Goal: Task Accomplishment & Management: Manage account settings

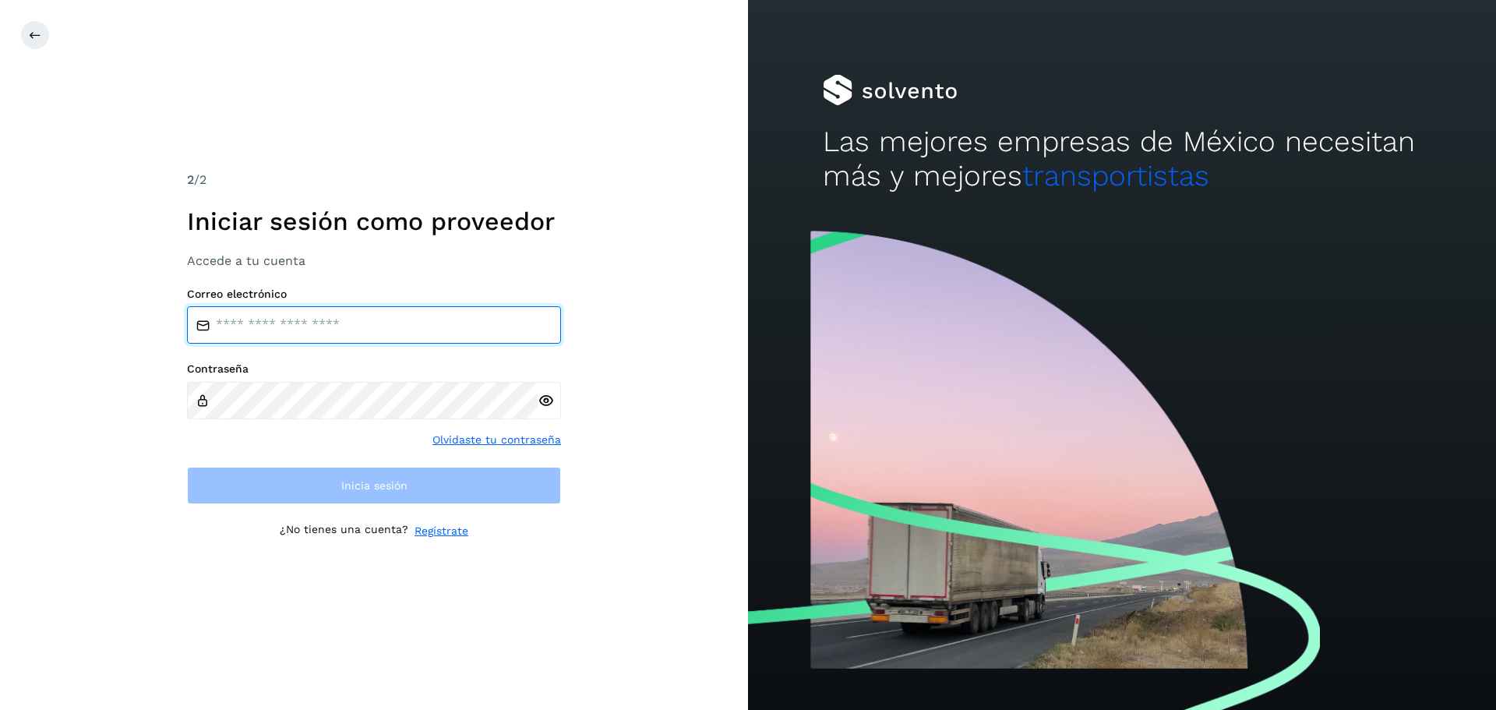
type input "**********"
click at [369, 329] on input "**********" at bounding box center [374, 324] width 374 height 37
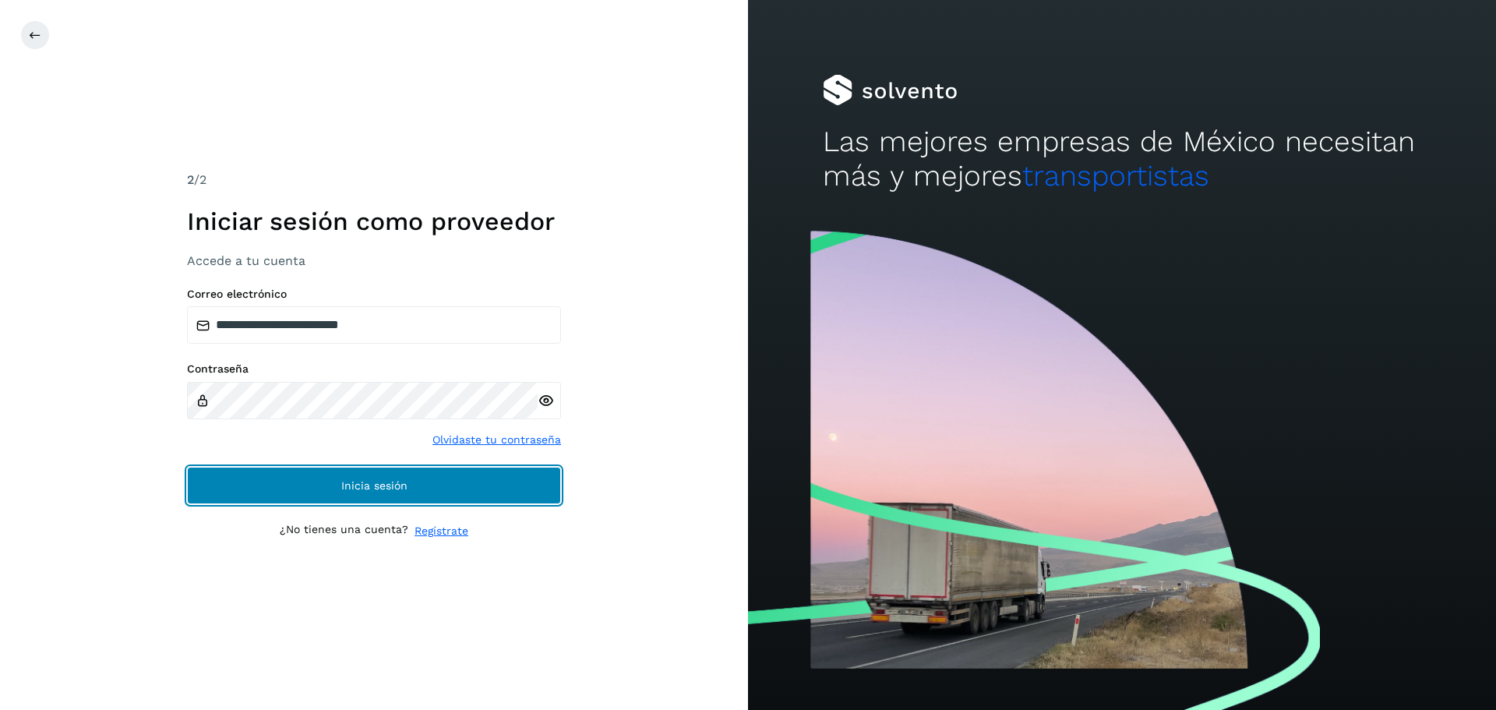
click at [378, 489] on span "Inicia sesión" at bounding box center [374, 485] width 66 height 11
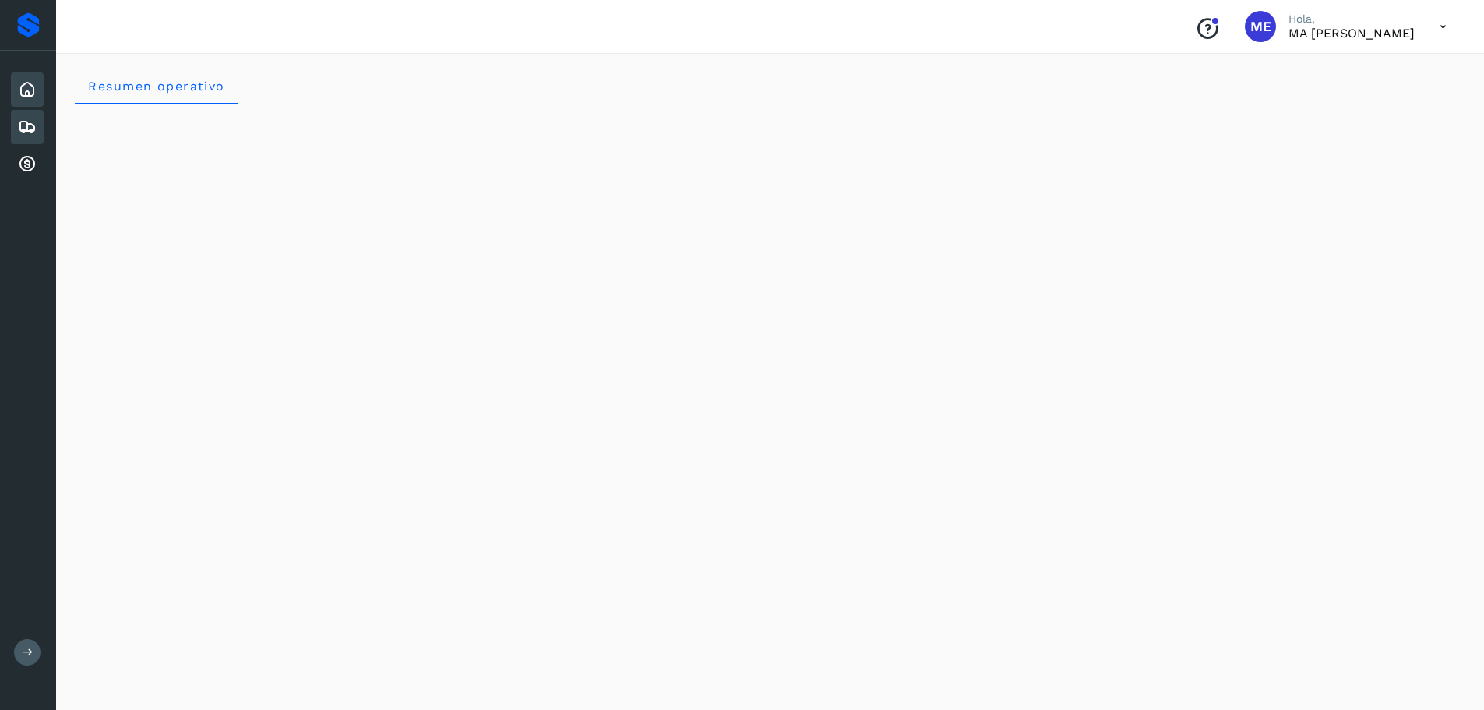
click at [30, 127] on icon at bounding box center [27, 127] width 19 height 19
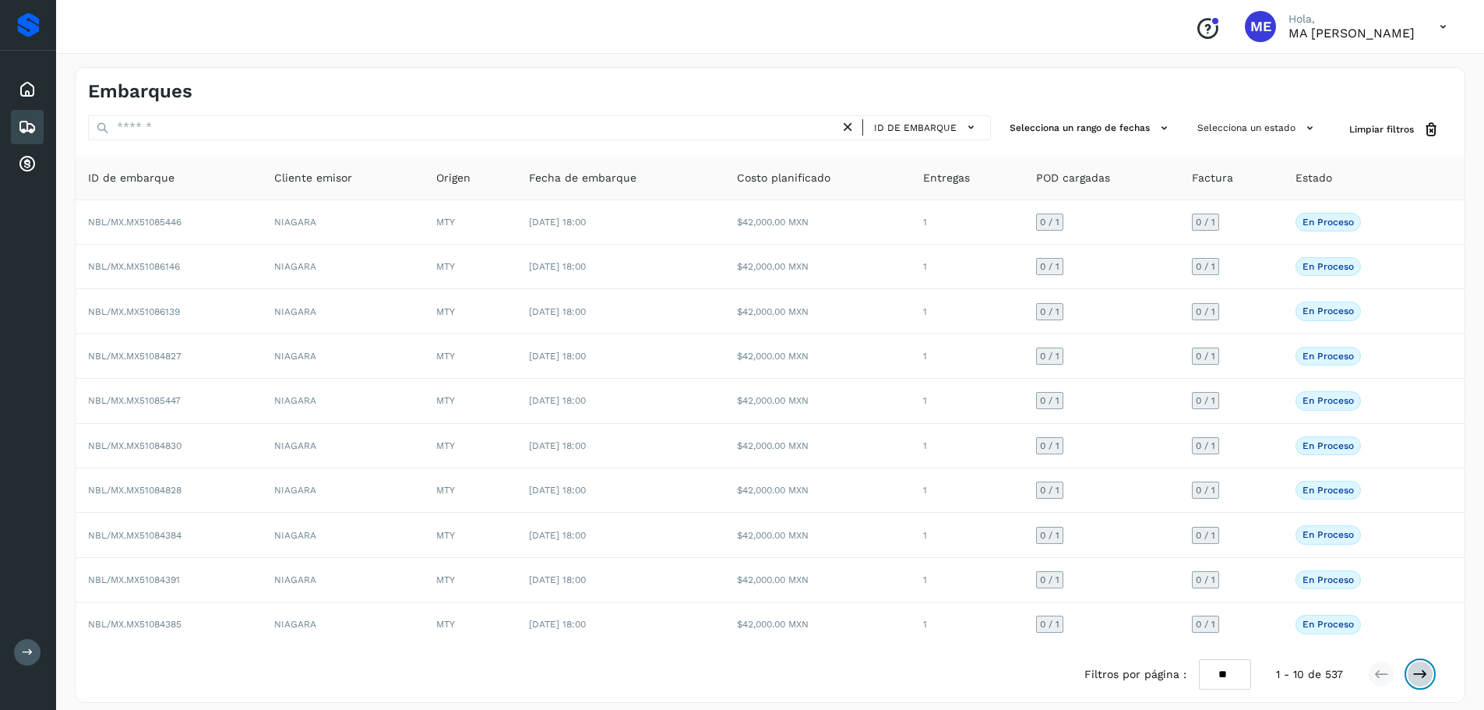
click at [1419, 671] on icon at bounding box center [1420, 674] width 16 height 16
click at [1426, 672] on icon at bounding box center [1420, 674] width 16 height 16
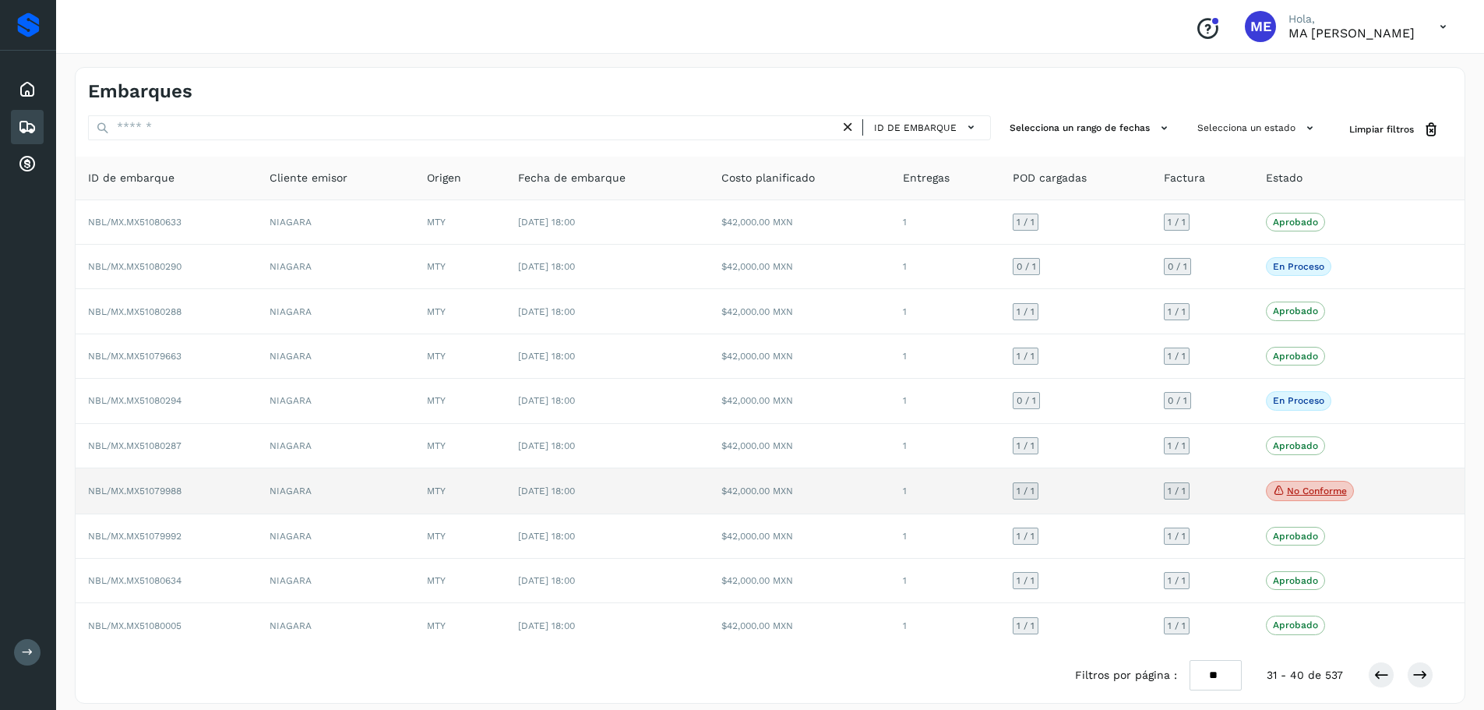
click at [133, 489] on span "NBL/MX.MX51079988" at bounding box center [134, 490] width 93 height 11
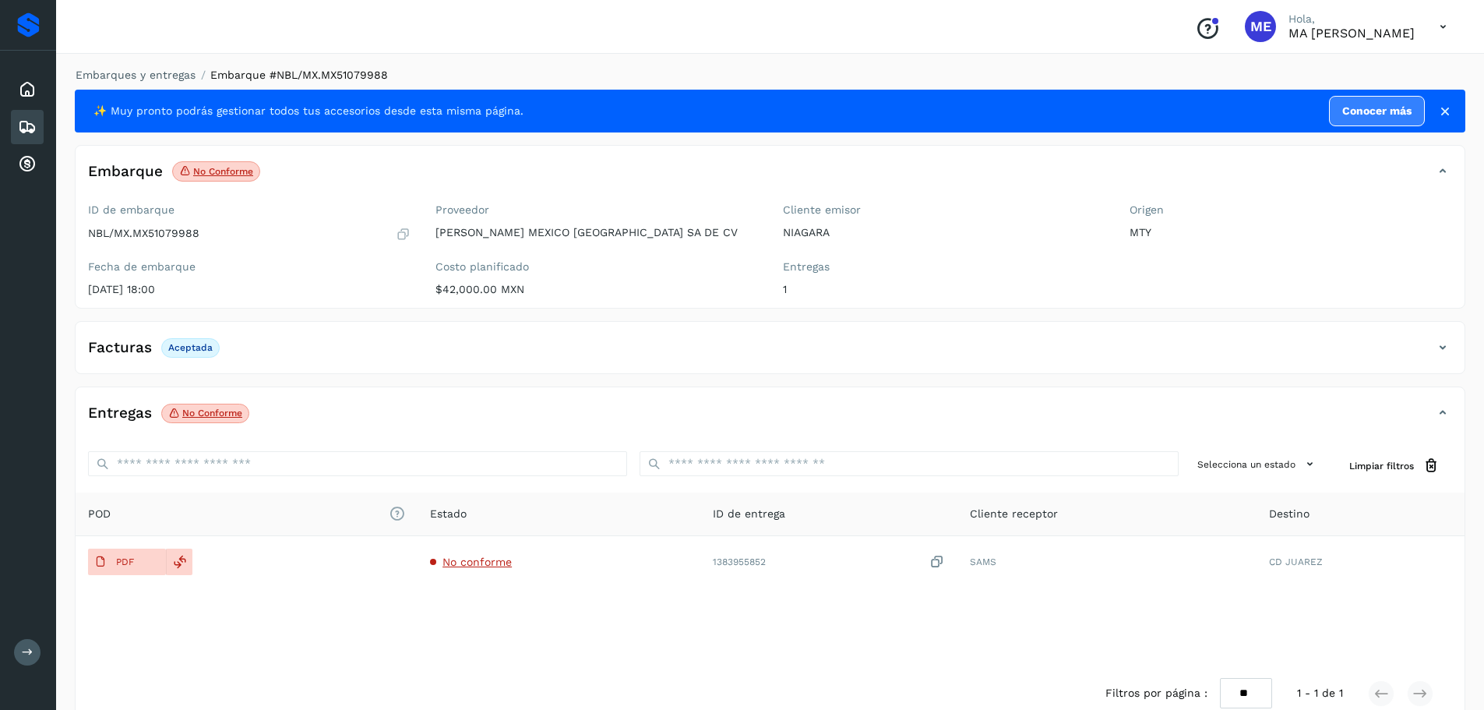
click at [199, 416] on p "No conforme" at bounding box center [212, 412] width 60 height 11
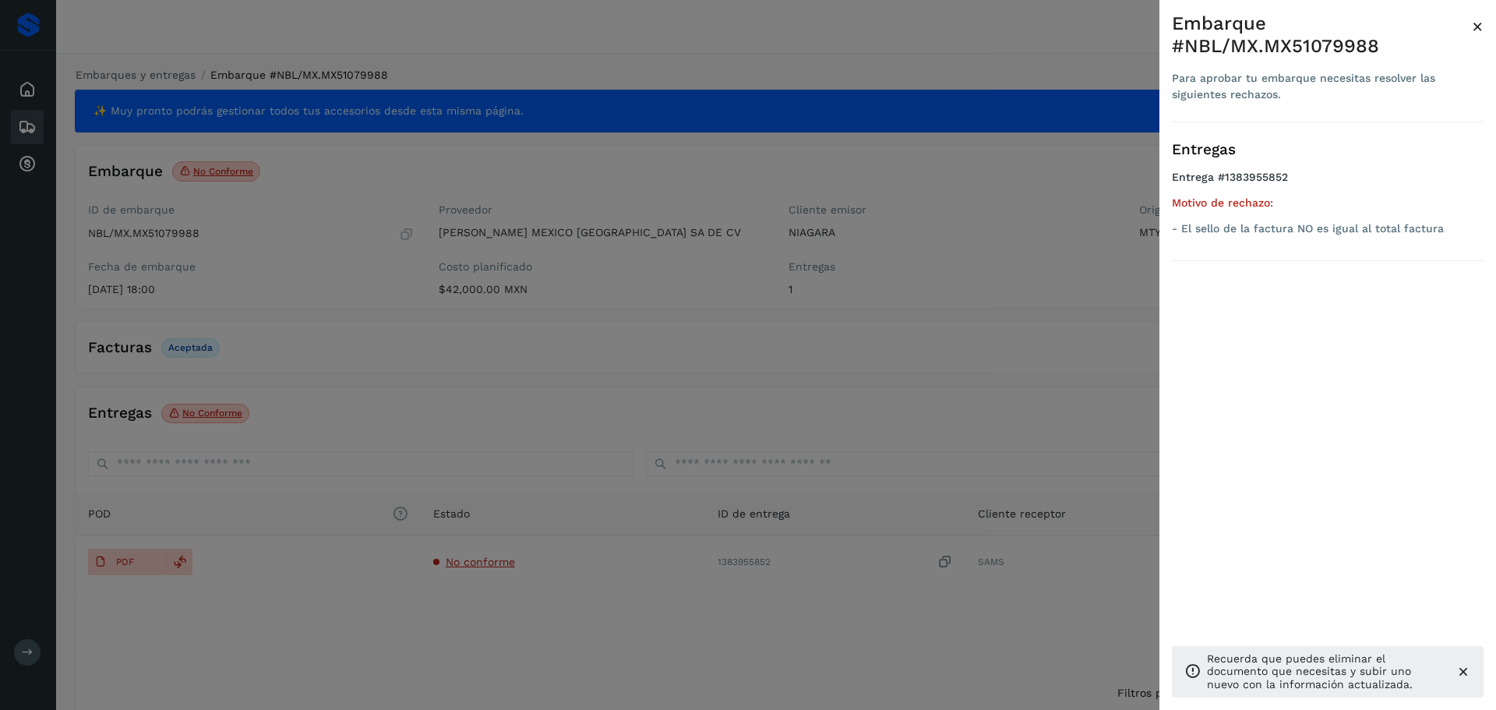
click at [128, 566] on div at bounding box center [748, 355] width 1496 height 710
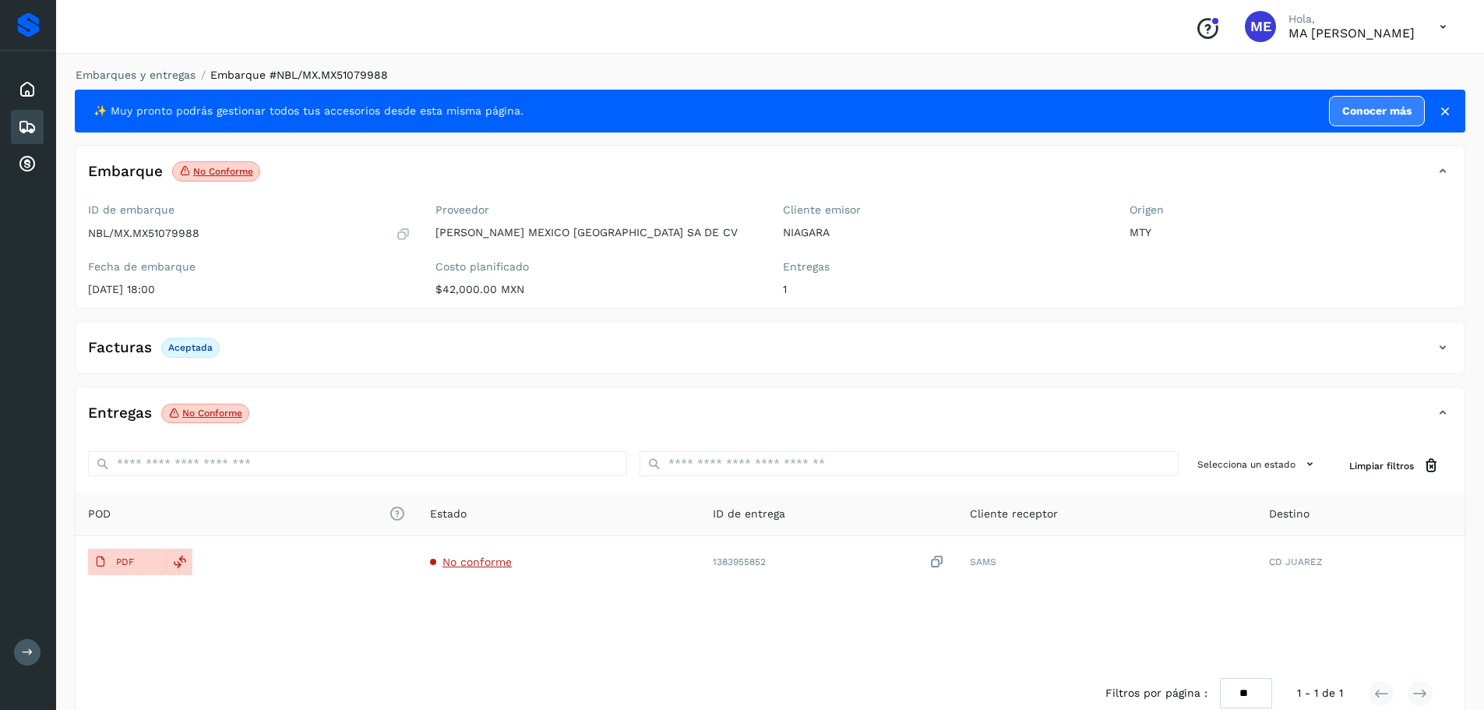
click at [128, 566] on p "PDF" at bounding box center [125, 561] width 18 height 11
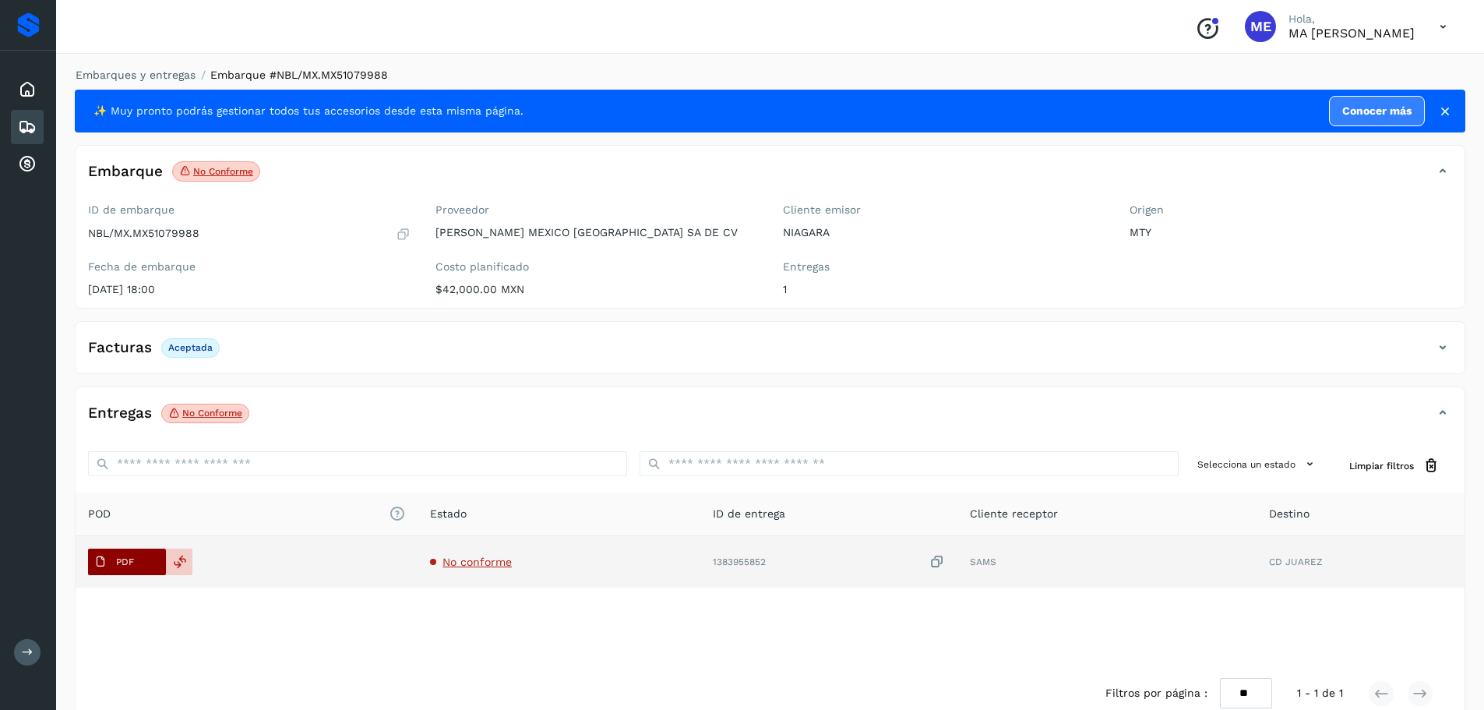
click at [146, 565] on button "PDF" at bounding box center [127, 561] width 78 height 26
click at [136, 562] on span "PDF" at bounding box center [114, 561] width 52 height 25
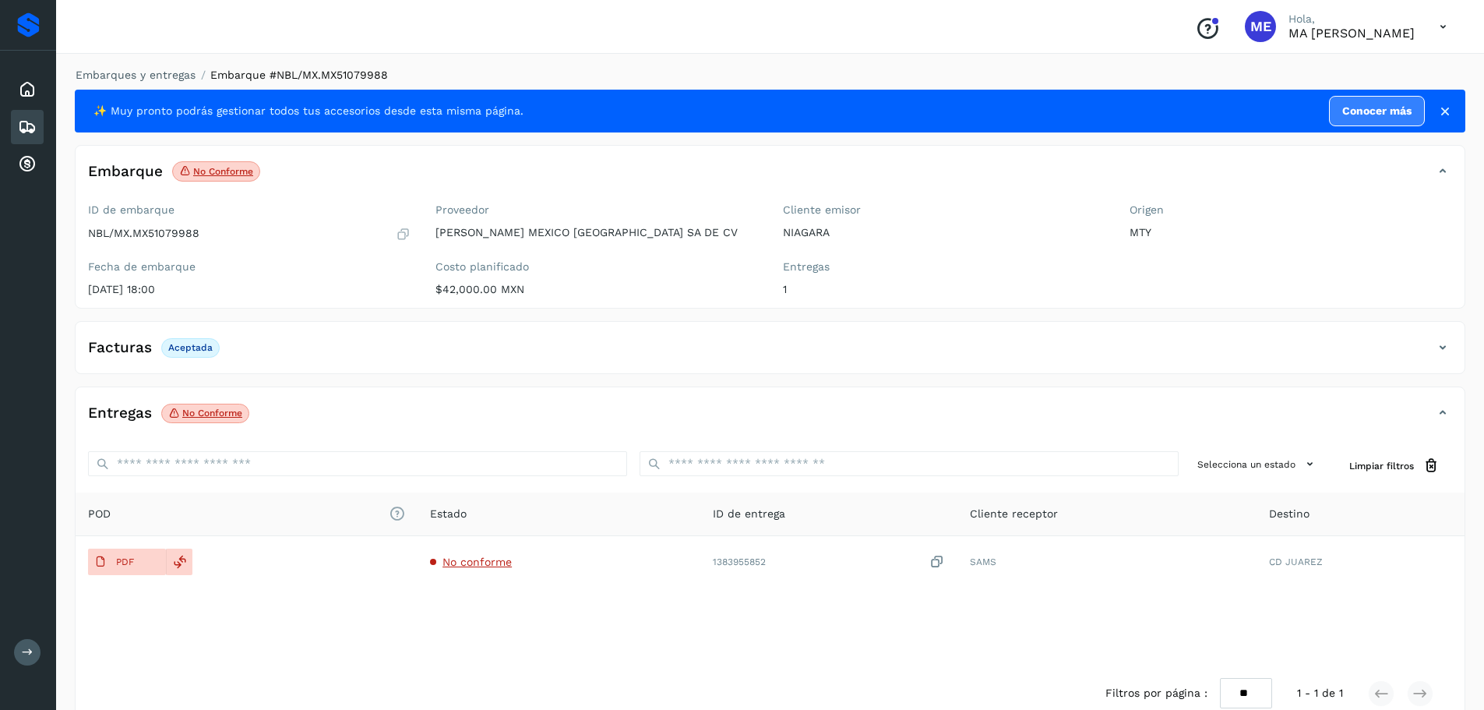
click at [207, 412] on p "No conforme" at bounding box center [212, 412] width 60 height 11
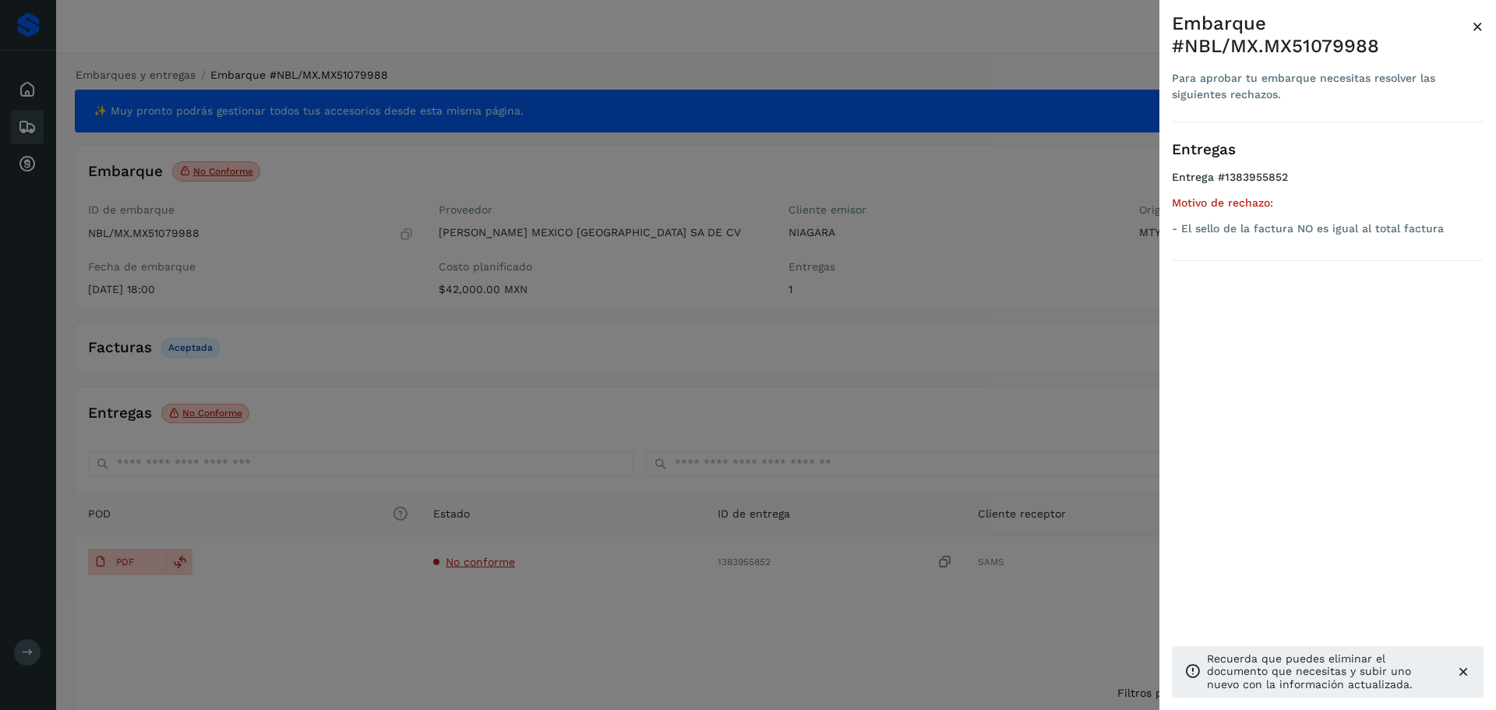
click at [1473, 26] on span "×" at bounding box center [1477, 27] width 12 height 22
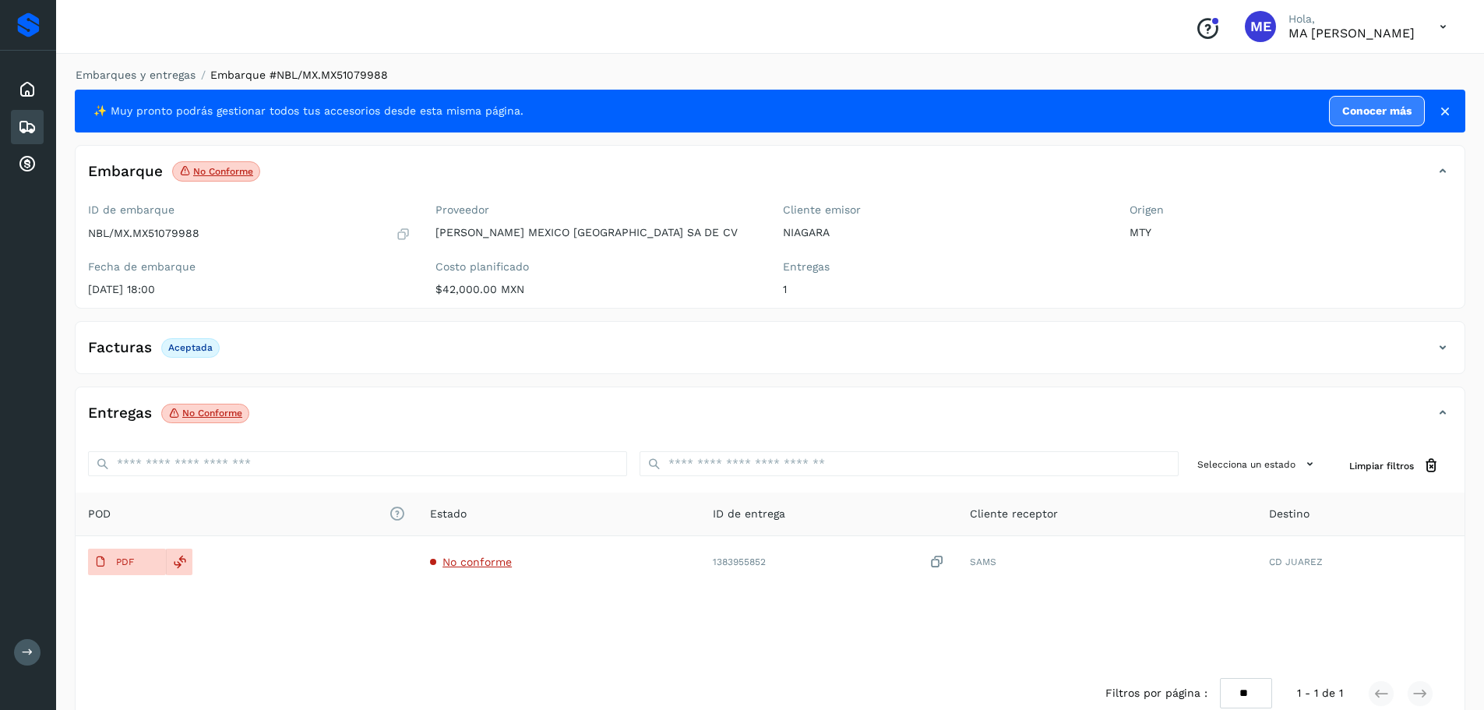
click at [190, 351] on p "Aceptada" at bounding box center [190, 347] width 44 height 11
click at [189, 345] on p "Aceptada" at bounding box center [190, 347] width 44 height 11
click at [130, 351] on h4 "Facturas" at bounding box center [120, 348] width 64 height 18
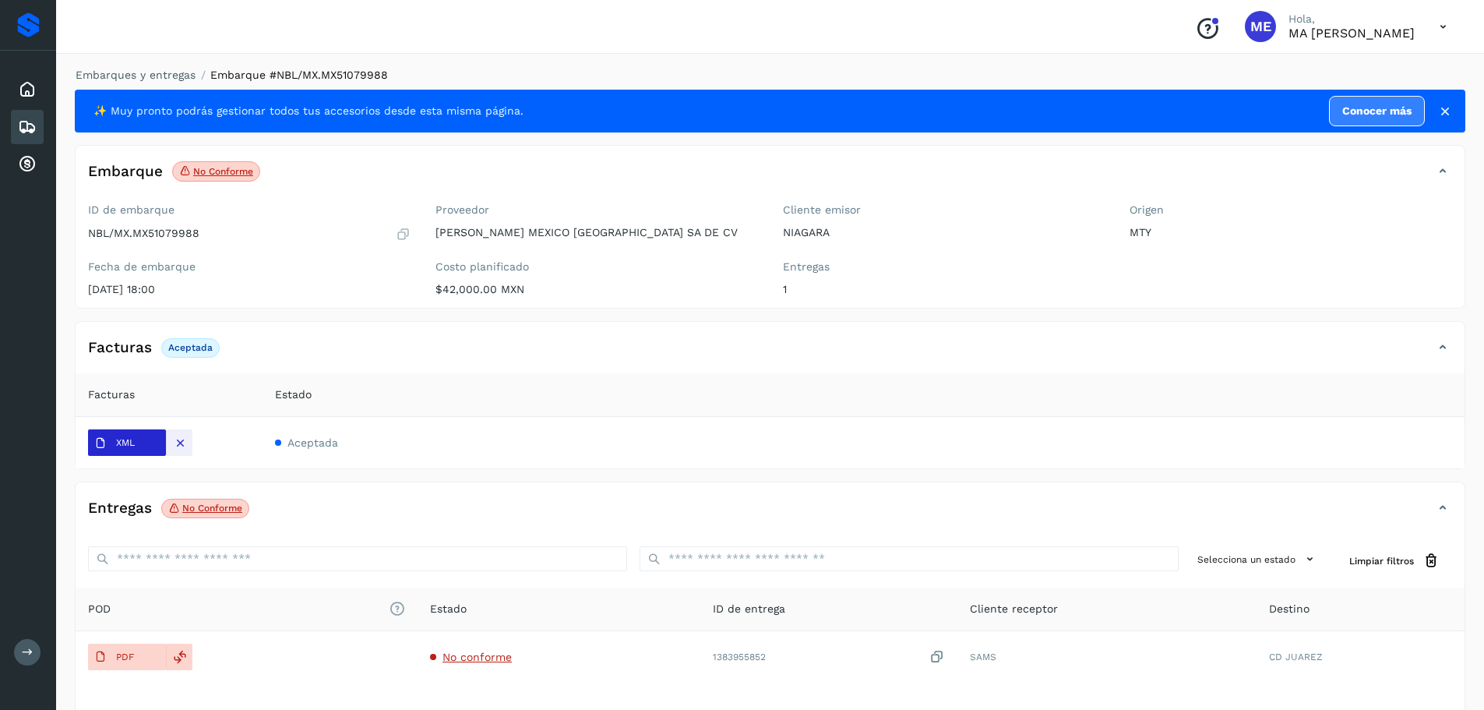
click at [122, 445] on p "XML" at bounding box center [125, 442] width 19 height 11
click at [111, 442] on span "XML" at bounding box center [114, 443] width 53 height 25
click at [124, 443] on p "XML" at bounding box center [125, 442] width 19 height 11
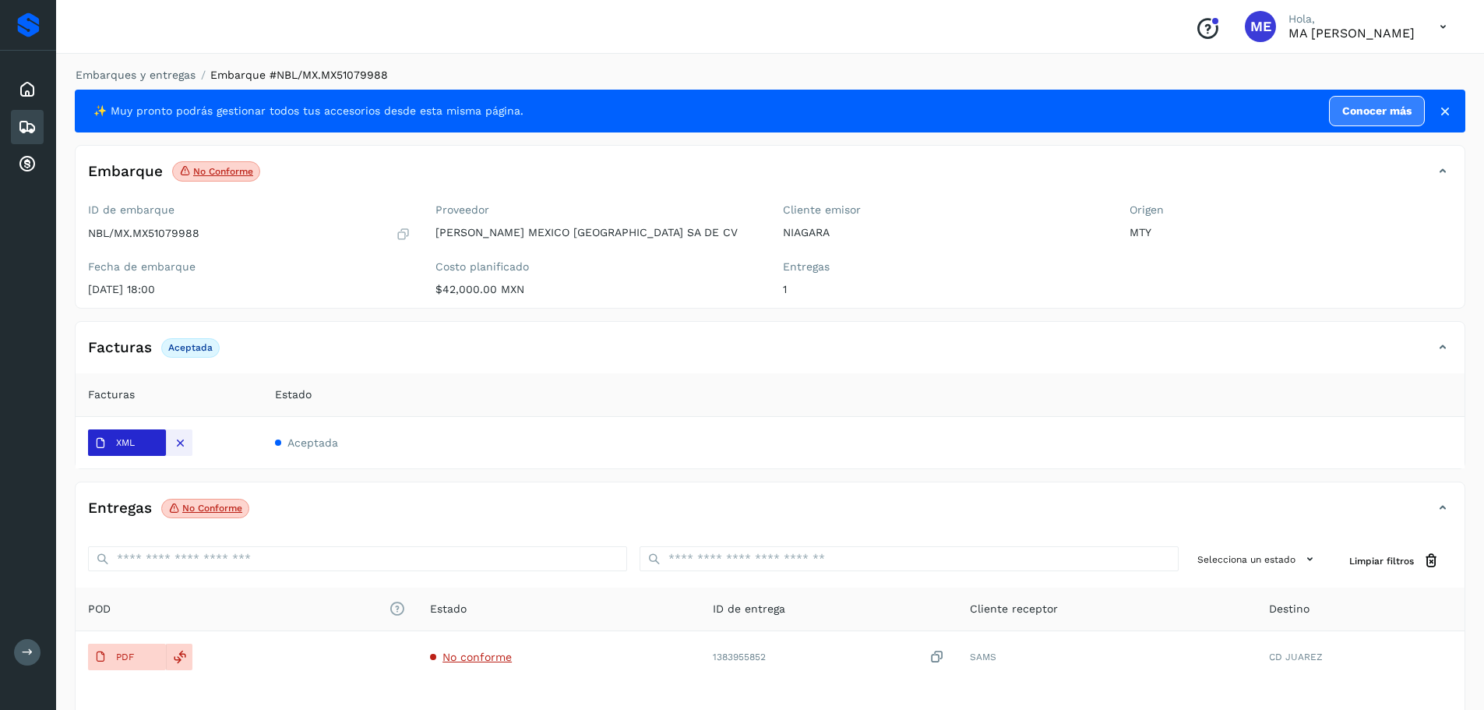
click at [106, 444] on icon at bounding box center [100, 443] width 12 height 12
click at [561, 425] on td "Aceptada" at bounding box center [864, 442] width 1202 height 51
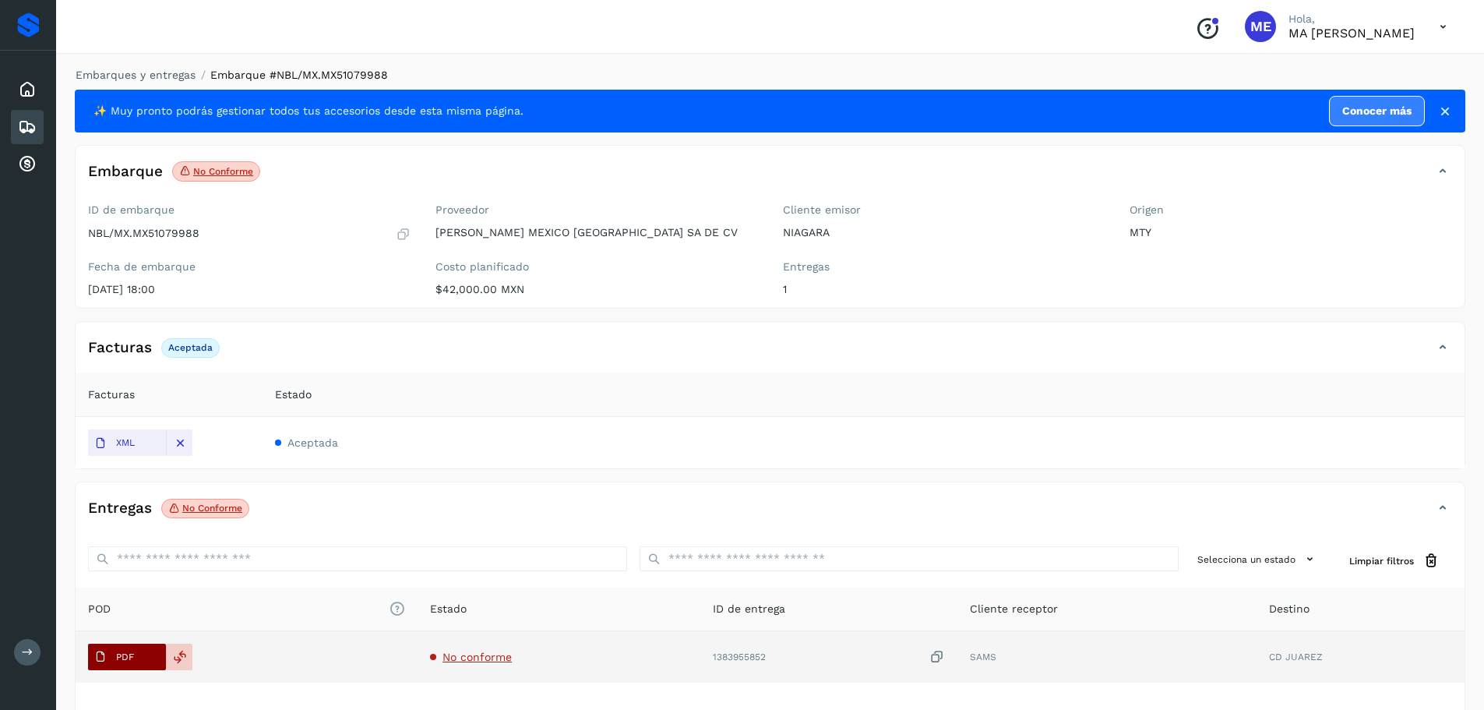
click at [120, 660] on p "PDF" at bounding box center [125, 656] width 18 height 11
click at [183, 658] on icon at bounding box center [180, 657] width 14 height 14
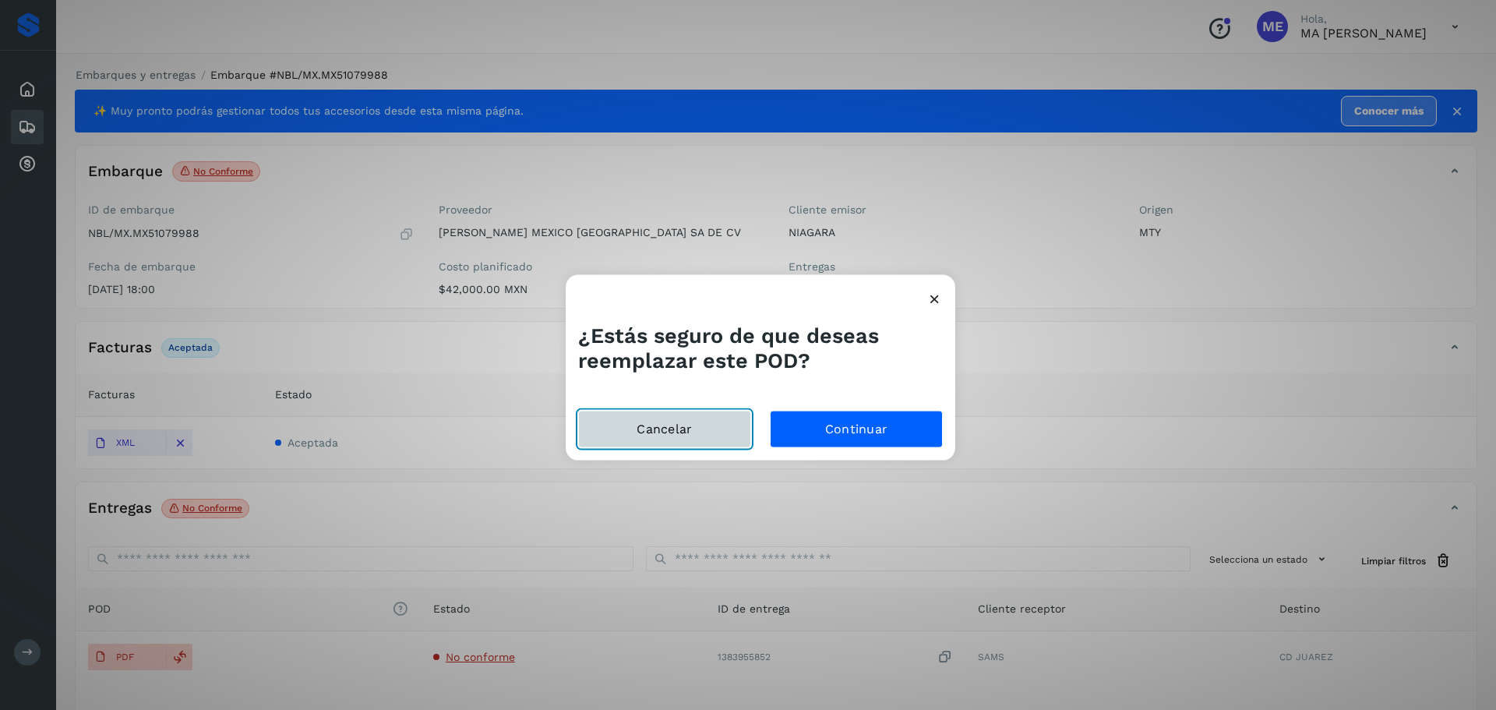
drag, startPoint x: 732, startPoint y: 432, endPoint x: 685, endPoint y: 465, distance: 58.1
click at [730, 432] on button "Cancelar" at bounding box center [664, 429] width 173 height 37
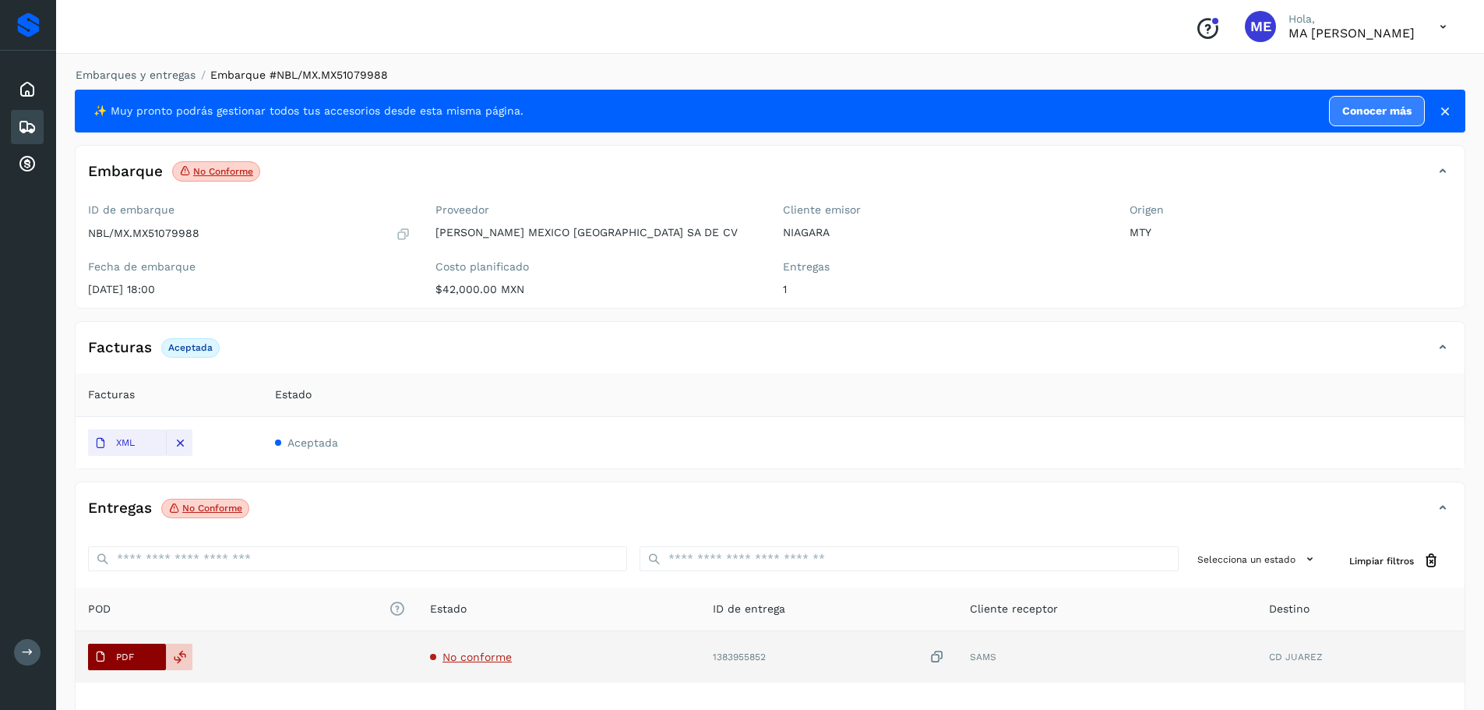
click at [109, 660] on span "PDF" at bounding box center [114, 656] width 52 height 25
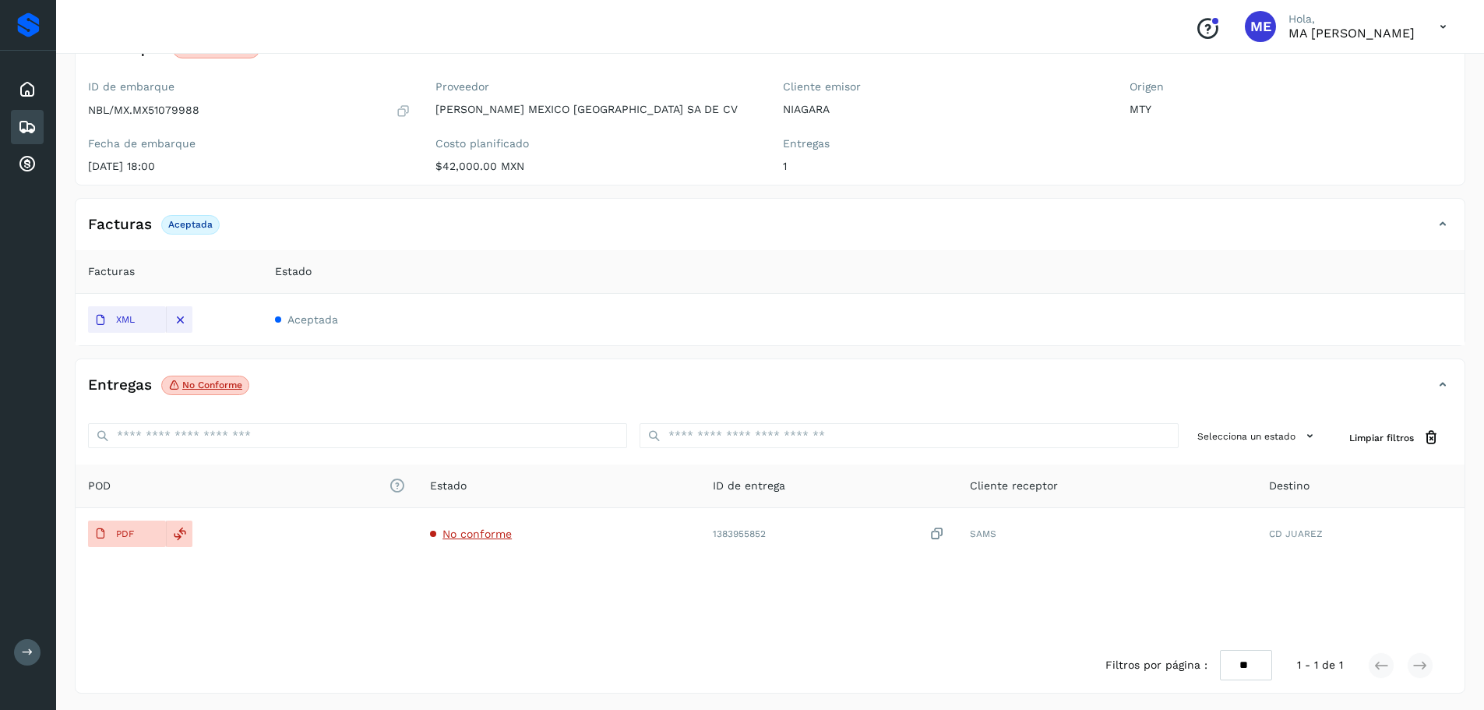
scroll to position [125, 0]
click at [398, 319] on td "Aceptada" at bounding box center [864, 316] width 1202 height 51
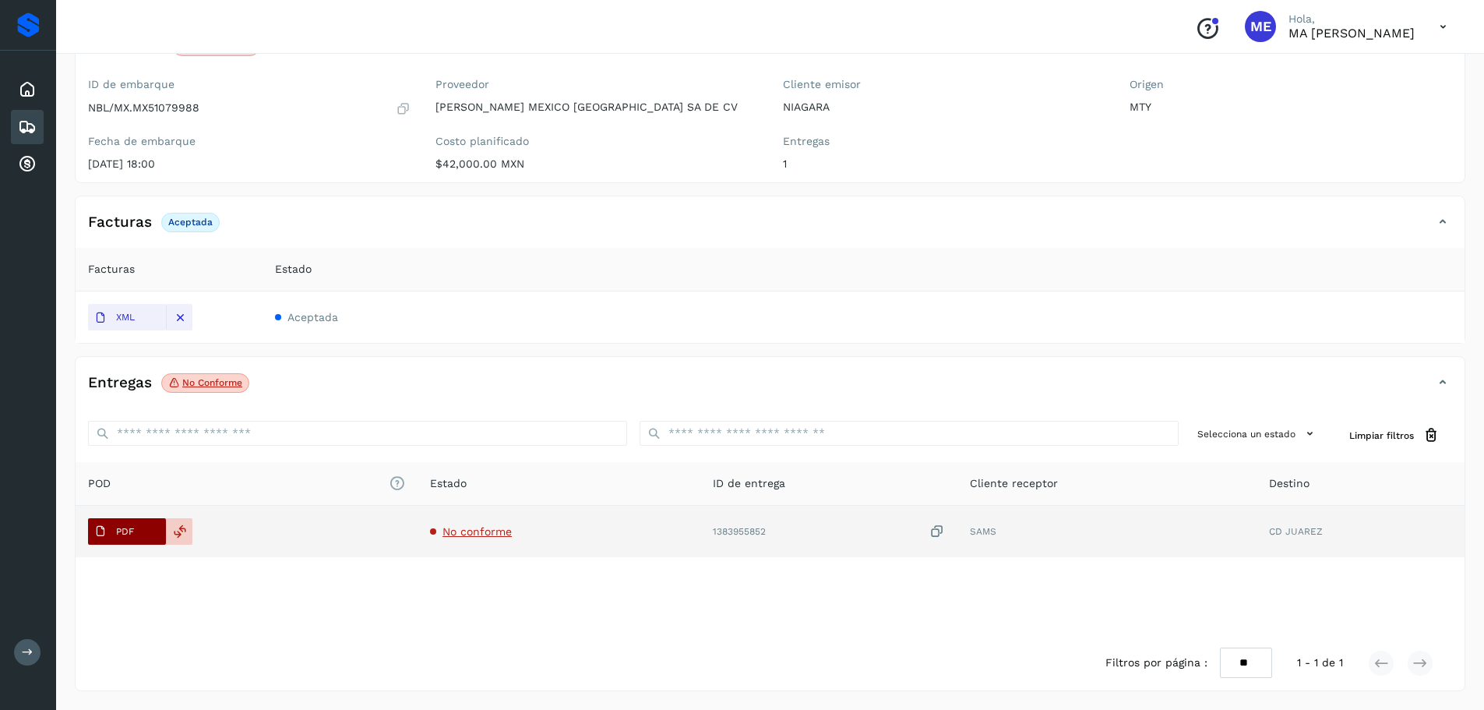
click at [110, 534] on span "PDF" at bounding box center [114, 531] width 52 height 25
click at [122, 528] on p "PDF" at bounding box center [125, 531] width 18 height 11
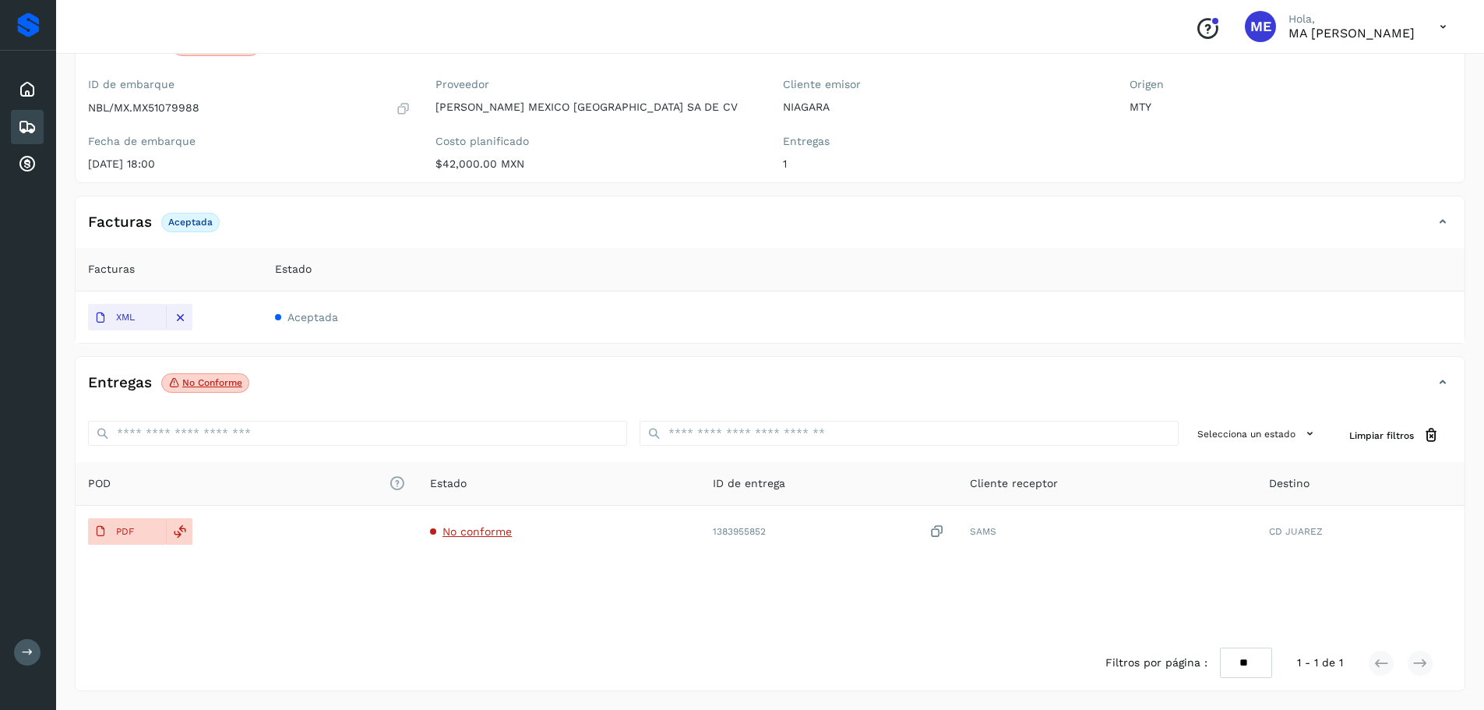
click at [769, 354] on div "✨ Muy pronto podrás gestionar todos tus accesorios desde esta misma página. Con…" at bounding box center [770, 327] width 1390 height 727
click at [1228, 315] on td "Aceptada" at bounding box center [864, 316] width 1202 height 51
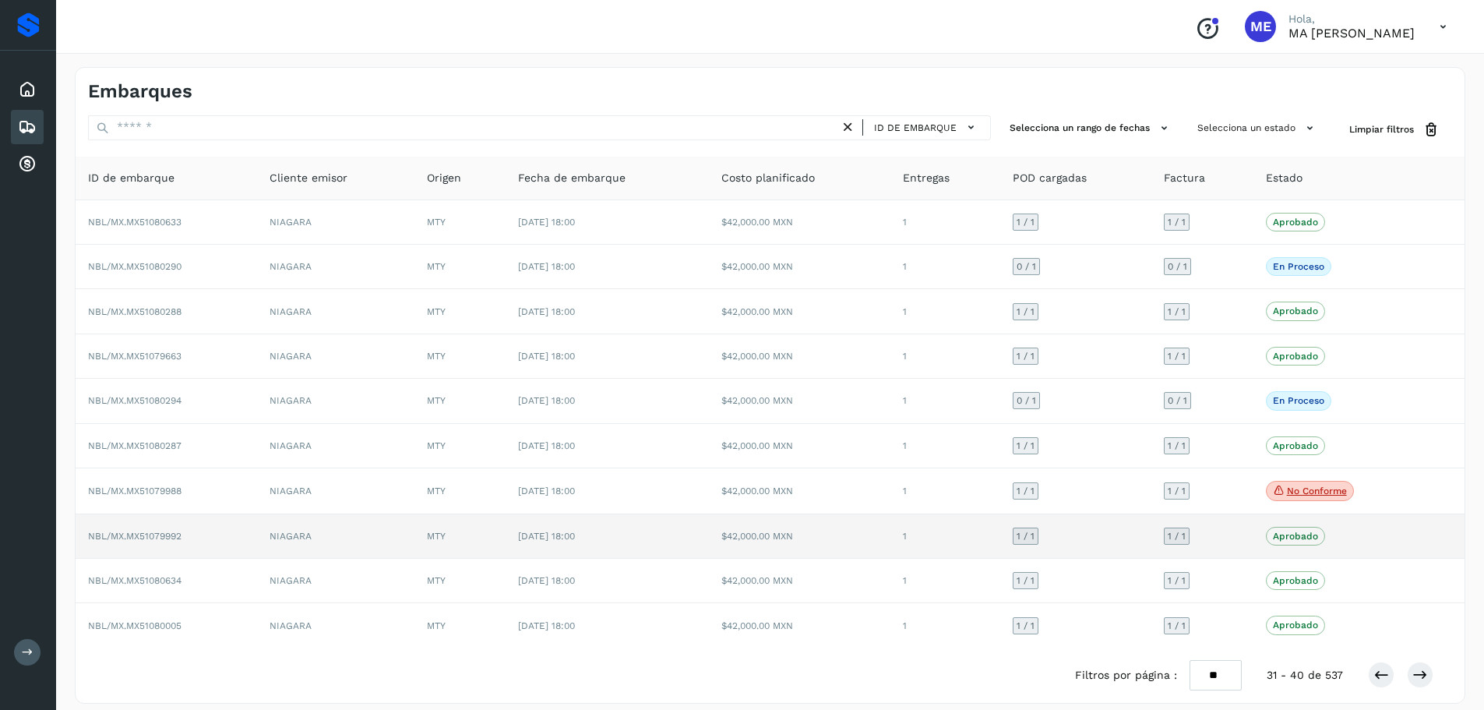
scroll to position [12, 0]
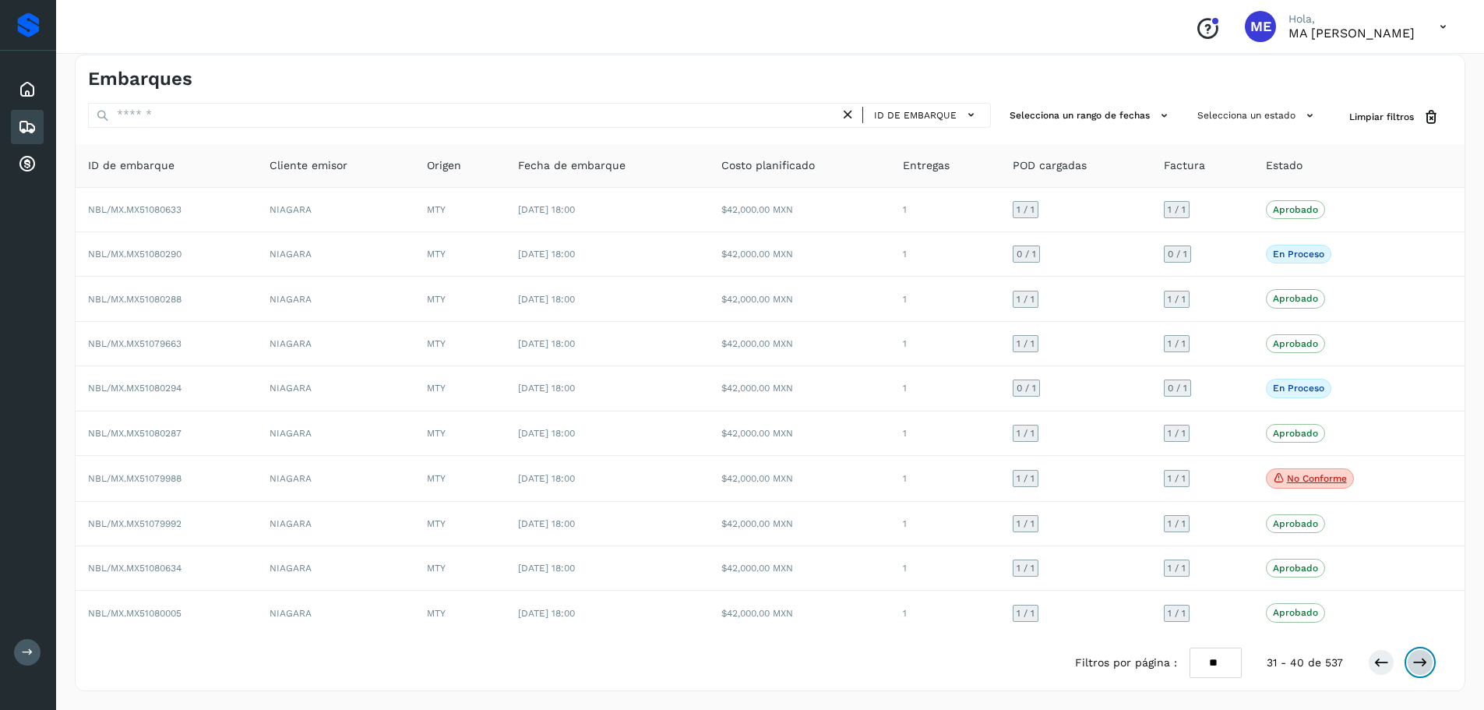
click at [1416, 661] on icon at bounding box center [1420, 662] width 16 height 16
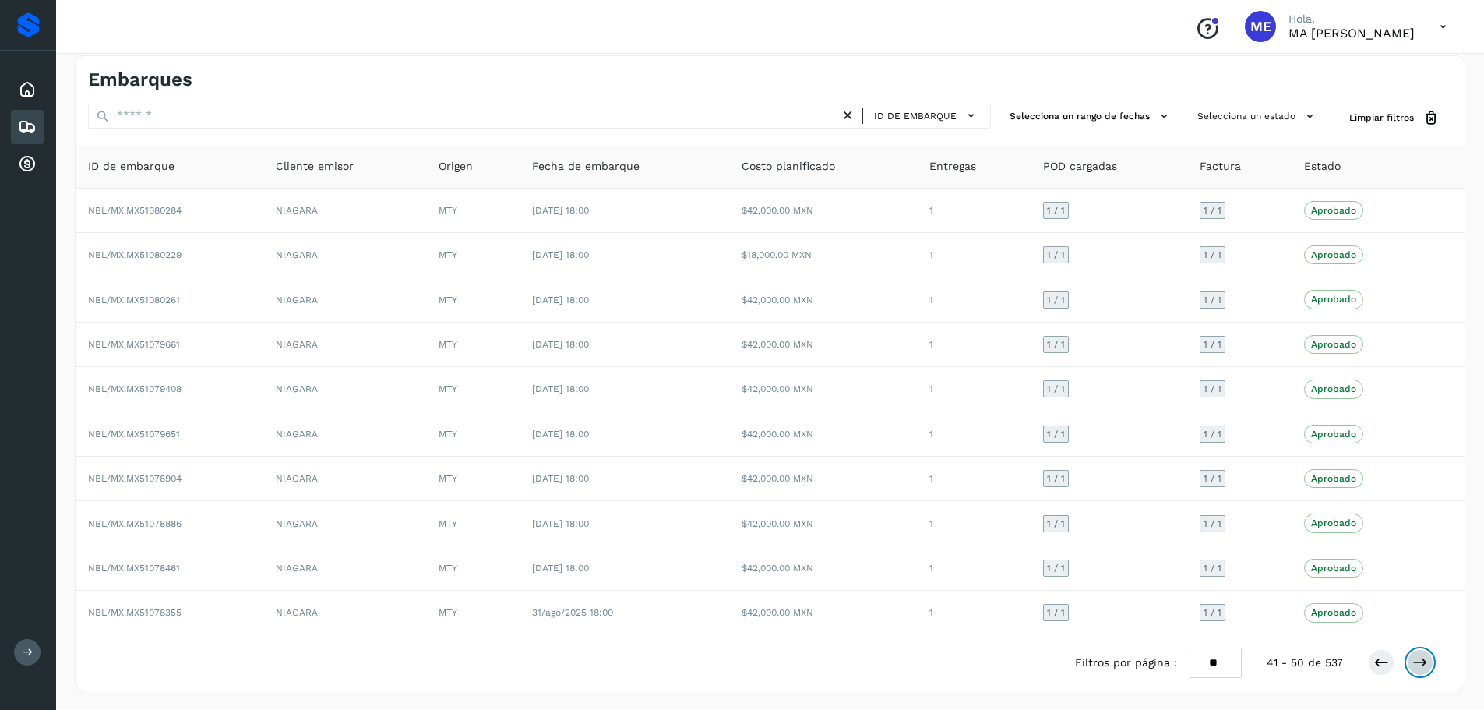
click at [1416, 661] on icon at bounding box center [1420, 662] width 16 height 16
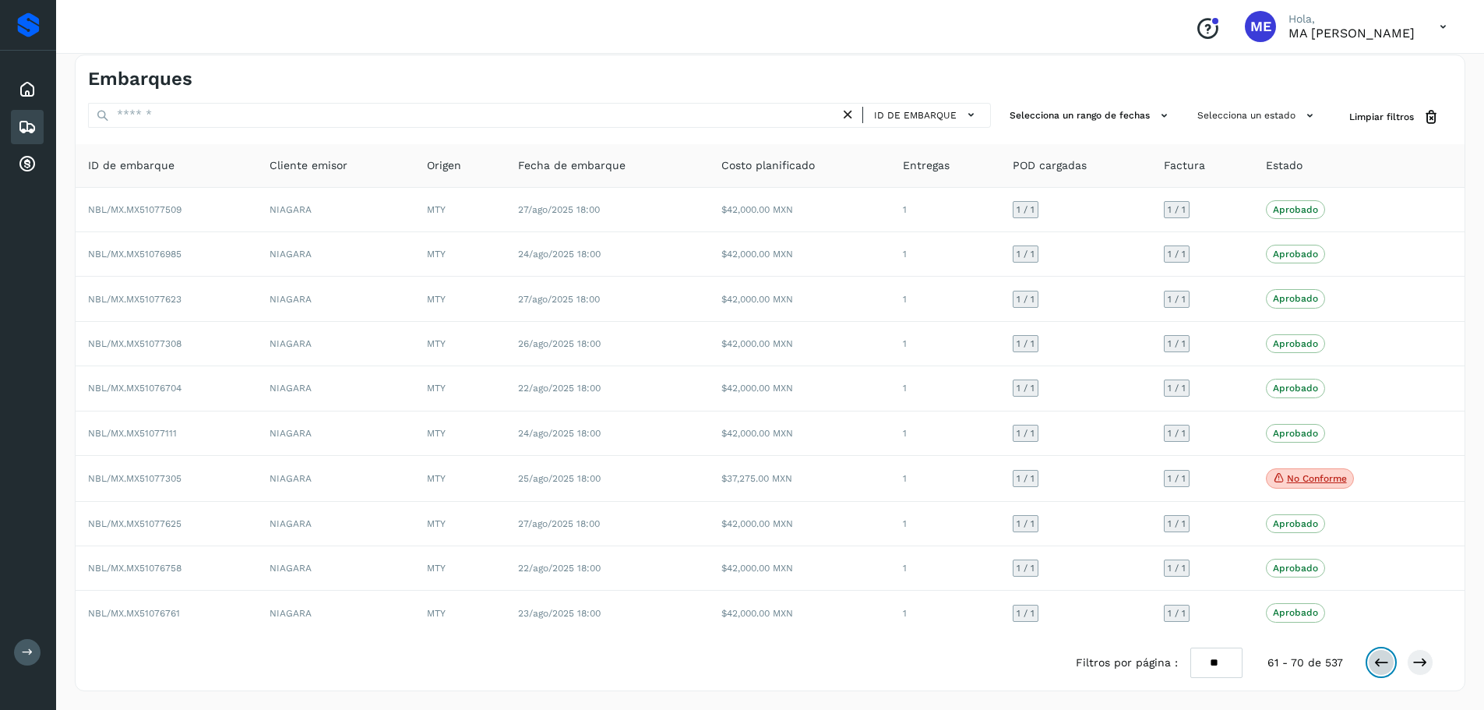
click at [1378, 665] on icon at bounding box center [1381, 662] width 16 height 16
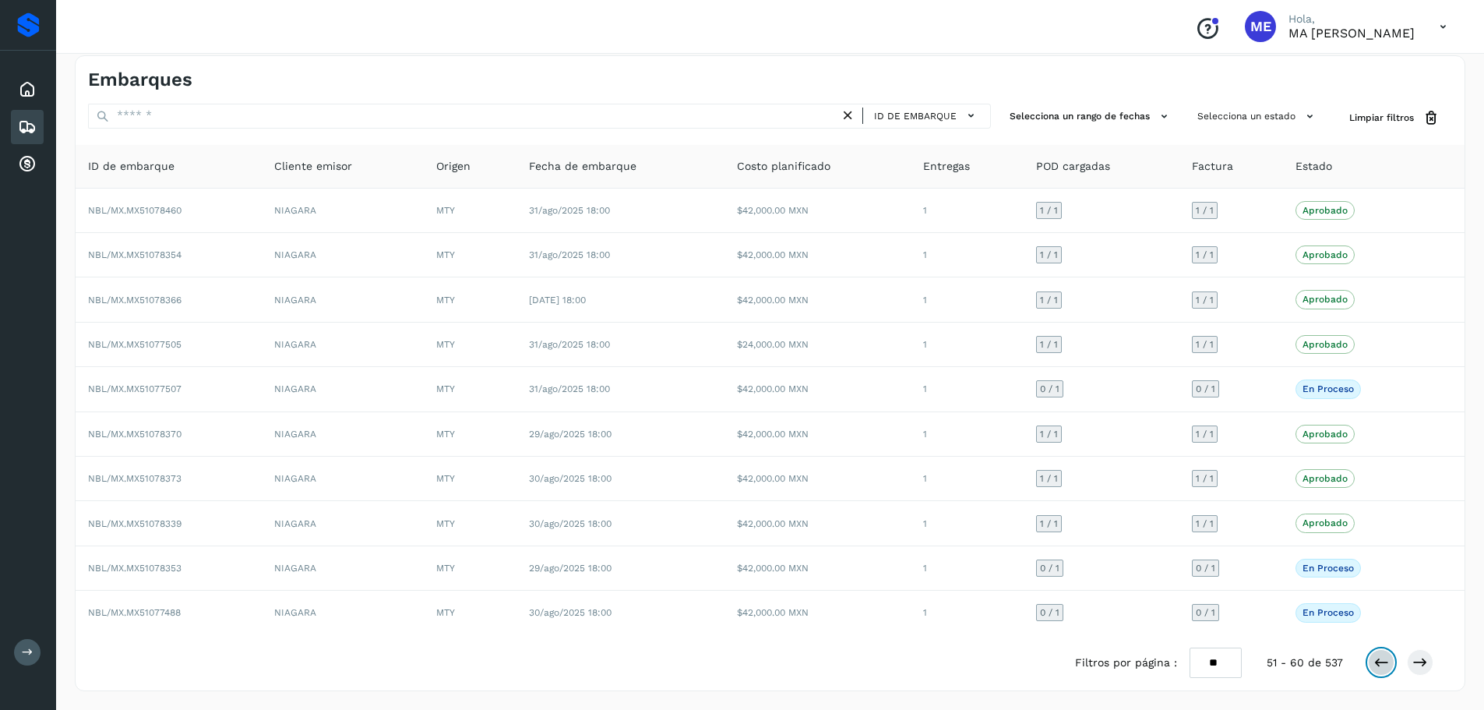
scroll to position [12, 0]
click at [1378, 665] on icon at bounding box center [1381, 662] width 16 height 16
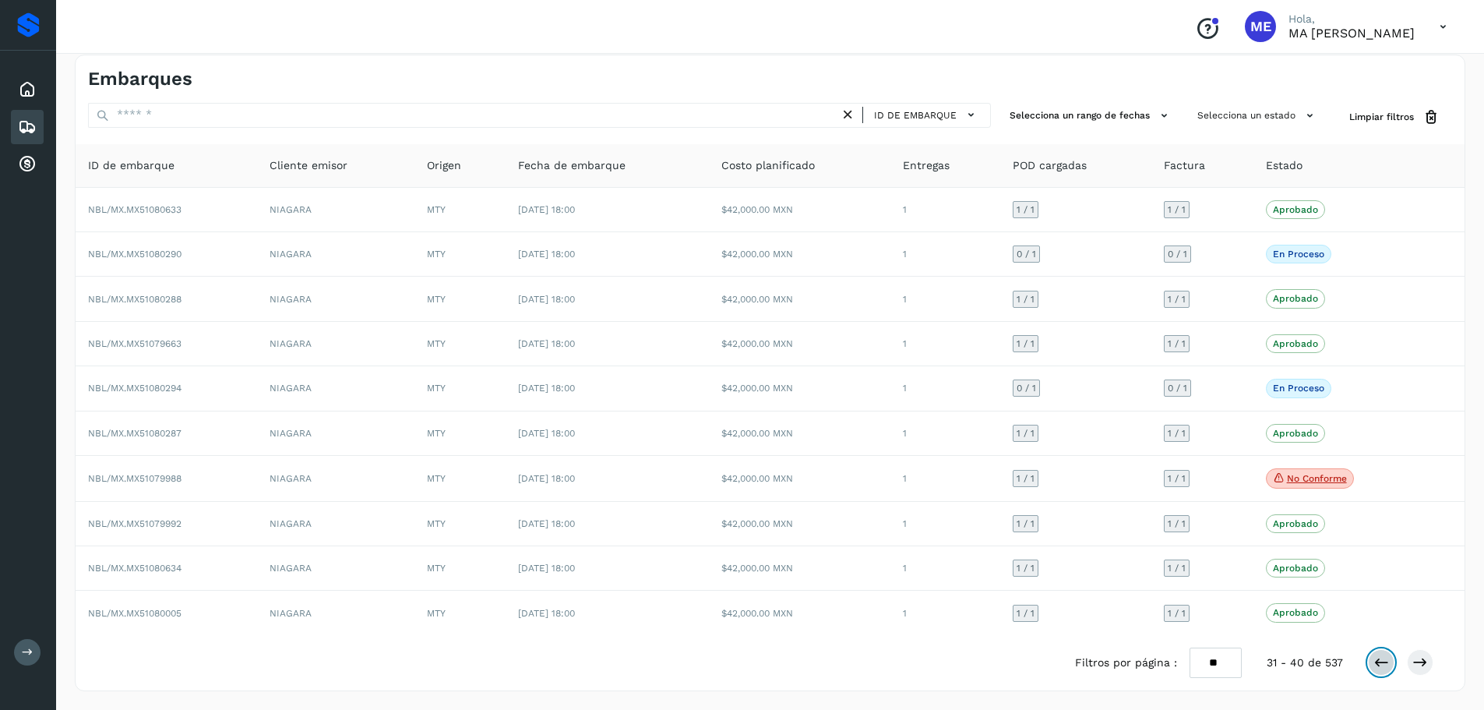
click at [1378, 665] on icon at bounding box center [1381, 662] width 16 height 16
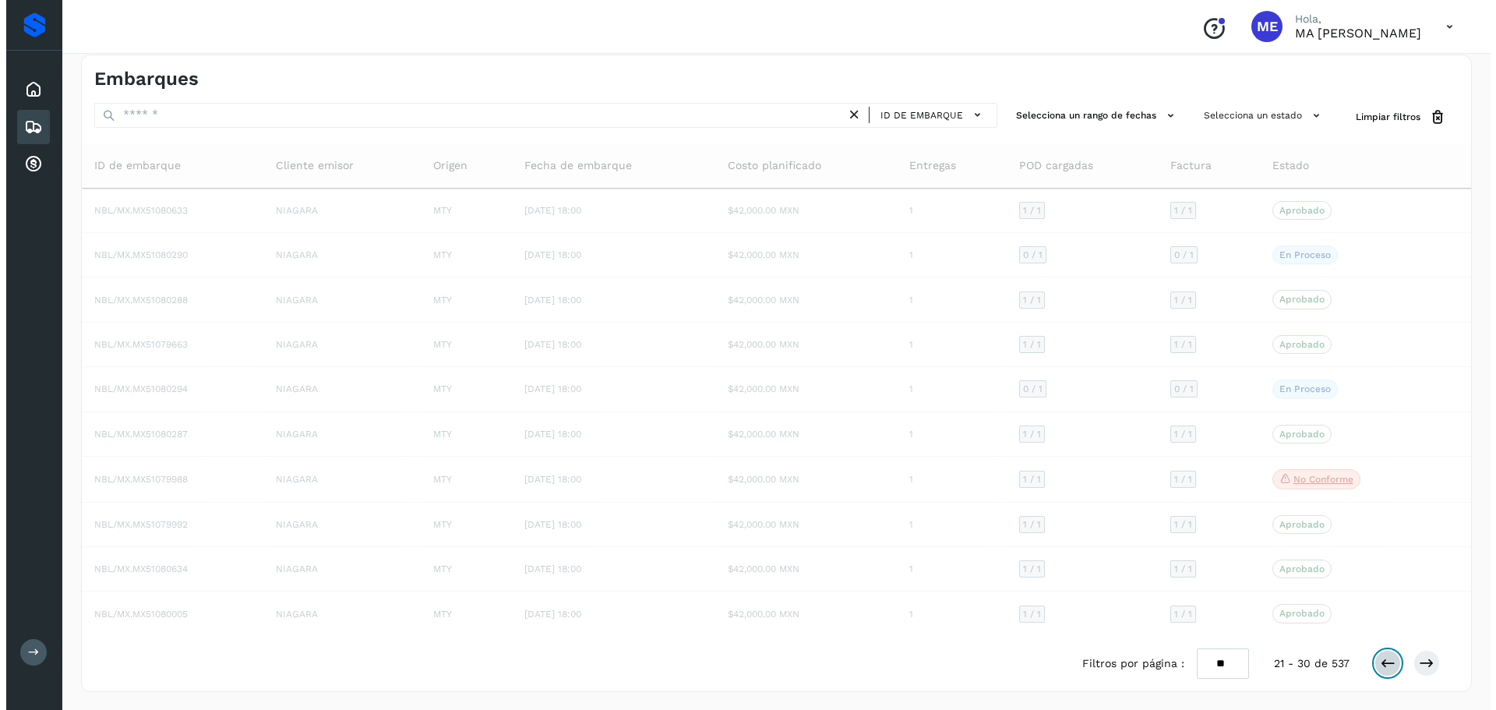
scroll to position [12, 0]
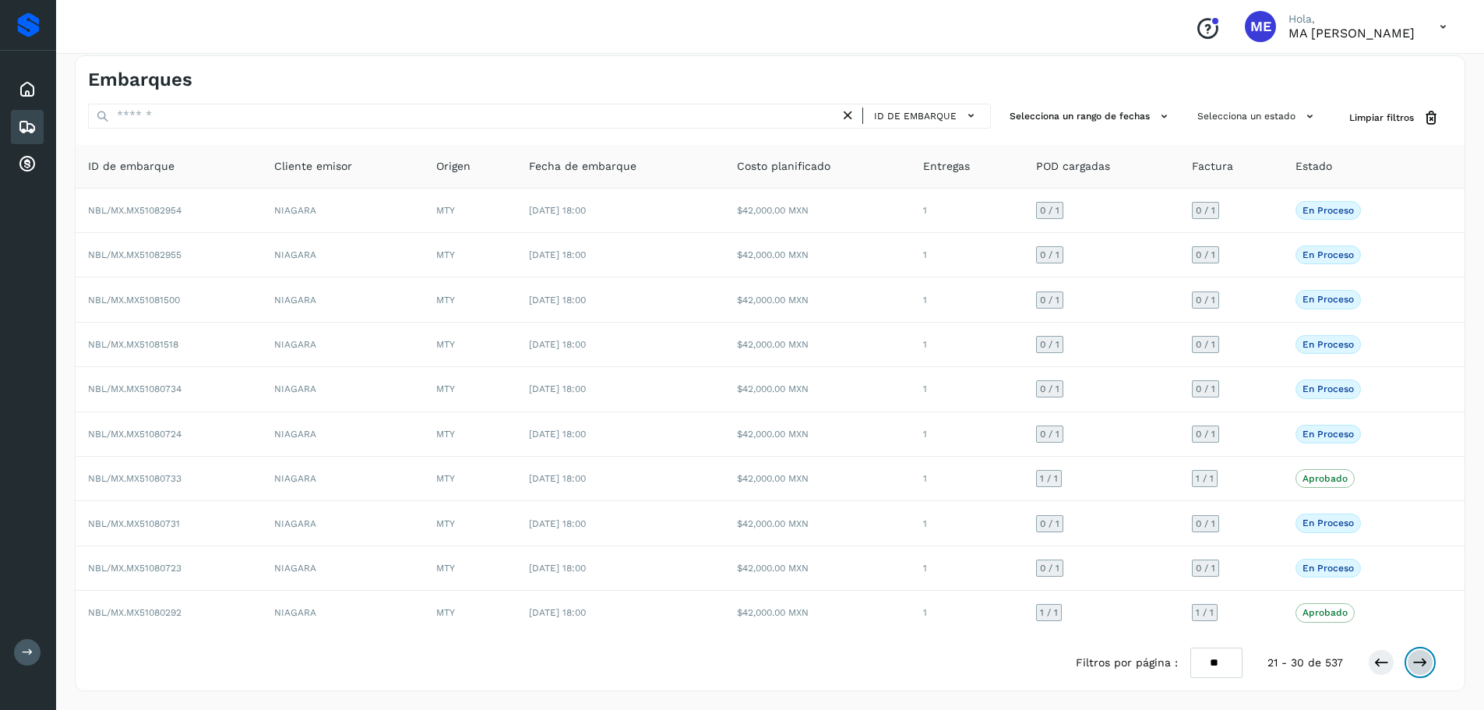
click at [1425, 661] on icon at bounding box center [1420, 662] width 16 height 16
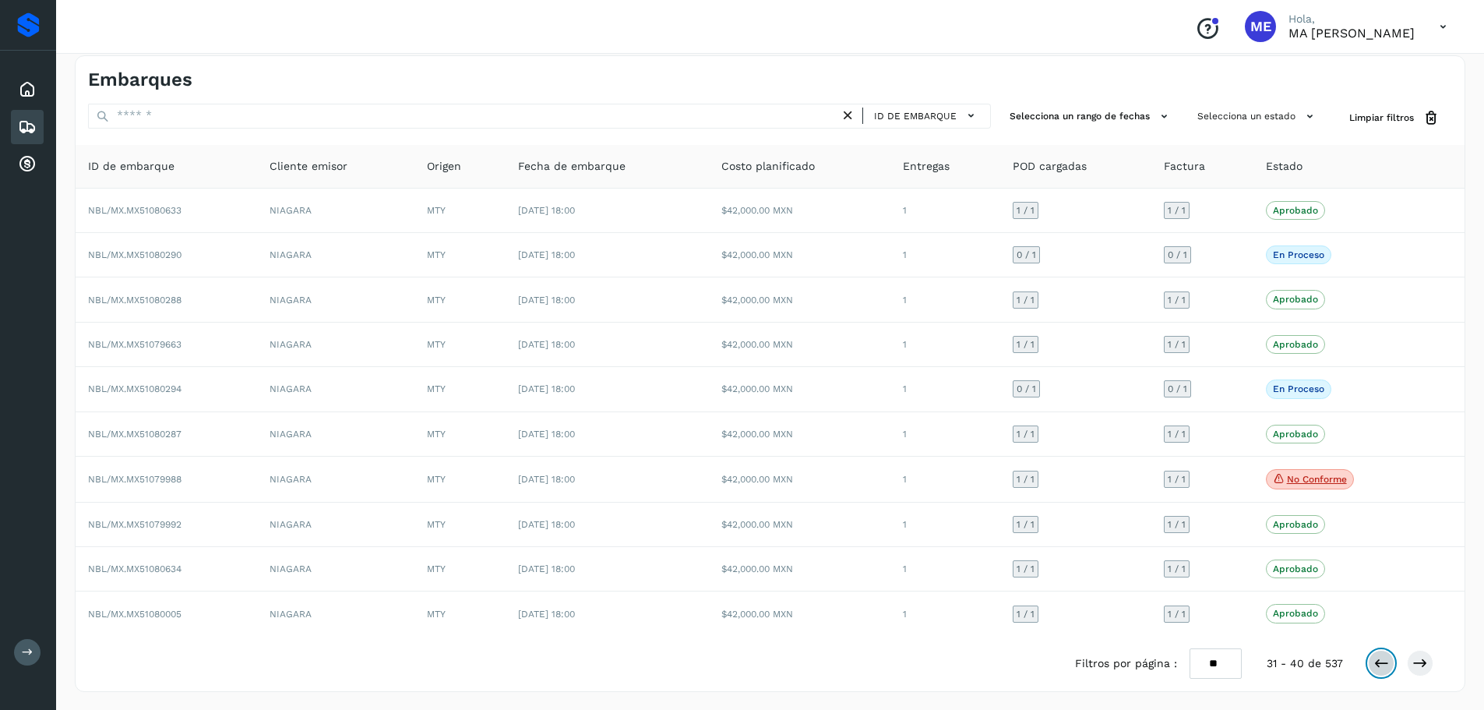
click at [1382, 664] on icon at bounding box center [1381, 663] width 16 height 16
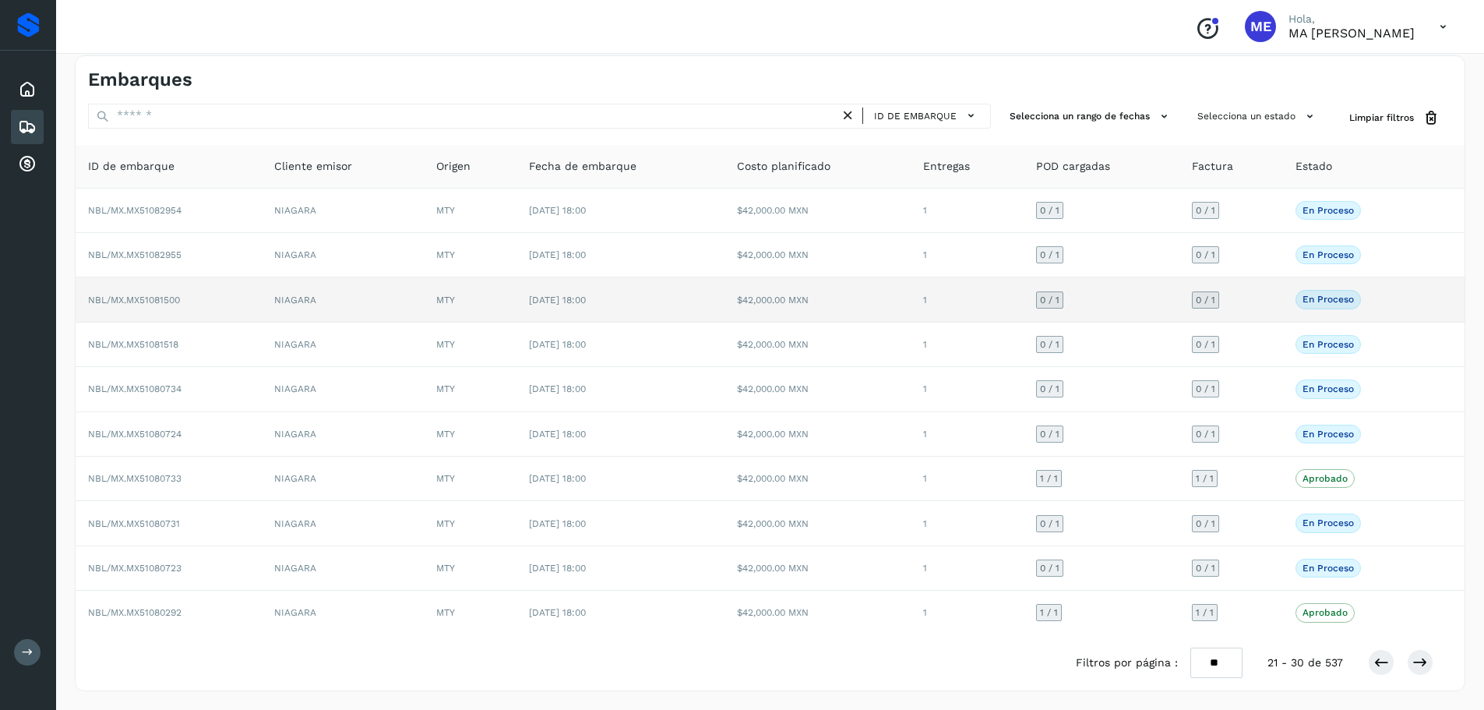
click at [129, 298] on span "NBL/MX.MX51081500" at bounding box center [134, 299] width 92 height 11
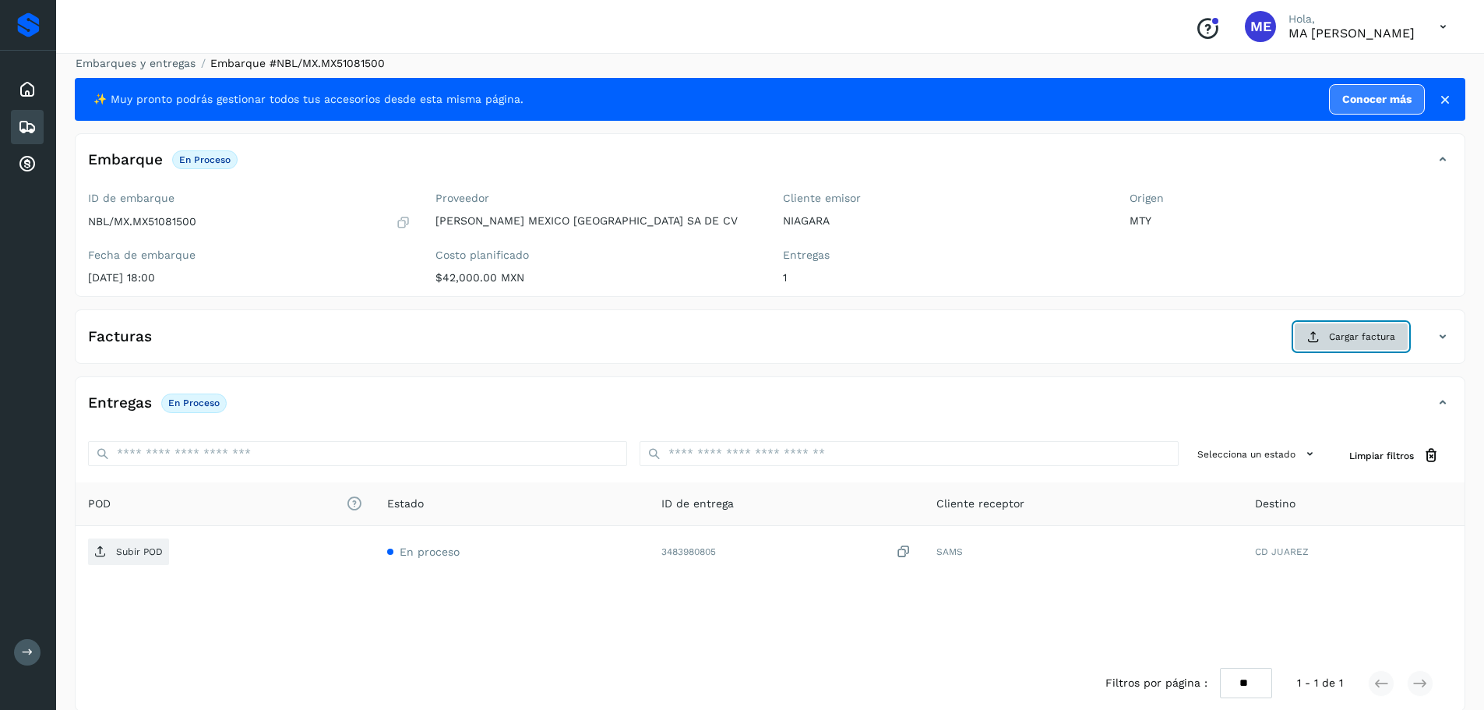
click at [1376, 334] on span "Cargar factura" at bounding box center [1362, 337] width 66 height 14
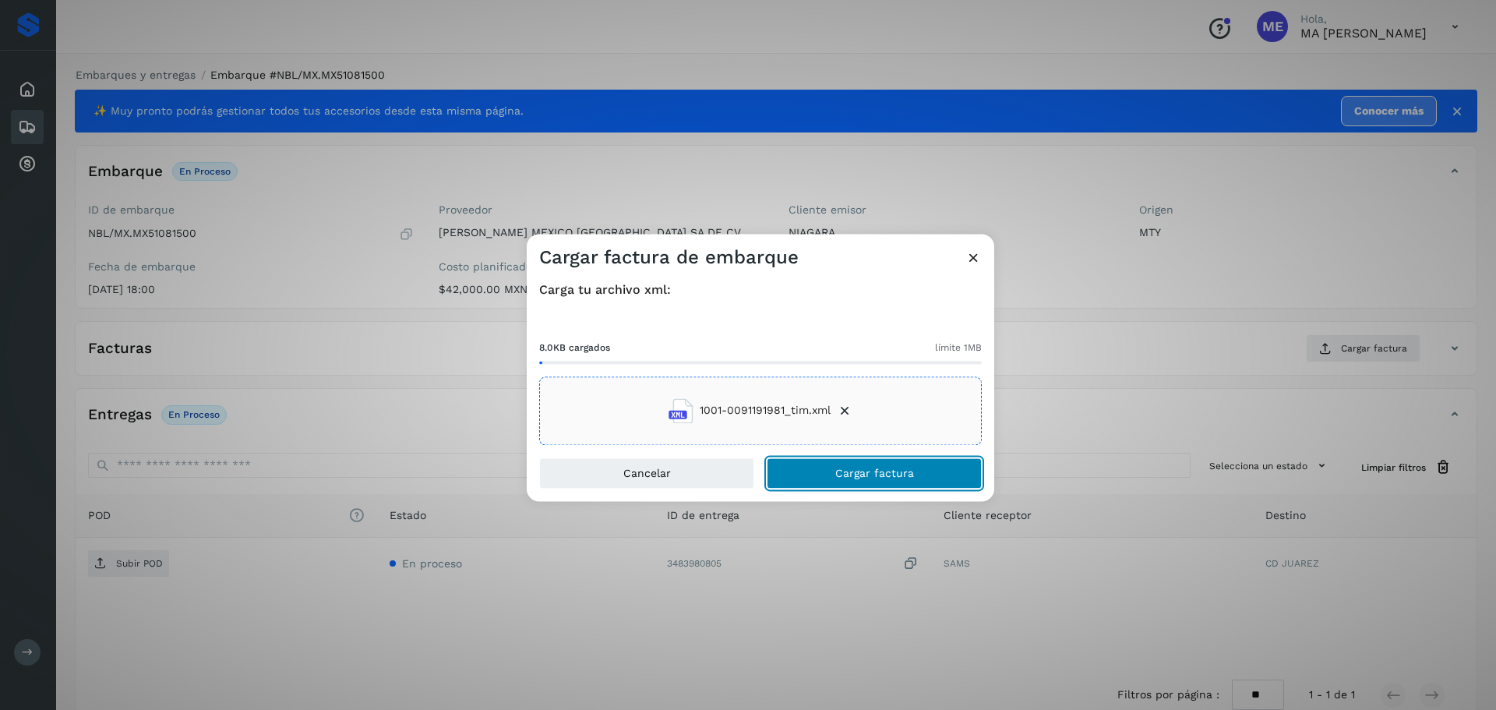
click at [859, 480] on button "Cargar factura" at bounding box center [874, 472] width 215 height 31
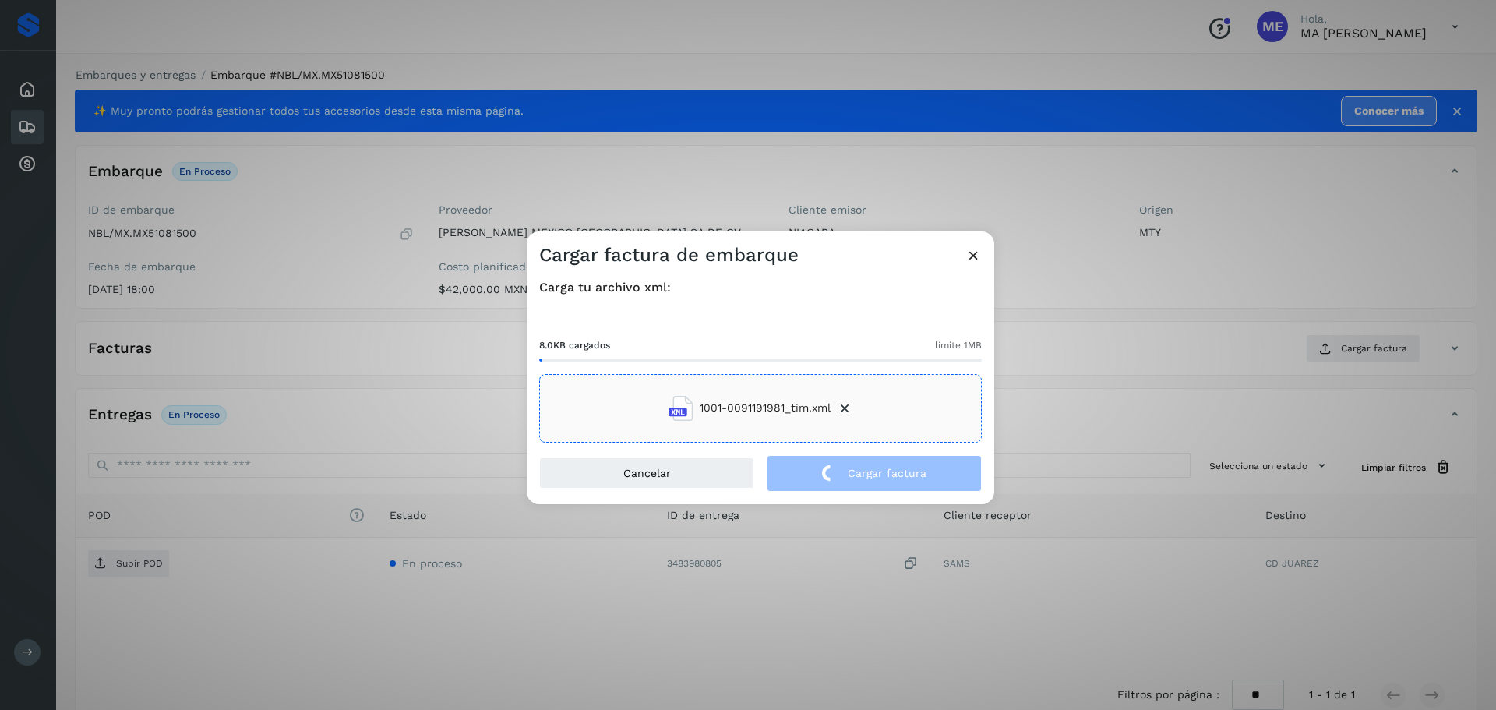
click at [117, 566] on div "Cargar factura de embarque Carga tu archivo xml: 8.0KB cargados límite 1MB 1001…" at bounding box center [748, 355] width 1496 height 710
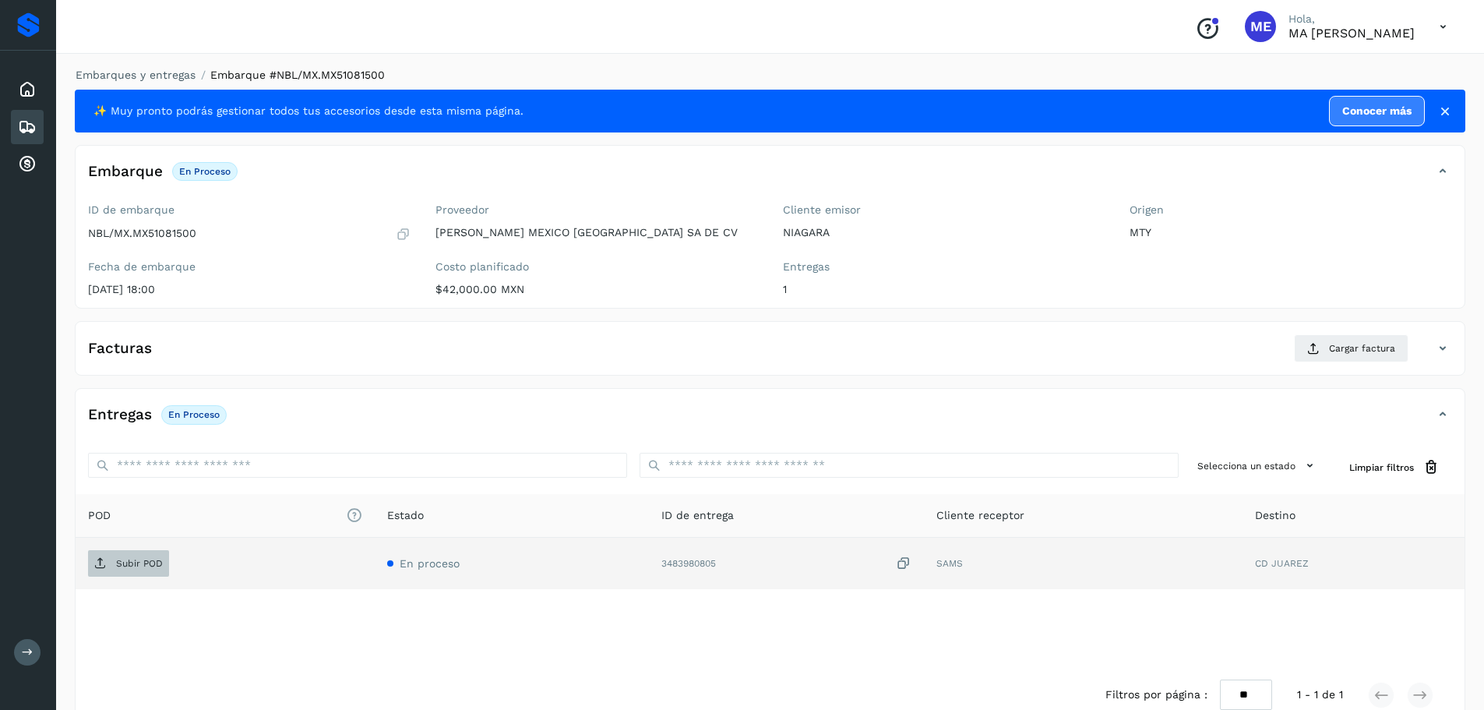
click at [122, 565] on p "Subir POD" at bounding box center [139, 563] width 47 height 11
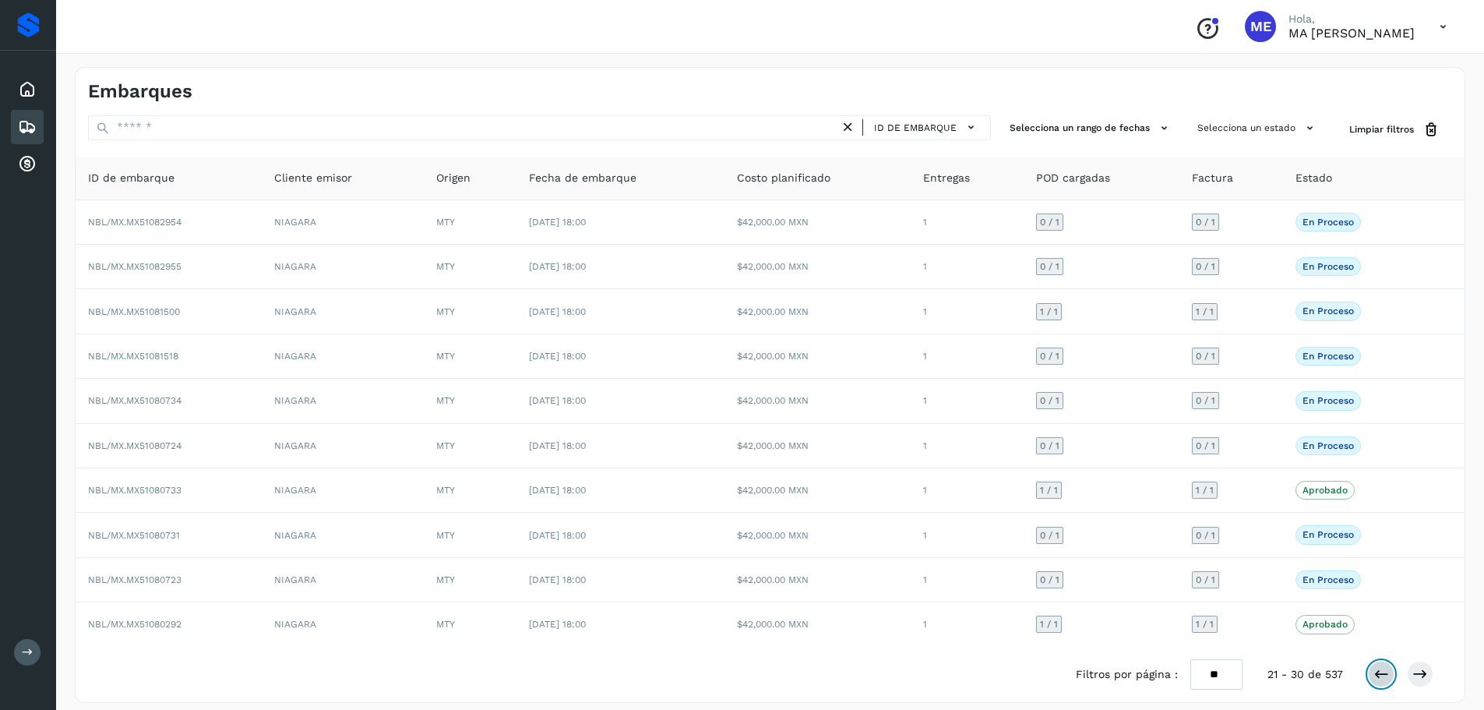
click at [1380, 680] on icon at bounding box center [1381, 674] width 16 height 16
click at [1424, 675] on icon at bounding box center [1420, 674] width 16 height 16
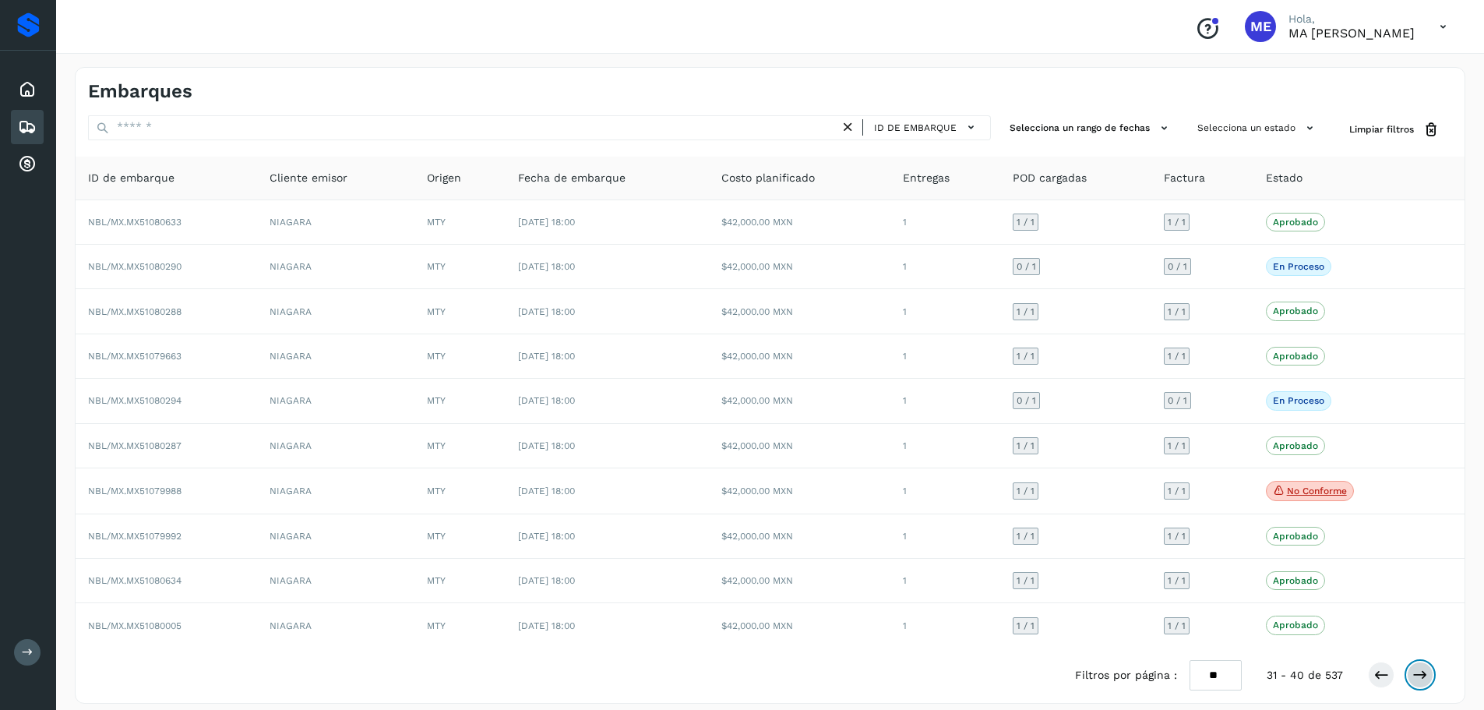
click at [1426, 679] on icon at bounding box center [1420, 675] width 16 height 16
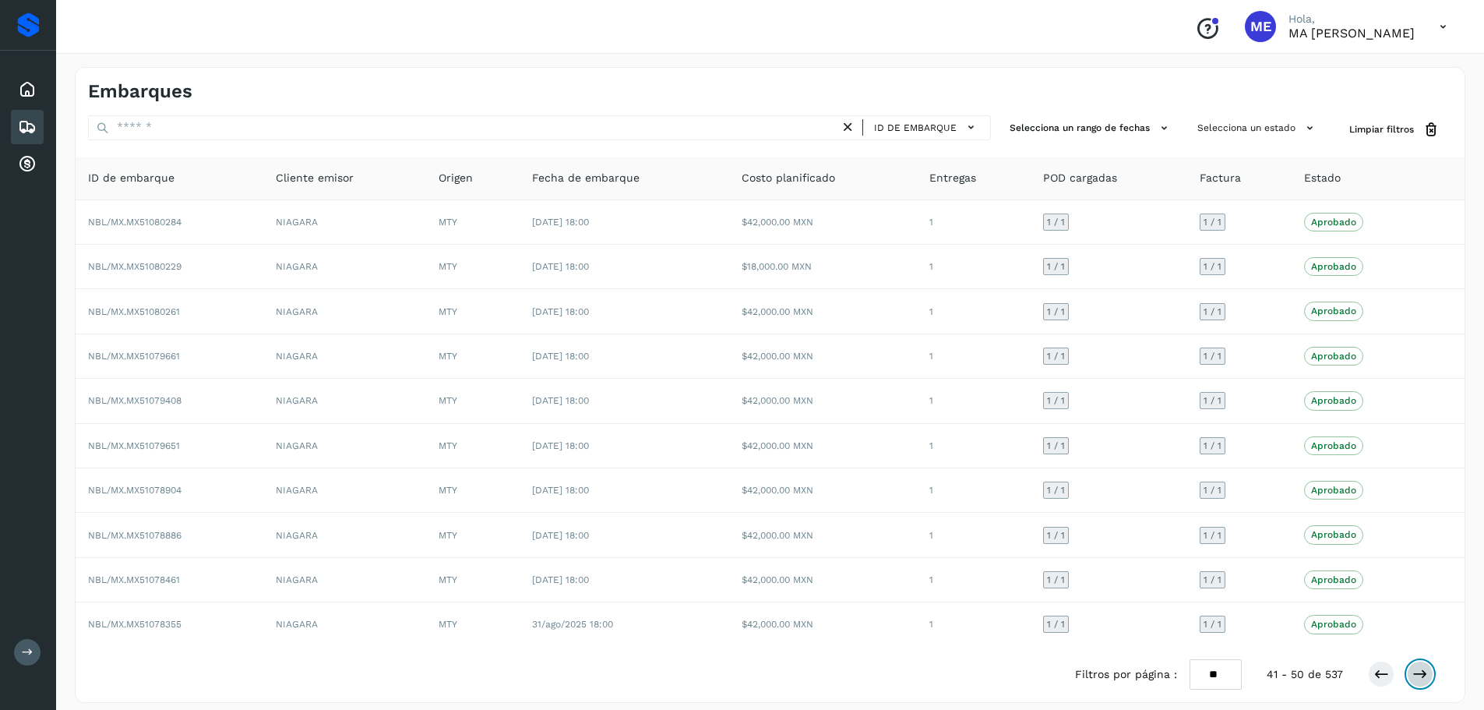
click at [1426, 679] on icon at bounding box center [1420, 674] width 16 height 16
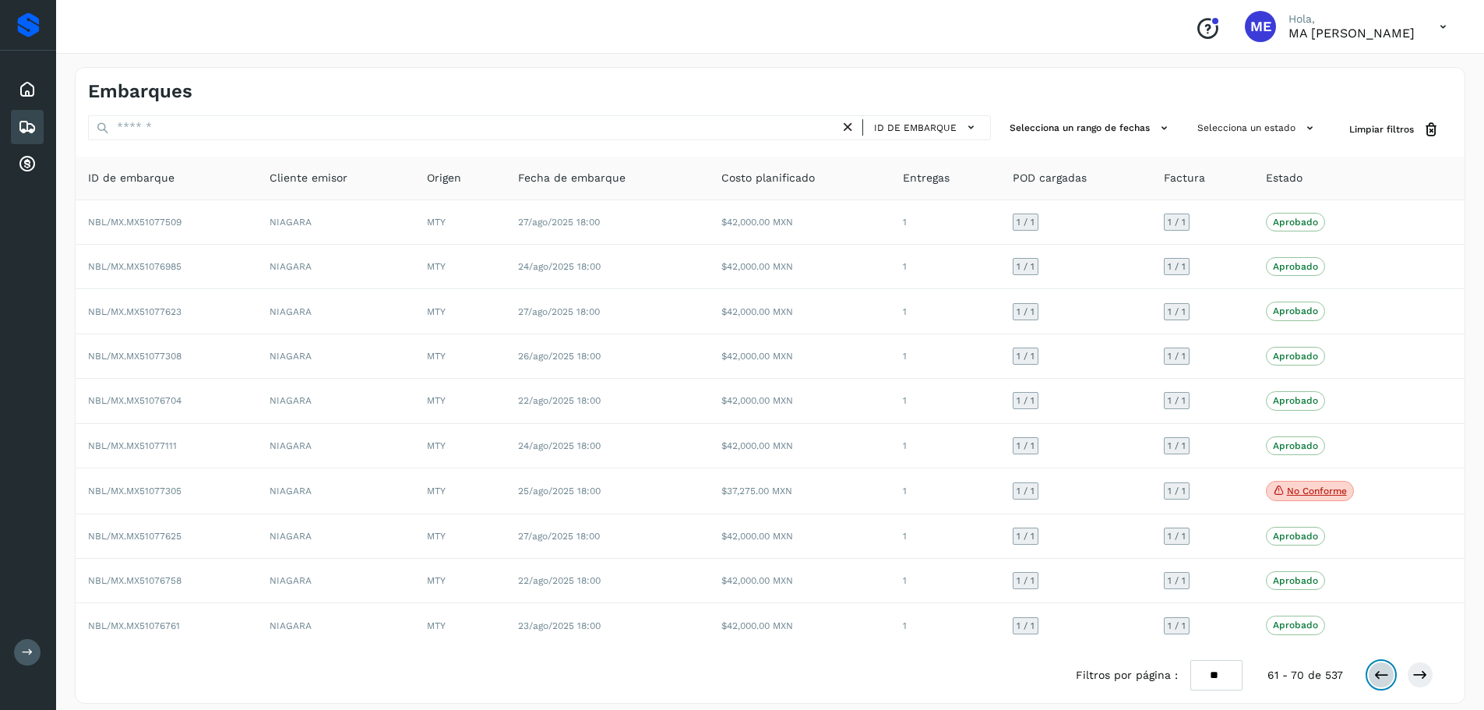
click at [1383, 675] on icon at bounding box center [1381, 675] width 16 height 16
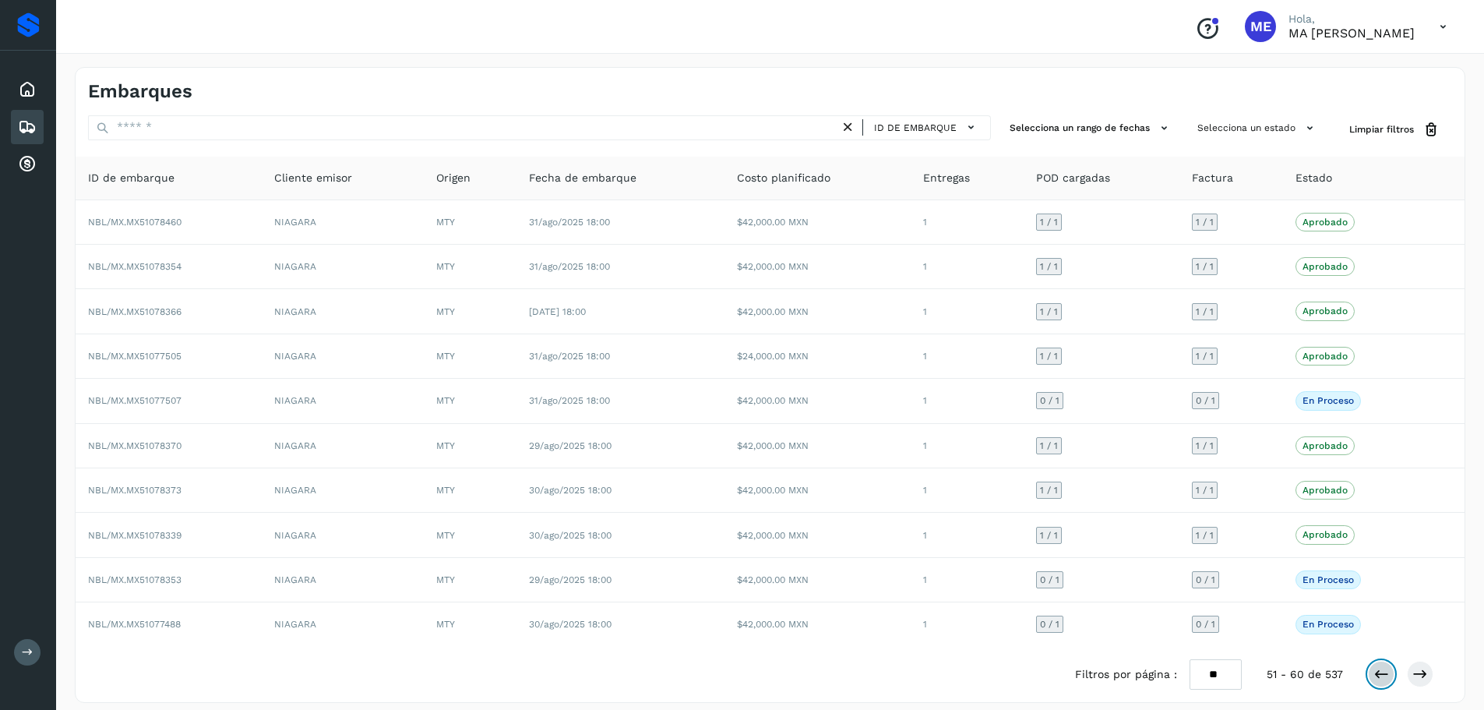
click at [1383, 675] on icon at bounding box center [1381, 674] width 16 height 16
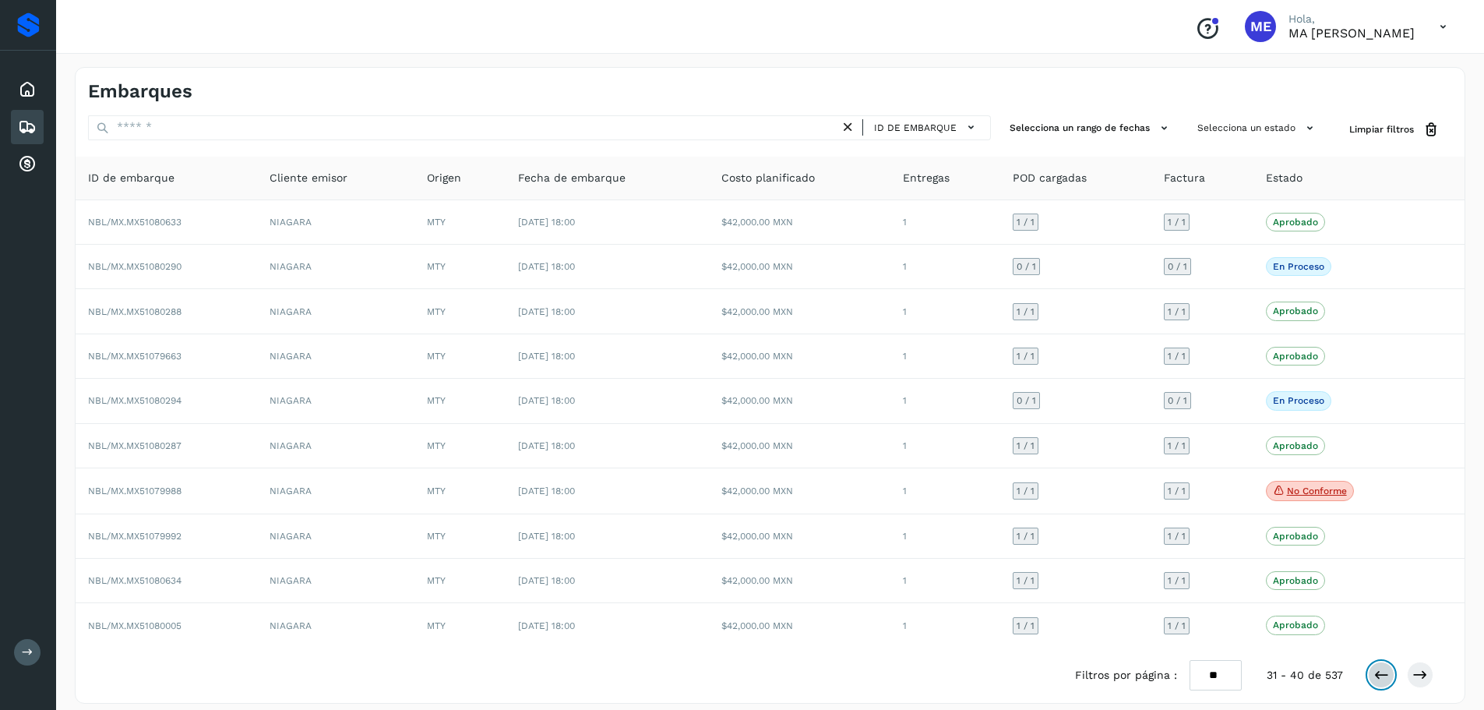
click at [1385, 678] on icon at bounding box center [1381, 675] width 16 height 16
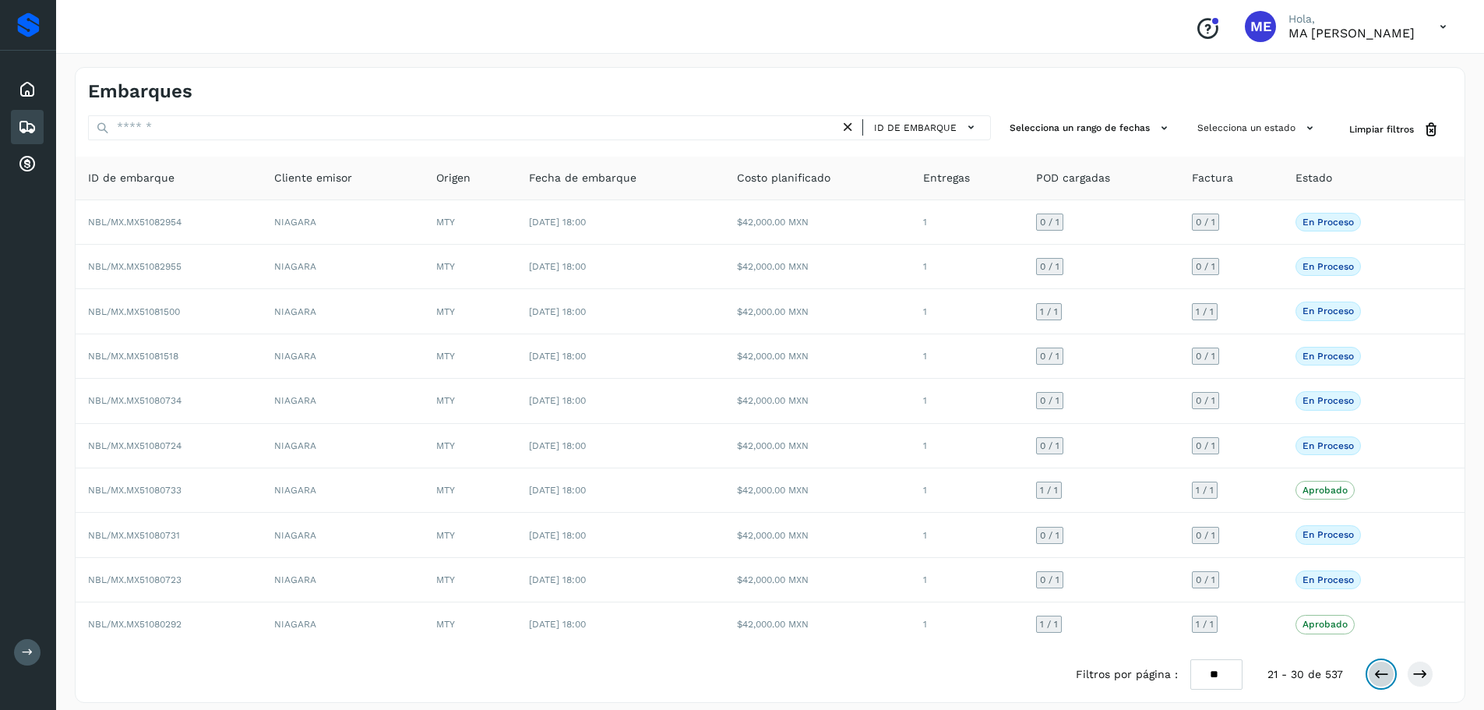
click at [1383, 678] on icon at bounding box center [1381, 674] width 16 height 16
click at [1379, 671] on icon at bounding box center [1381, 674] width 16 height 16
click at [1427, 670] on icon at bounding box center [1420, 674] width 16 height 16
click at [1423, 674] on icon at bounding box center [1420, 674] width 16 height 16
click at [1423, 675] on icon at bounding box center [1420, 674] width 16 height 16
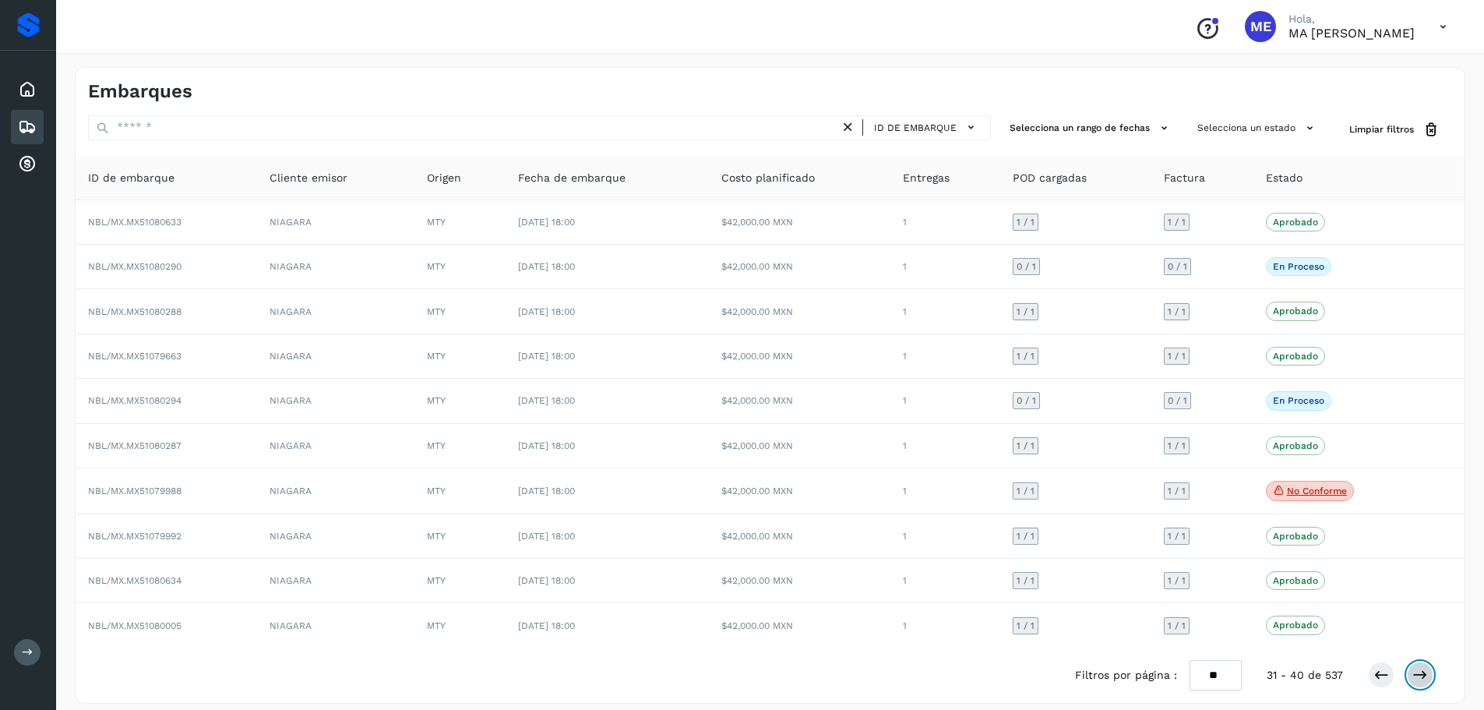
click at [1423, 675] on icon at bounding box center [1420, 675] width 16 height 16
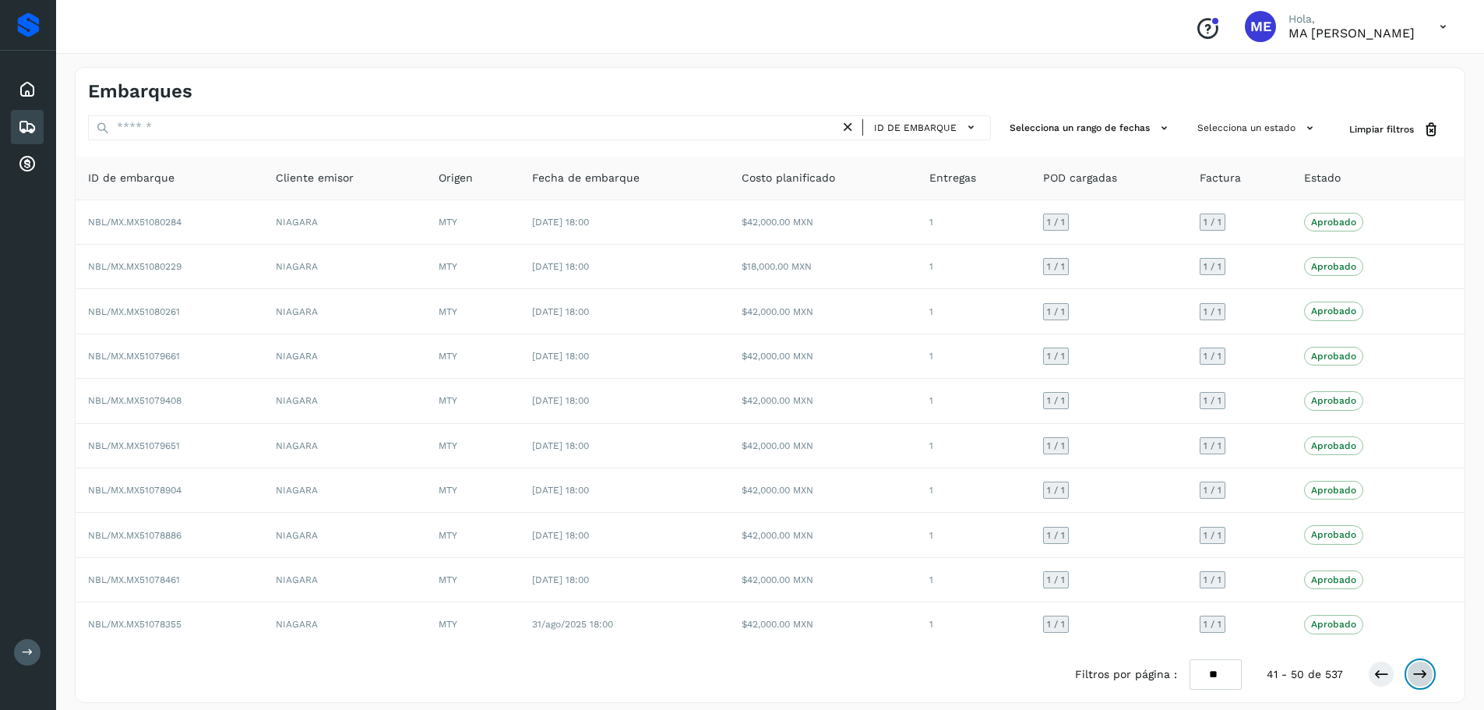
click at [1426, 675] on icon at bounding box center [1420, 674] width 16 height 16
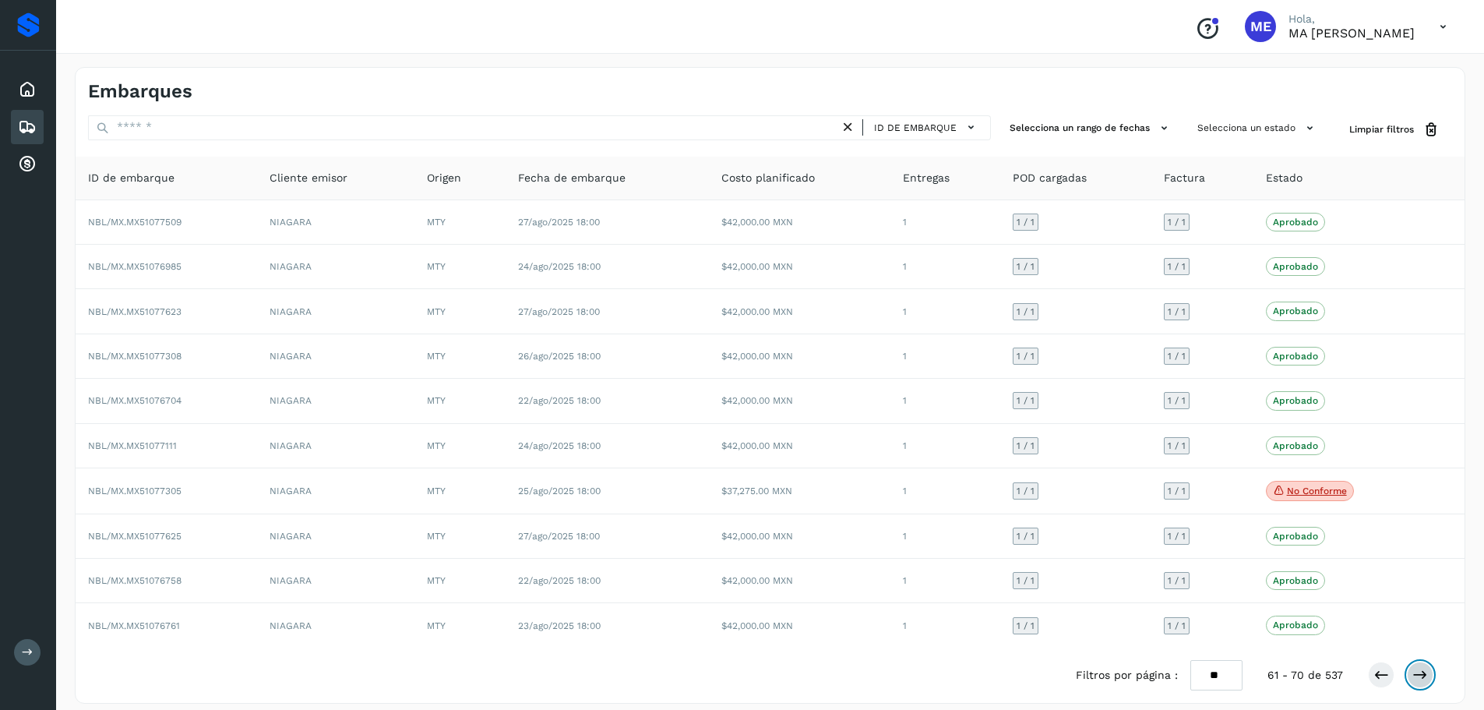
click at [1426, 675] on icon at bounding box center [1420, 675] width 16 height 16
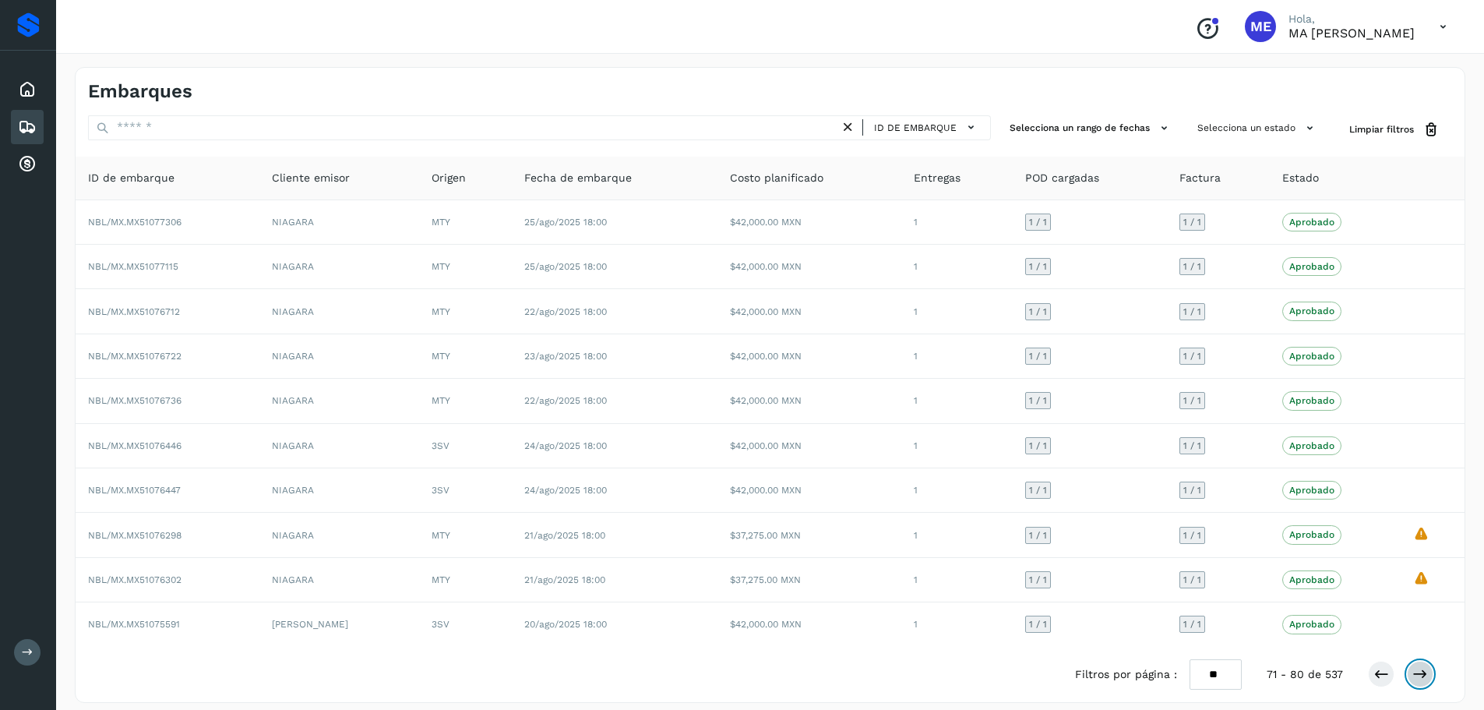
click at [1426, 675] on icon at bounding box center [1420, 674] width 16 height 16
click at [1382, 673] on icon at bounding box center [1381, 674] width 16 height 16
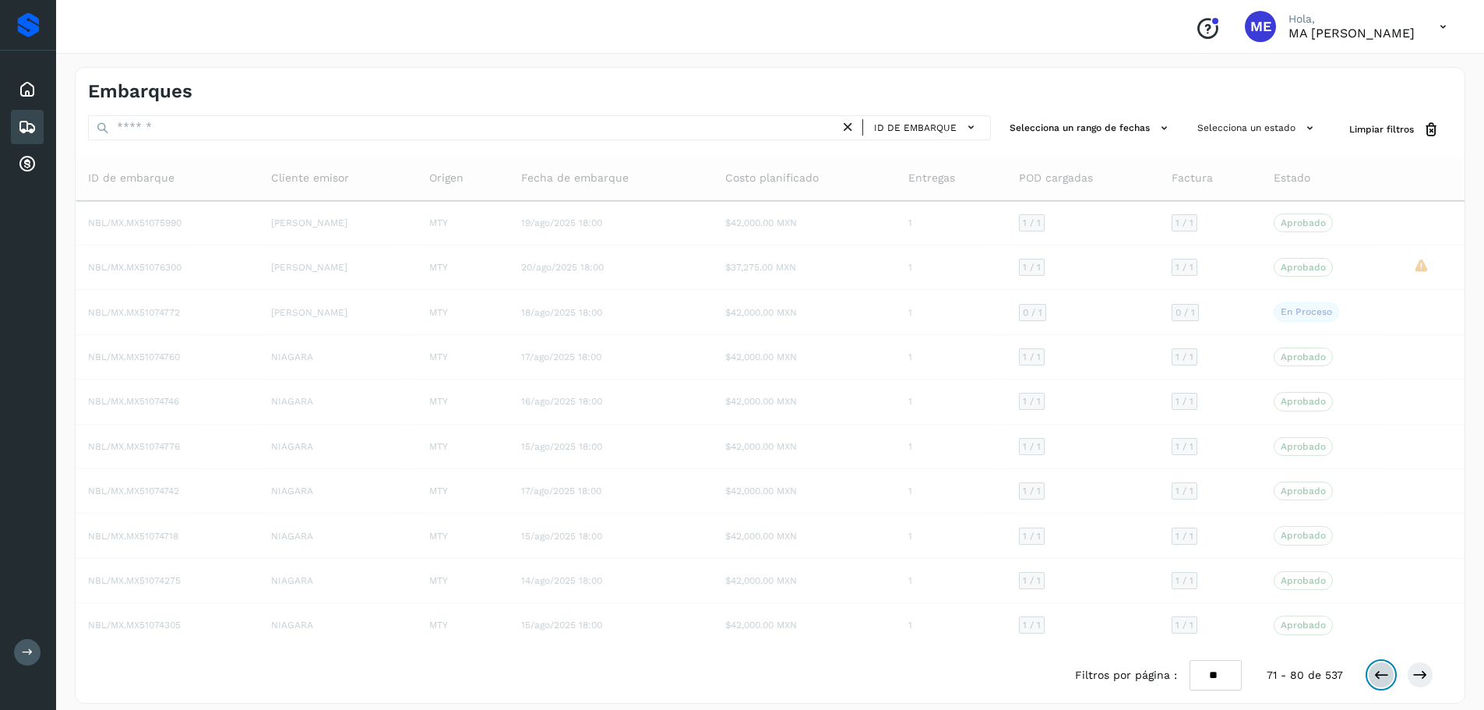
click at [1382, 673] on icon at bounding box center [1381, 675] width 16 height 16
click at [1382, 673] on icon at bounding box center [1381, 676] width 16 height 16
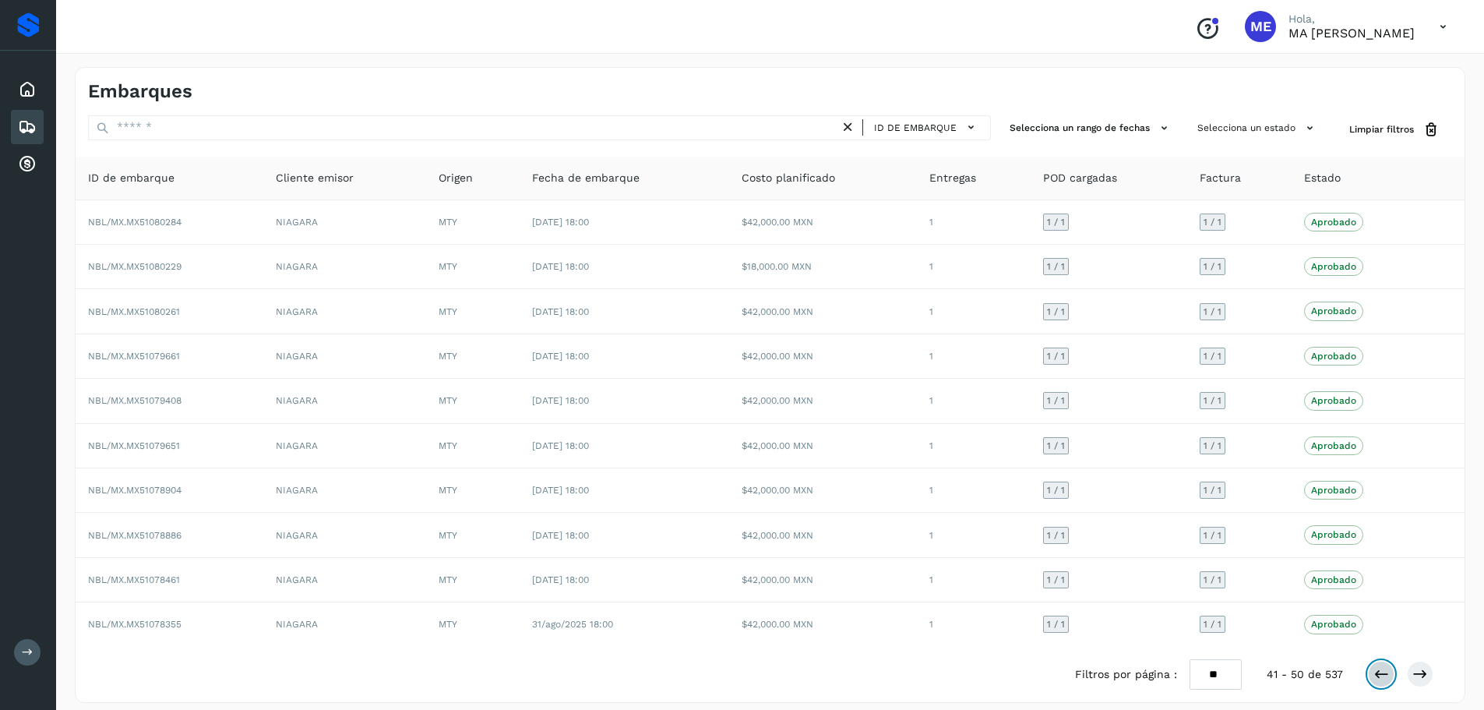
click at [1382, 673] on icon at bounding box center [1381, 674] width 16 height 16
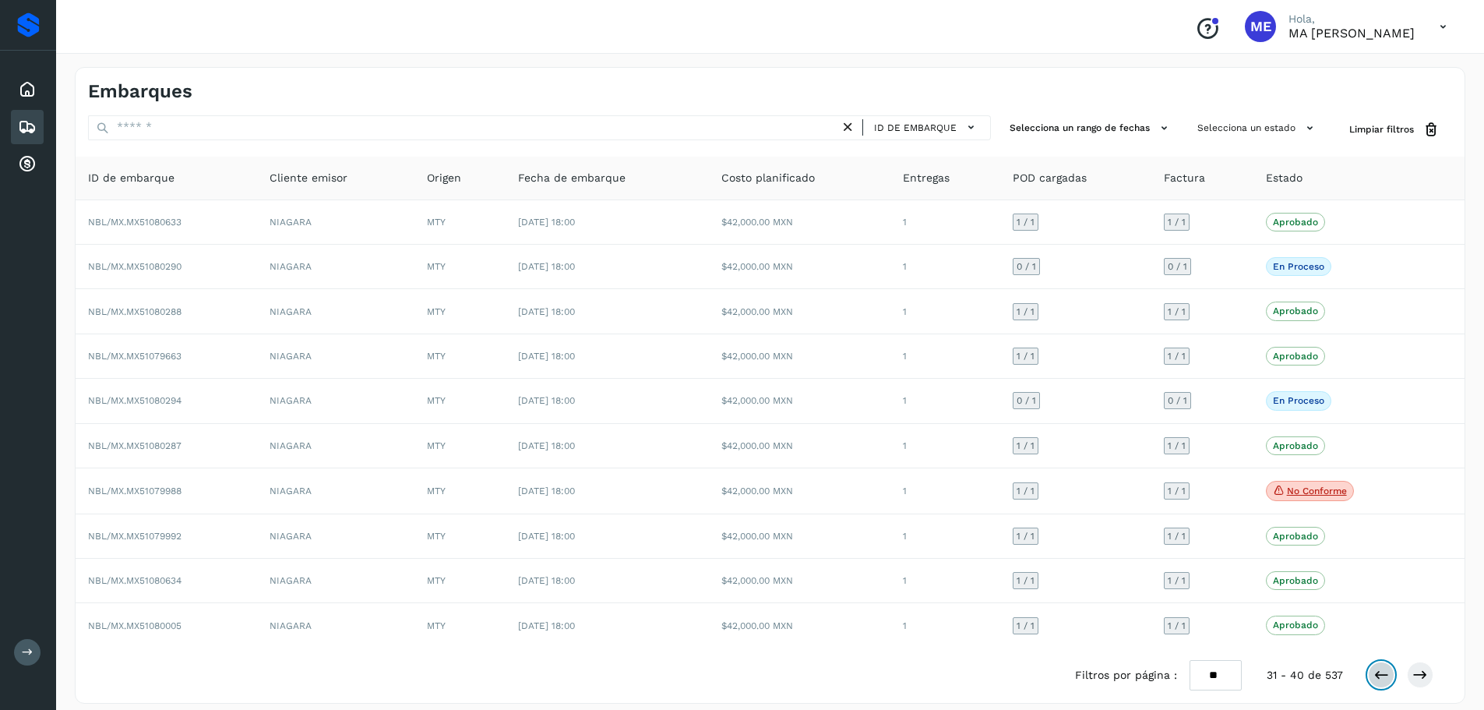
click at [1382, 673] on icon at bounding box center [1381, 675] width 16 height 16
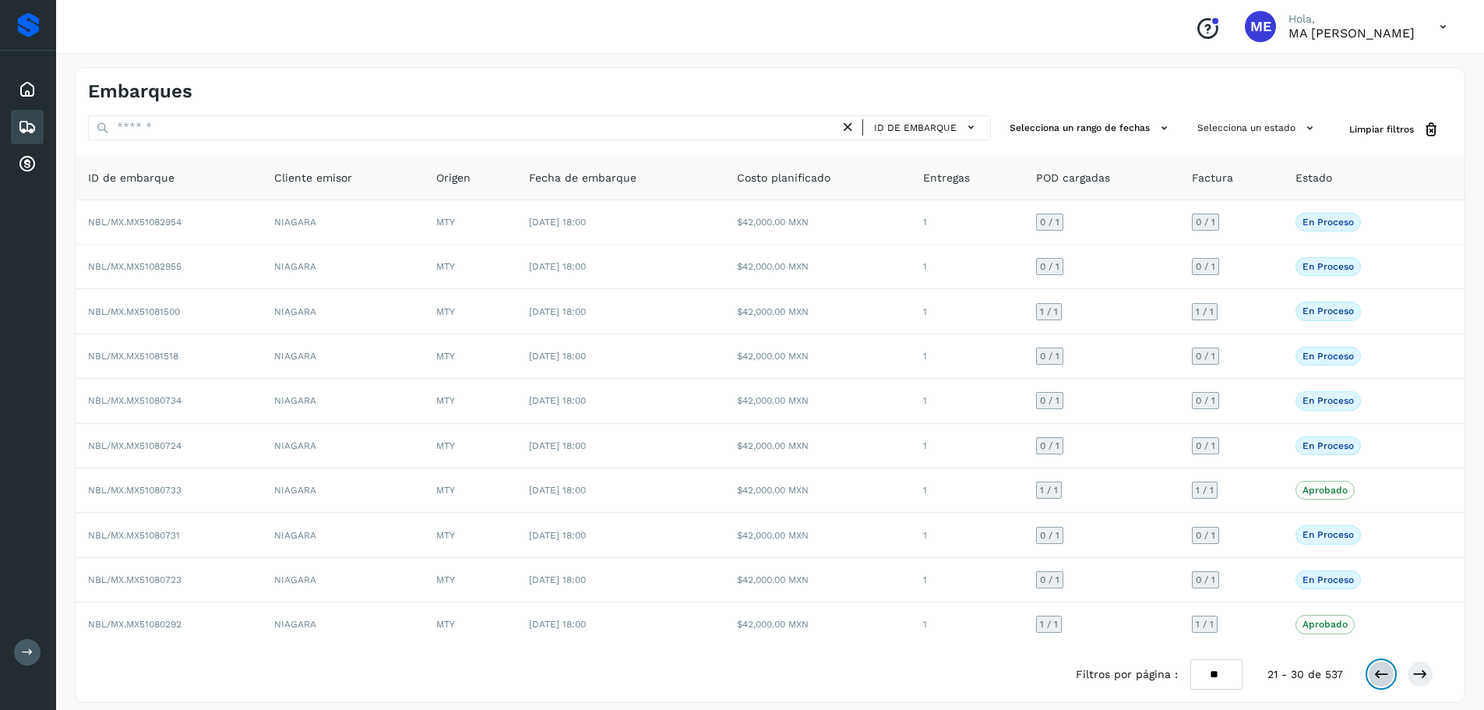
click at [1382, 676] on icon at bounding box center [1381, 674] width 16 height 16
click at [1377, 678] on icon at bounding box center [1381, 674] width 16 height 16
click at [977, 127] on icon at bounding box center [971, 127] width 16 height 16
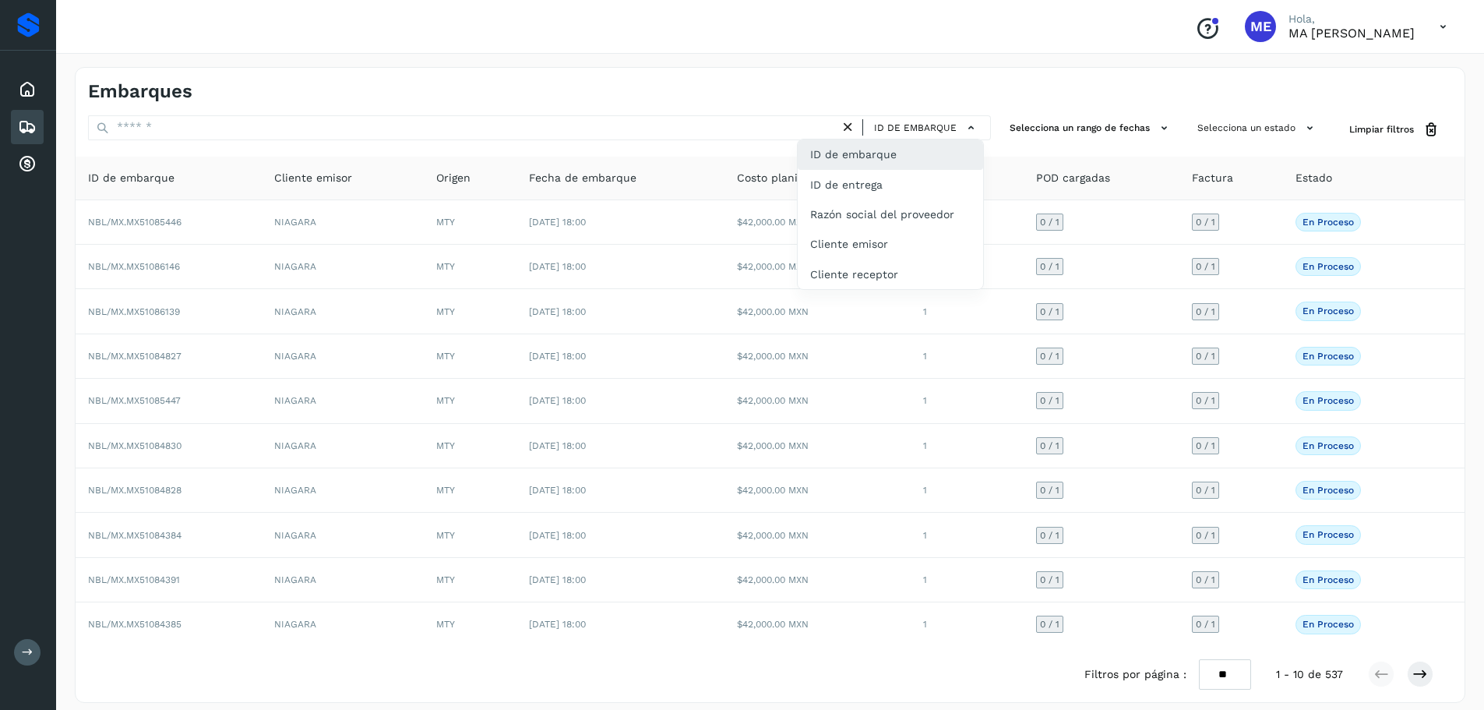
click at [892, 157] on div "ID de embarque" at bounding box center [890, 154] width 185 height 30
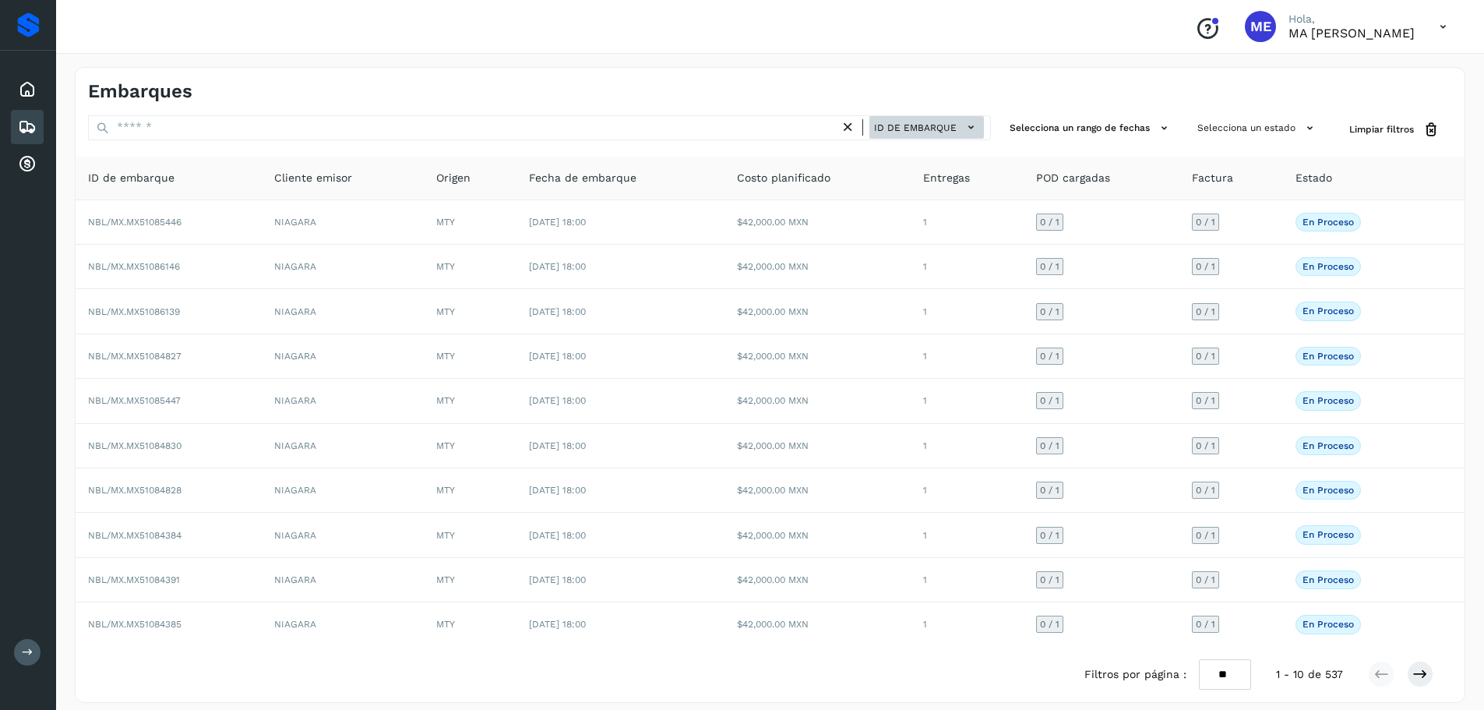
click at [880, 122] on span "ID de embarque" at bounding box center [915, 128] width 83 height 14
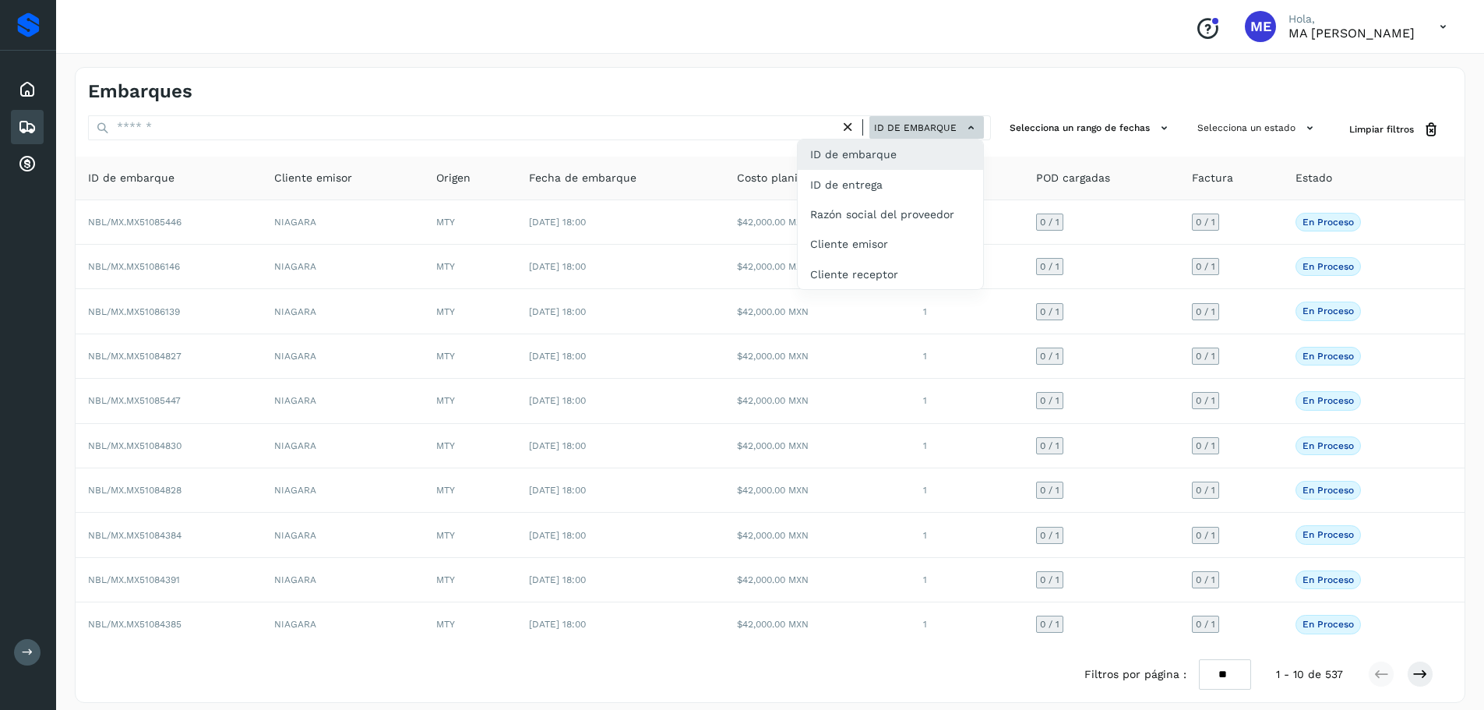
click at [880, 122] on div at bounding box center [742, 355] width 1484 height 710
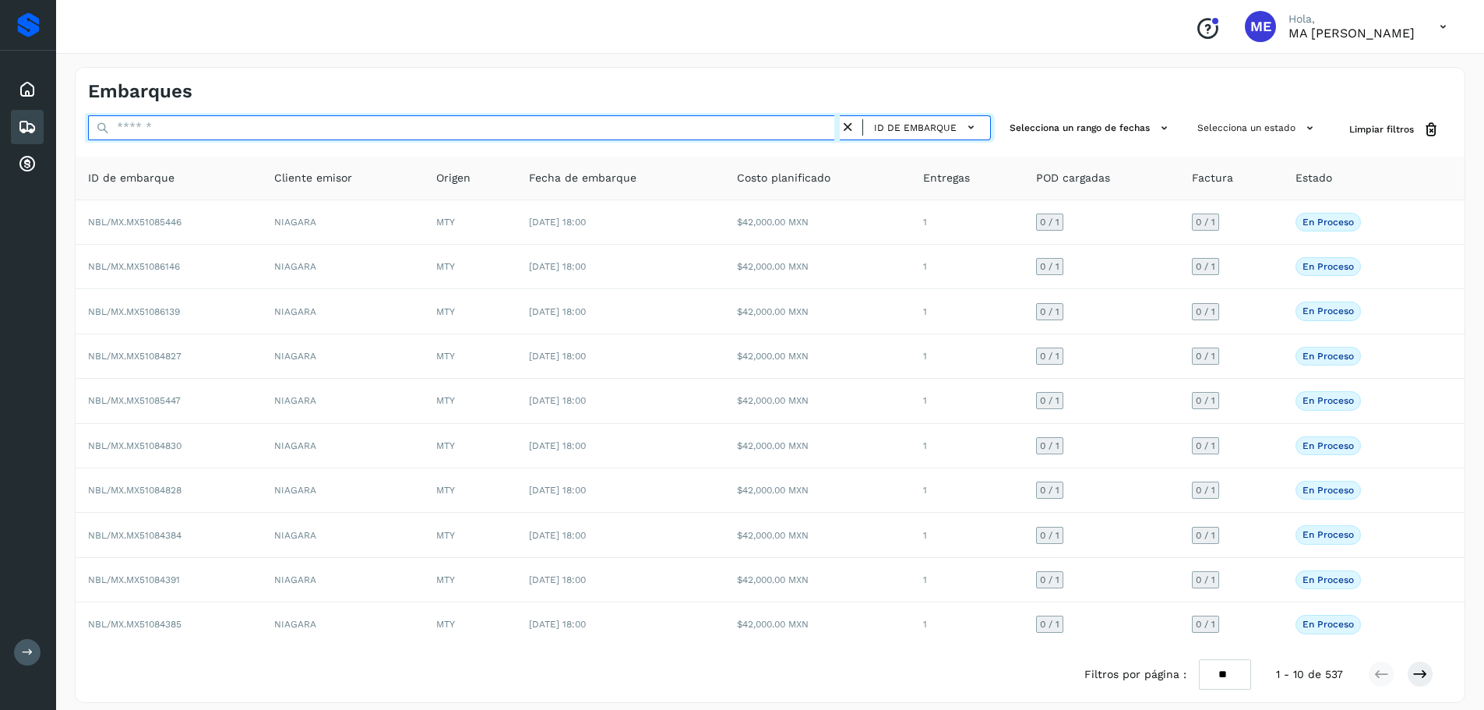
click at [785, 129] on input "text" at bounding box center [464, 127] width 752 height 25
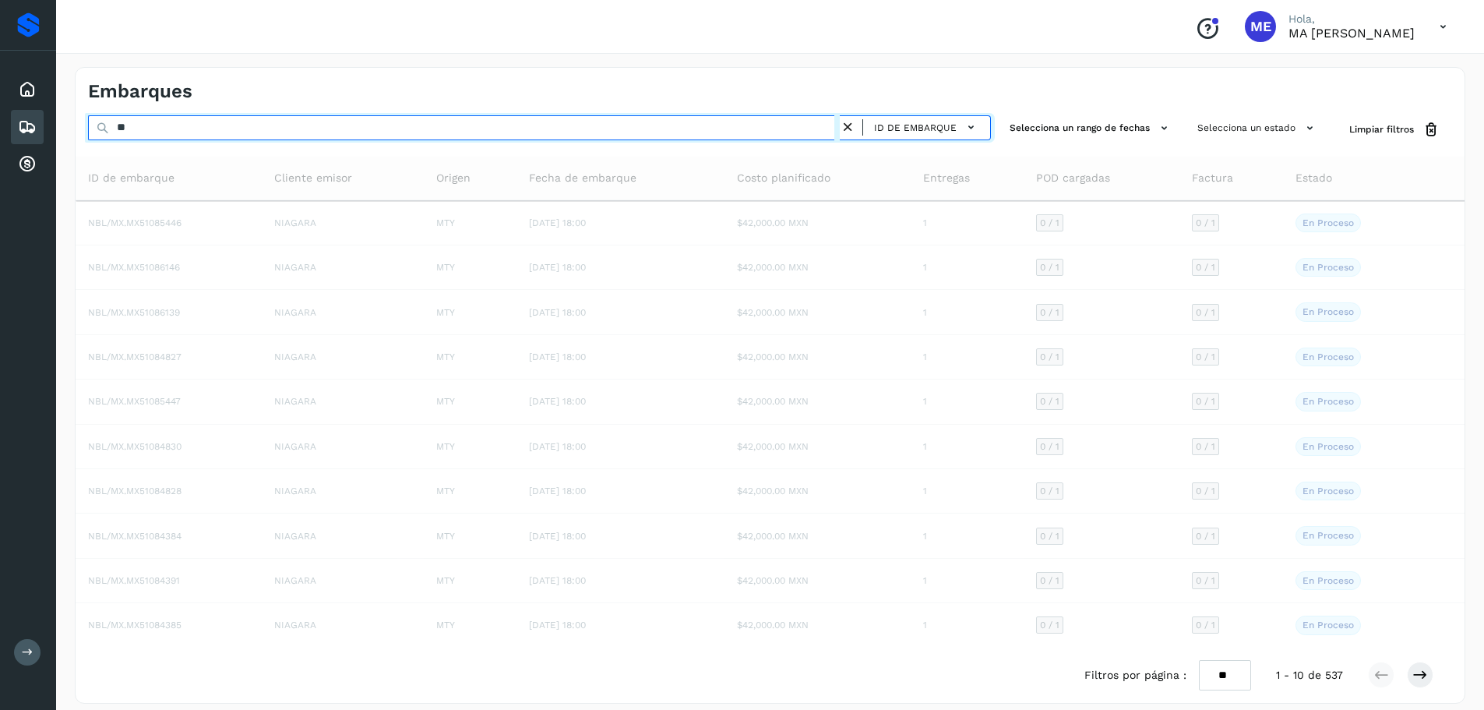
type input "*"
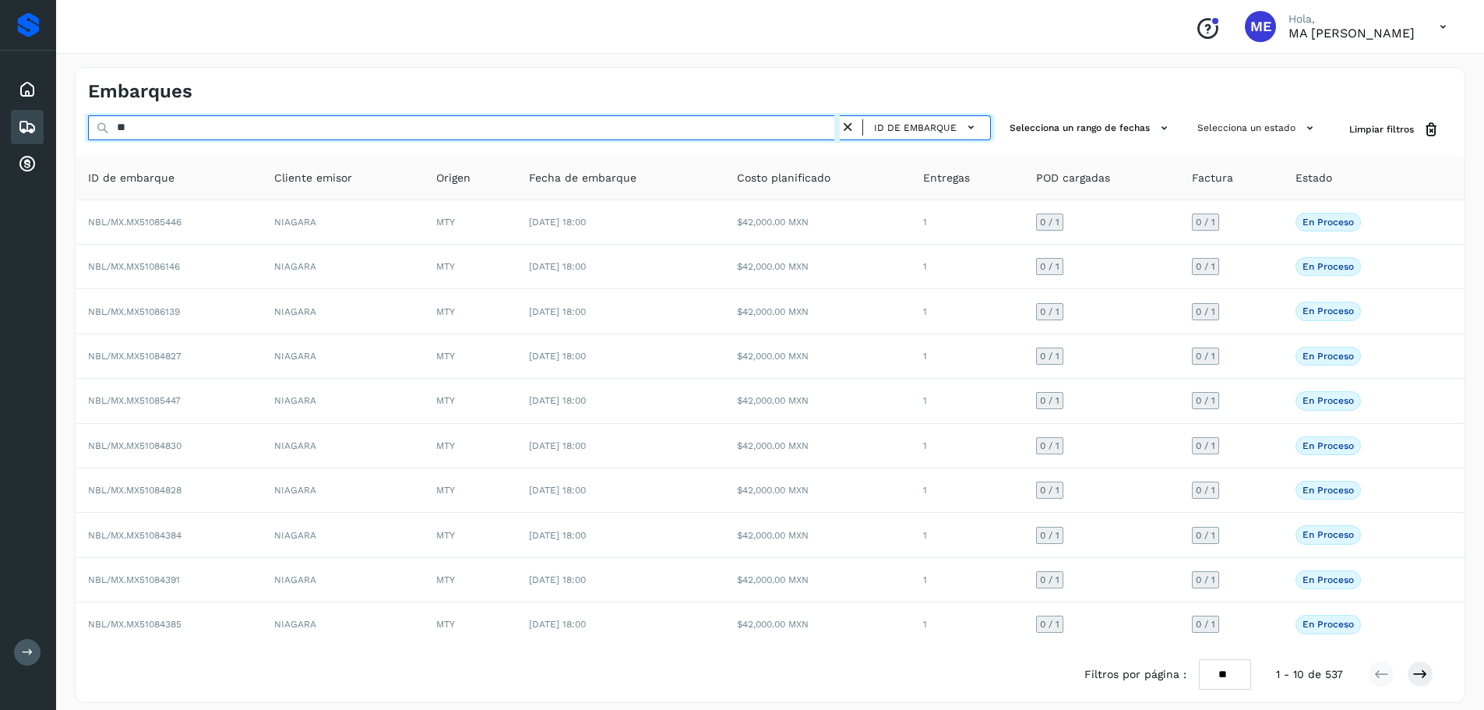
type input "*"
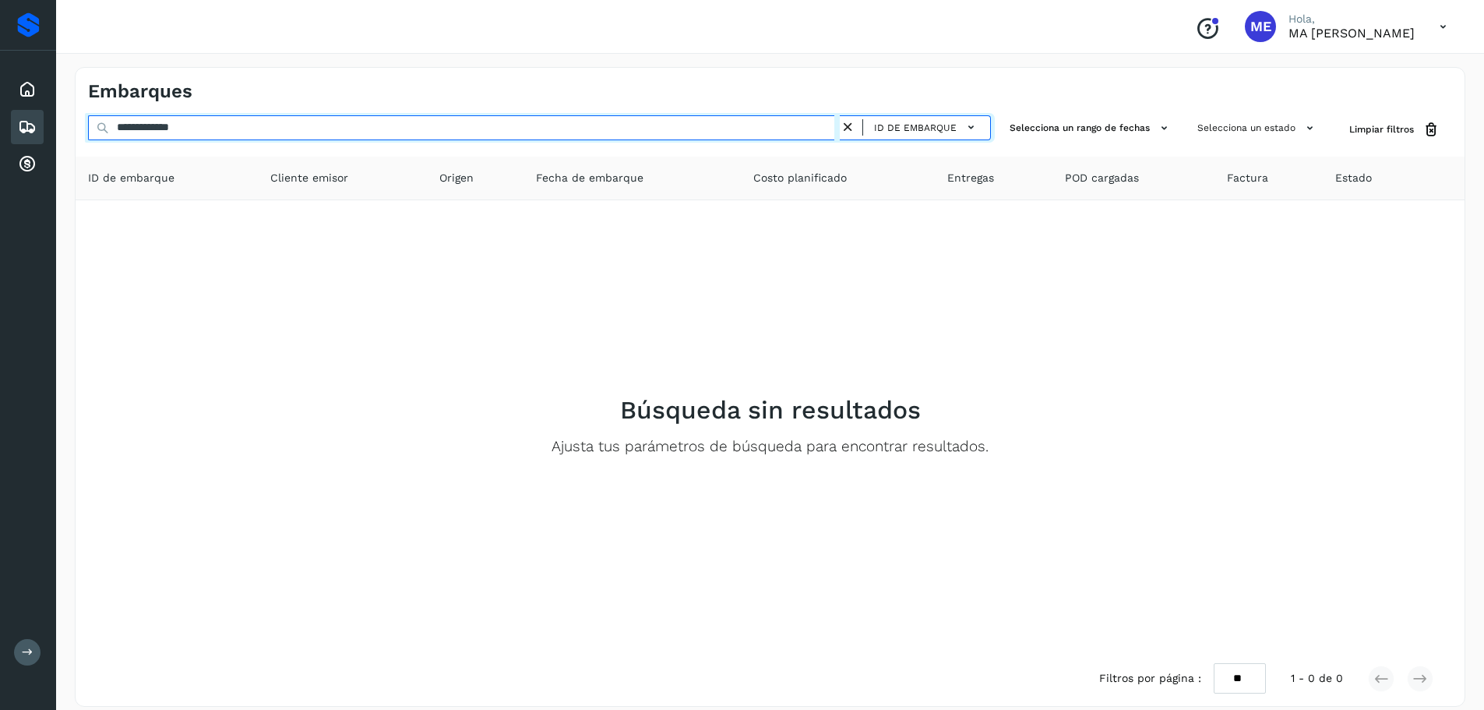
drag, startPoint x: 178, startPoint y: 130, endPoint x: 104, endPoint y: 122, distance: 74.5
click at [104, 122] on div "**********" at bounding box center [539, 129] width 903 height 29
click at [203, 127] on input "**********" at bounding box center [464, 127] width 752 height 25
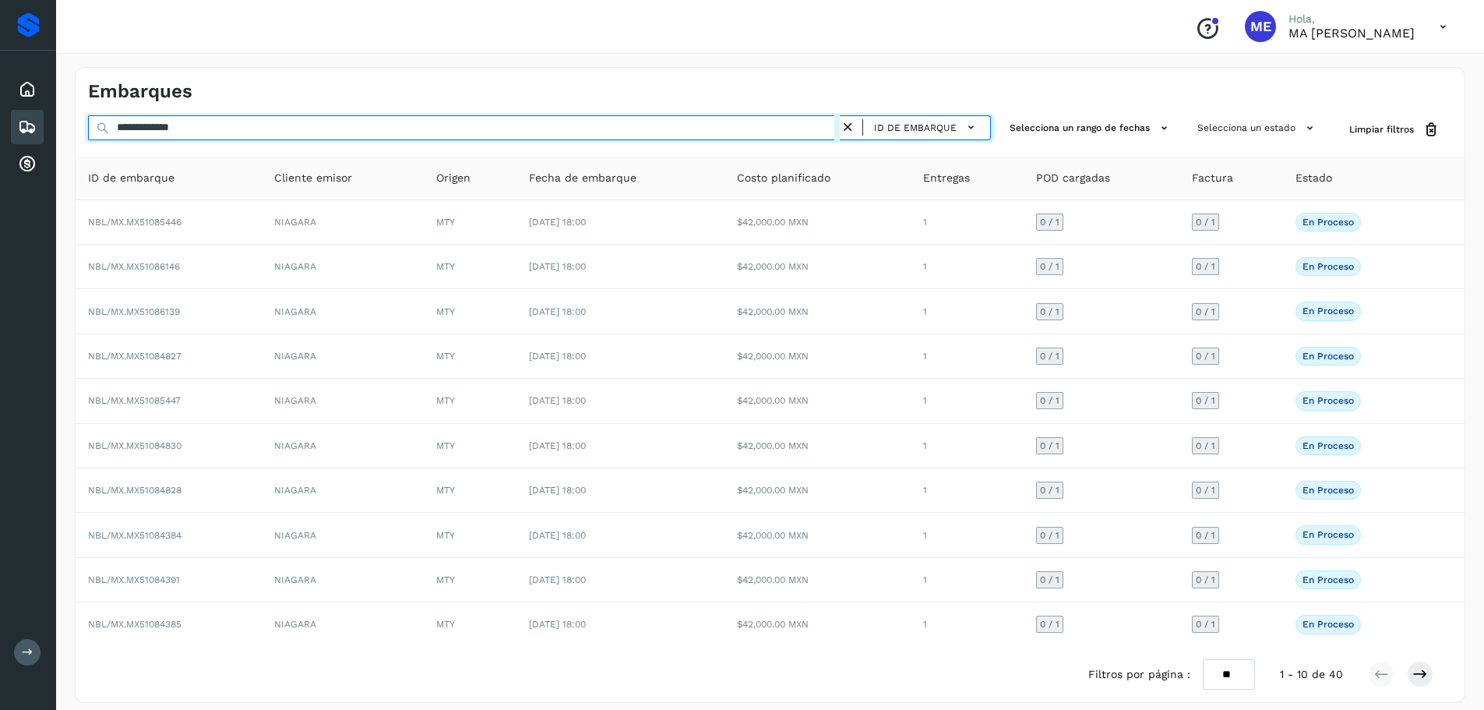
type input "**********"
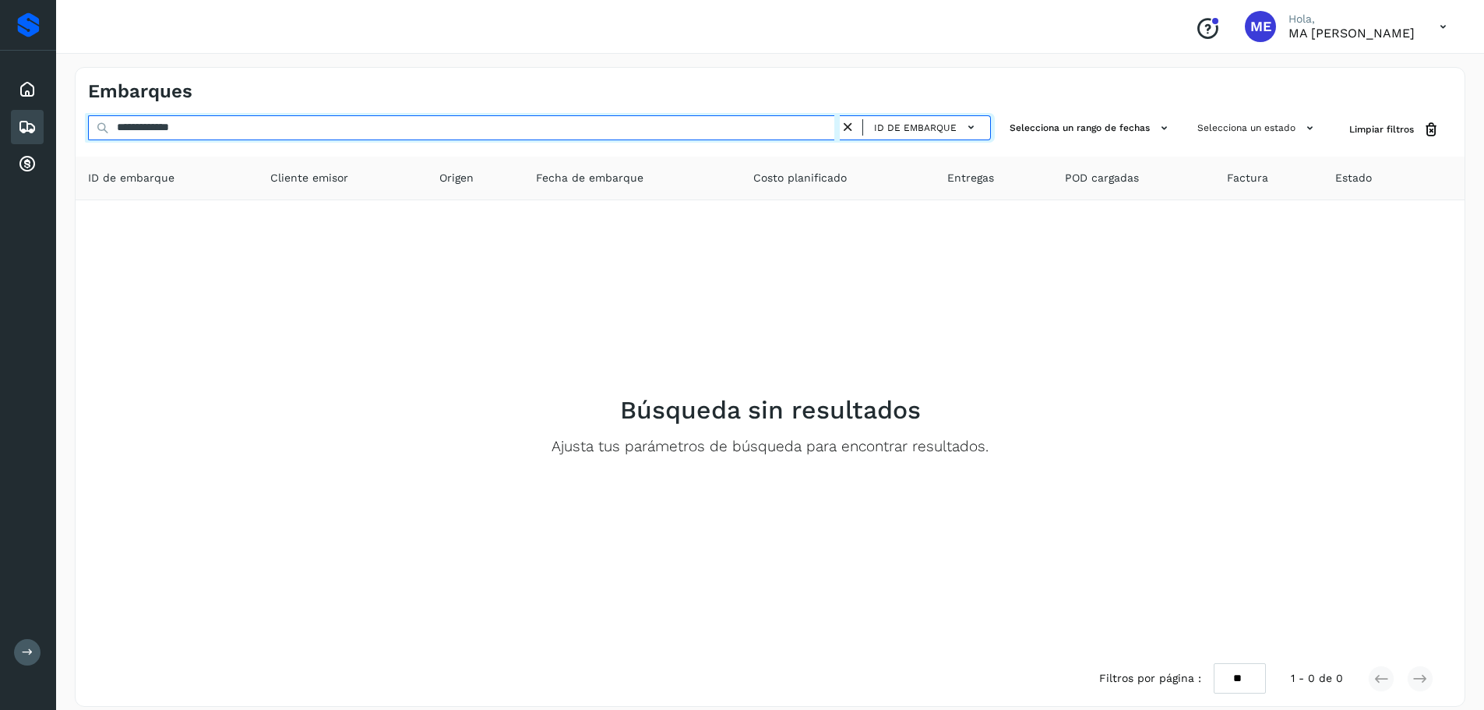
drag, startPoint x: 218, startPoint y: 131, endPoint x: 58, endPoint y: 124, distance: 160.6
click at [58, 124] on div "**********" at bounding box center [770, 386] width 1428 height 677
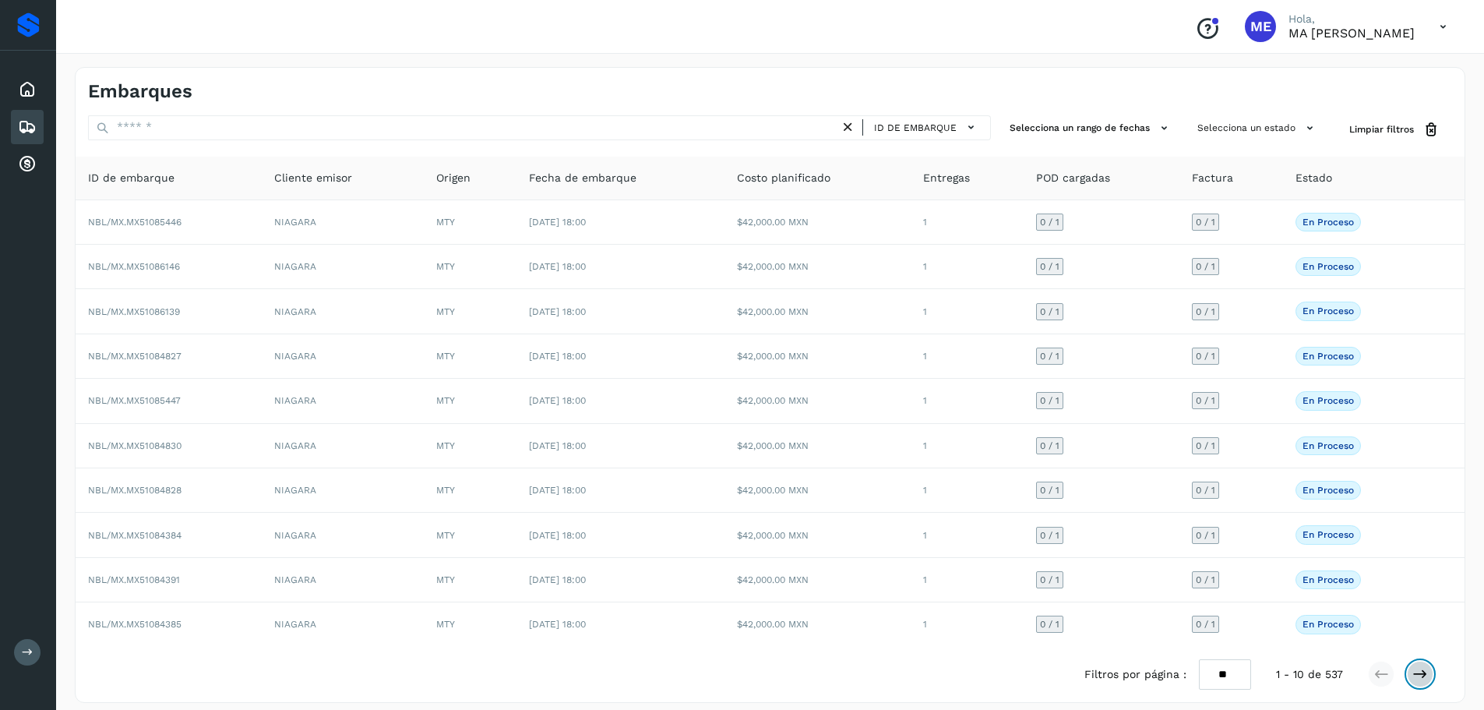
click at [1426, 675] on icon at bounding box center [1420, 674] width 16 height 16
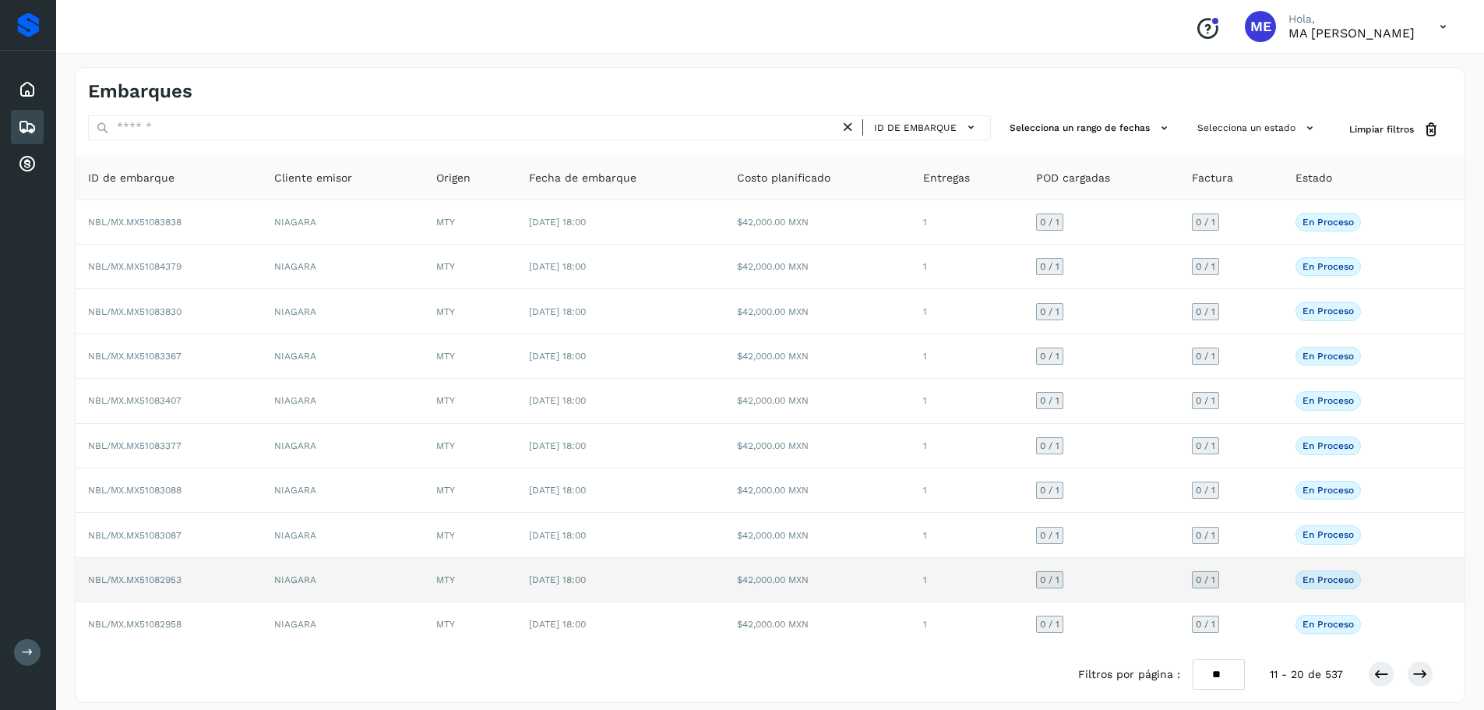
click at [169, 578] on span "NBL/MX.MX51082953" at bounding box center [134, 579] width 93 height 11
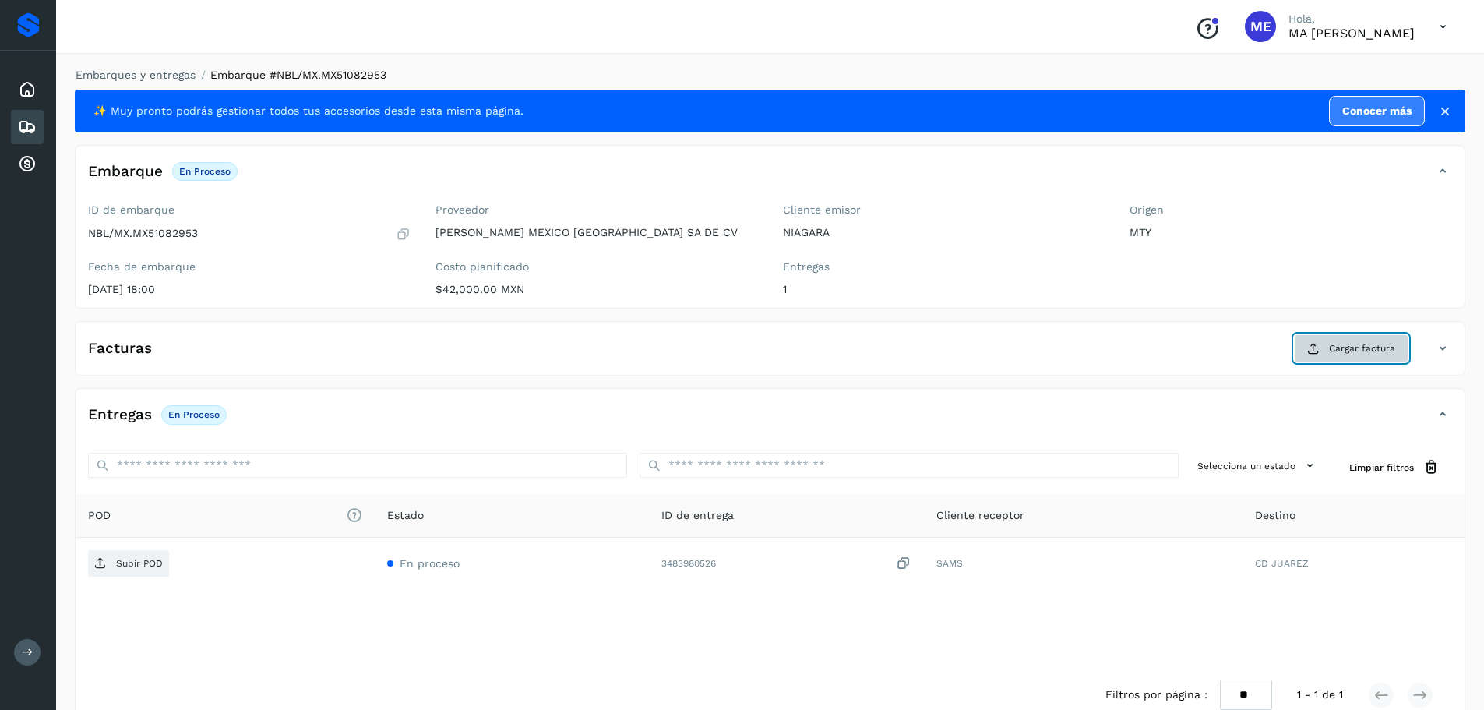
click at [1341, 345] on span "Cargar factura" at bounding box center [1362, 348] width 66 height 14
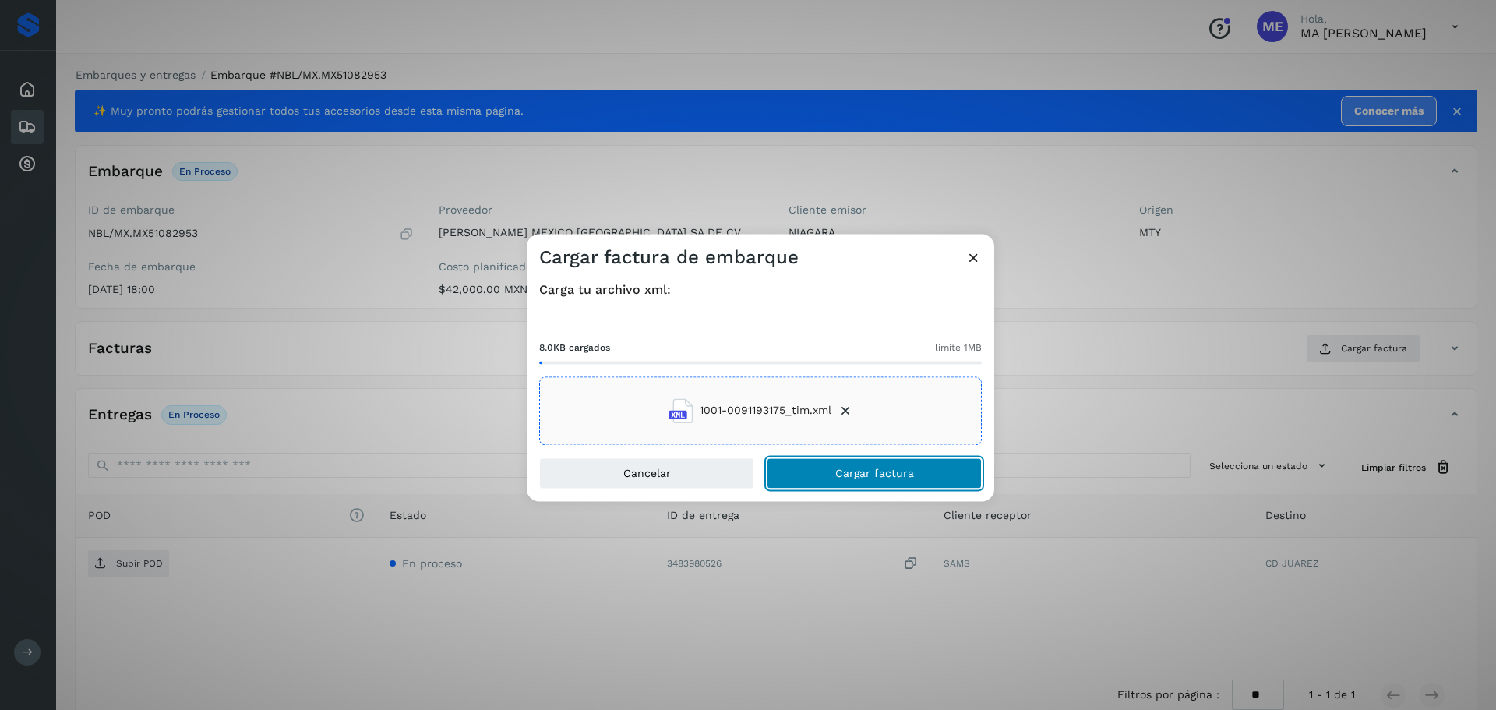
click at [855, 474] on span "Cargar factura" at bounding box center [874, 472] width 79 height 11
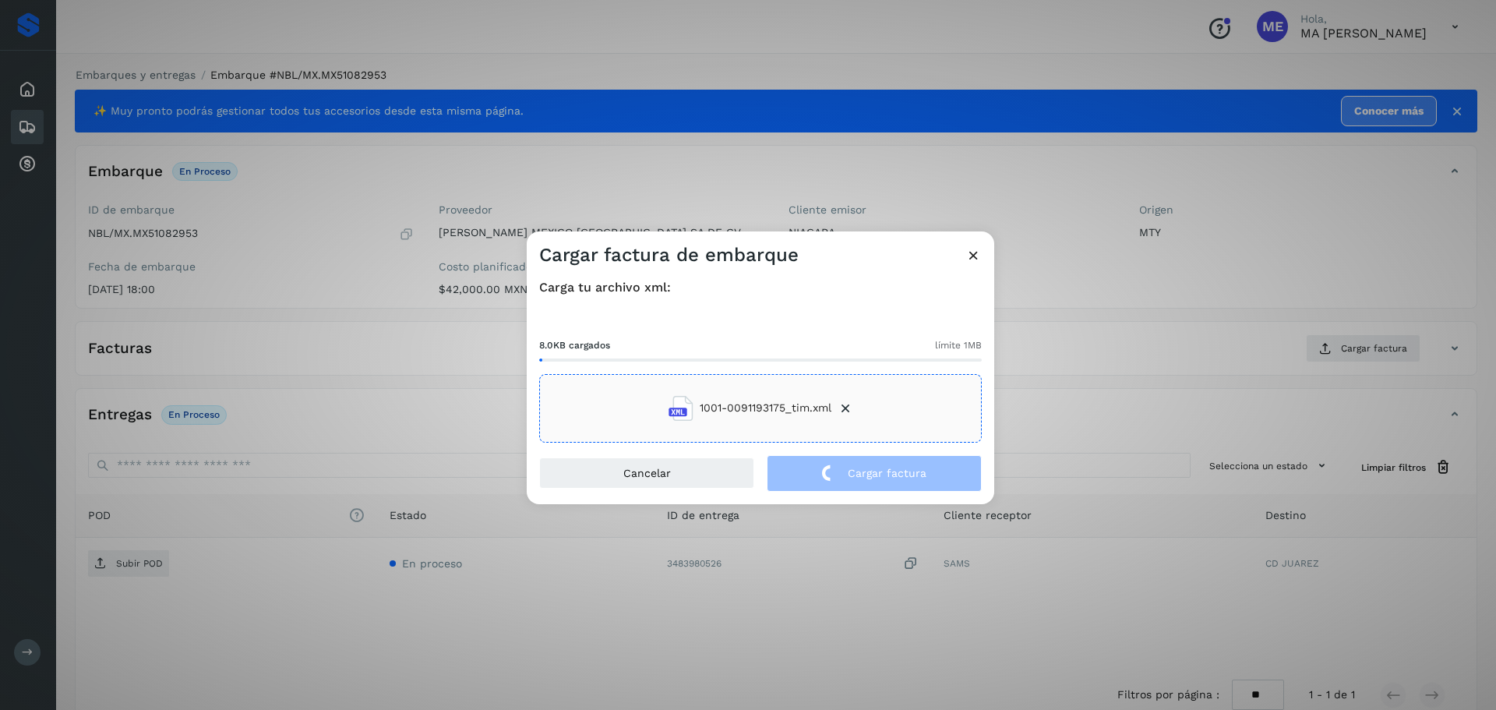
click at [145, 562] on div "Cargar factura de embarque Carga tu archivo xml: 8.0KB cargados límite 1MB 1001…" at bounding box center [748, 355] width 1496 height 710
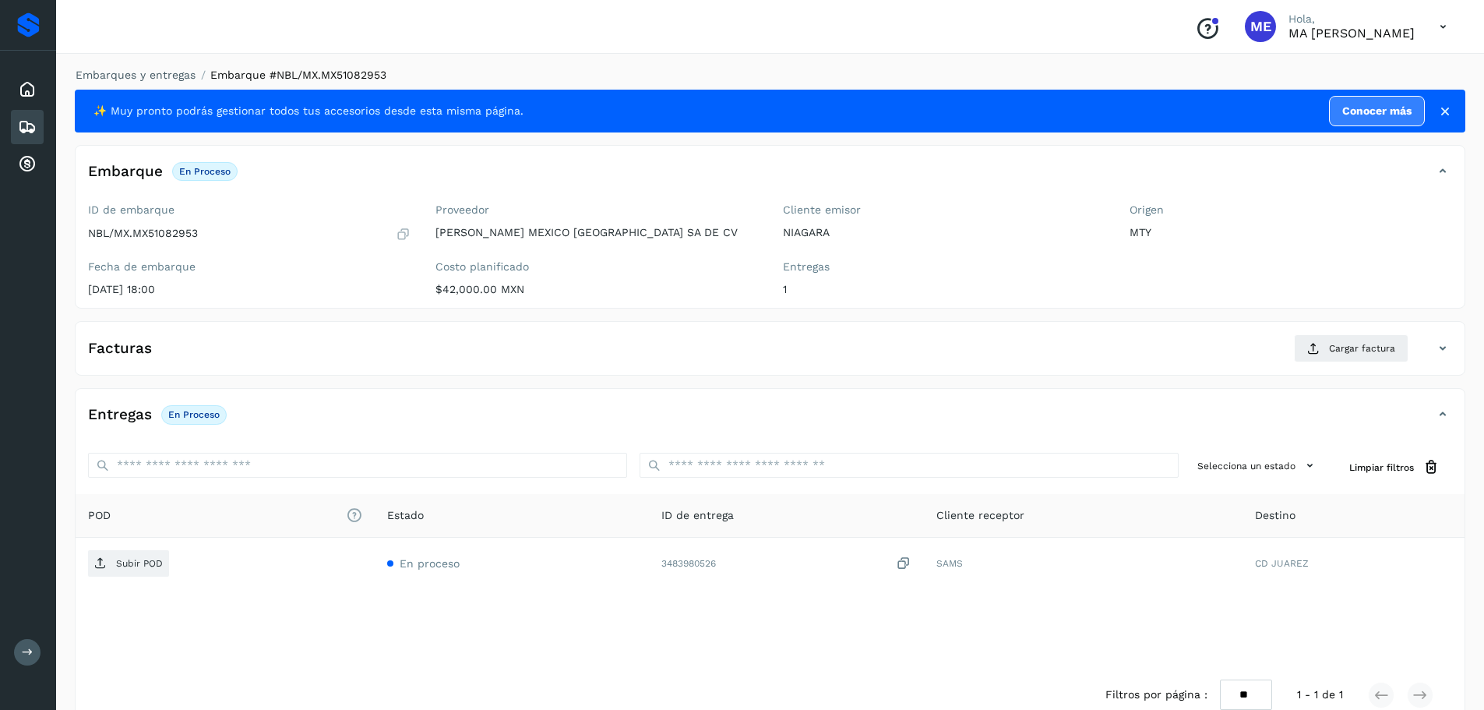
click at [145, 562] on p "Subir POD" at bounding box center [139, 563] width 47 height 11
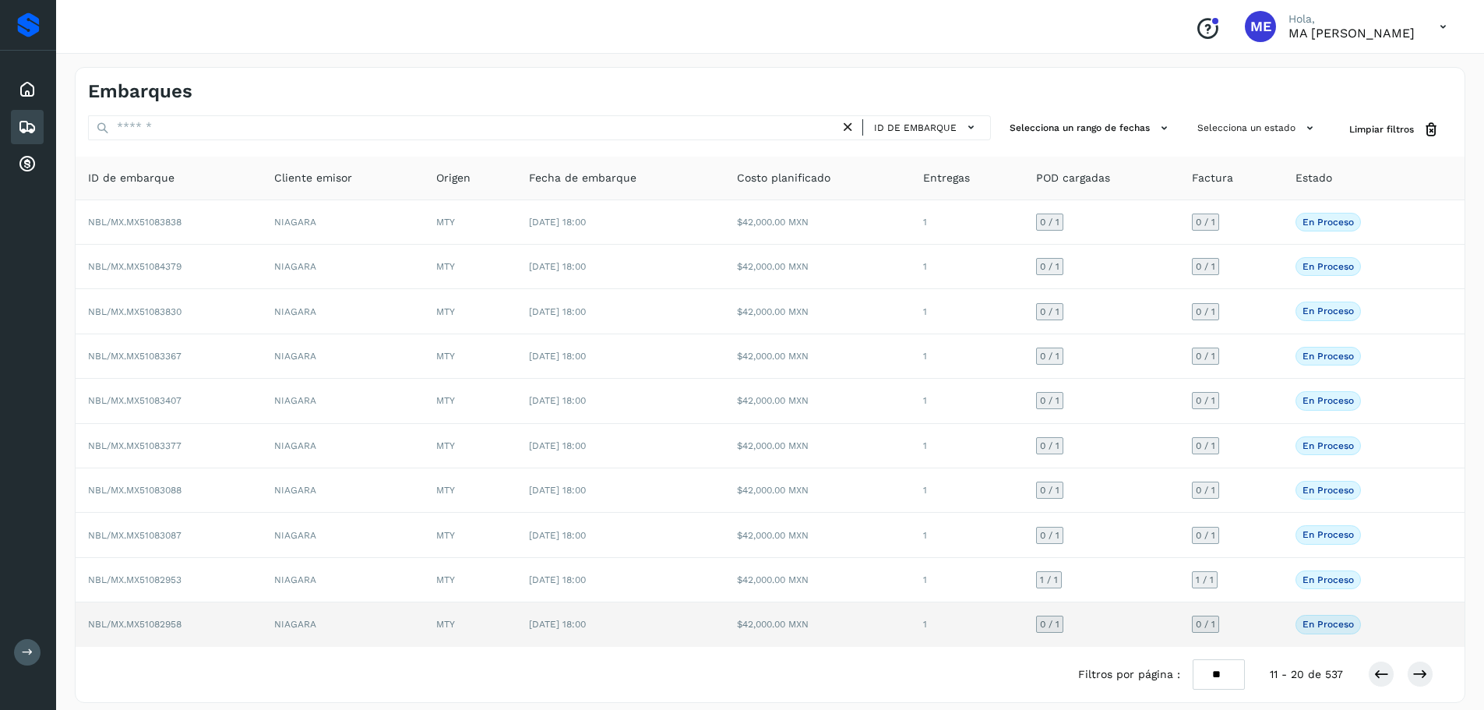
click at [153, 626] on span "NBL/MX.MX51082958" at bounding box center [134, 624] width 93 height 11
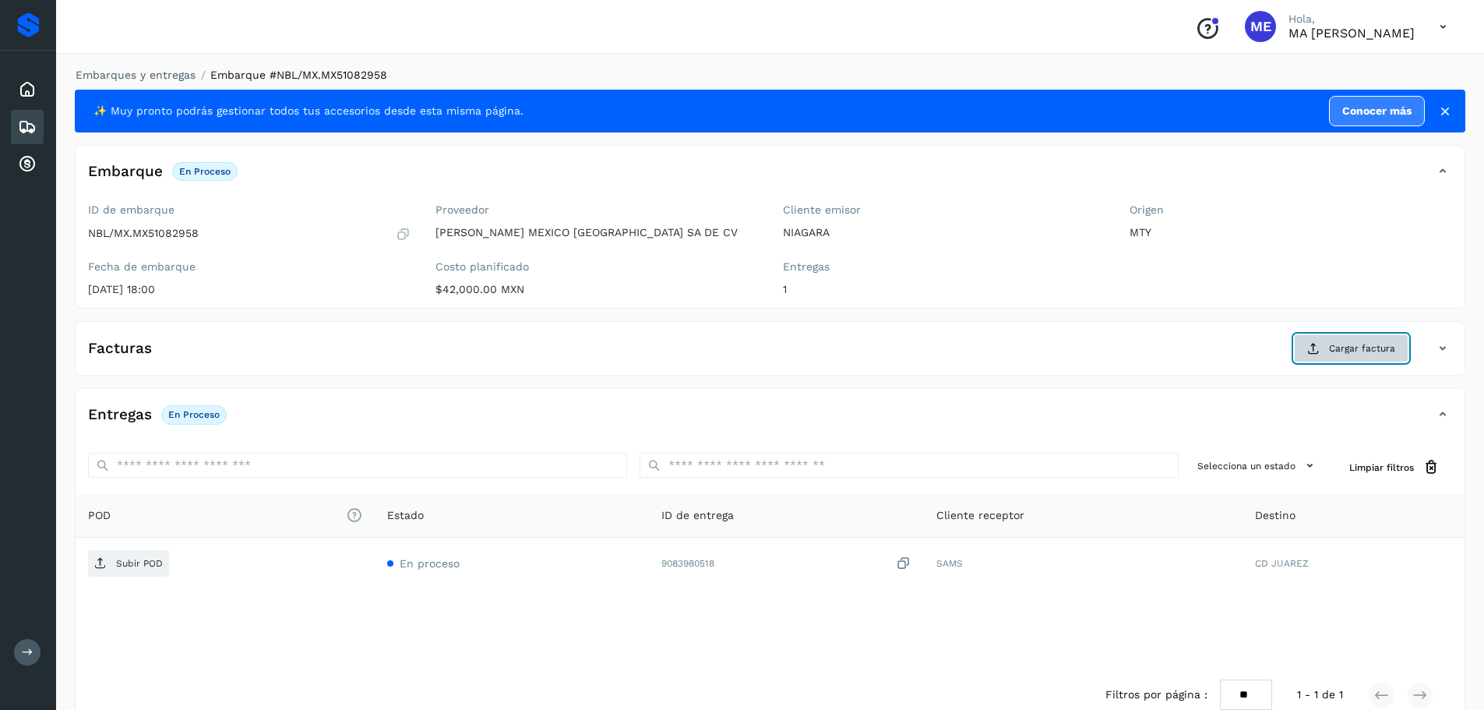
click at [1372, 346] on span "Cargar factura" at bounding box center [1362, 348] width 66 height 14
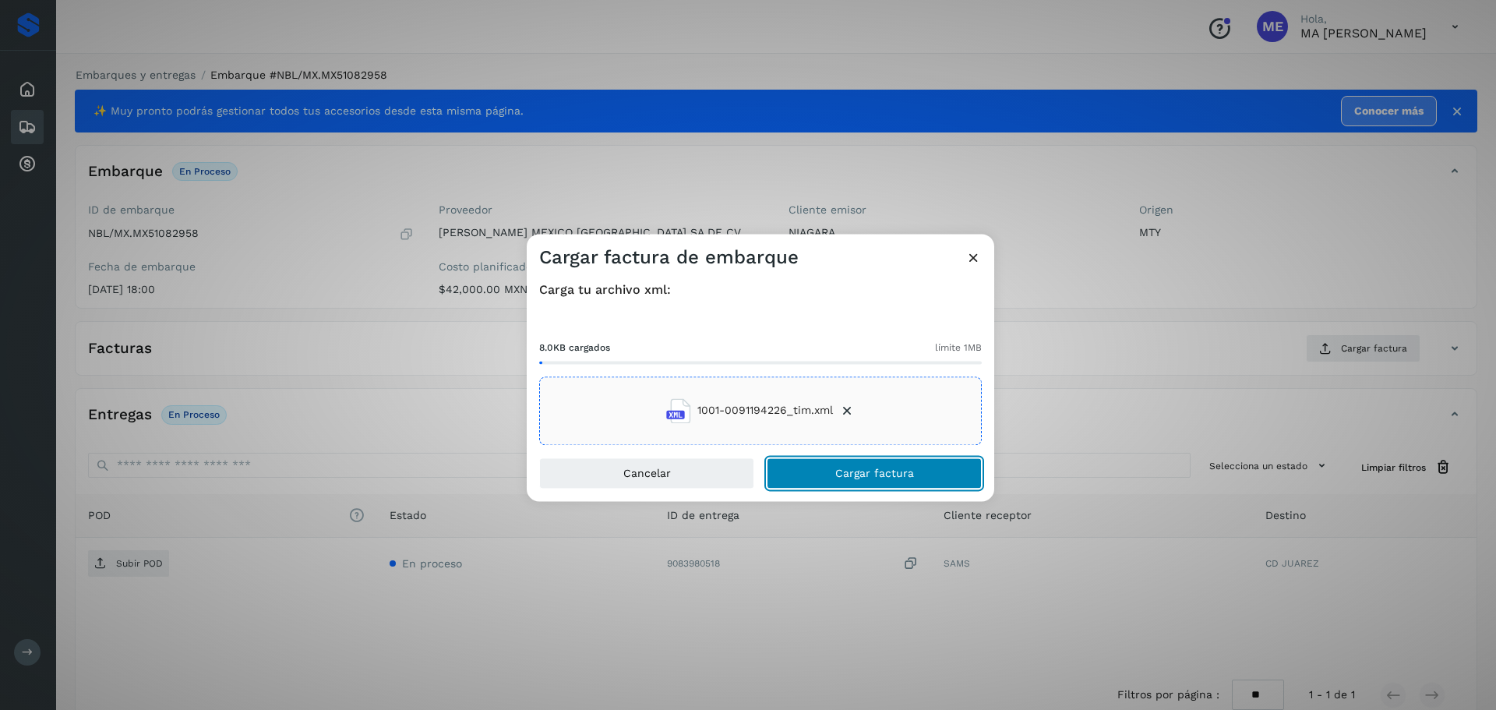
click at [865, 481] on button "Cargar factura" at bounding box center [874, 472] width 215 height 31
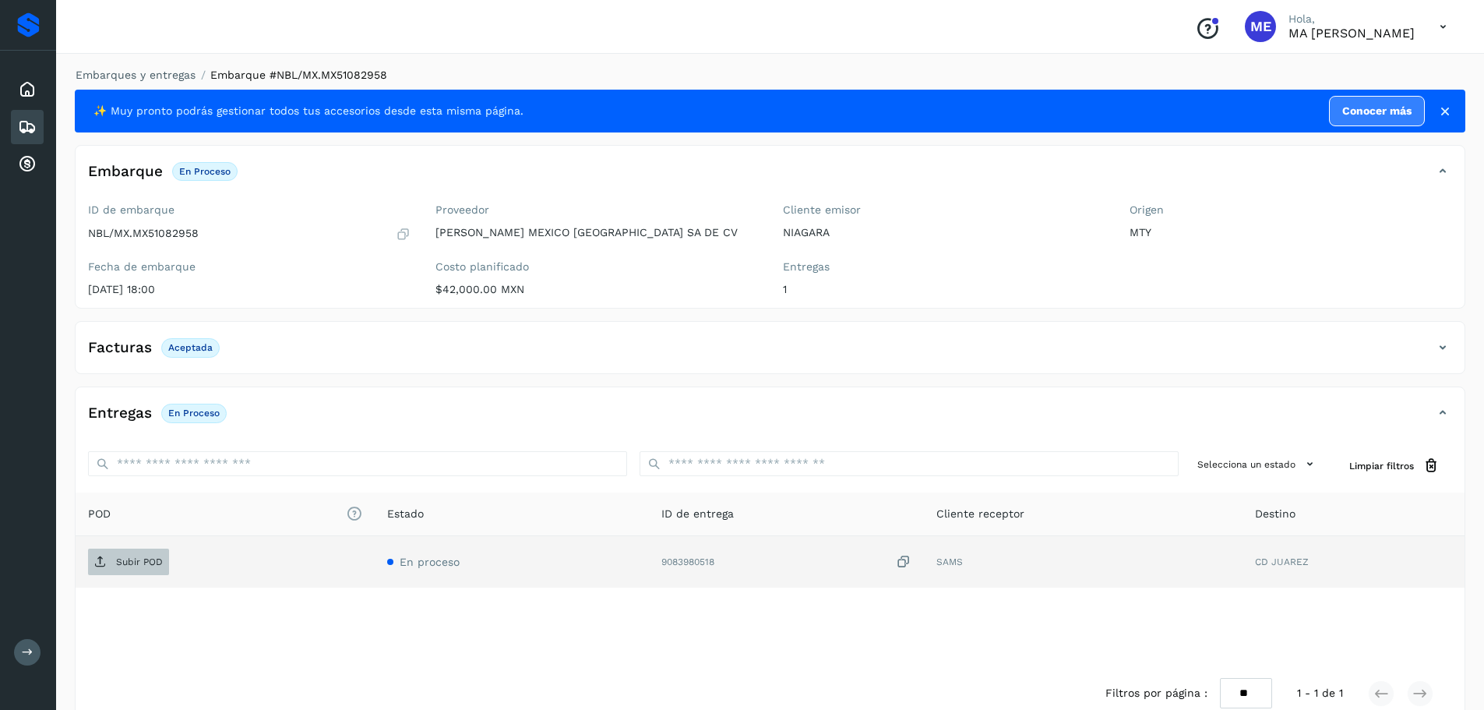
click at [139, 562] on p "Subir POD" at bounding box center [139, 561] width 47 height 11
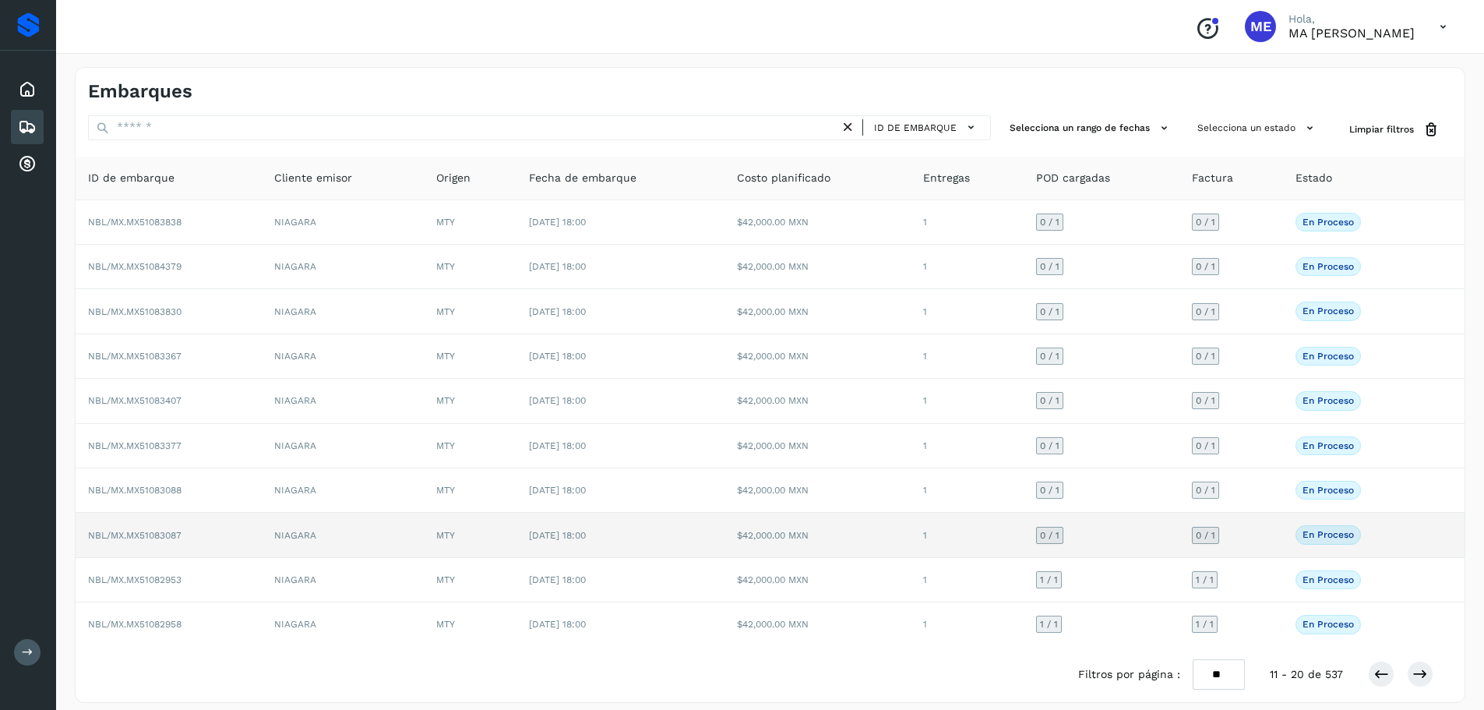
click at [129, 535] on span "NBL/MX.MX51083087" at bounding box center [134, 535] width 93 height 11
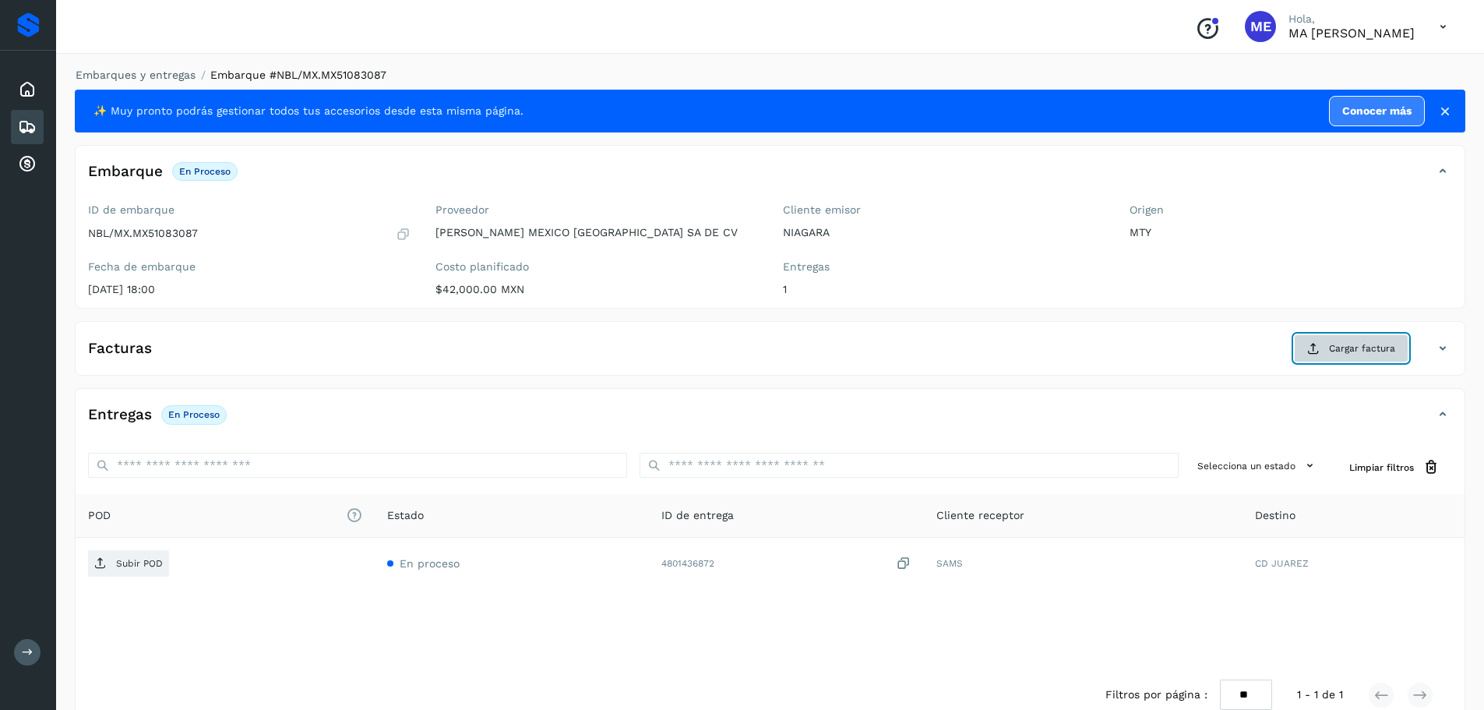
click at [1336, 344] on span "Cargar factura" at bounding box center [1362, 348] width 66 height 14
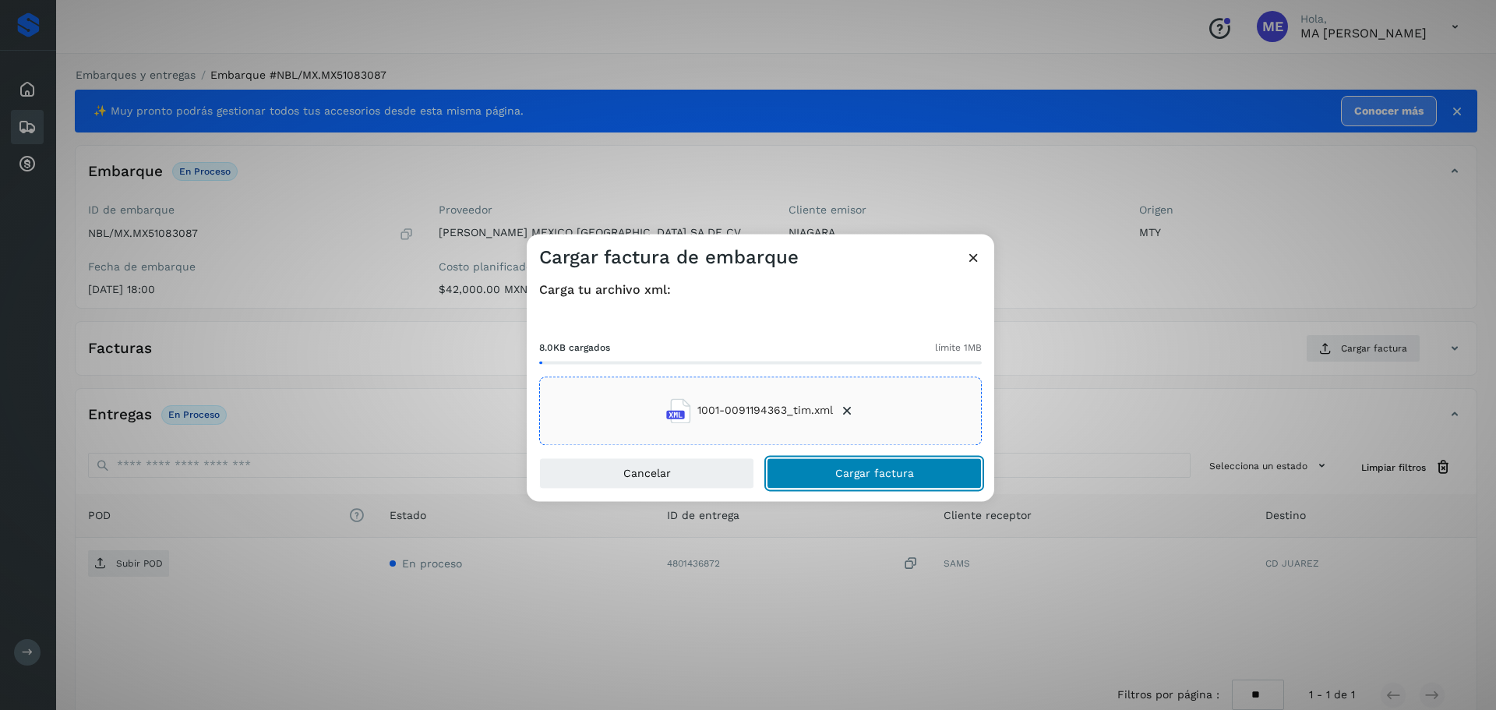
click at [869, 476] on span "Cargar factura" at bounding box center [874, 472] width 79 height 11
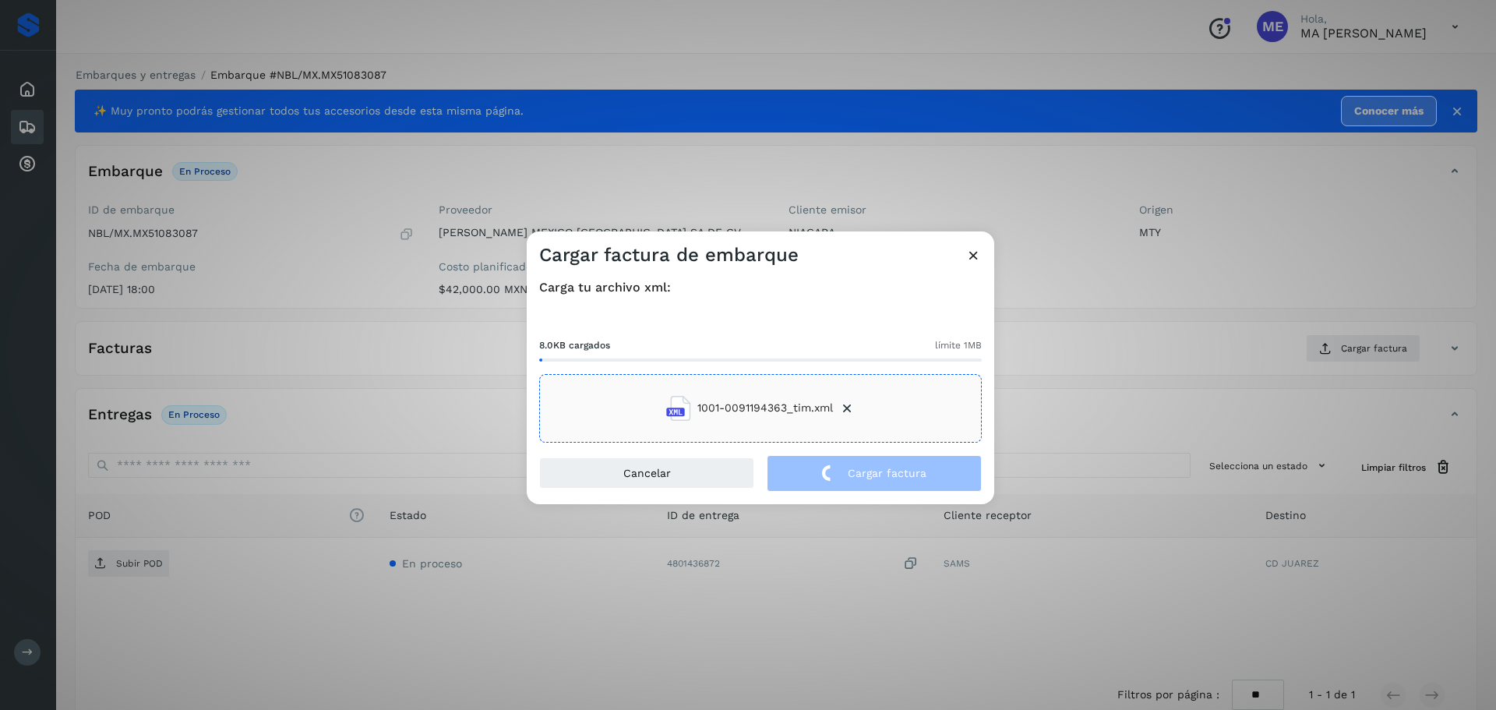
click at [126, 565] on div "Cargar factura de embarque Carga tu archivo xml: 8.0KB cargados límite 1MB 1001…" at bounding box center [748, 355] width 1496 height 710
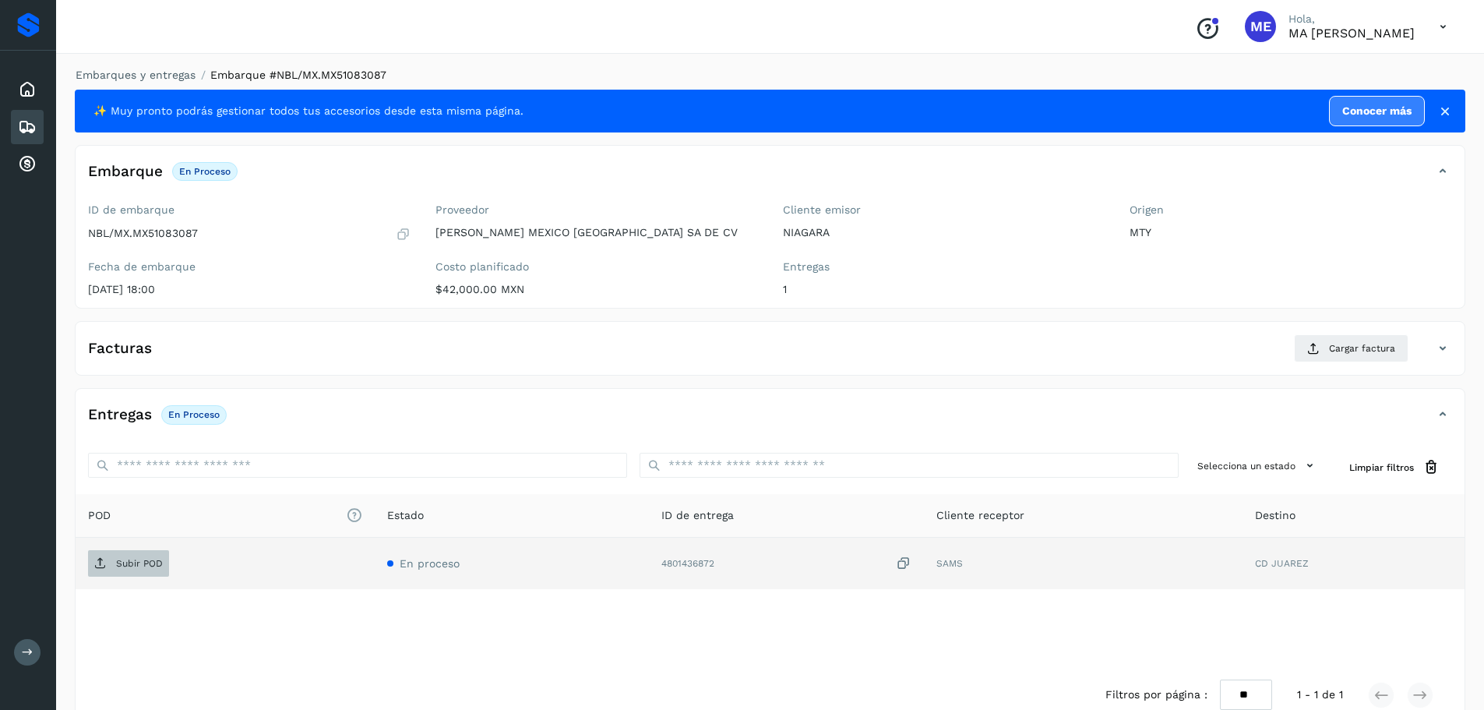
click at [126, 564] on p "Subir POD" at bounding box center [139, 563] width 47 height 11
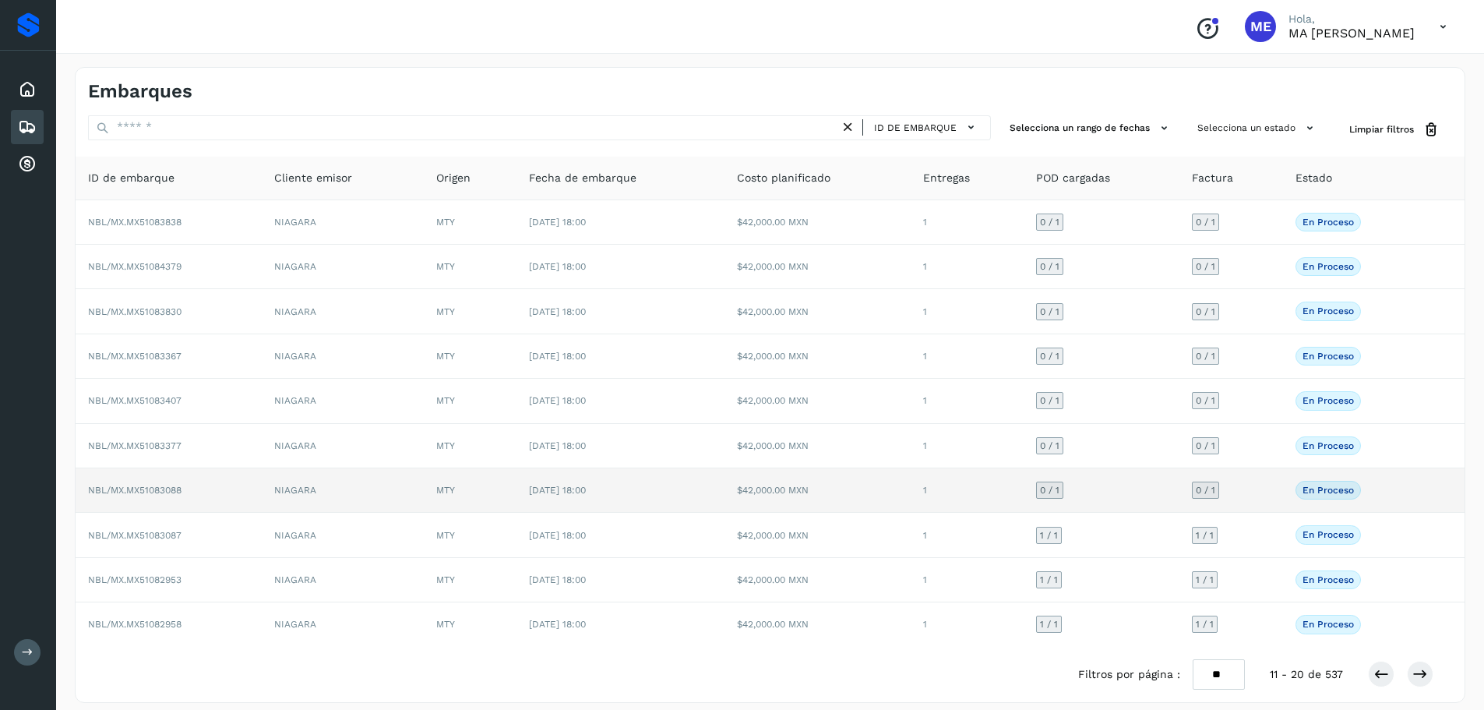
click at [170, 489] on span "NBL/MX.MX51083088" at bounding box center [134, 490] width 93 height 11
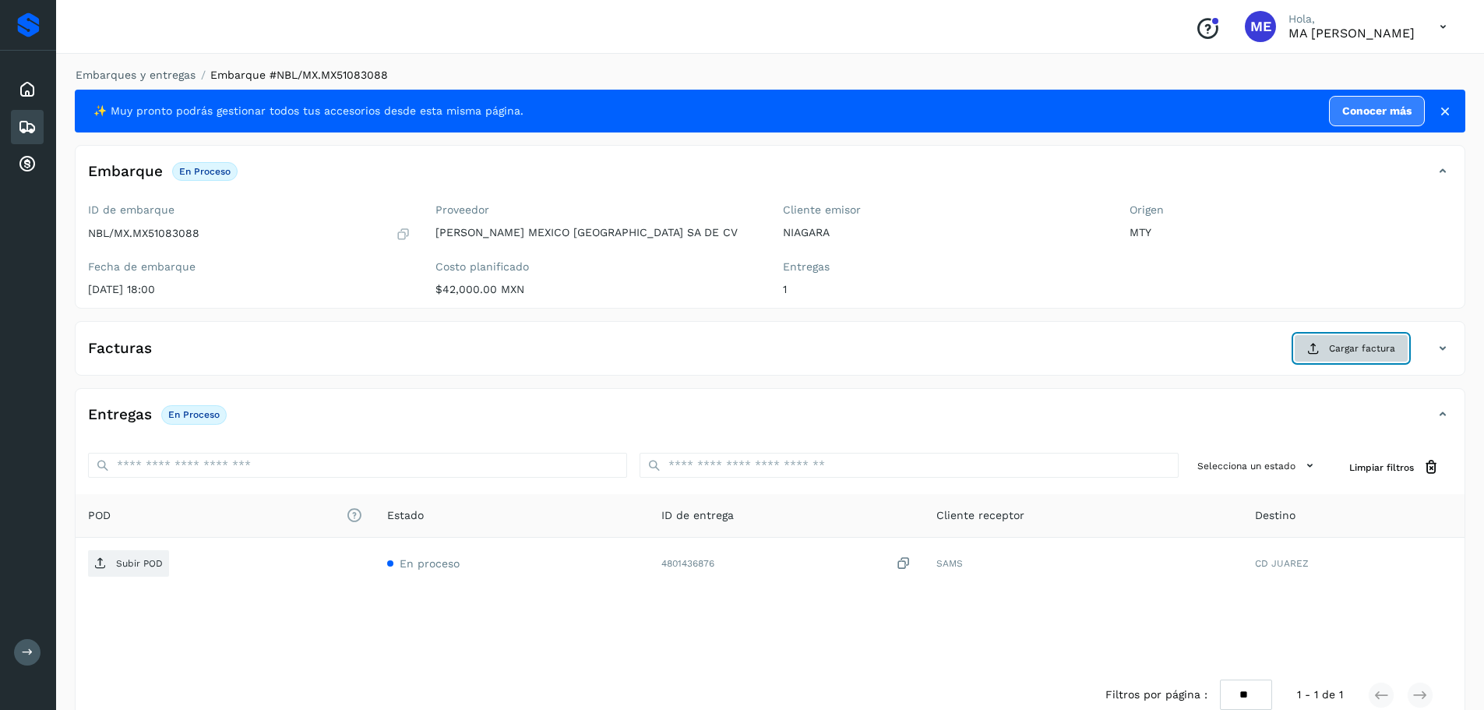
click at [1380, 350] on span "Cargar factura" at bounding box center [1362, 348] width 66 height 14
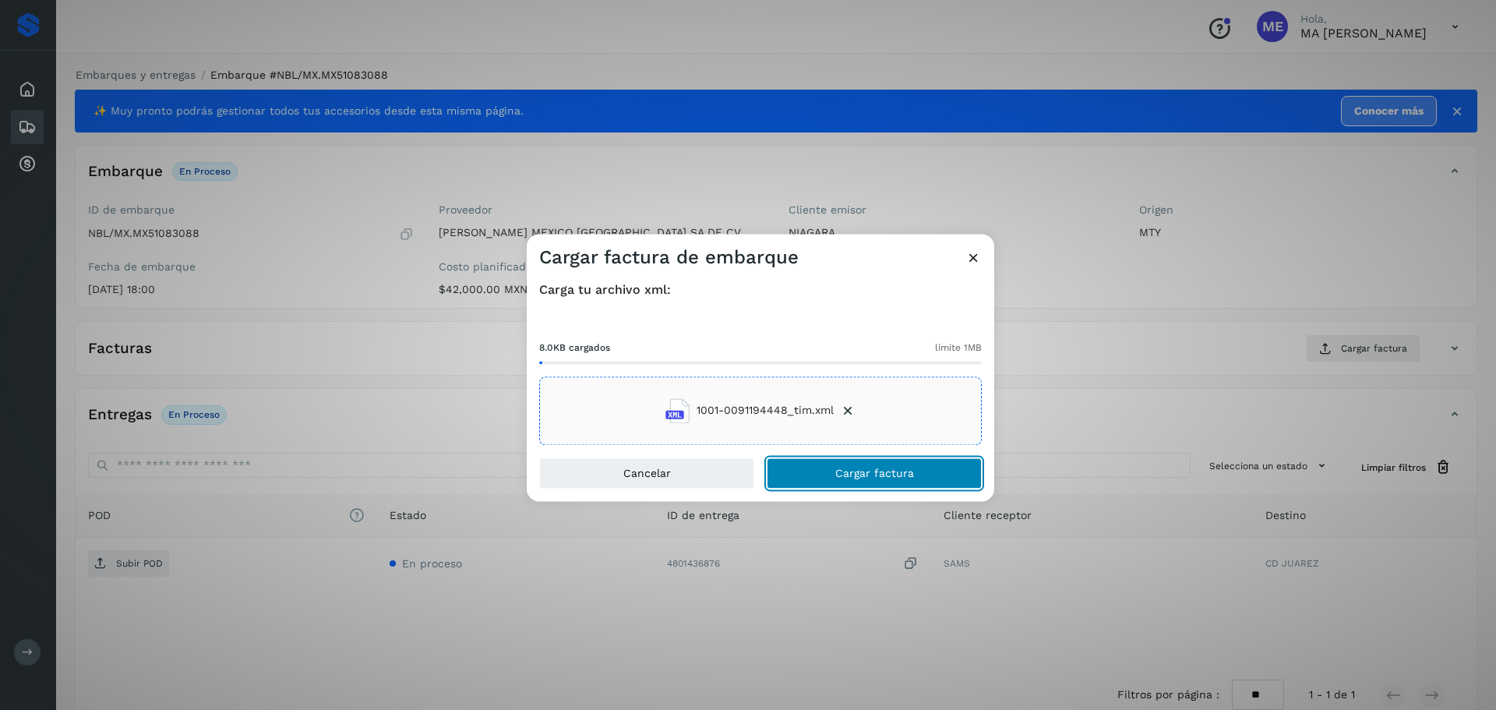
click at [855, 471] on span "Cargar factura" at bounding box center [874, 472] width 79 height 11
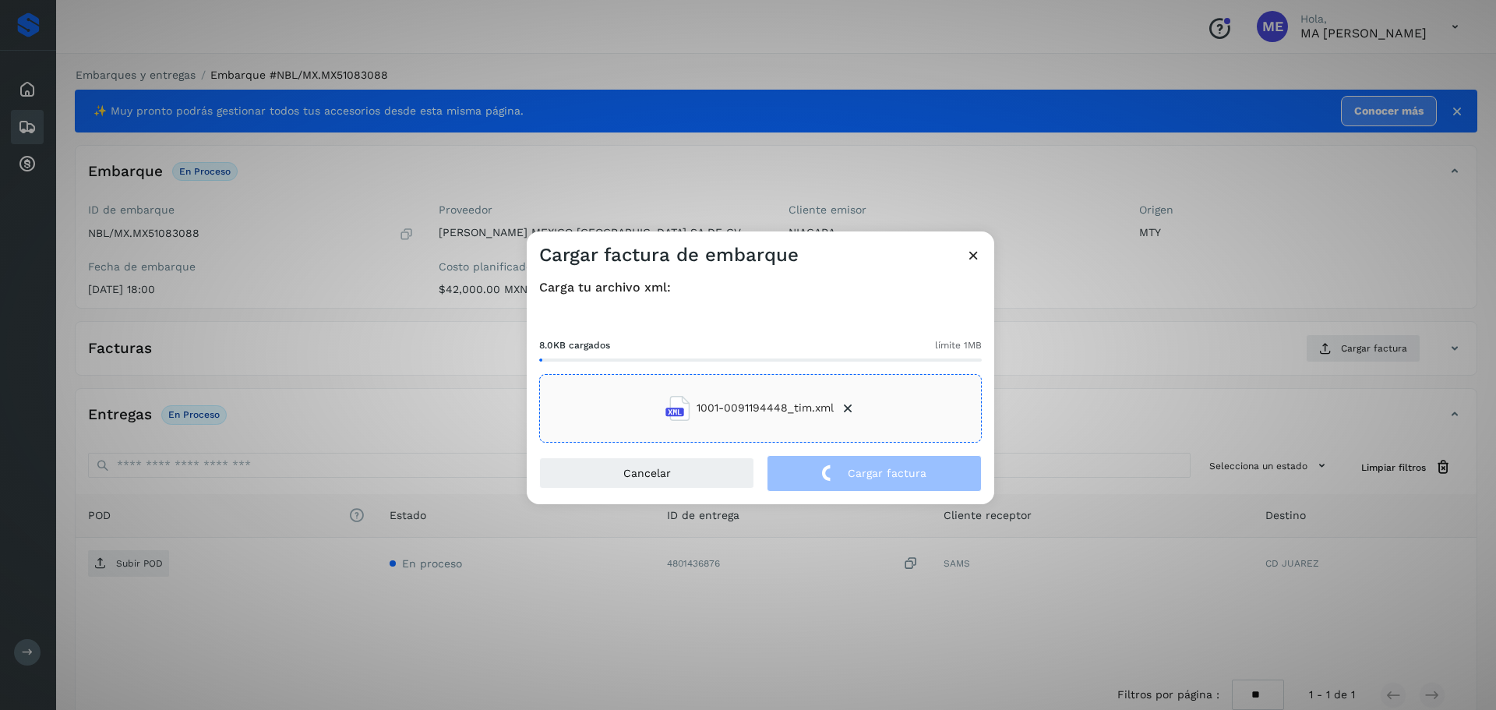
click at [138, 566] on div "Cargar factura de embarque Carga tu archivo xml: 8.0KB cargados límite 1MB 1001…" at bounding box center [748, 355] width 1496 height 710
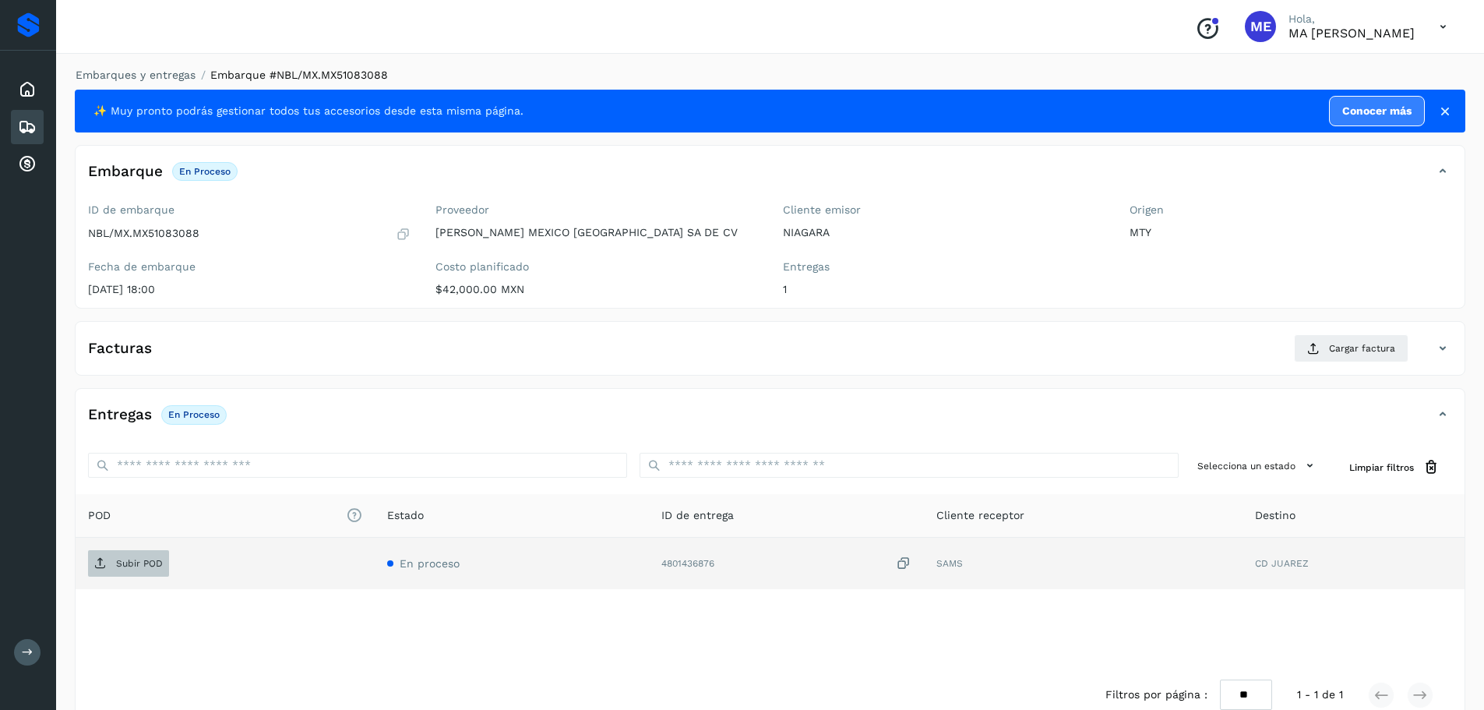
click at [137, 566] on p "Subir POD" at bounding box center [139, 563] width 47 height 11
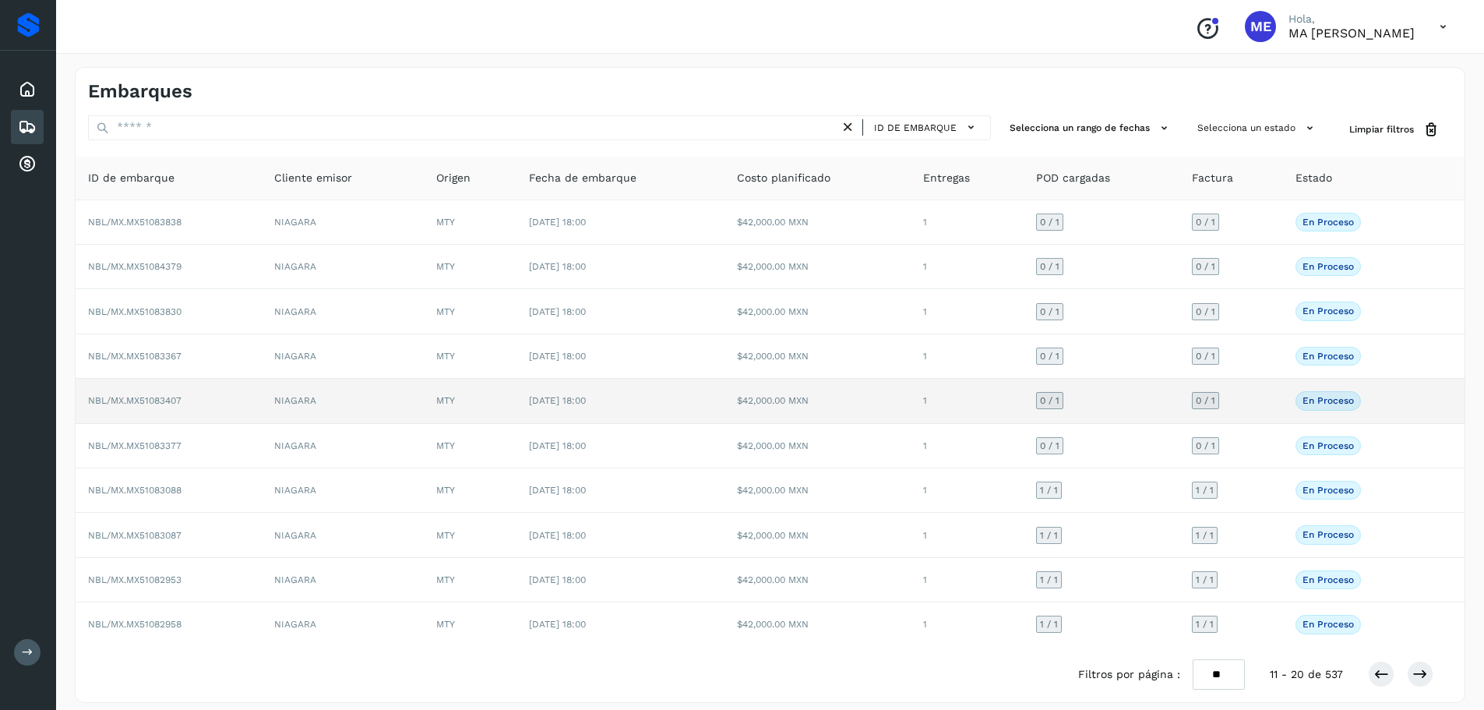
click at [160, 402] on span "NBL/MX.MX51083407" at bounding box center [134, 400] width 93 height 11
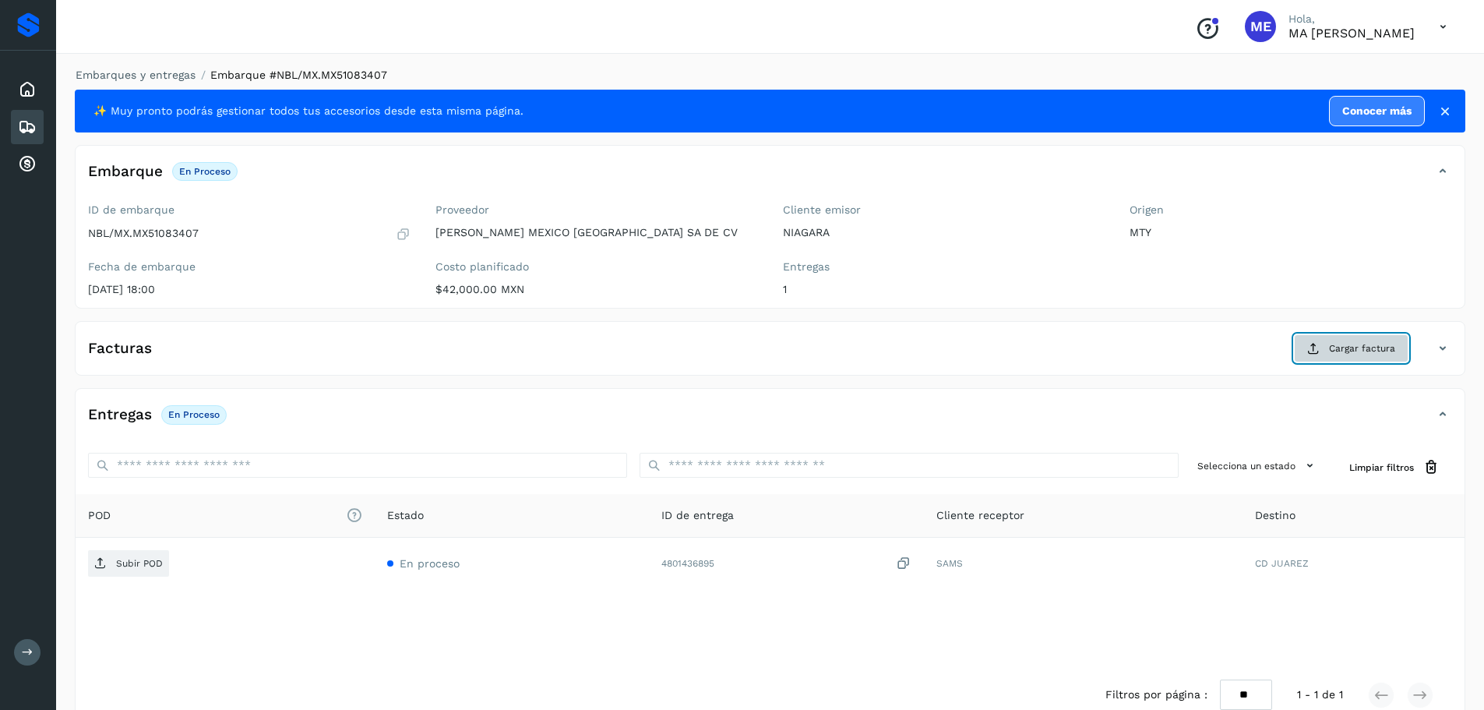
click at [1359, 347] on span "Cargar factura" at bounding box center [1362, 348] width 66 height 14
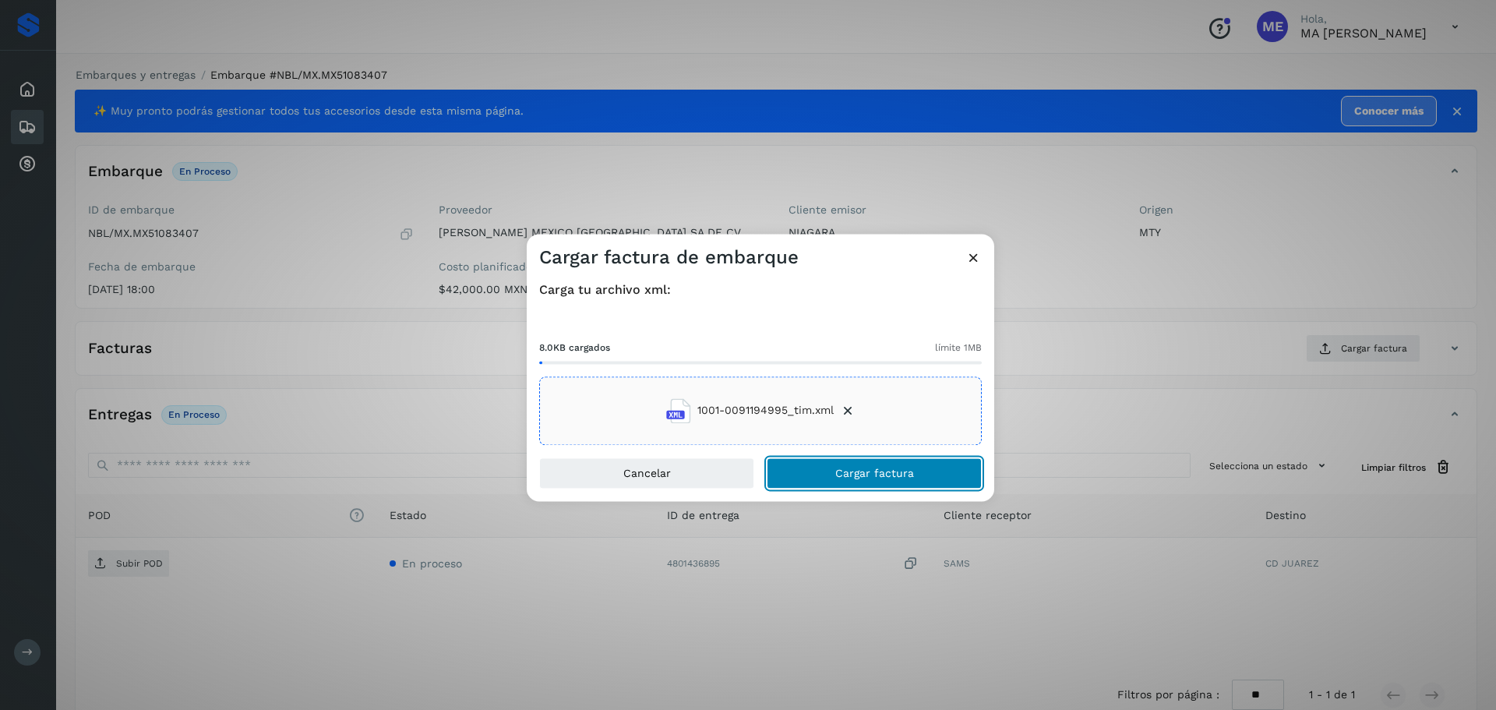
click at [895, 476] on span "Cargar factura" at bounding box center [874, 472] width 79 height 11
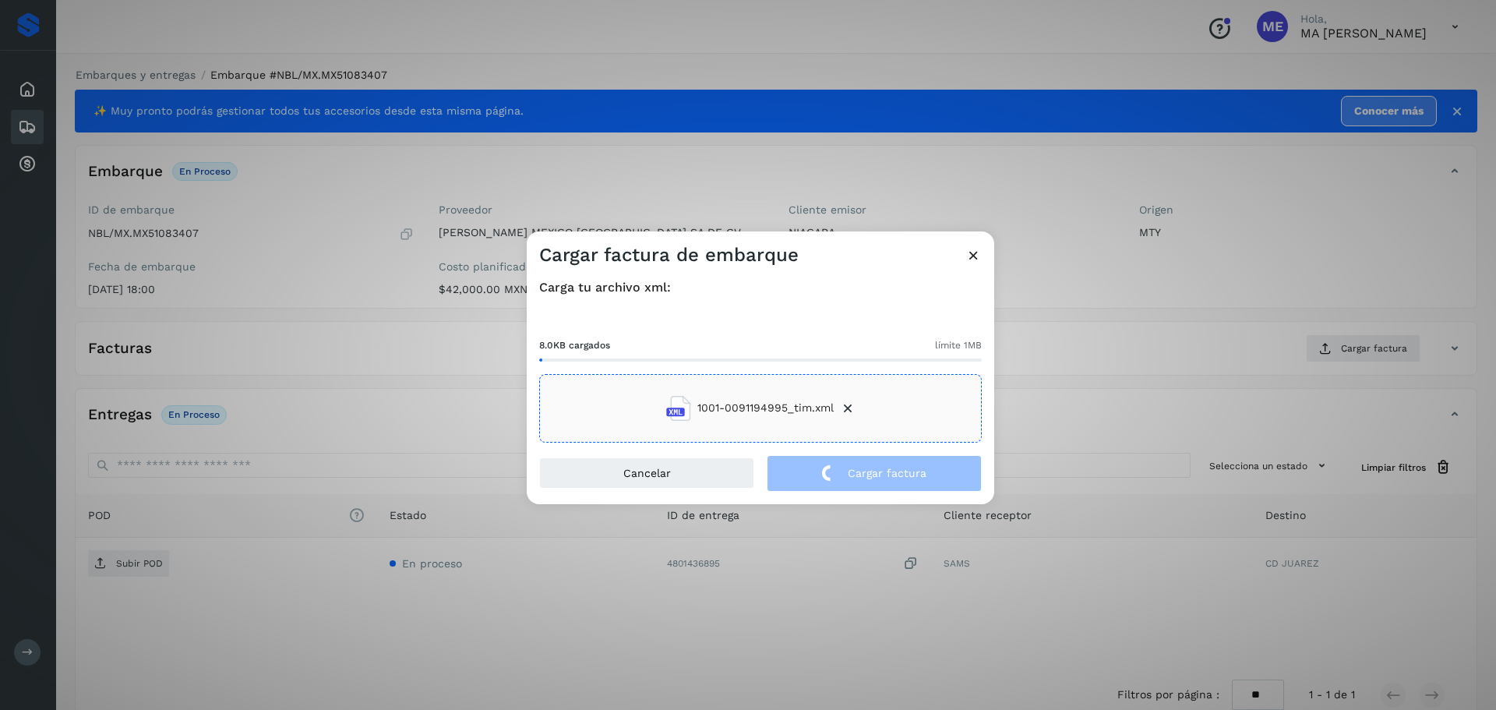
click at [141, 566] on div "Cargar factura de embarque Carga tu archivo xml: 8.0KB cargados límite 1MB 1001…" at bounding box center [748, 355] width 1496 height 710
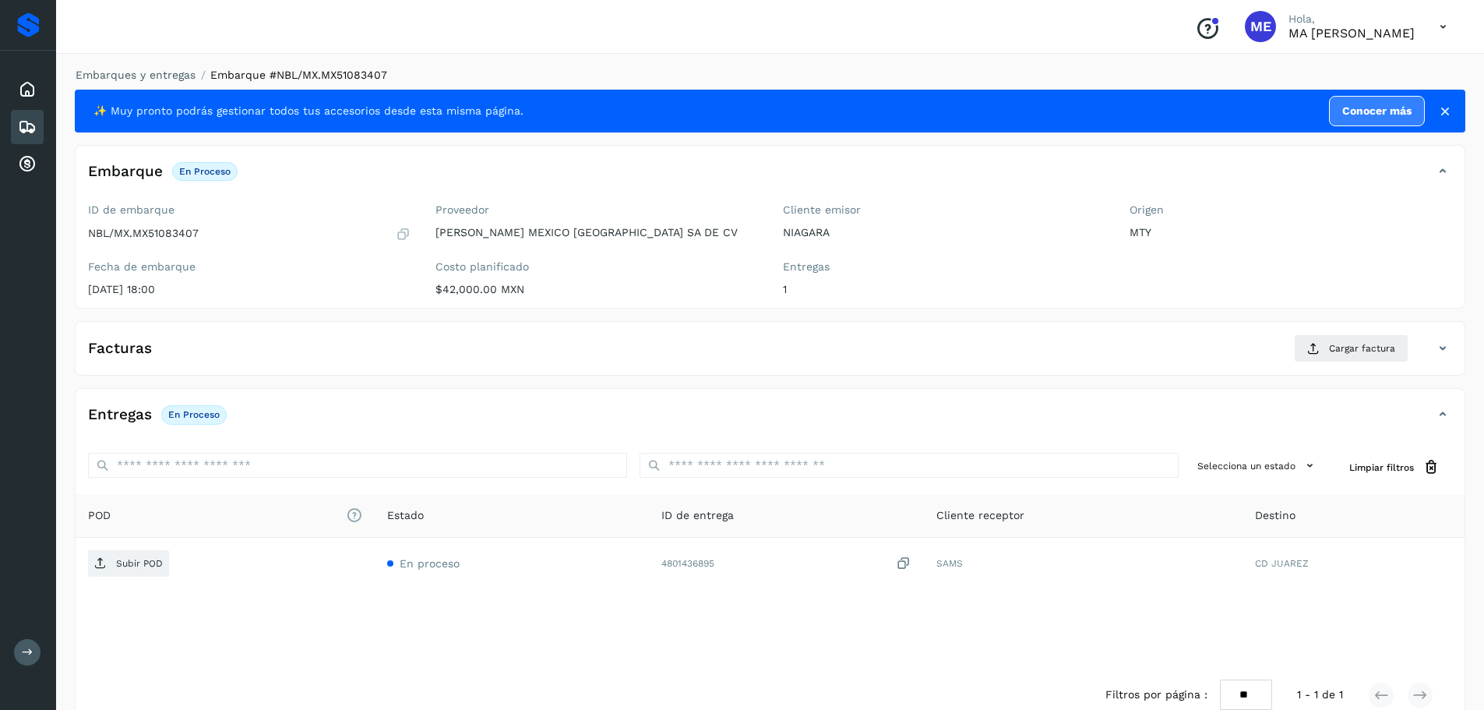
click at [141, 566] on p "Subir POD" at bounding box center [139, 563] width 47 height 11
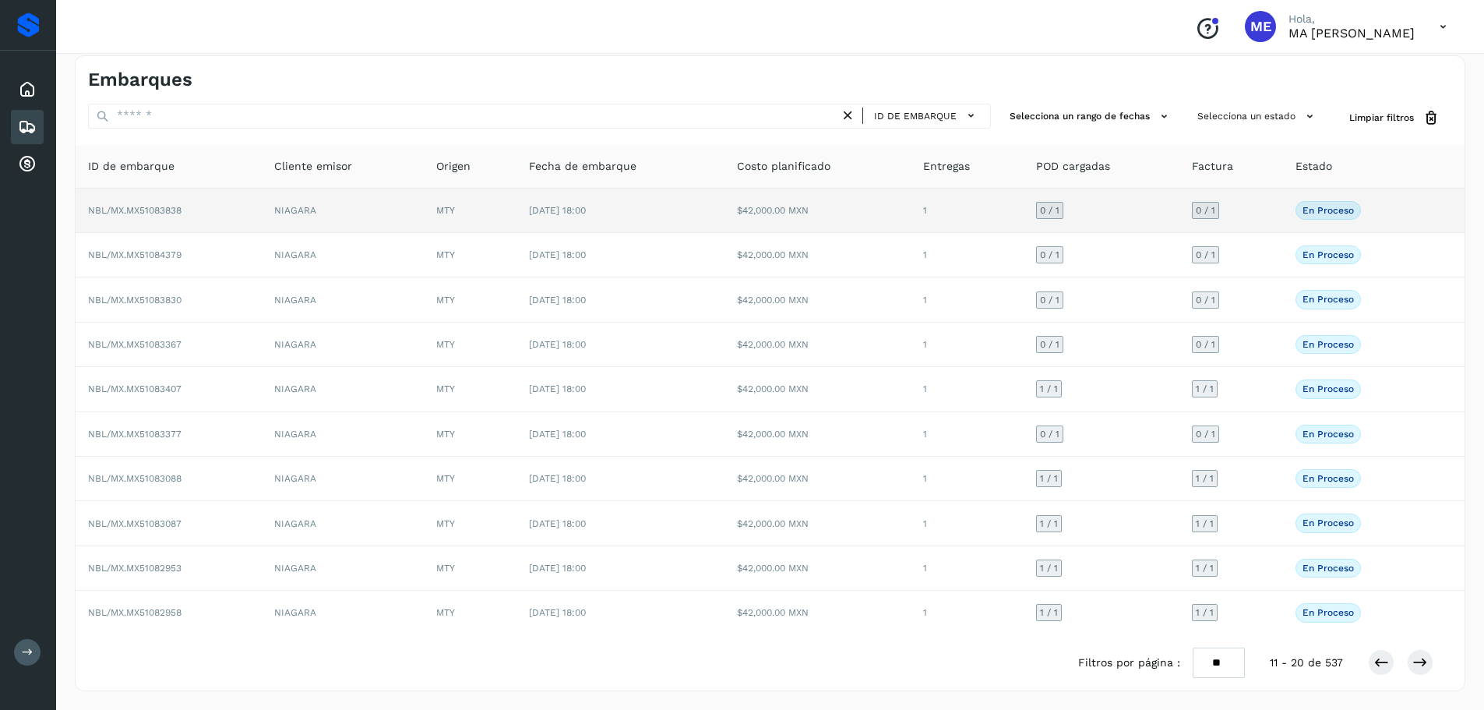
click at [167, 206] on span "NBL/MX.MX51083838" at bounding box center [134, 210] width 93 height 11
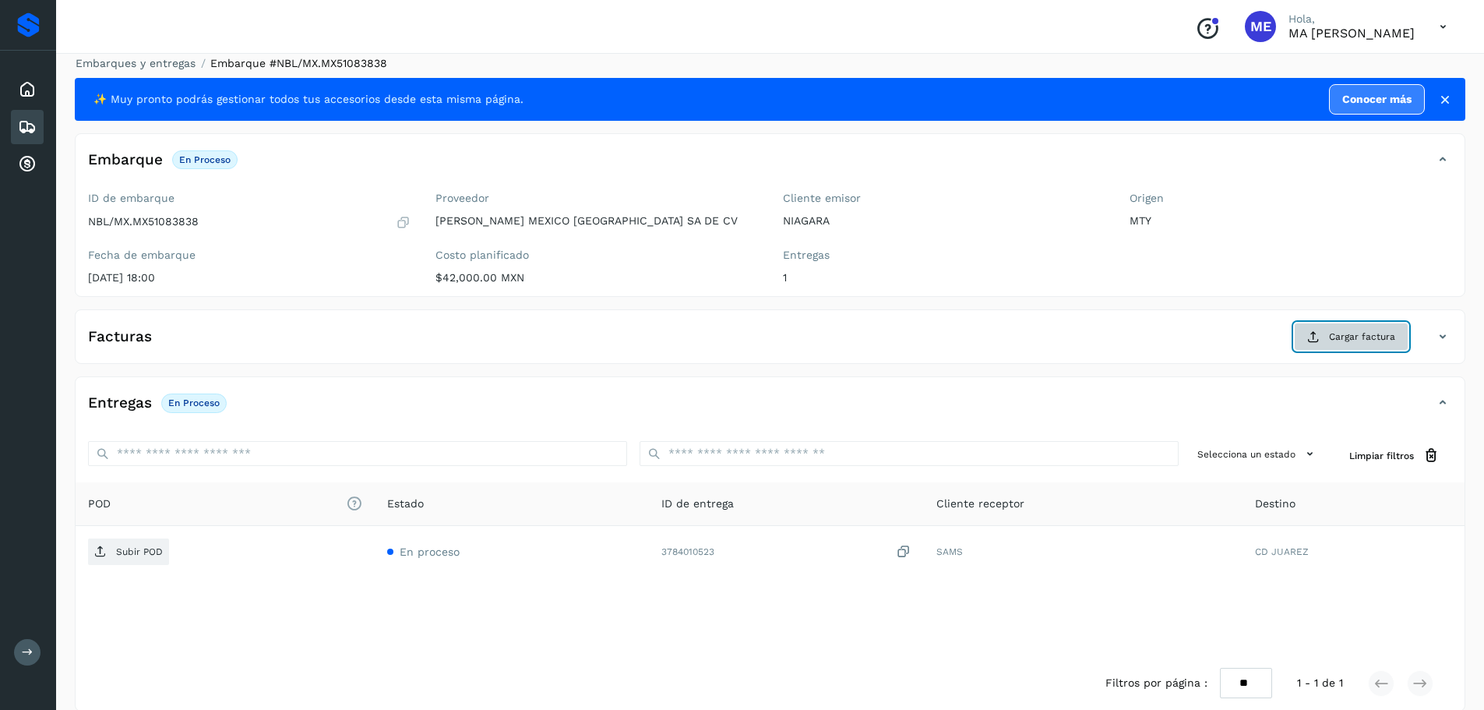
click at [1380, 337] on span "Cargar factura" at bounding box center [1362, 337] width 66 height 14
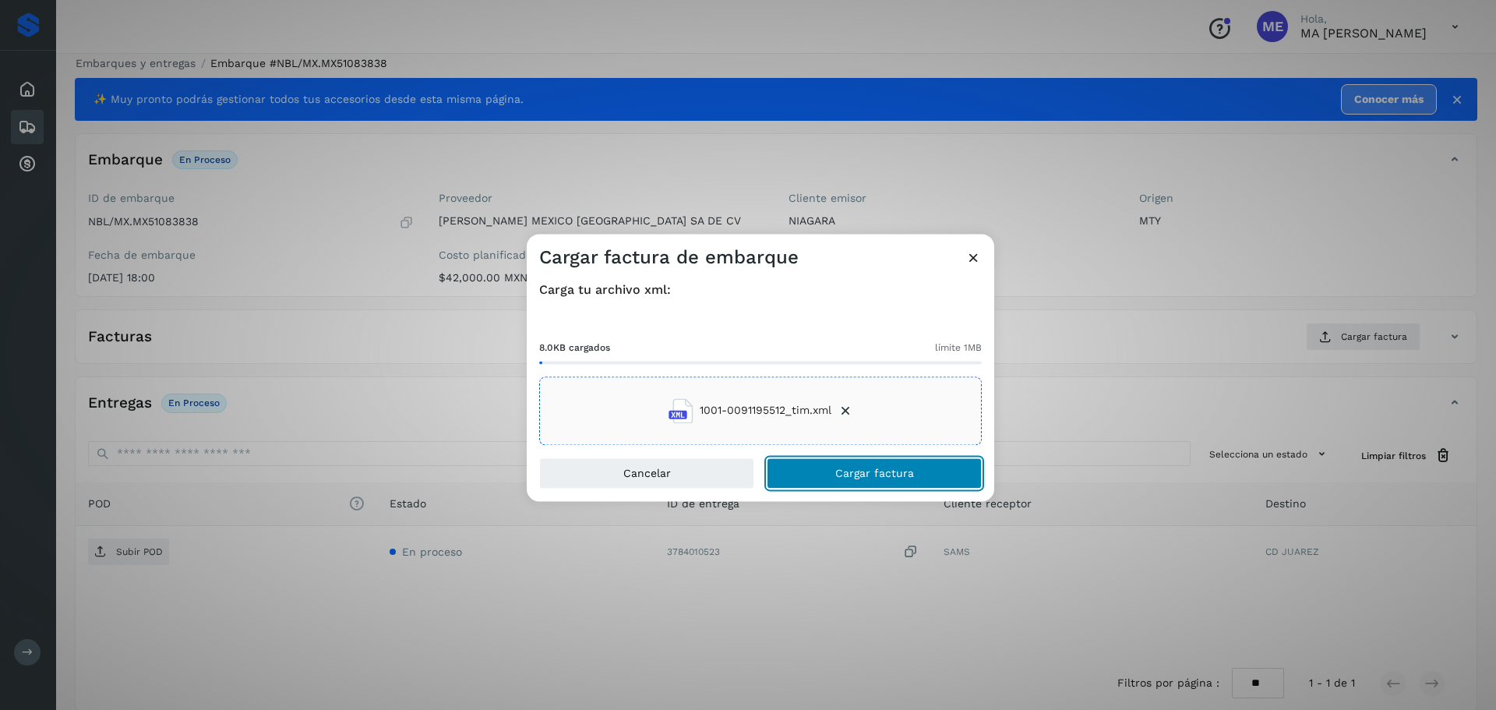
click at [879, 475] on span "Cargar factura" at bounding box center [874, 472] width 79 height 11
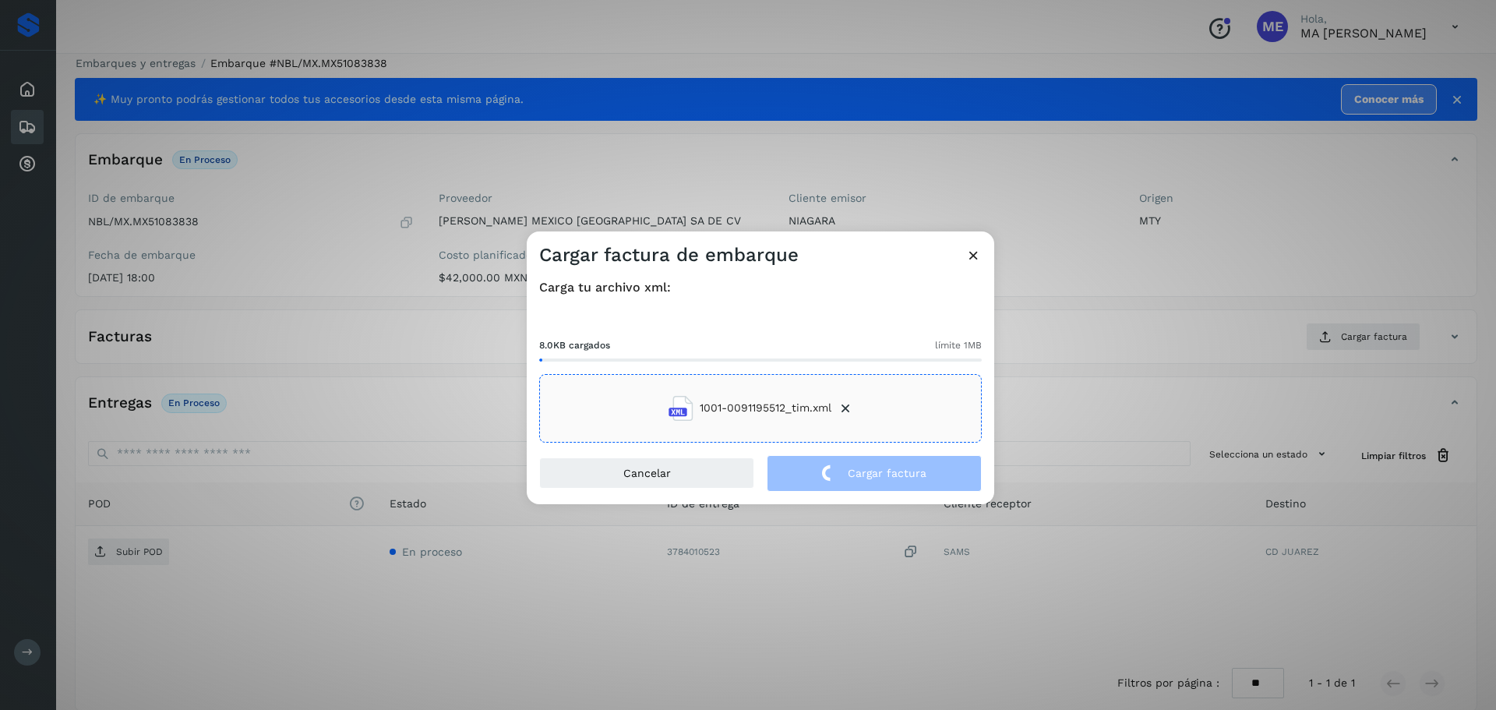
click at [108, 554] on div "Cargar factura de embarque Carga tu archivo xml: 8.0KB cargados límite 1MB 1001…" at bounding box center [748, 355] width 1496 height 710
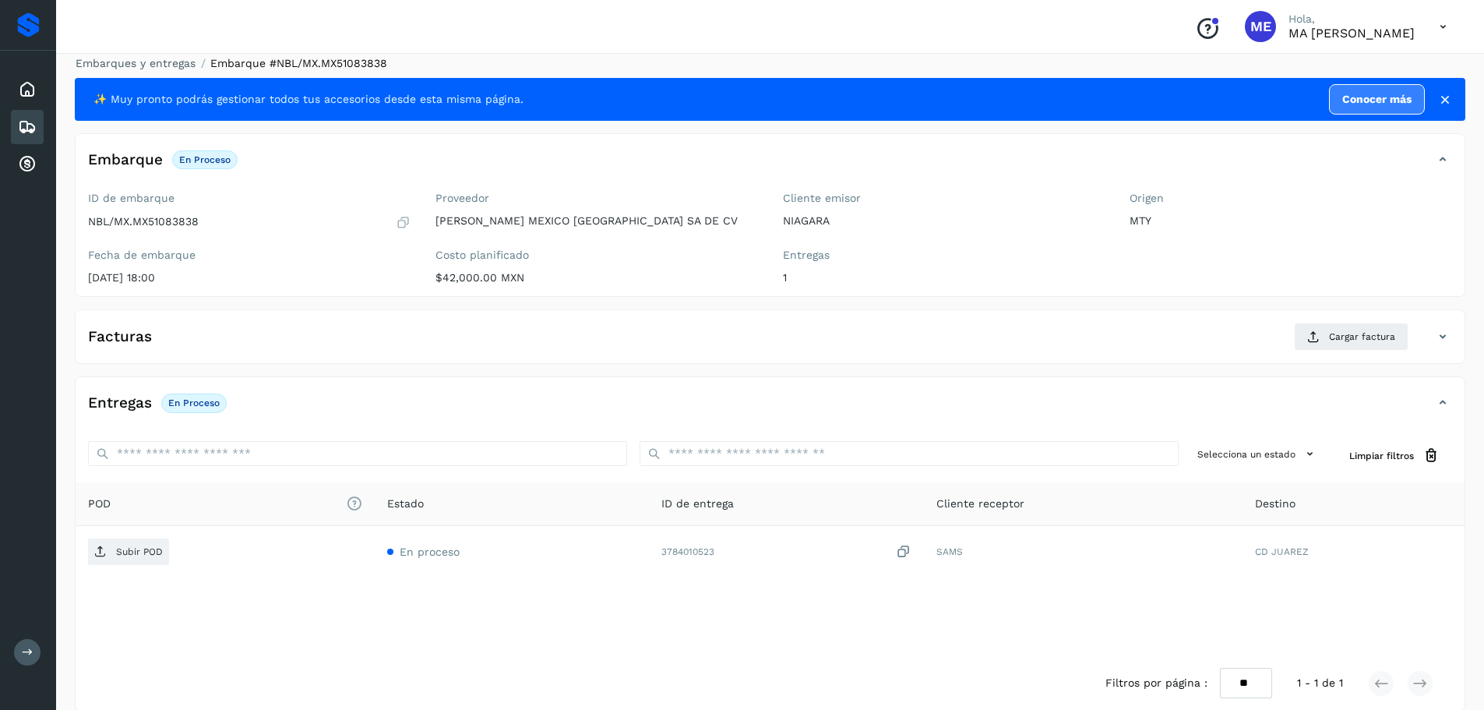
click at [108, 554] on span "Subir POD" at bounding box center [128, 551] width 81 height 25
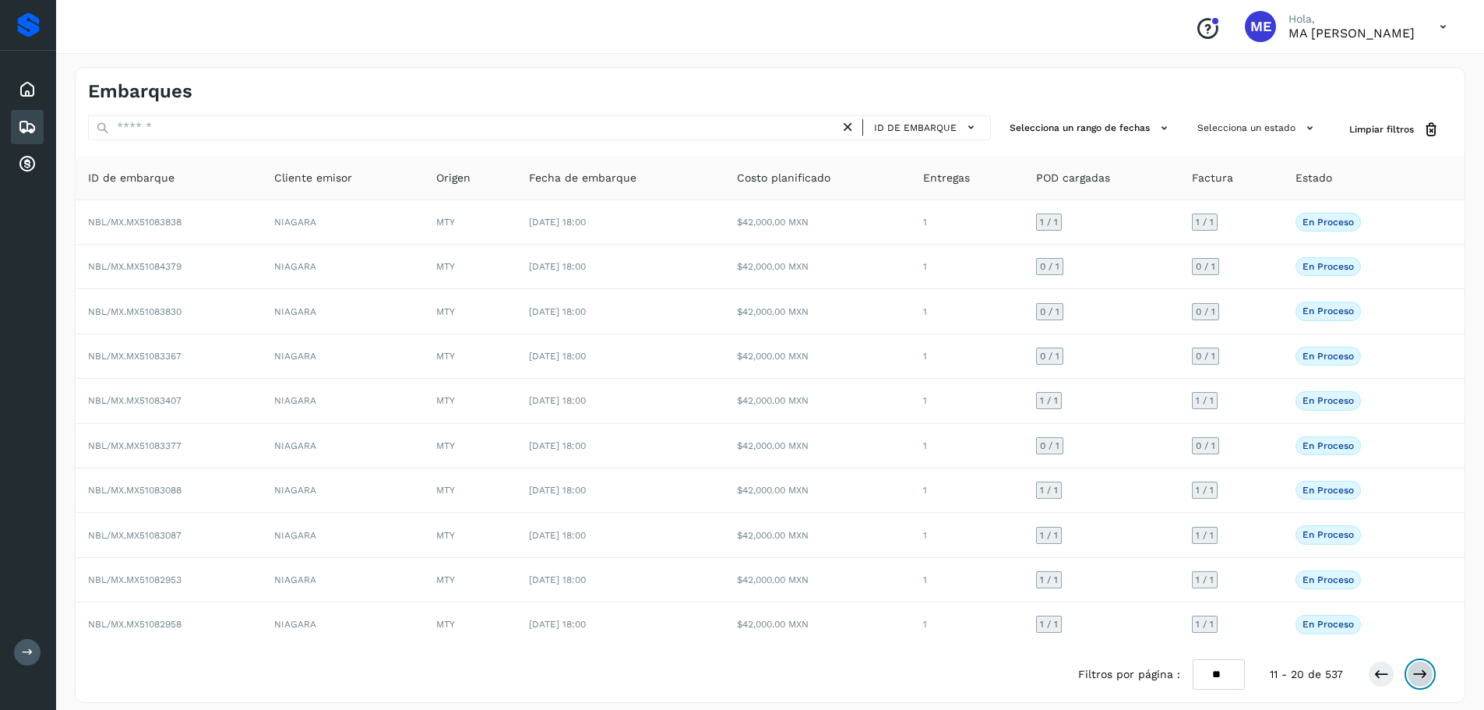
click at [1423, 675] on icon at bounding box center [1420, 674] width 16 height 16
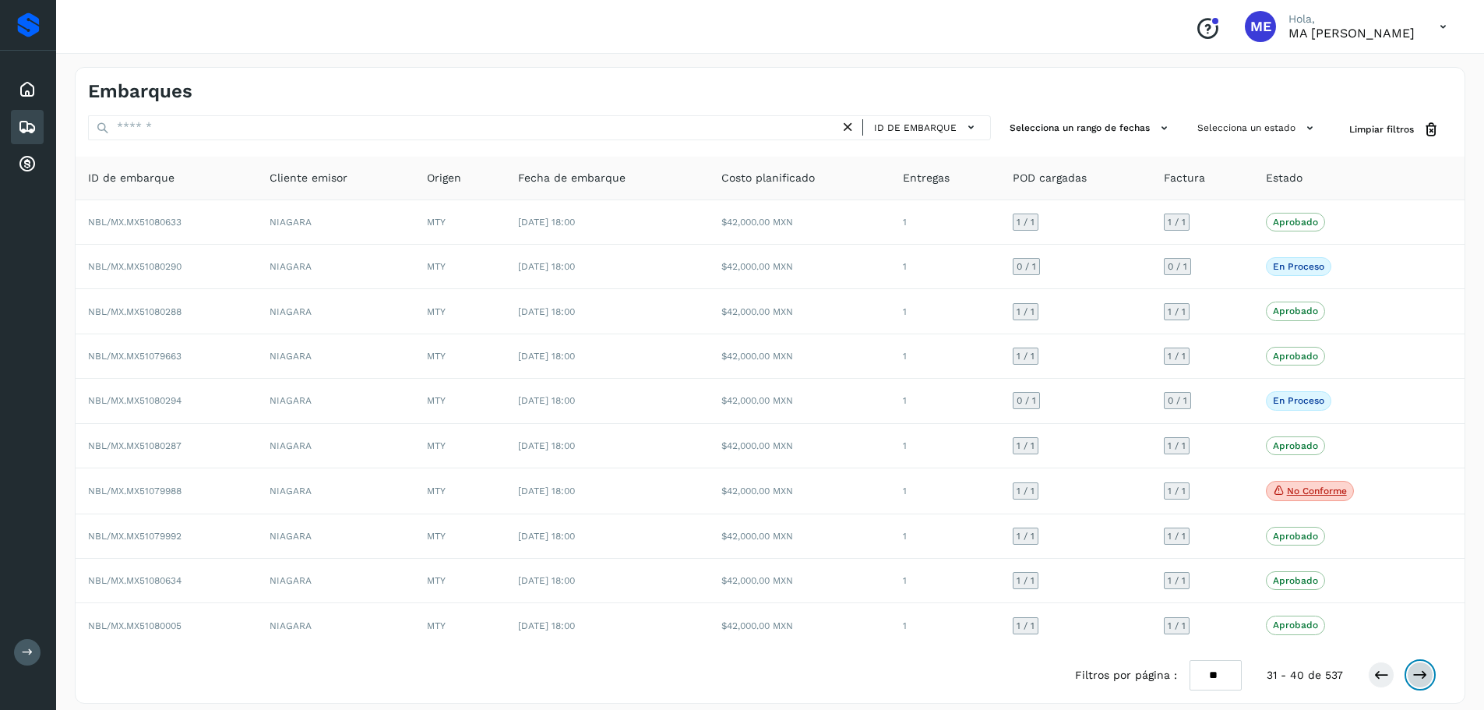
click at [1423, 675] on icon at bounding box center [1420, 675] width 16 height 16
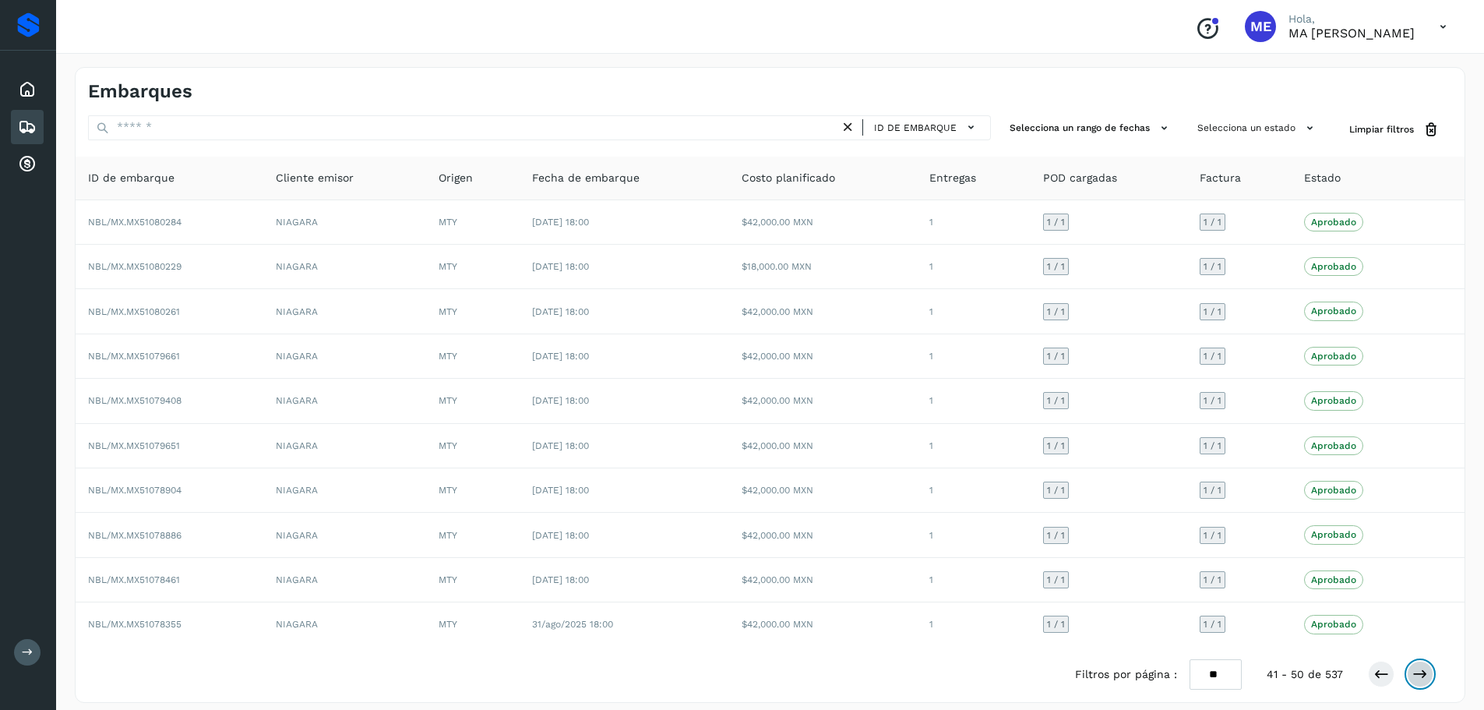
click at [1423, 675] on icon at bounding box center [1420, 674] width 16 height 16
click at [1422, 678] on icon at bounding box center [1420, 674] width 16 height 16
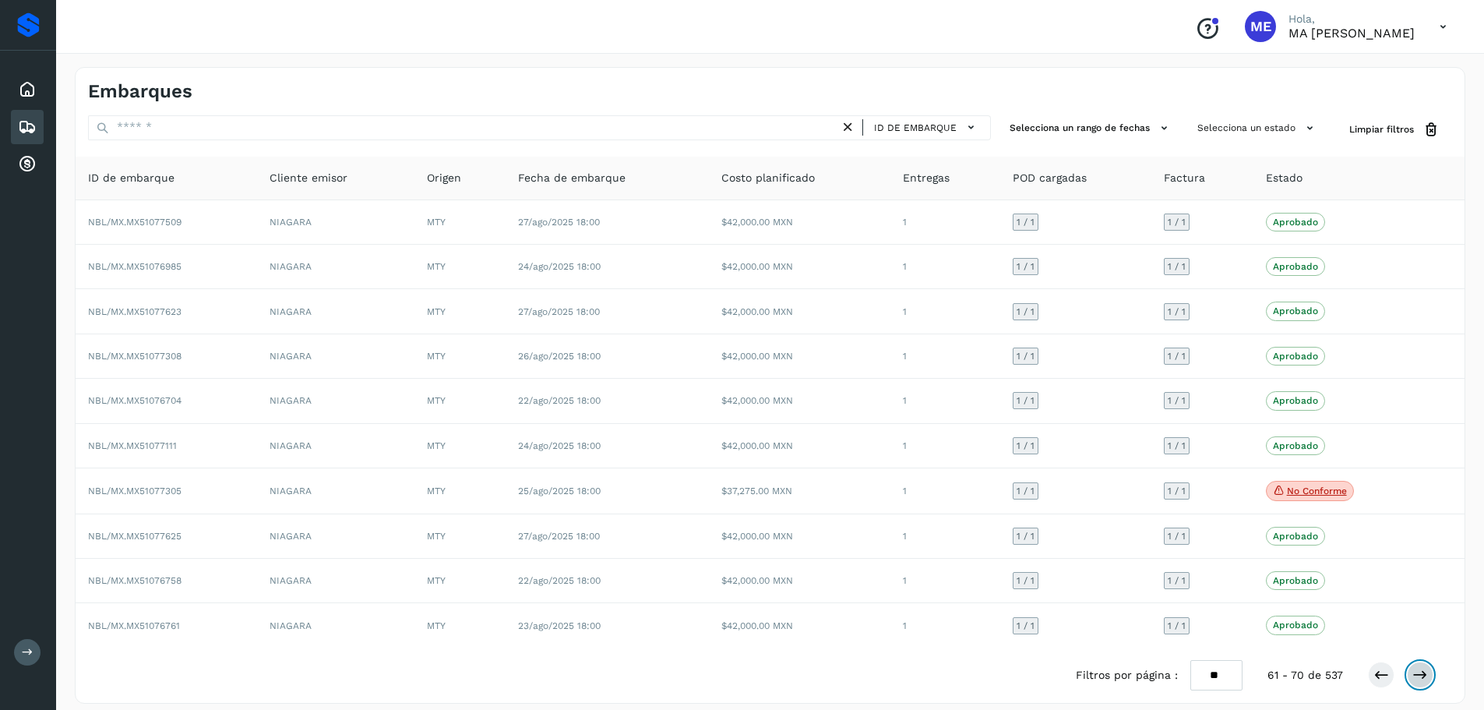
click at [1421, 678] on icon at bounding box center [1420, 675] width 16 height 16
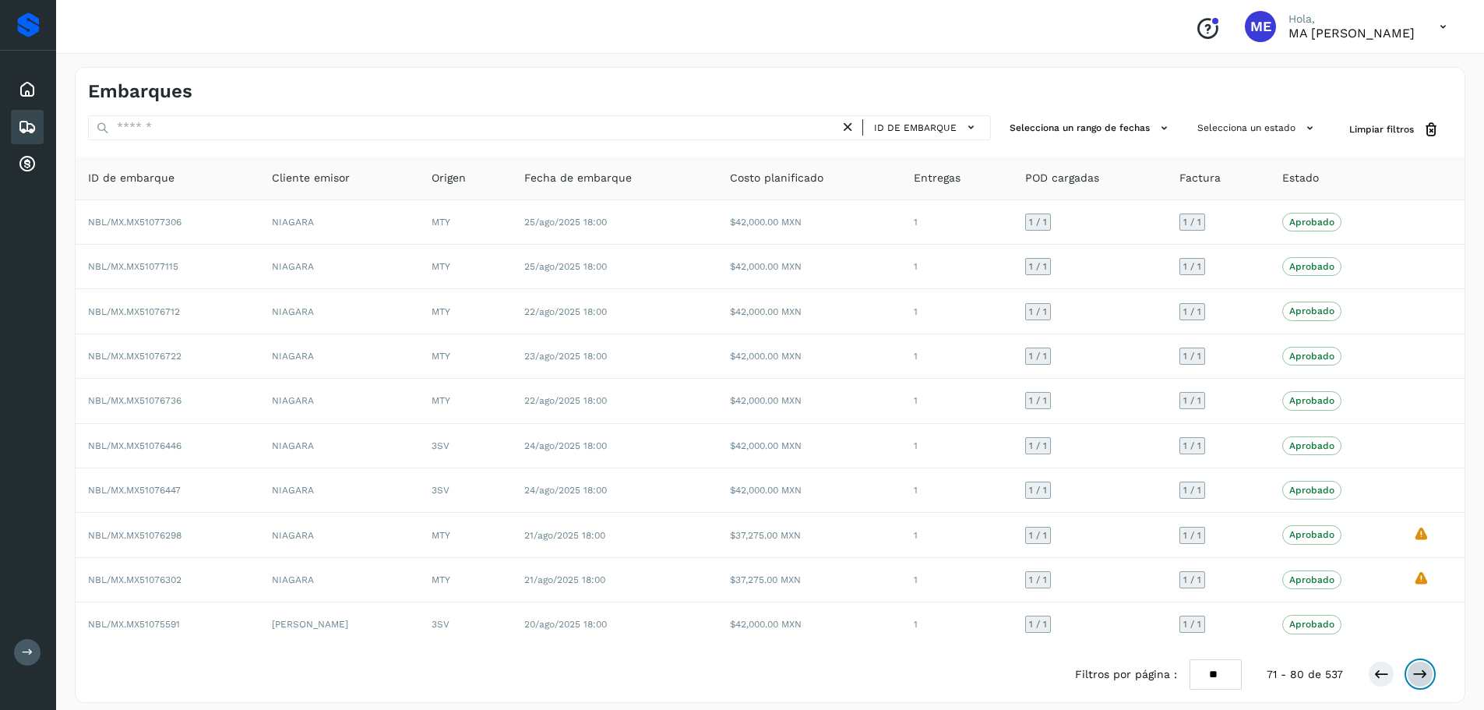
click at [1421, 678] on icon at bounding box center [1420, 674] width 16 height 16
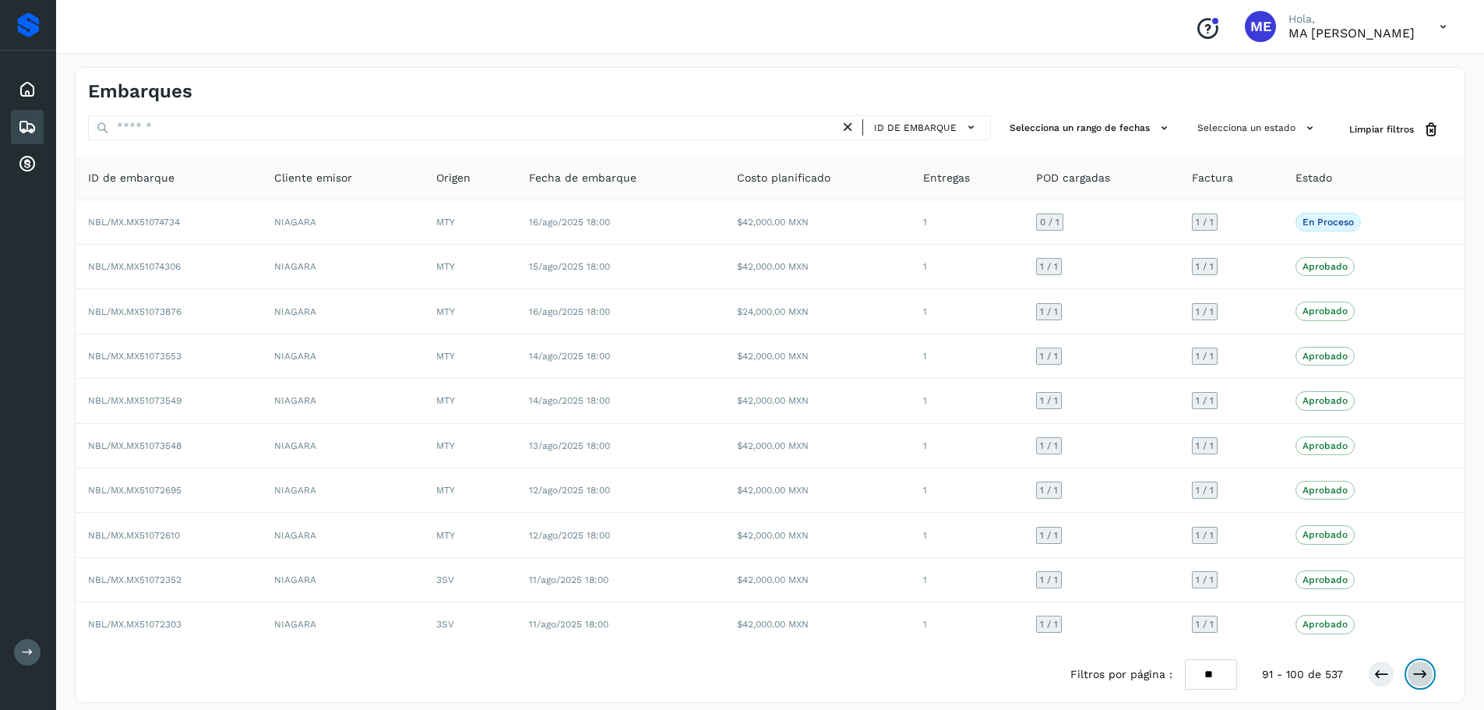
click at [1421, 678] on icon at bounding box center [1420, 674] width 16 height 16
click at [1420, 678] on icon at bounding box center [1420, 674] width 16 height 16
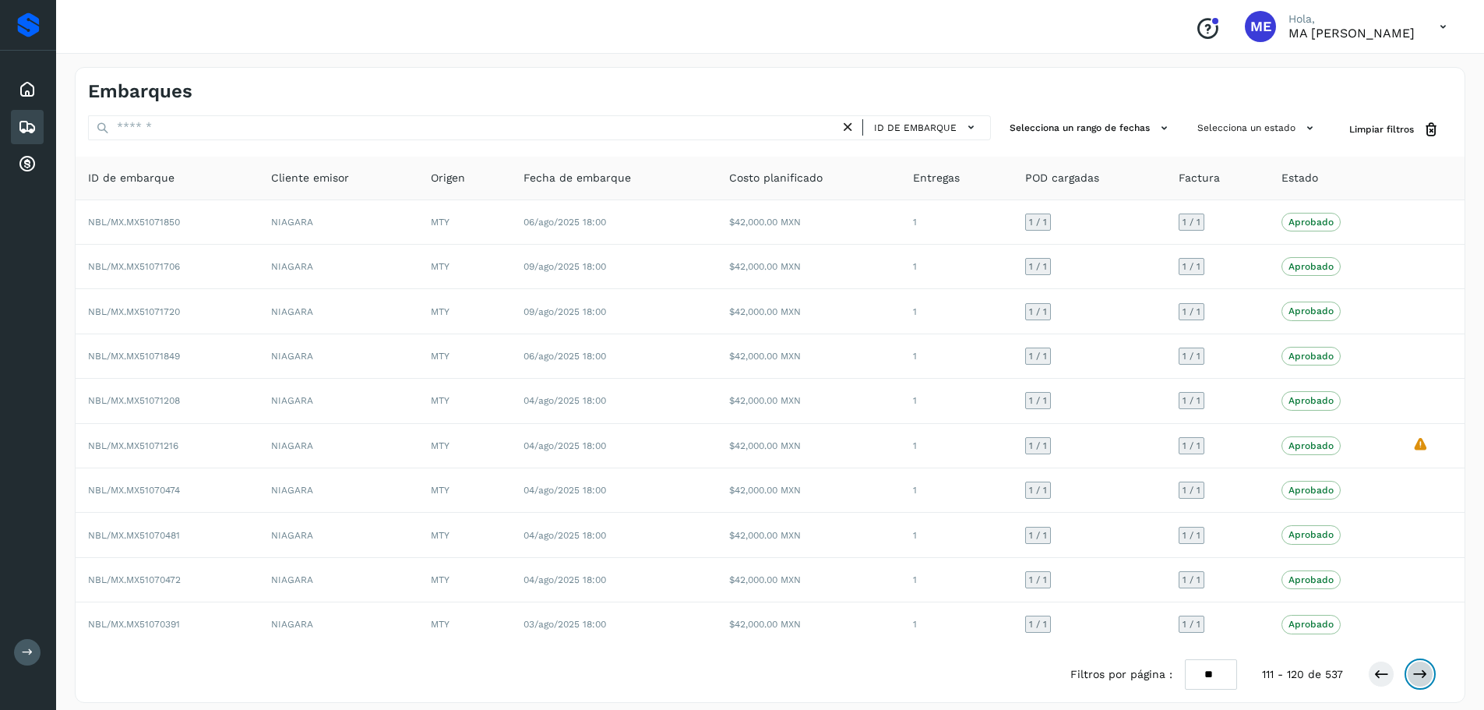
click at [1420, 678] on icon at bounding box center [1420, 674] width 16 height 16
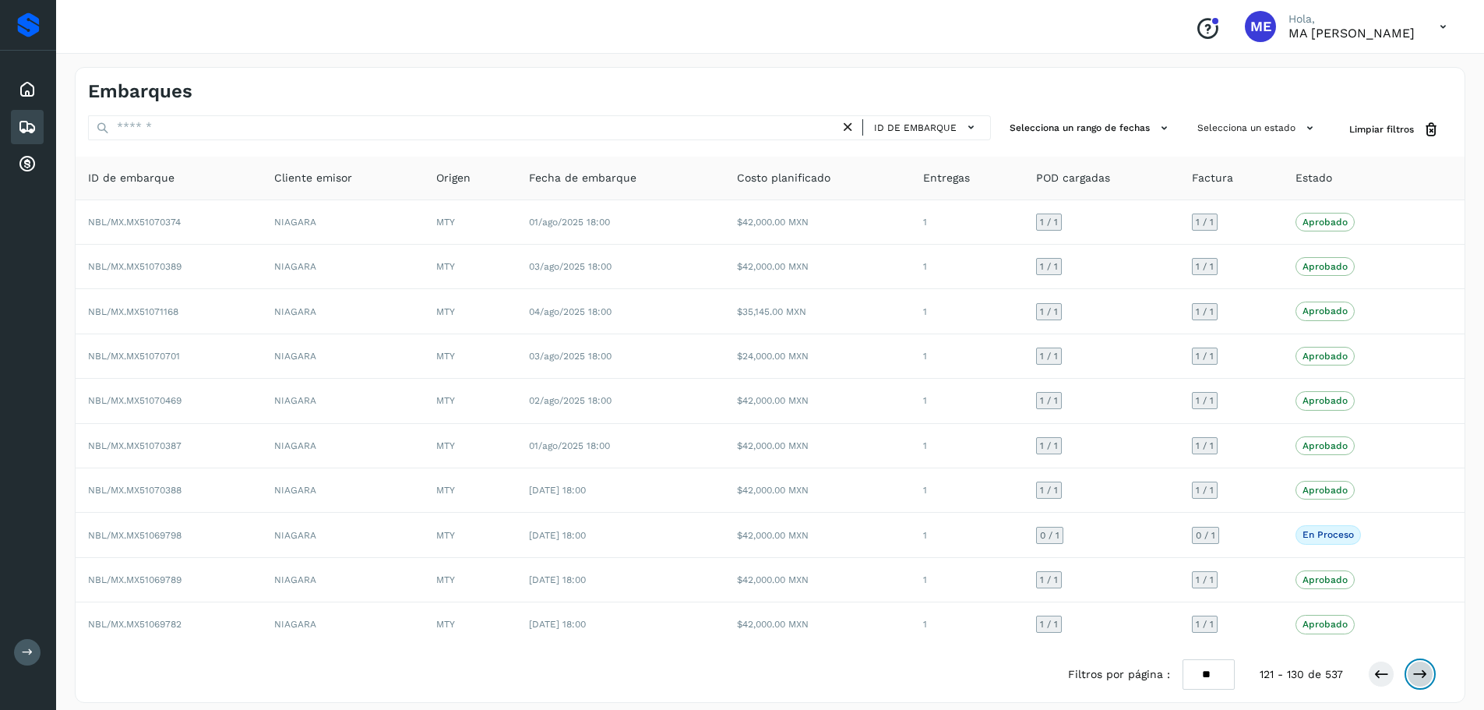
click at [1420, 678] on icon at bounding box center [1420, 674] width 16 height 16
click at [1420, 672] on icon at bounding box center [1420, 674] width 16 height 16
click at [1419, 671] on icon at bounding box center [1420, 674] width 16 height 16
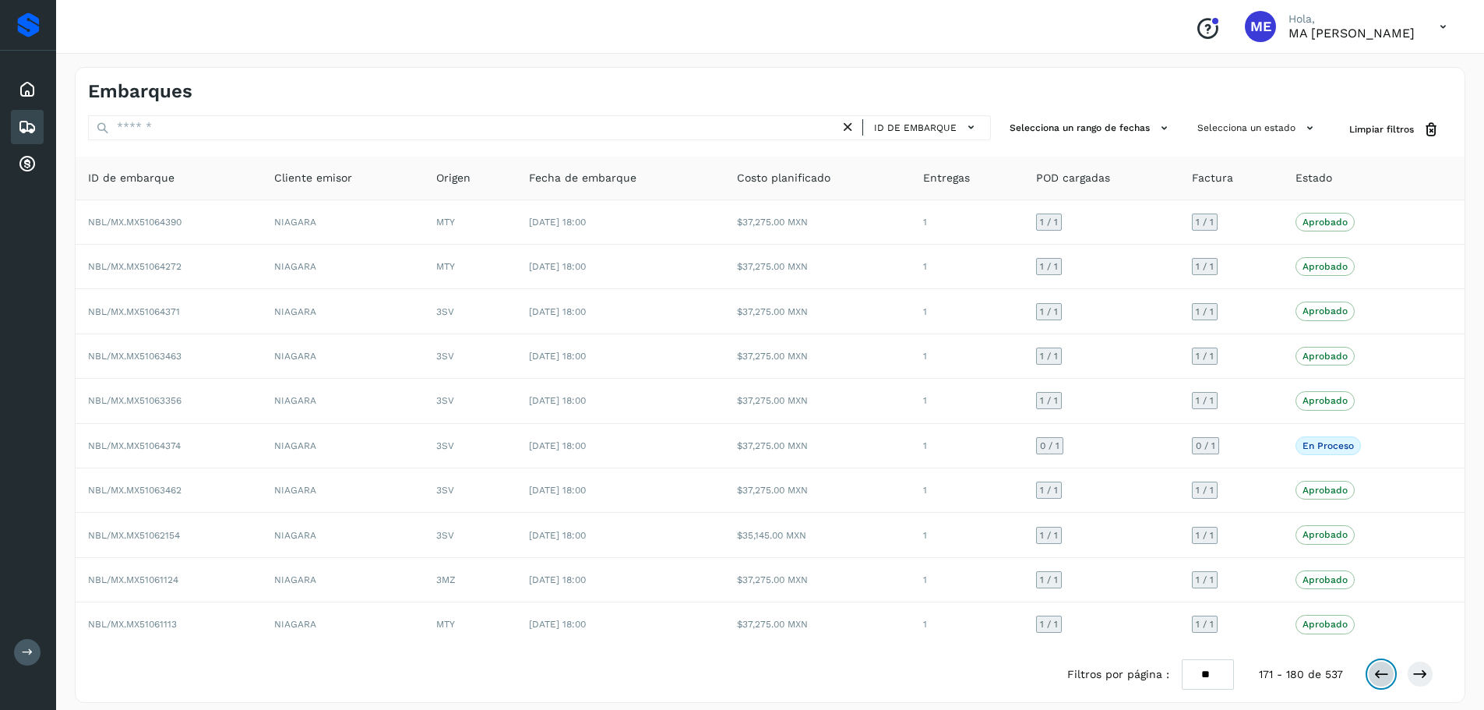
click at [1384, 673] on icon at bounding box center [1381, 674] width 16 height 16
click at [1383, 675] on icon at bounding box center [1381, 674] width 16 height 16
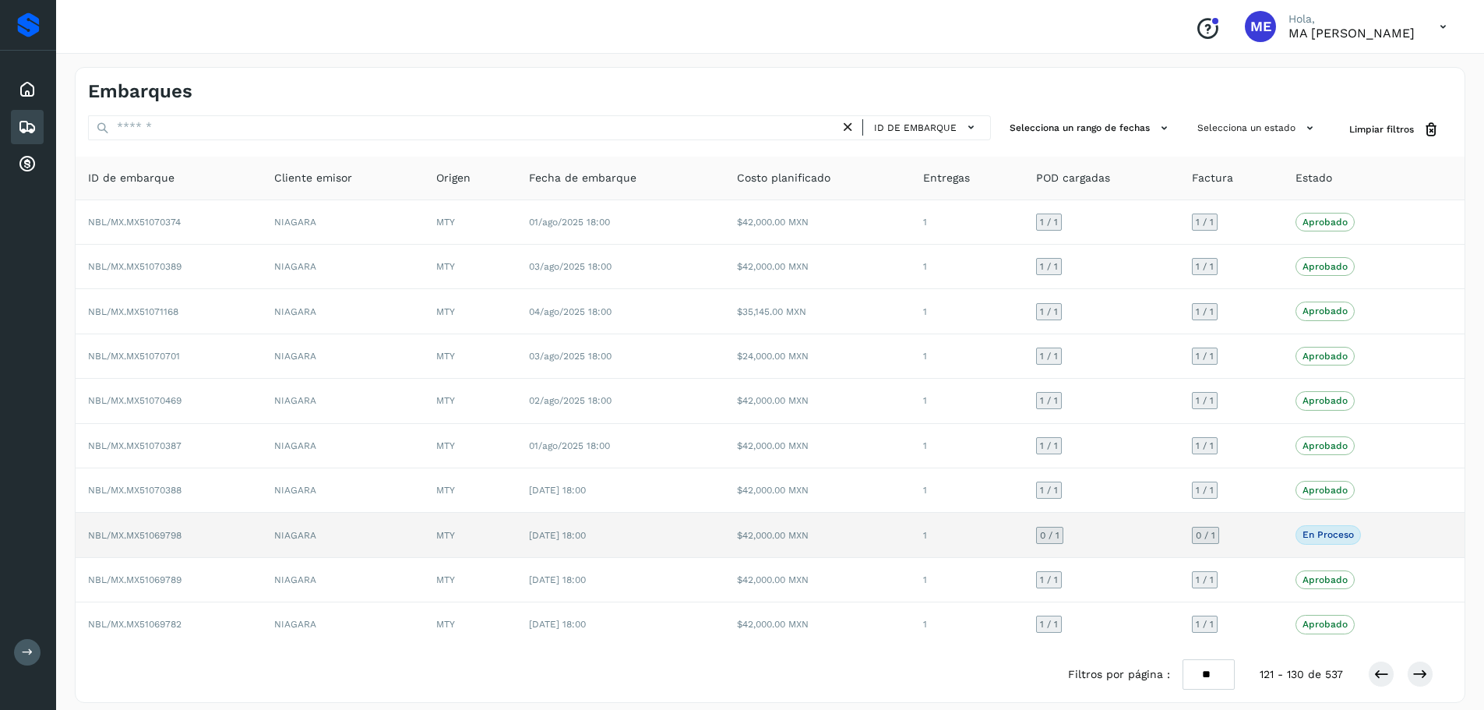
click at [153, 536] on span "NBL/MX.MX51069798" at bounding box center [134, 535] width 93 height 11
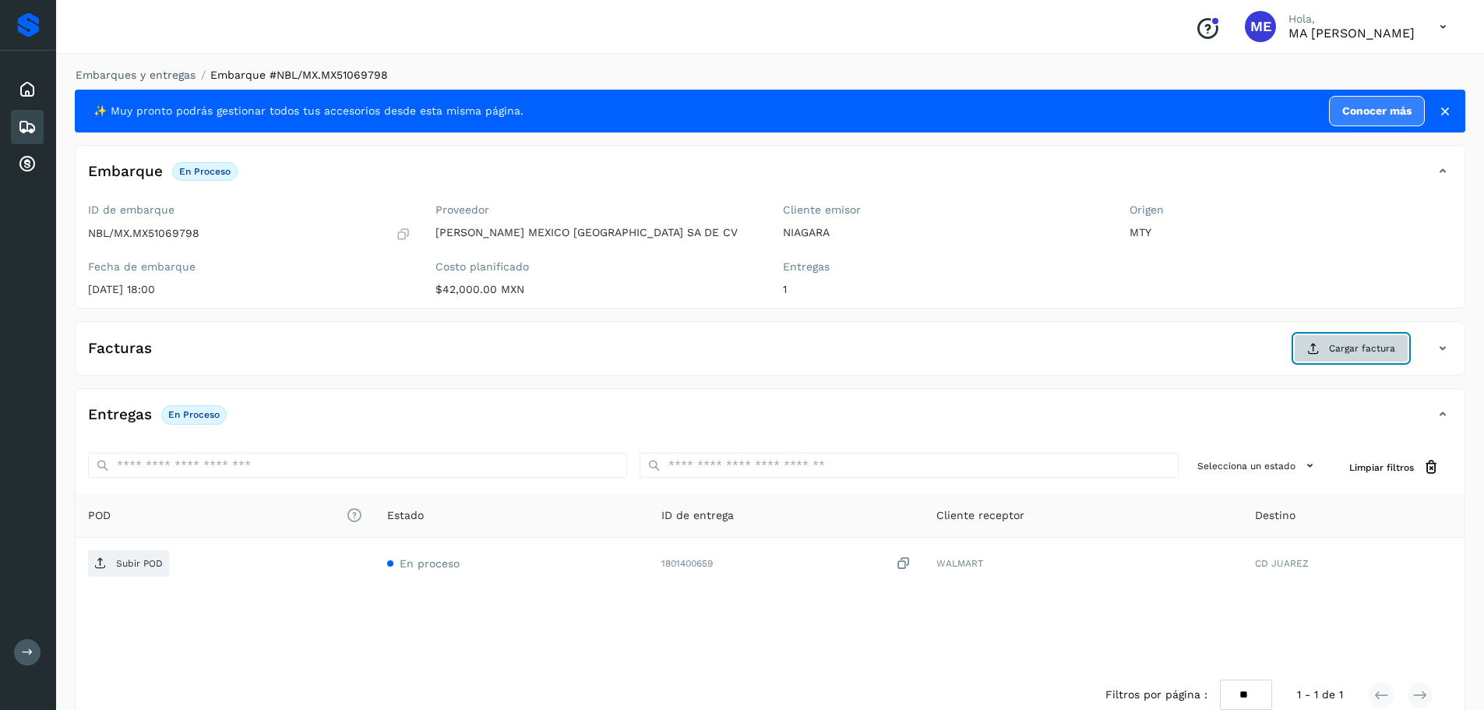
click at [1381, 349] on span "Cargar factura" at bounding box center [1362, 348] width 66 height 14
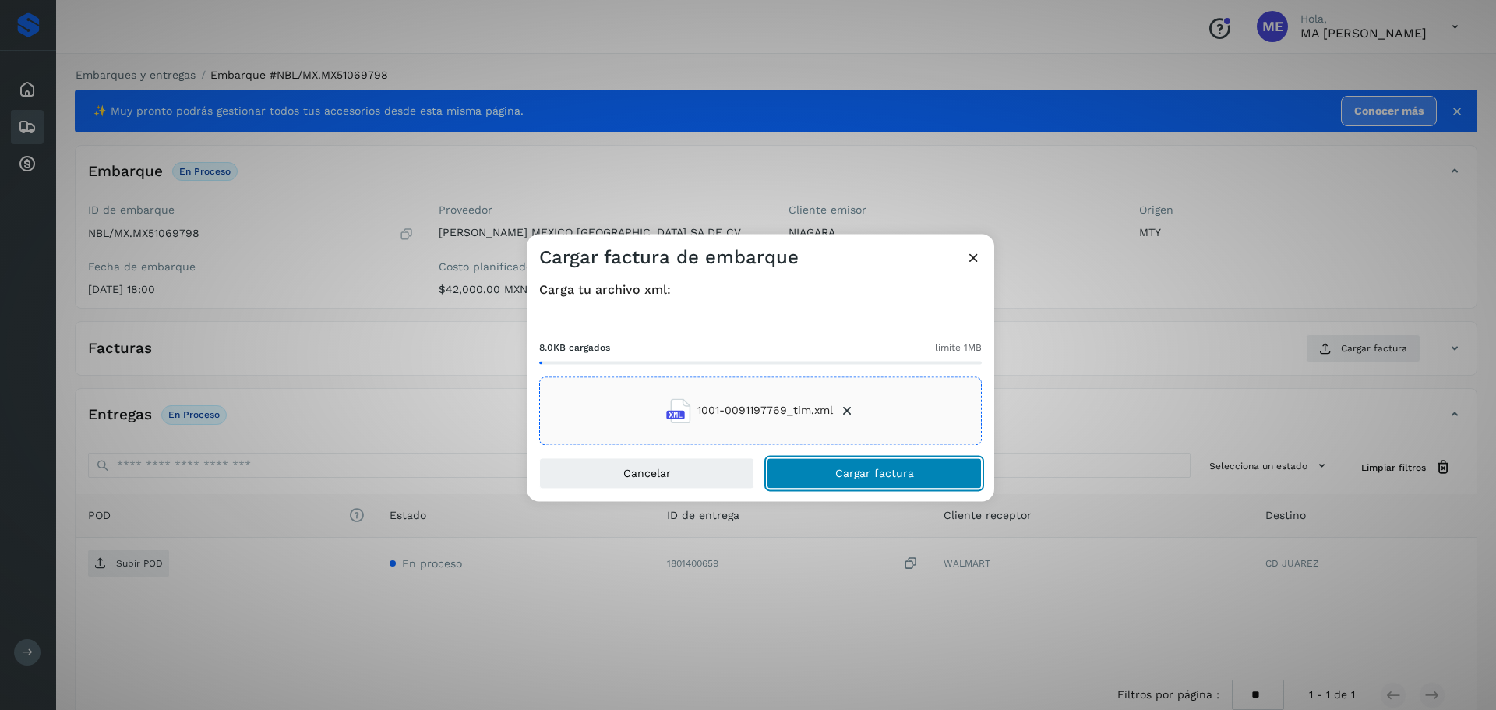
click at [855, 471] on span "Cargar factura" at bounding box center [874, 472] width 79 height 11
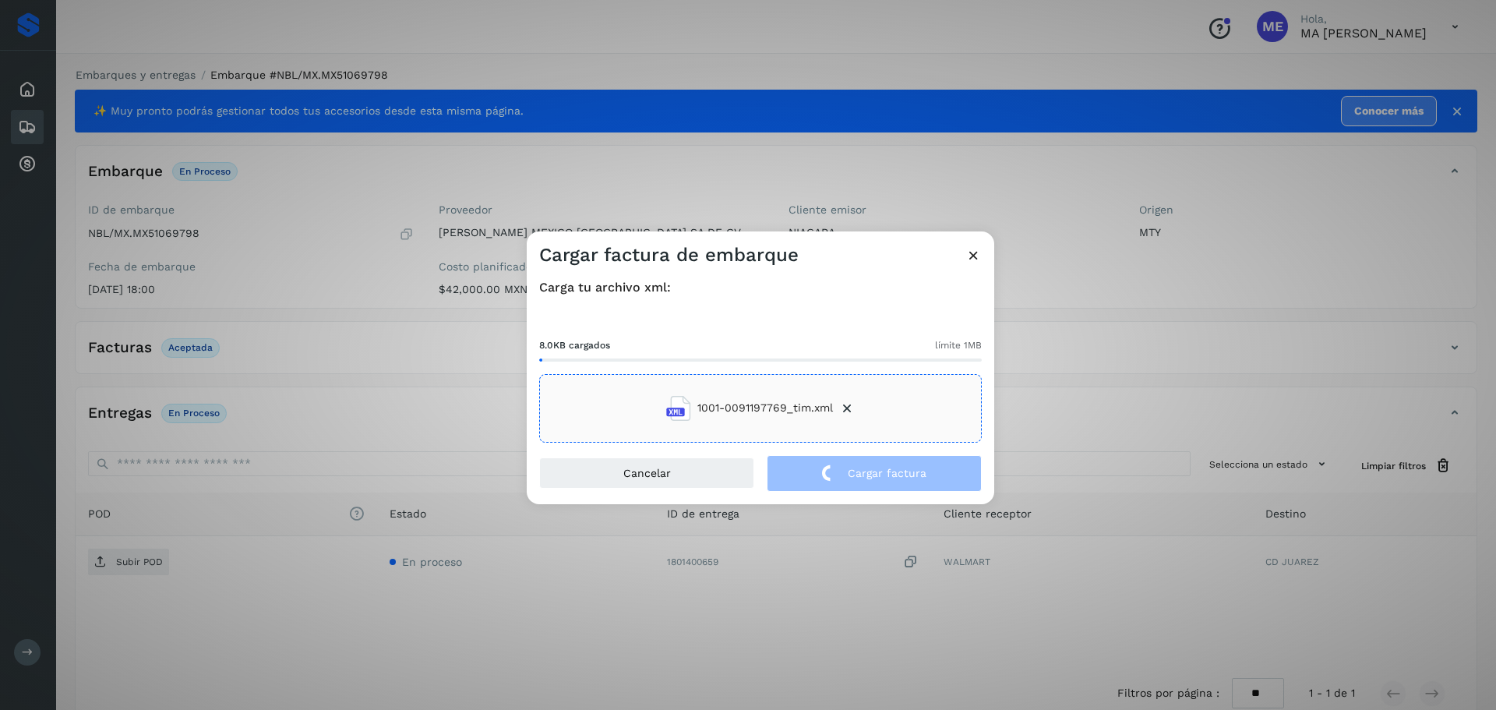
click at [146, 560] on div "Cargar factura de embarque Carga tu archivo xml: 8.0KB cargados límite 1MB 1001…" at bounding box center [748, 355] width 1496 height 710
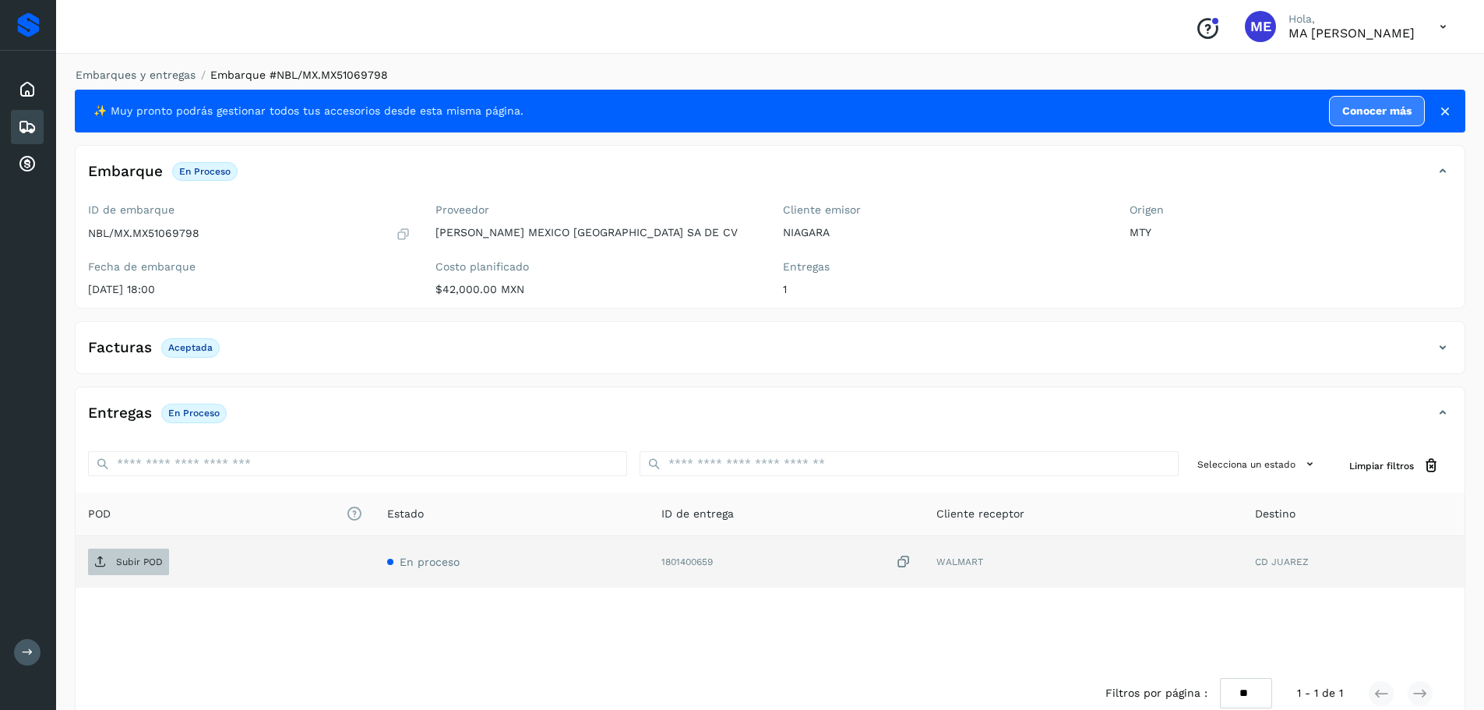
click at [149, 559] on p "Subir POD" at bounding box center [139, 561] width 47 height 11
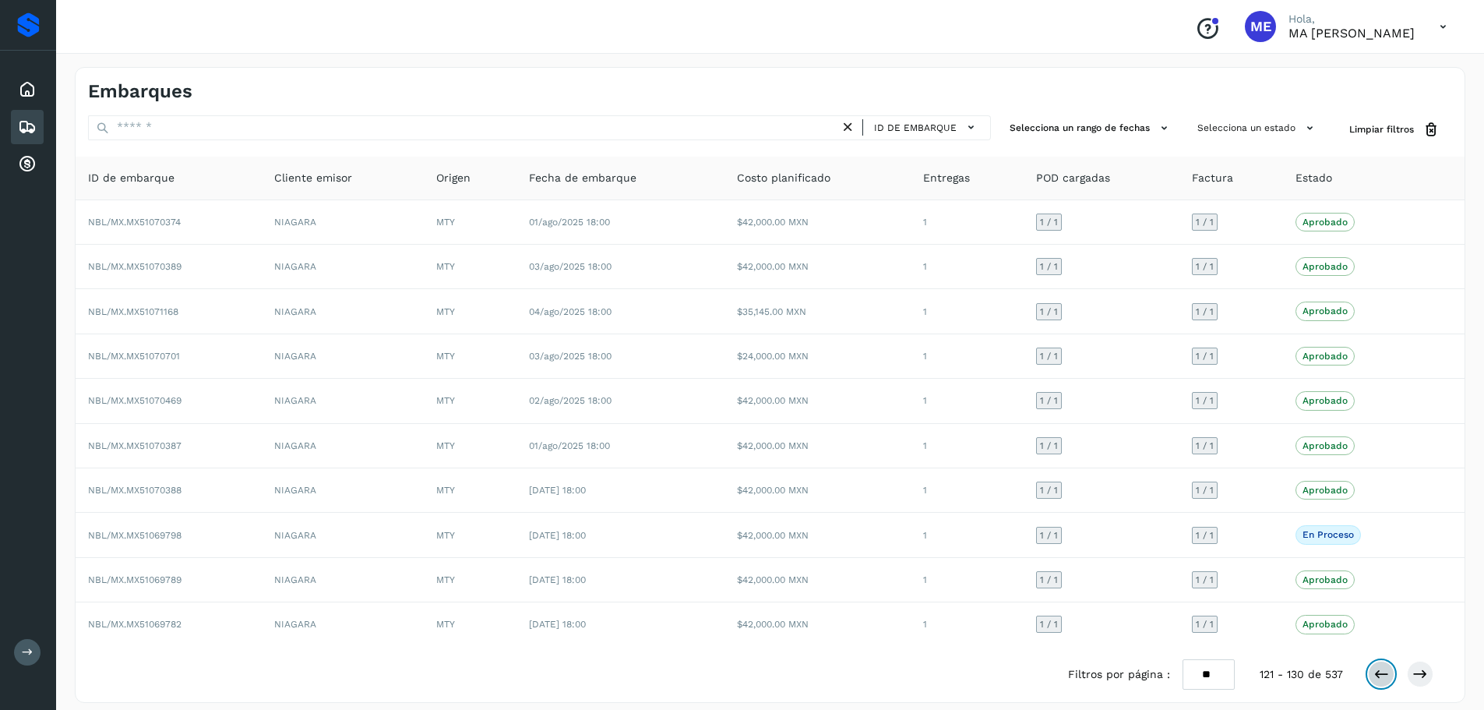
click at [1382, 675] on icon at bounding box center [1381, 674] width 16 height 16
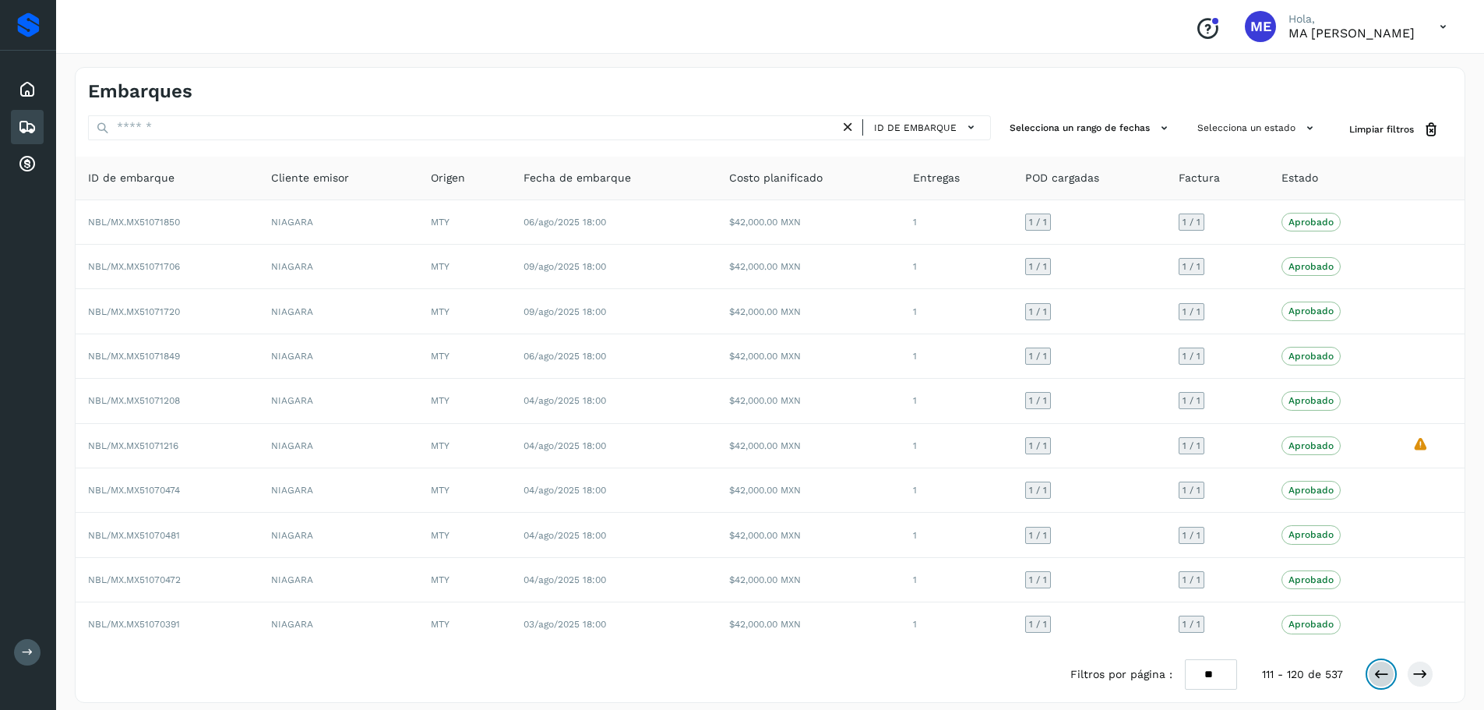
click at [1382, 675] on icon at bounding box center [1381, 674] width 16 height 16
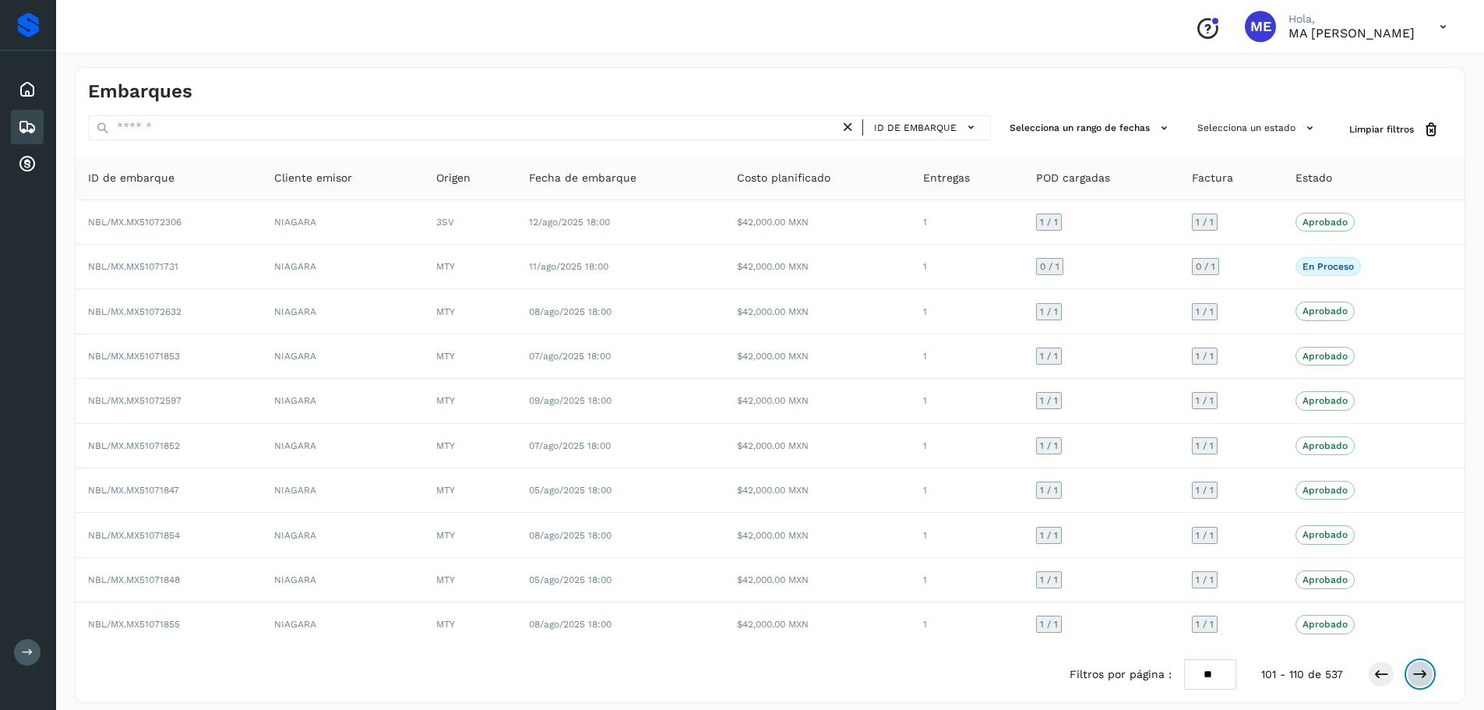
click at [1420, 668] on icon at bounding box center [1420, 674] width 16 height 16
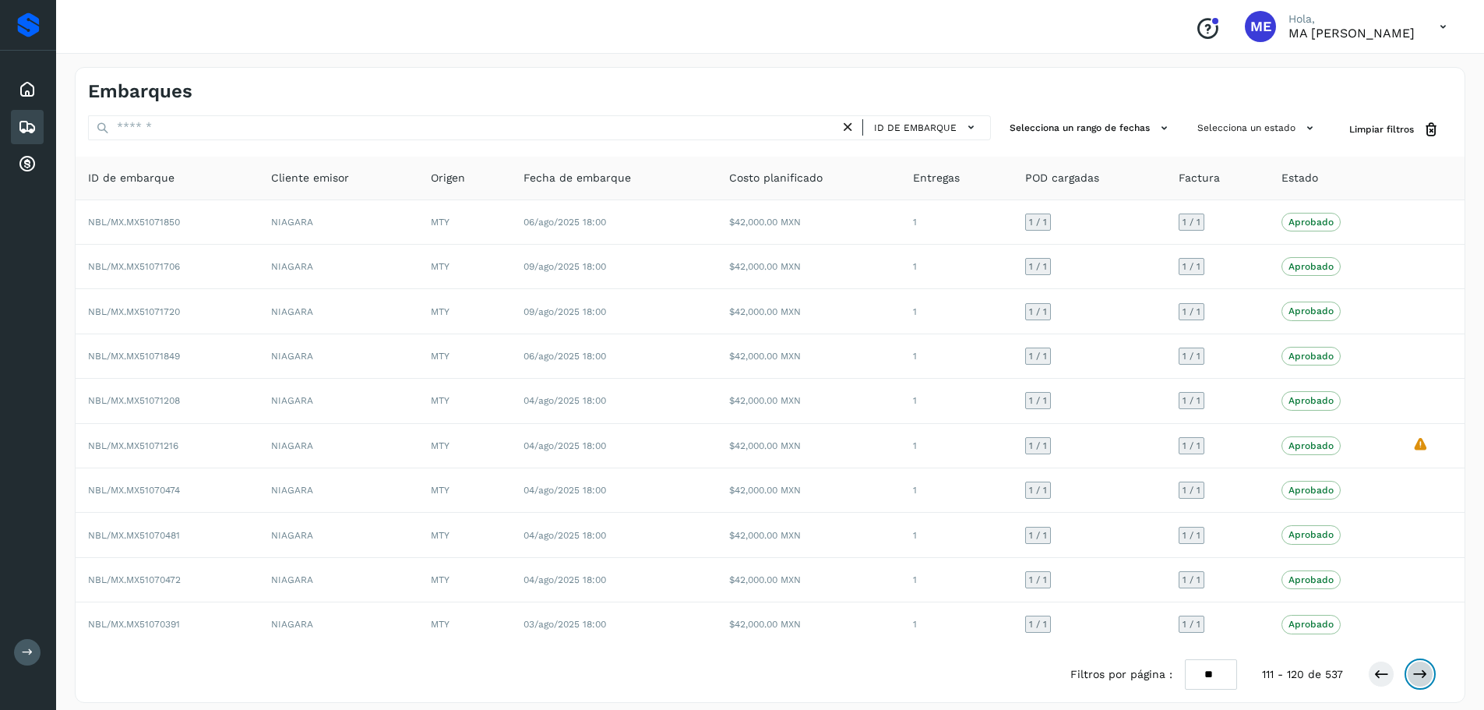
click at [1420, 668] on icon at bounding box center [1420, 674] width 16 height 16
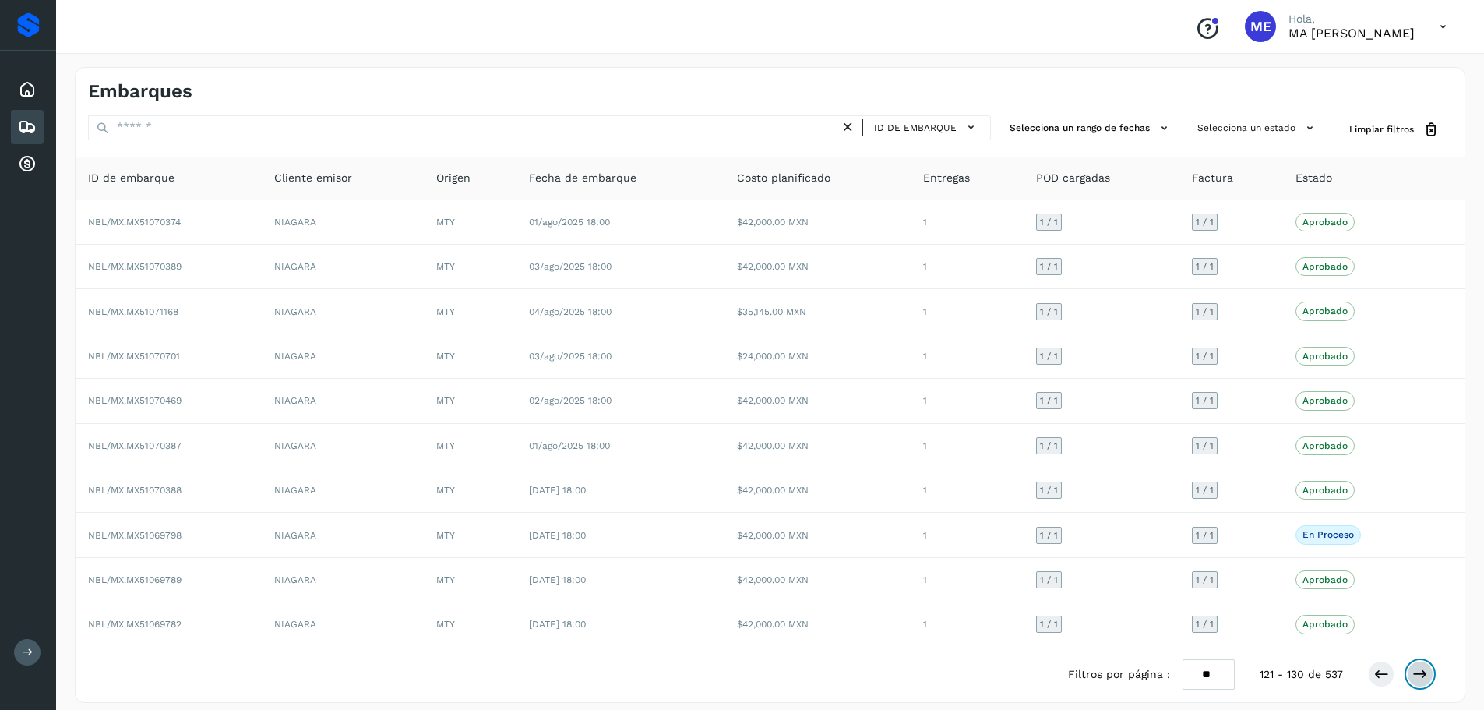
click at [1420, 671] on icon at bounding box center [1420, 674] width 16 height 16
click at [1379, 675] on icon at bounding box center [1381, 674] width 16 height 16
click at [1376, 675] on icon at bounding box center [1381, 674] width 16 height 16
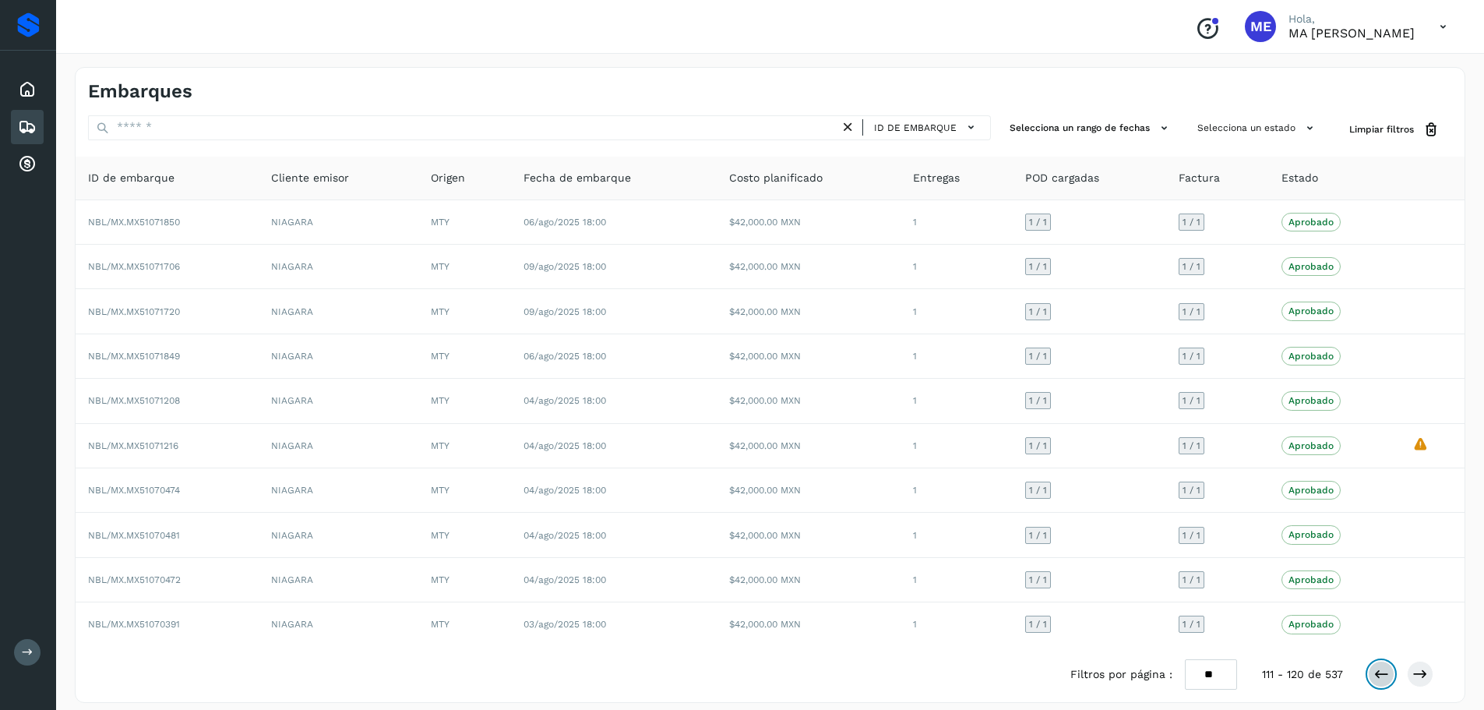
click at [1376, 675] on icon at bounding box center [1381, 674] width 16 height 16
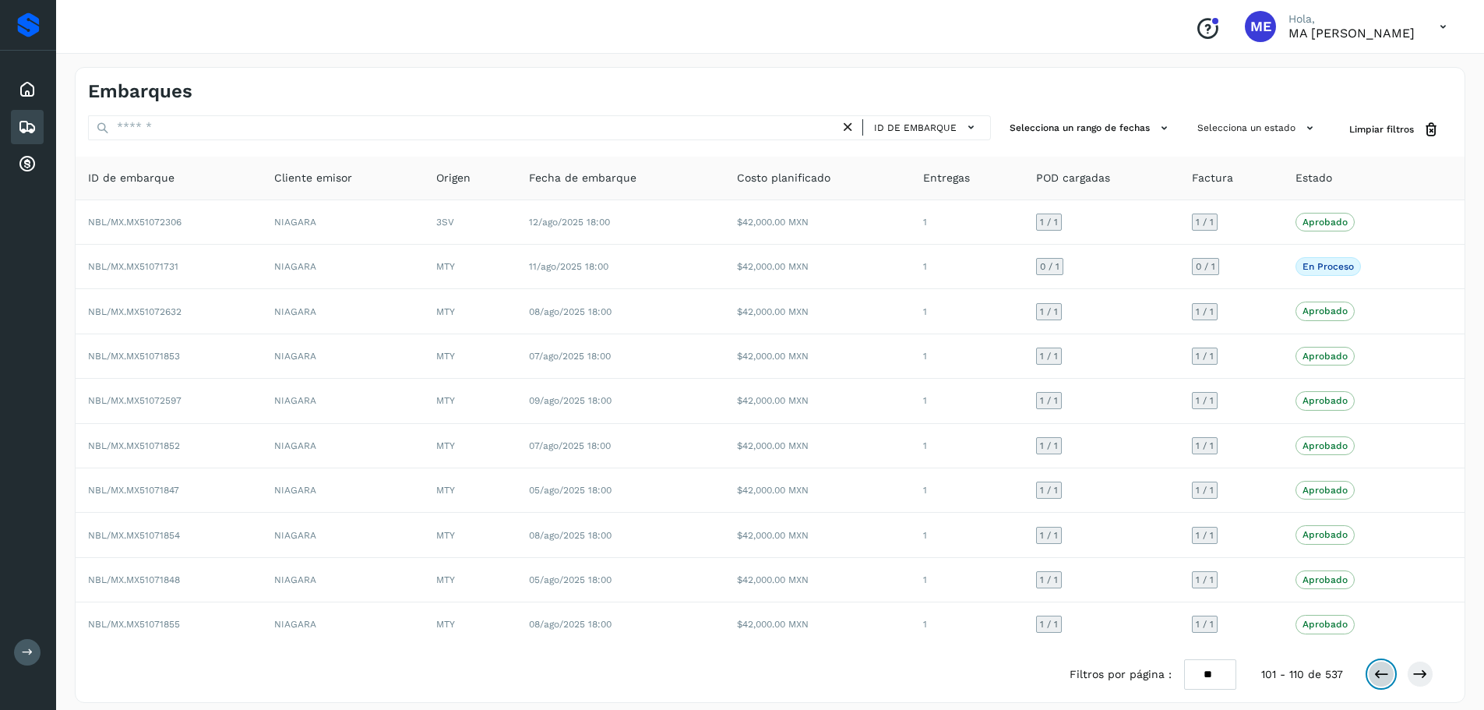
click at [1376, 675] on icon at bounding box center [1381, 674] width 16 height 16
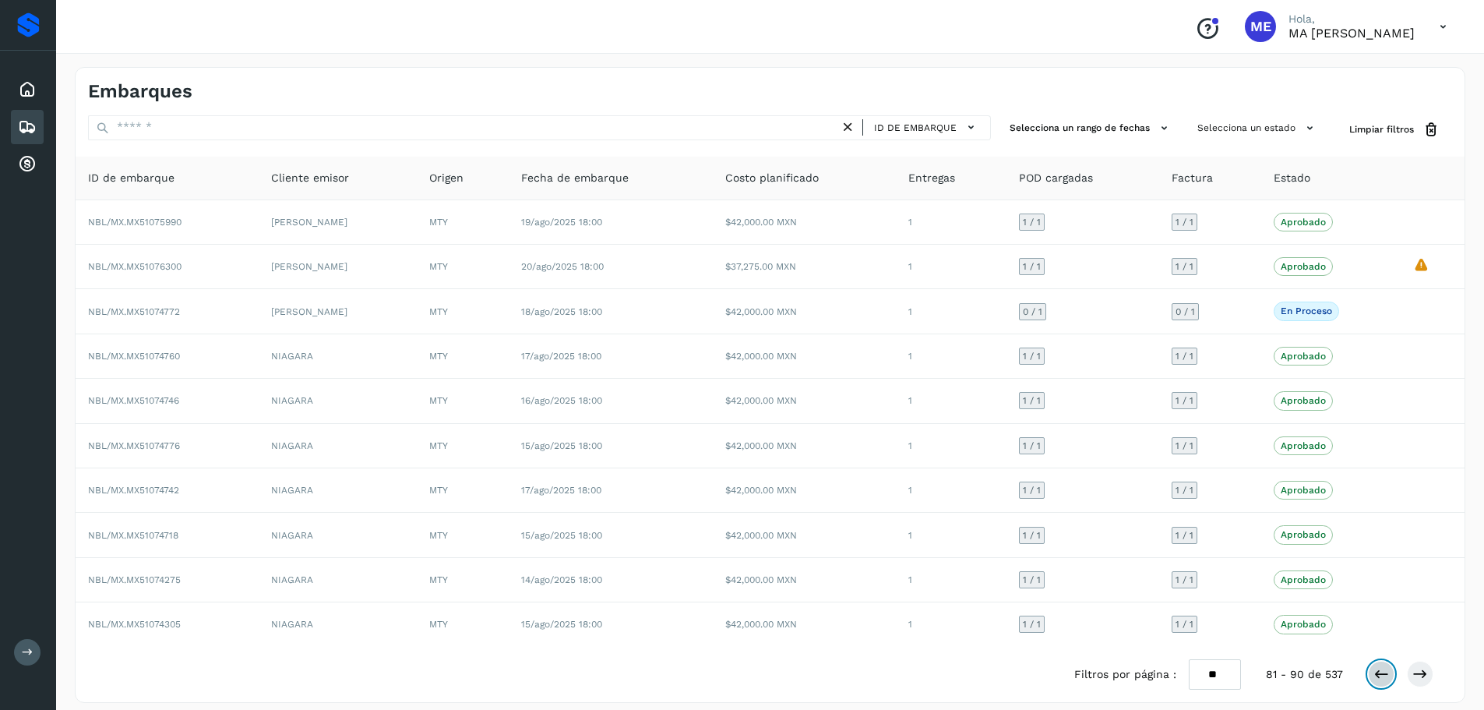
click at [1376, 675] on icon at bounding box center [1381, 674] width 16 height 16
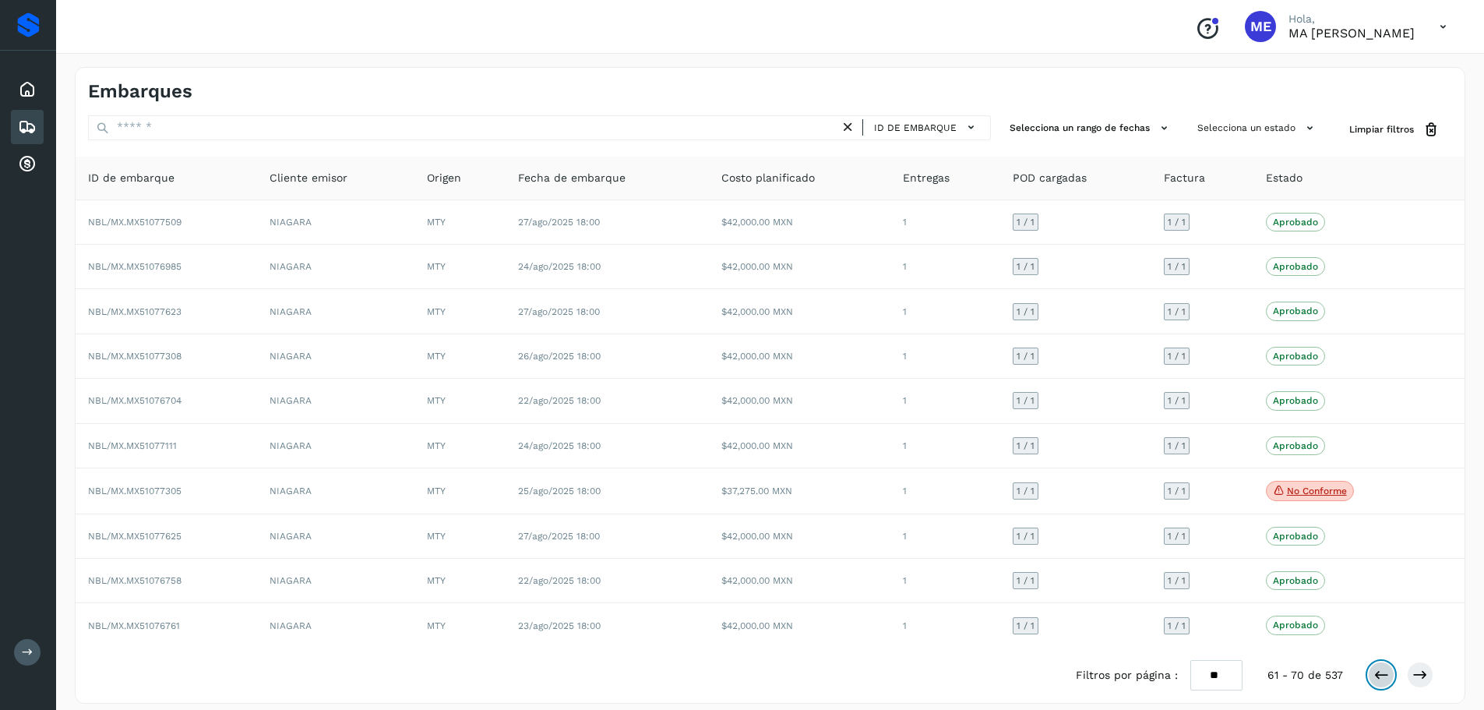
click at [1376, 675] on icon at bounding box center [1381, 675] width 16 height 16
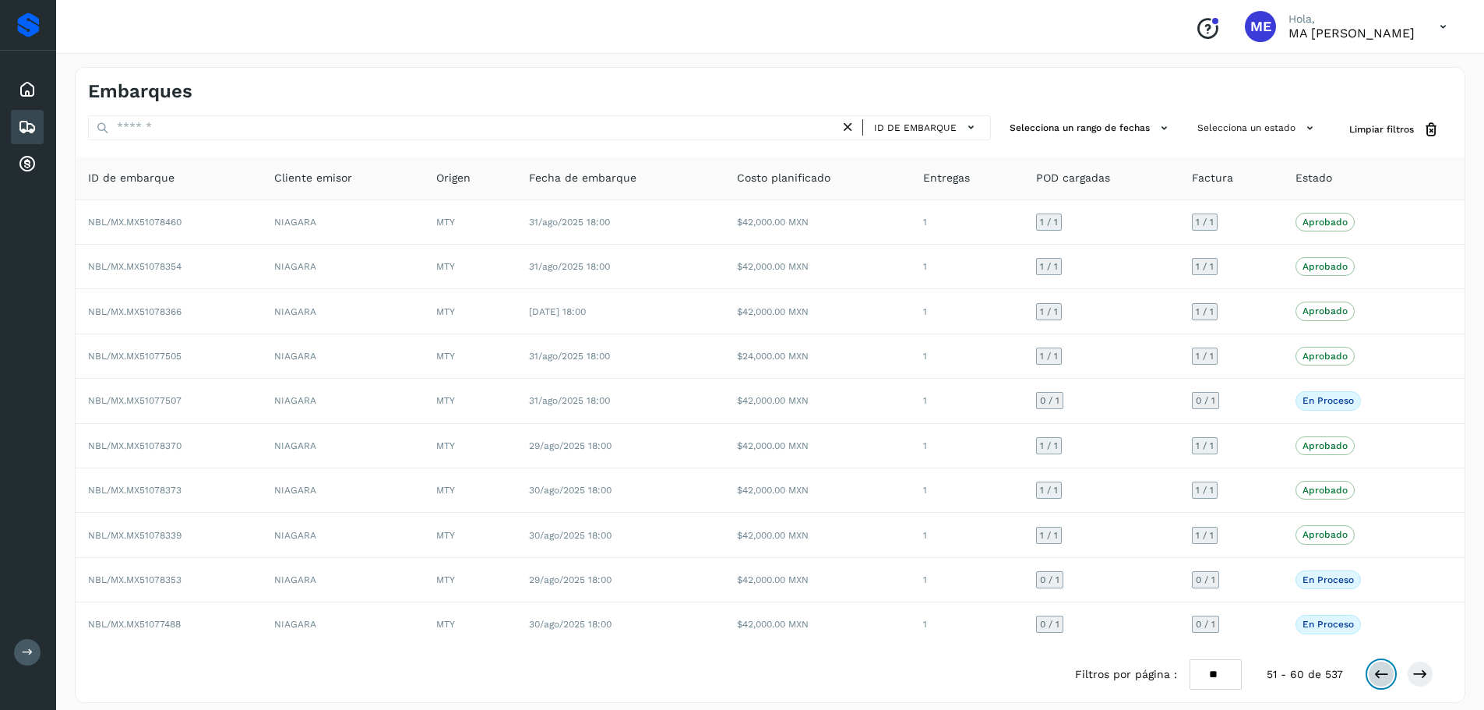
click at [1378, 680] on icon at bounding box center [1381, 674] width 16 height 16
click at [1386, 675] on icon at bounding box center [1381, 674] width 16 height 16
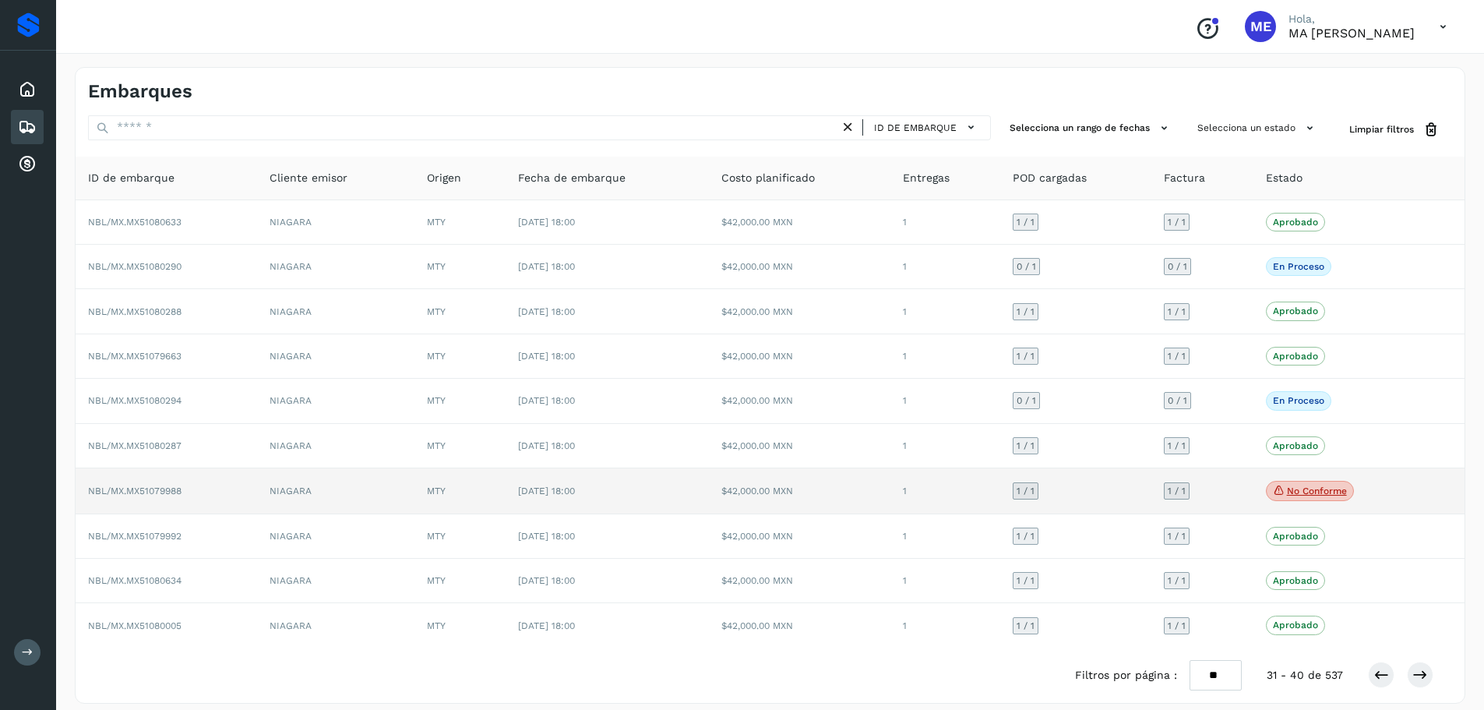
click at [147, 492] on span "NBL/MX.MX51079988" at bounding box center [134, 490] width 93 height 11
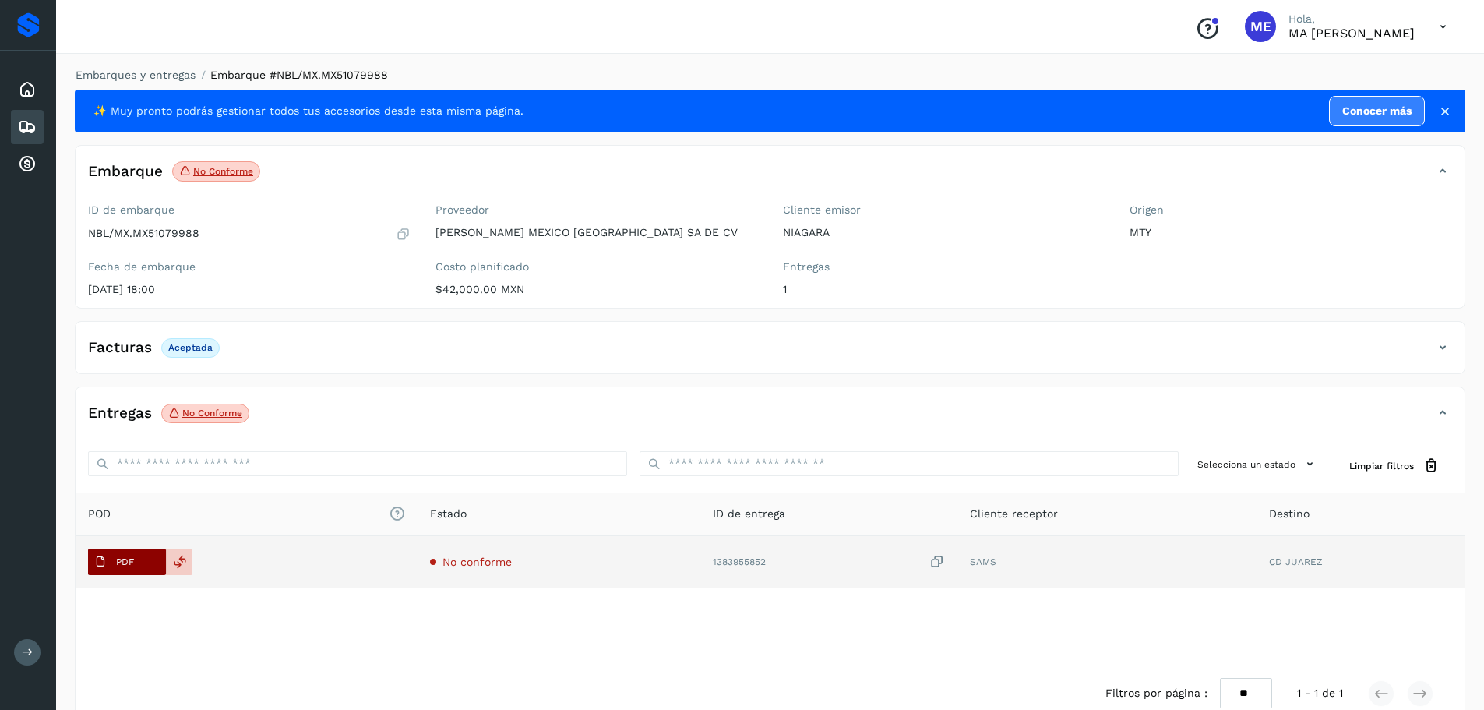
click at [125, 560] on p "PDF" at bounding box center [125, 561] width 18 height 11
click at [184, 559] on icon at bounding box center [180, 562] width 14 height 14
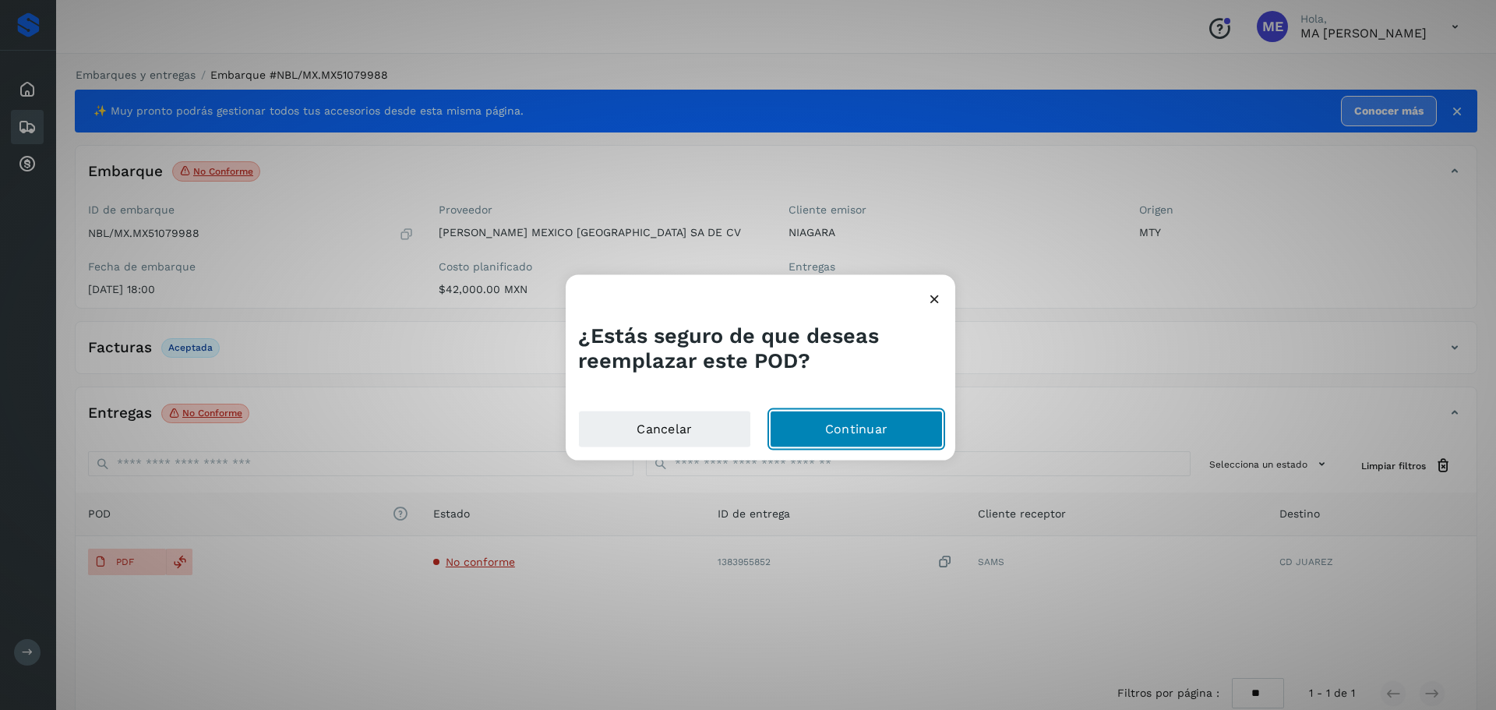
click at [844, 429] on button "Continuar" at bounding box center [856, 429] width 173 height 37
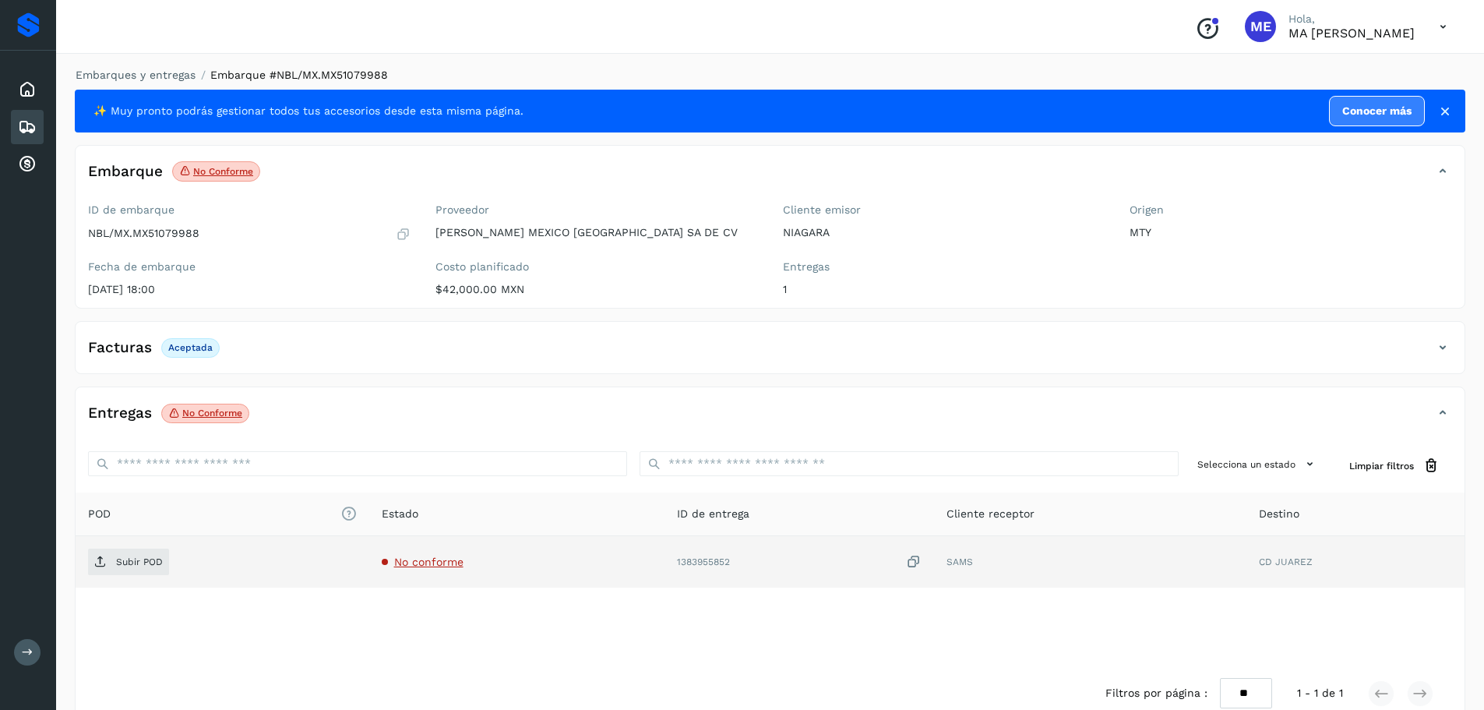
click at [446, 562] on span "No conforme" at bounding box center [428, 561] width 69 height 12
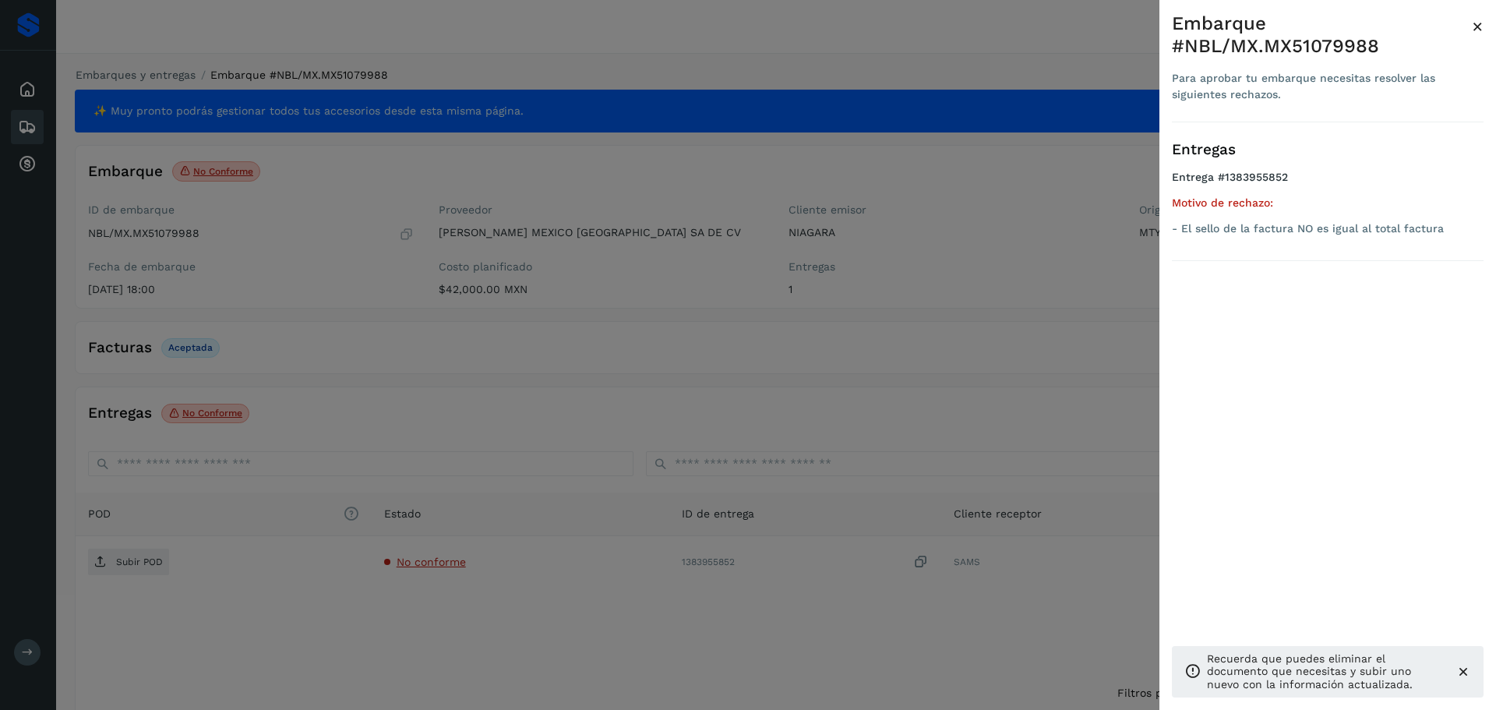
click at [127, 563] on div at bounding box center [748, 355] width 1496 height 710
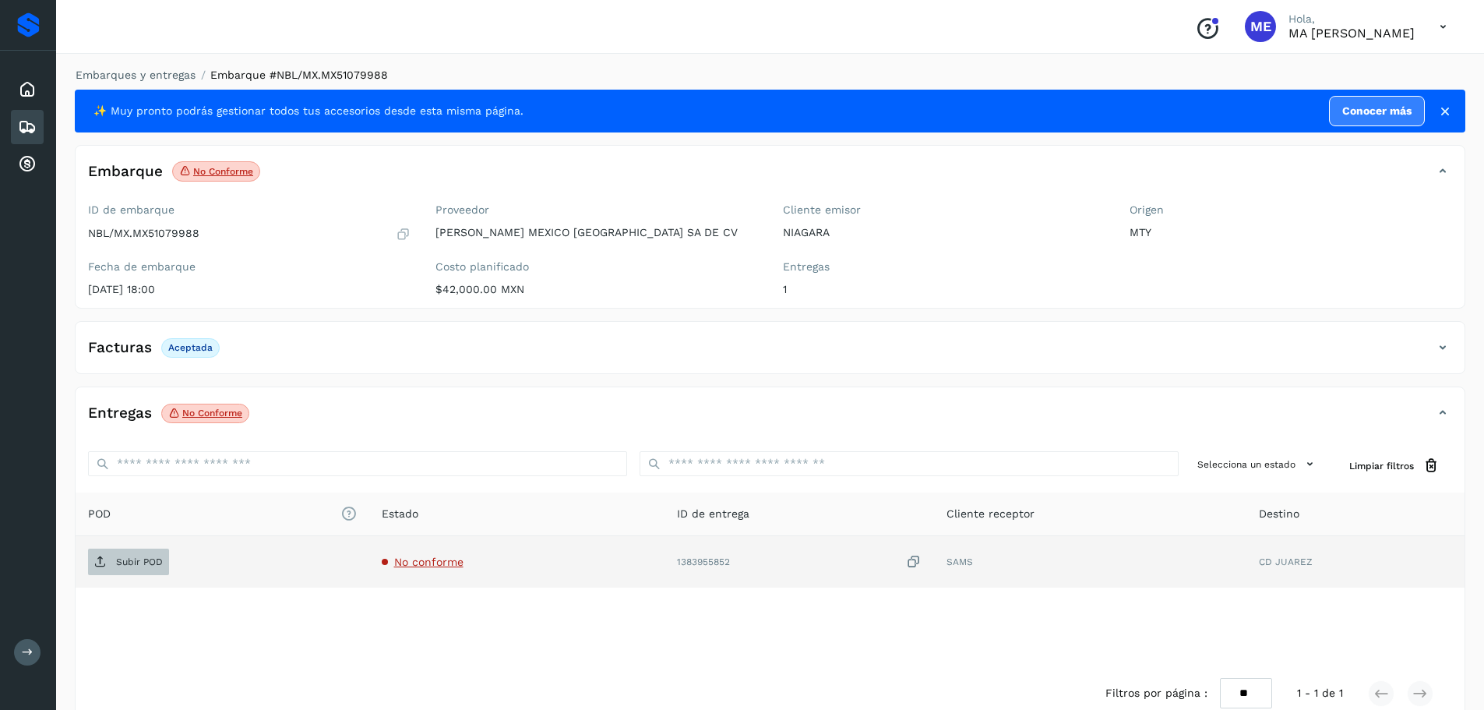
click at [129, 562] on p "Subir POD" at bounding box center [139, 561] width 47 height 11
click at [244, 643] on div "POD El tamaño máximo de archivo es de 20 Mb. Estado ID de entrega Cliente recep…" at bounding box center [770, 578] width 1389 height 173
click at [116, 560] on p "Subir POD" at bounding box center [139, 561] width 47 height 11
click at [146, 560] on p "Subir POD" at bounding box center [139, 561] width 47 height 11
click at [533, 568] on td "No conforme" at bounding box center [516, 561] width 295 height 51
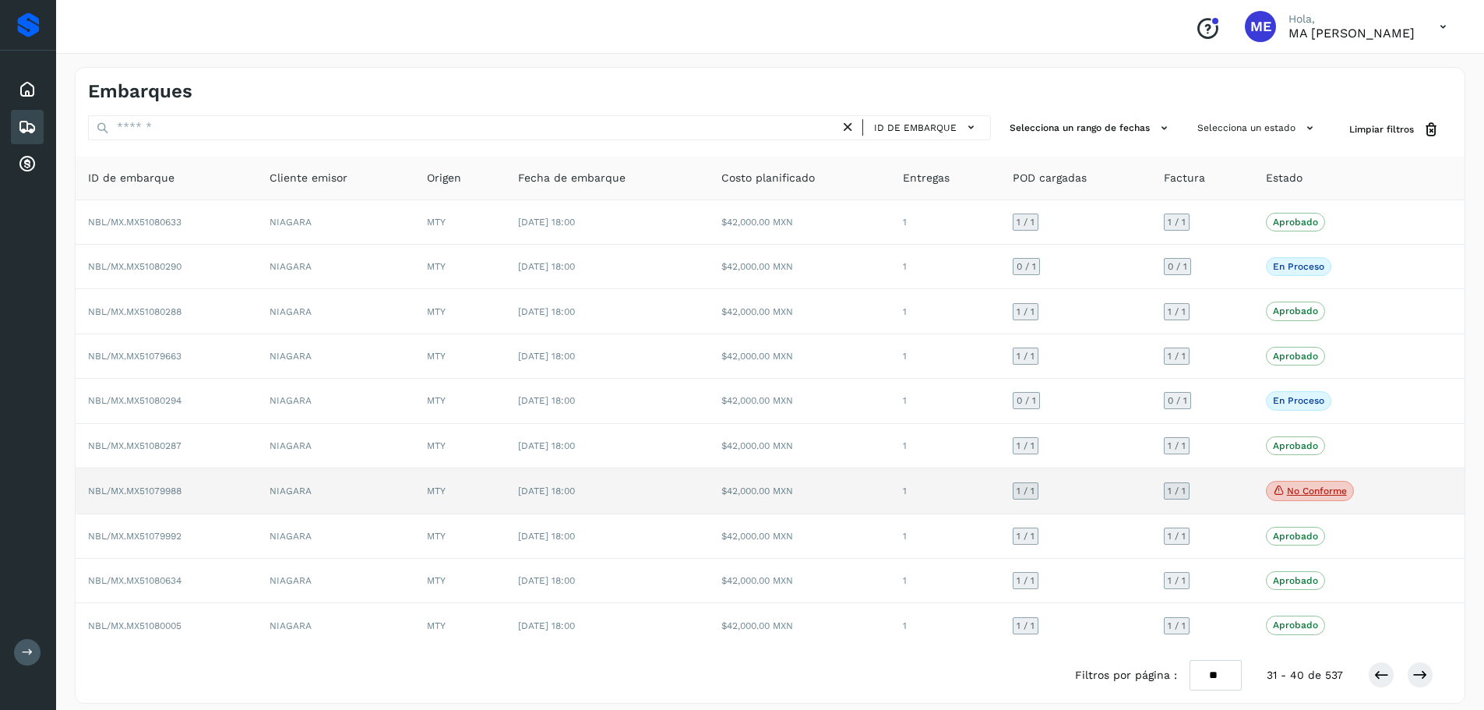
click at [163, 490] on span "NBL/MX.MX51079988" at bounding box center [134, 490] width 93 height 11
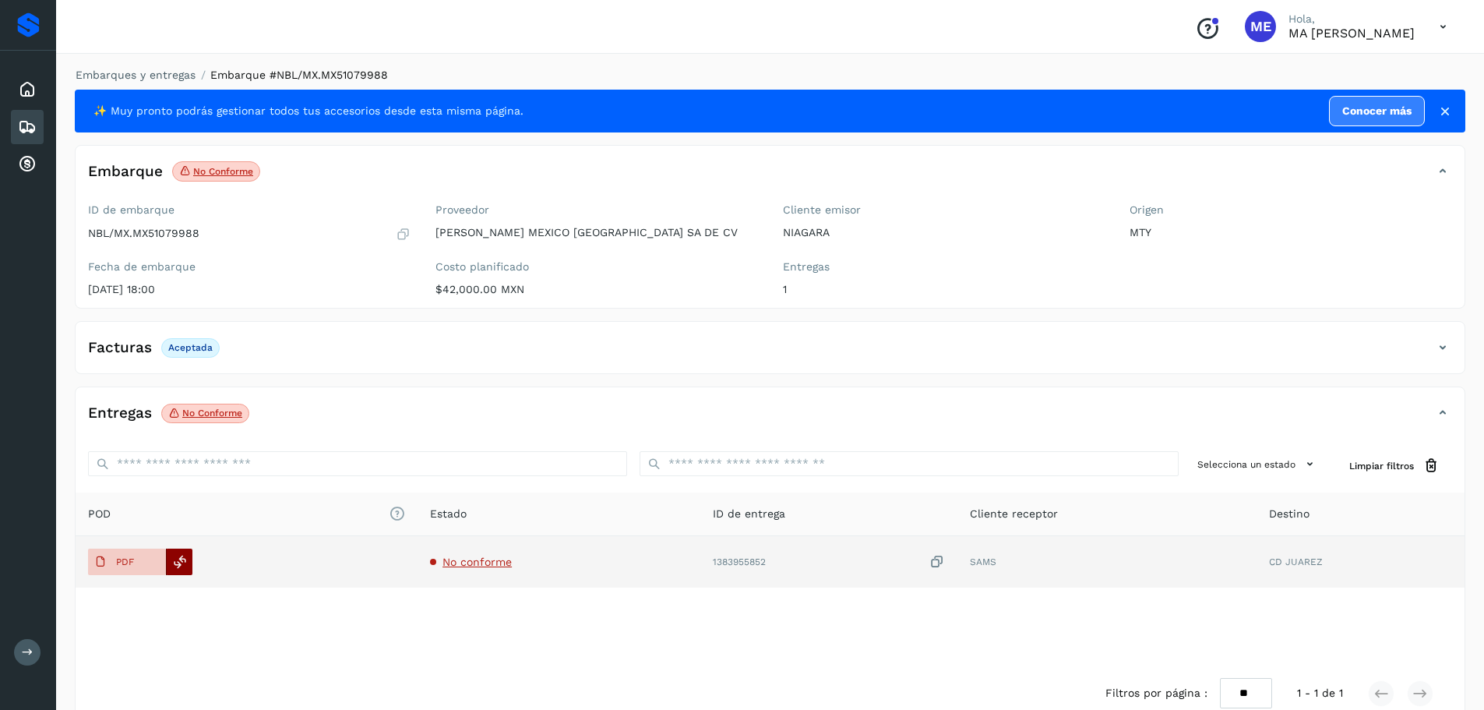
click at [179, 563] on icon at bounding box center [180, 562] width 14 height 14
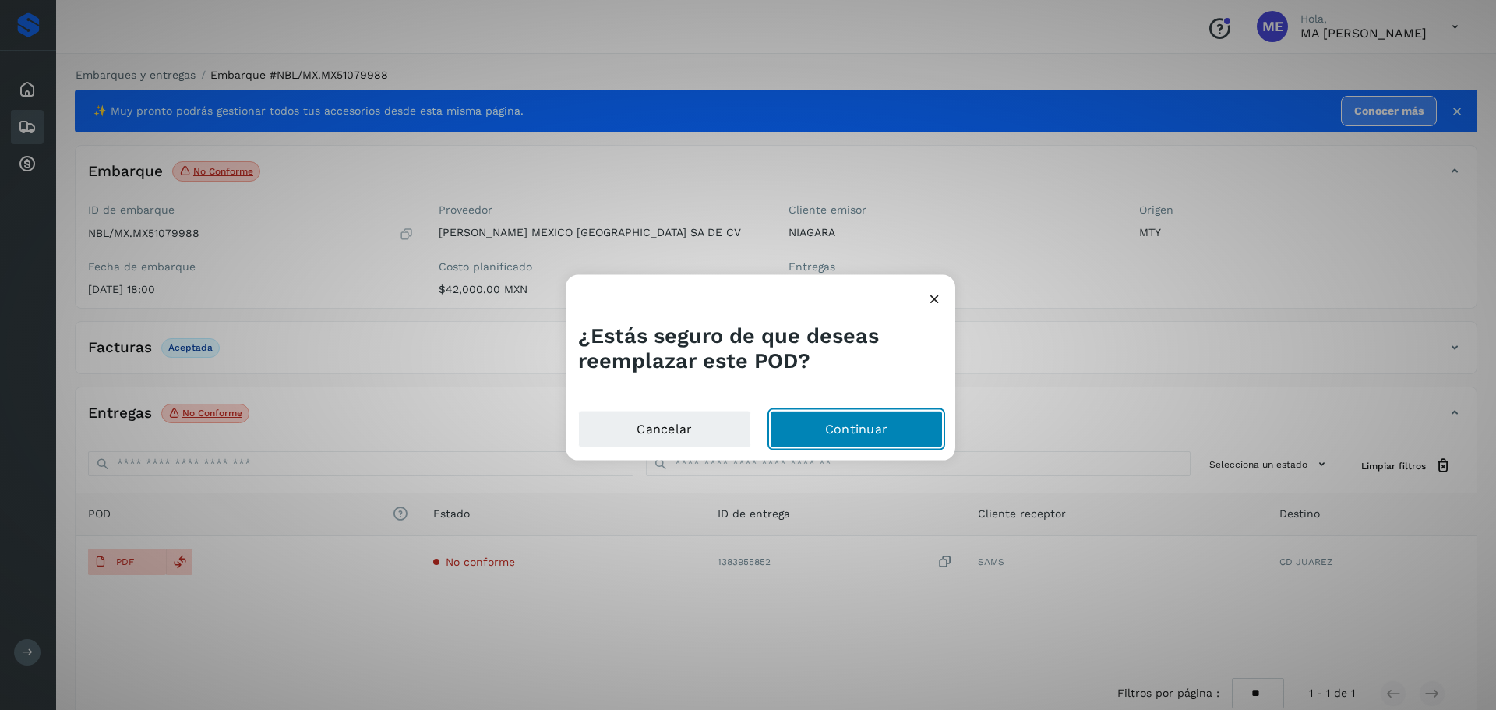
click at [838, 427] on button "Continuar" at bounding box center [856, 429] width 173 height 37
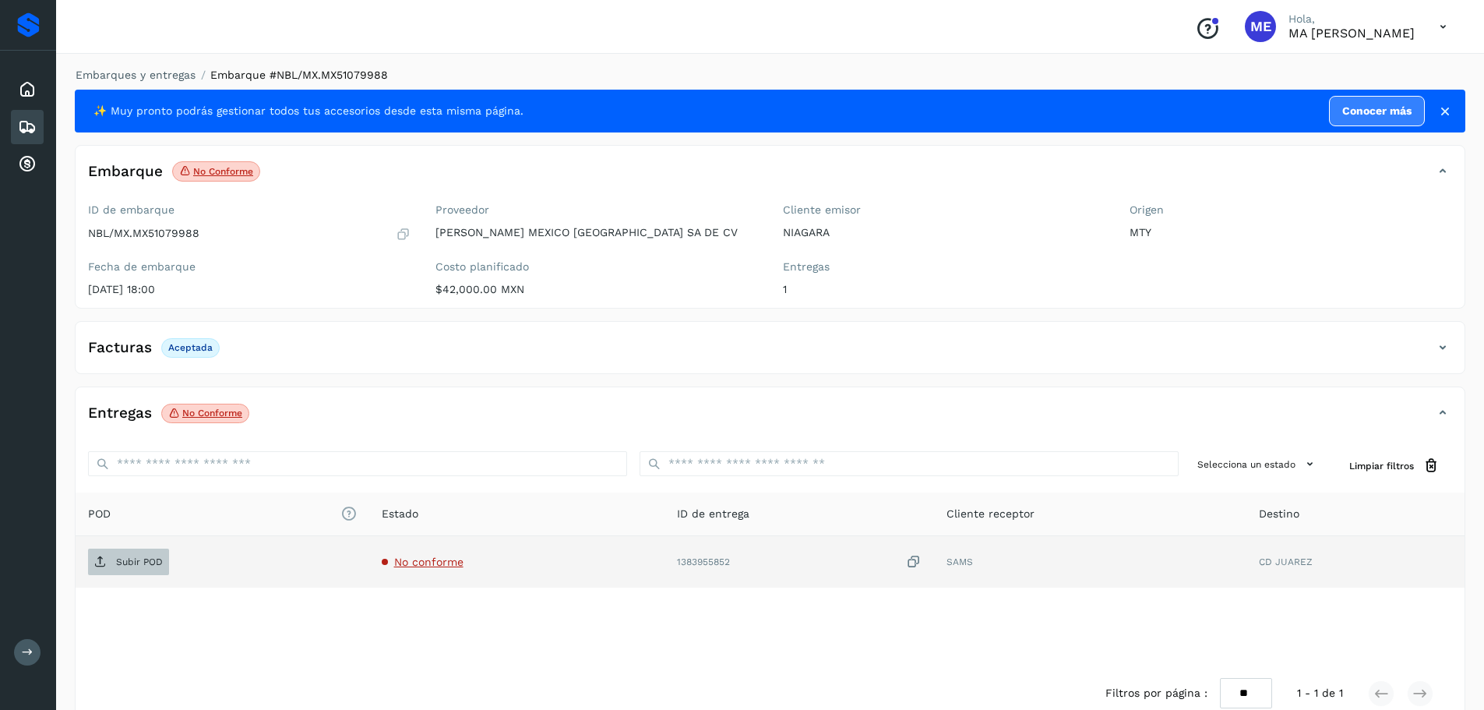
click at [137, 563] on p "Subir POD" at bounding box center [139, 561] width 47 height 11
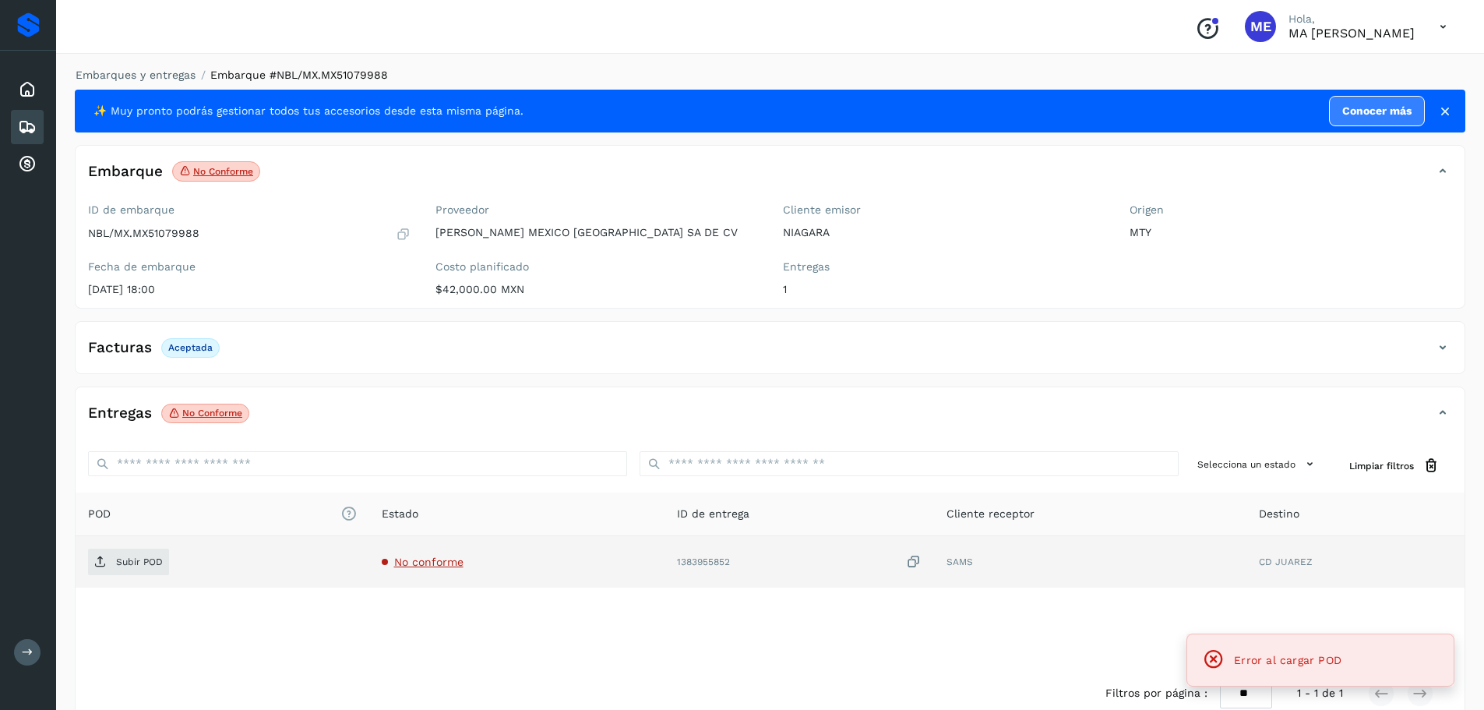
click at [1342, 662] on div "Error al cargar POD" at bounding box center [1320, 660] width 241 height 30
click at [1213, 659] on icon at bounding box center [1214, 659] width 22 height 22
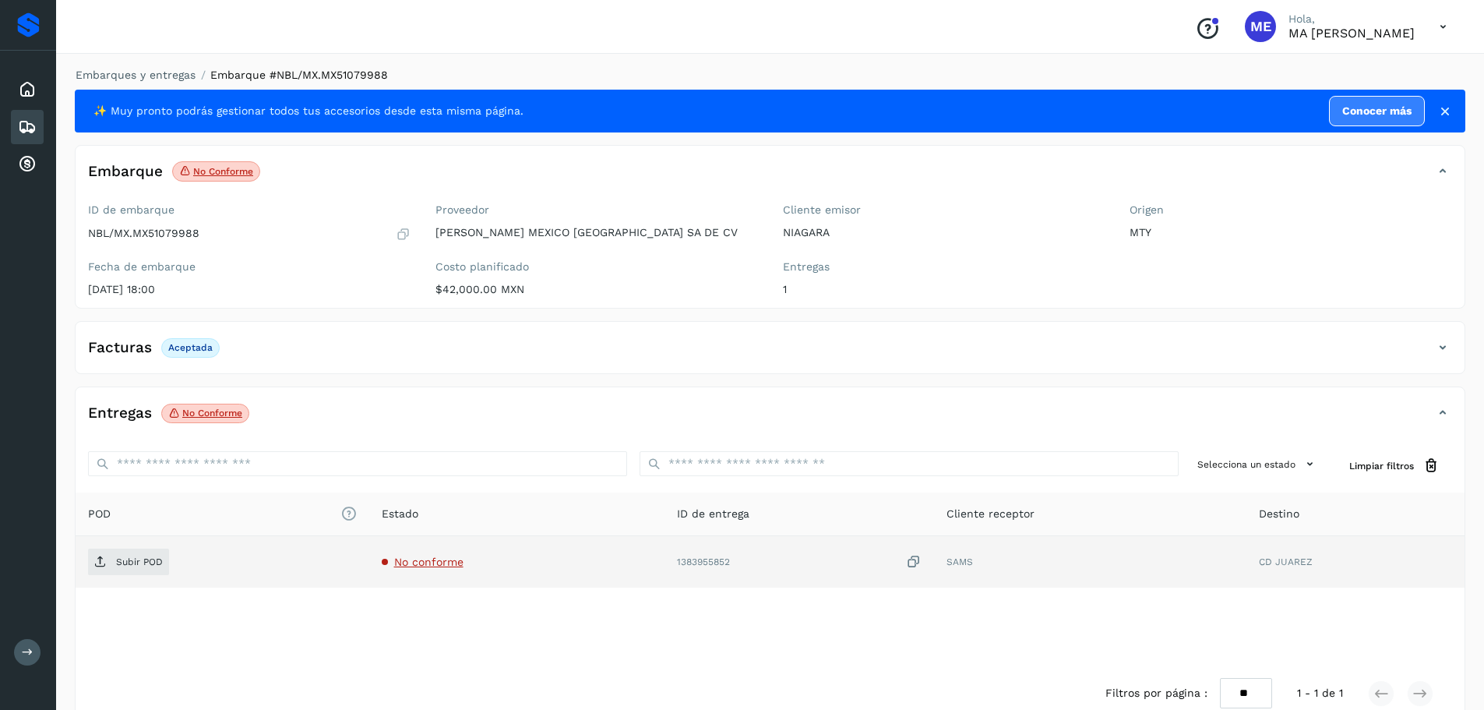
click at [1213, 657] on div "POD El tamaño máximo de archivo es de 20 Mb. Estado ID de entrega Cliente recep…" at bounding box center [770, 578] width 1389 height 173
click at [428, 601] on div "POD El tamaño máximo de archivo es de 20 Mb. Estado ID de entrega Cliente recep…" at bounding box center [770, 578] width 1389 height 173
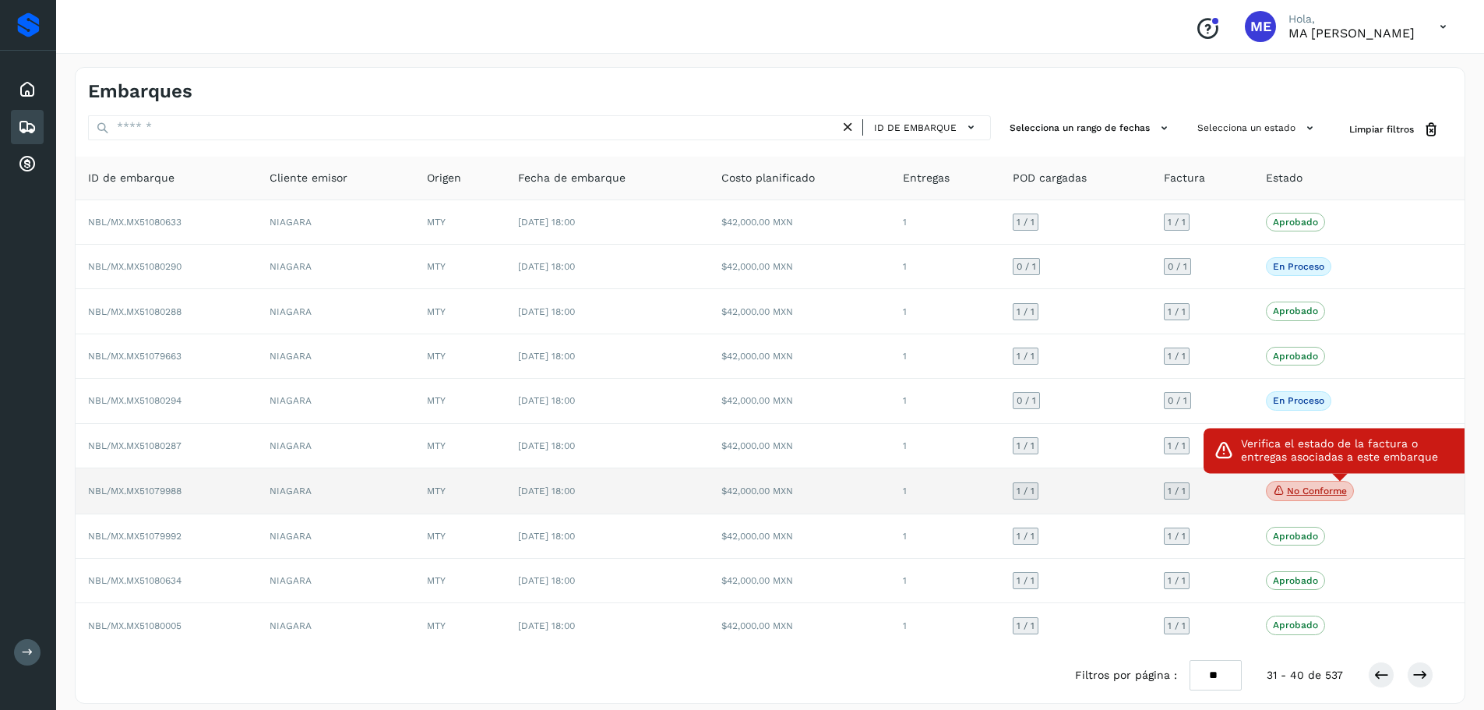
click at [1334, 492] on p "No conforme" at bounding box center [1317, 490] width 60 height 11
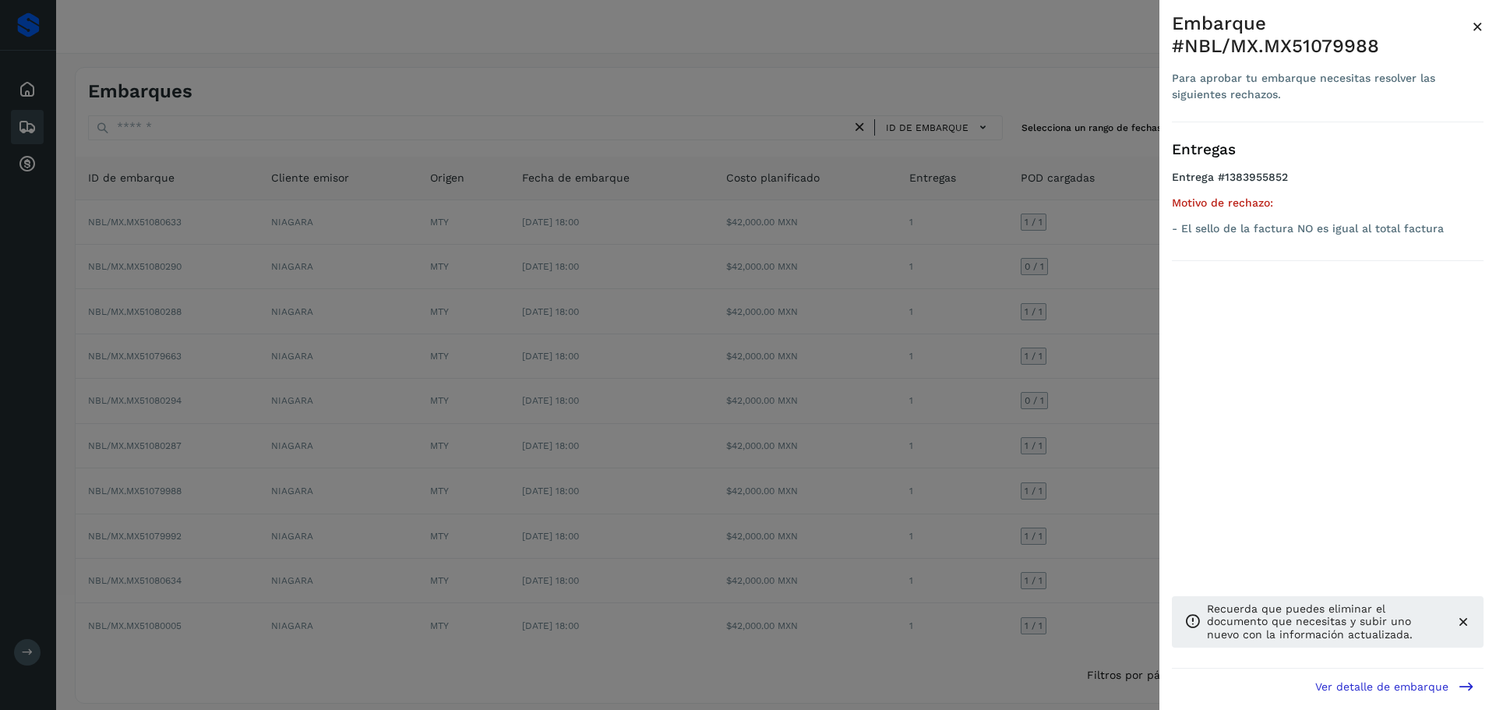
click at [1463, 620] on icon at bounding box center [1463, 622] width 16 height 16
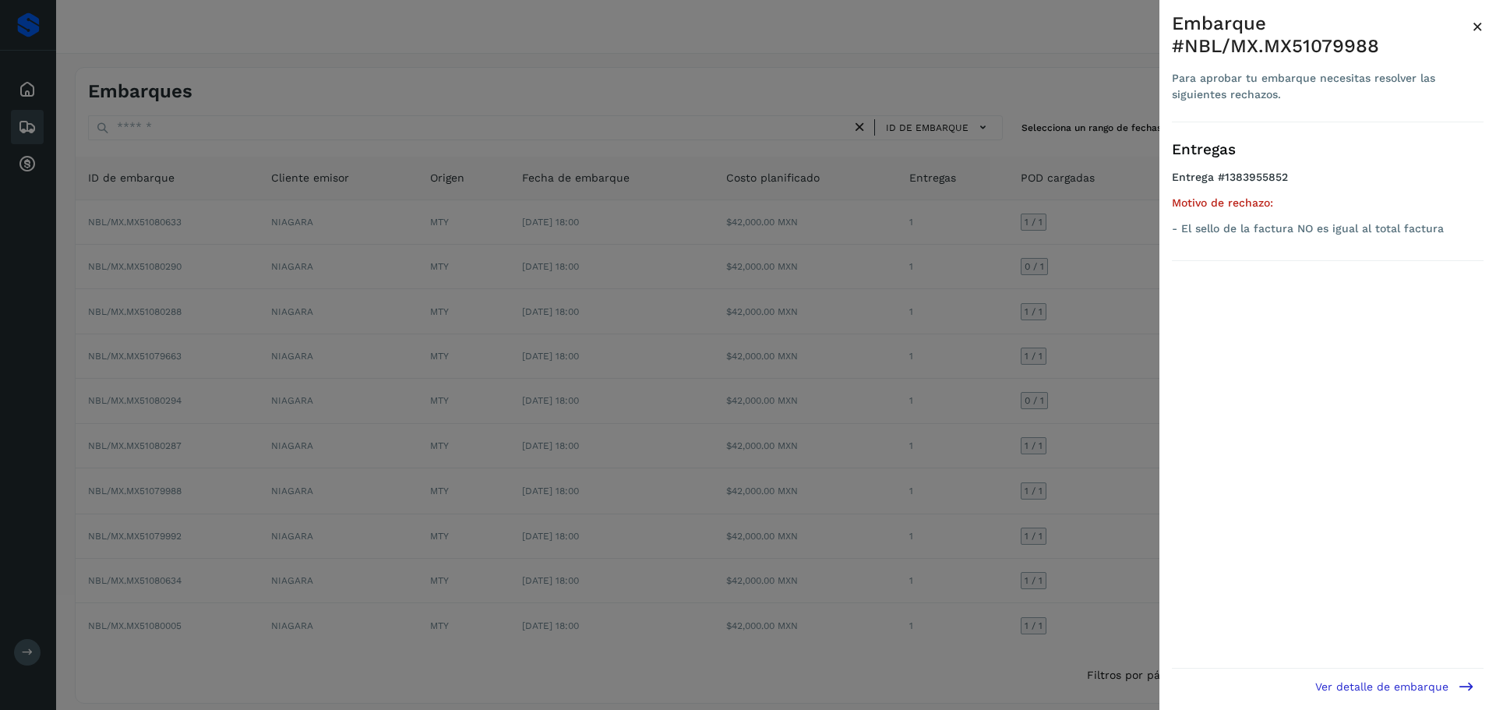
click at [1465, 687] on icon at bounding box center [1465, 686] width 16 height 16
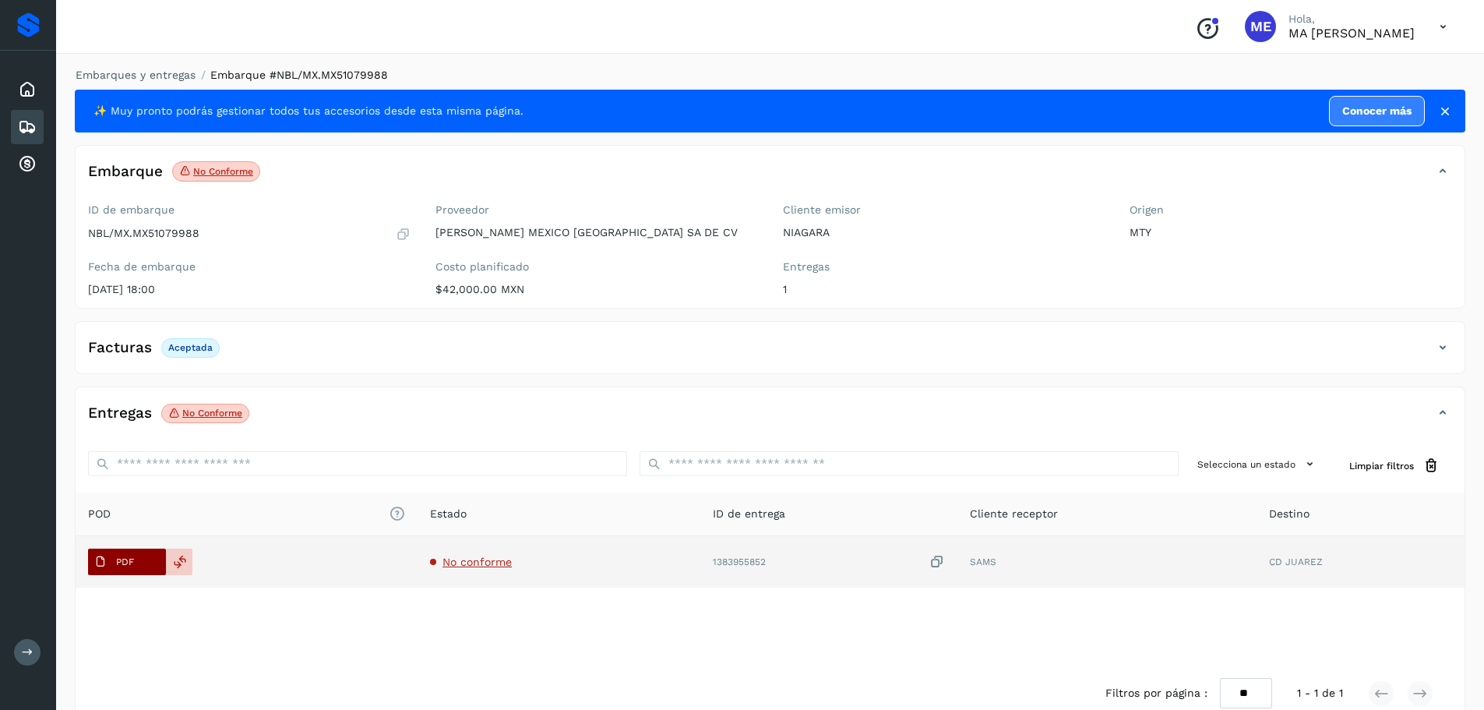
click at [106, 563] on icon at bounding box center [100, 561] width 12 height 12
click at [181, 566] on icon at bounding box center [180, 562] width 14 height 14
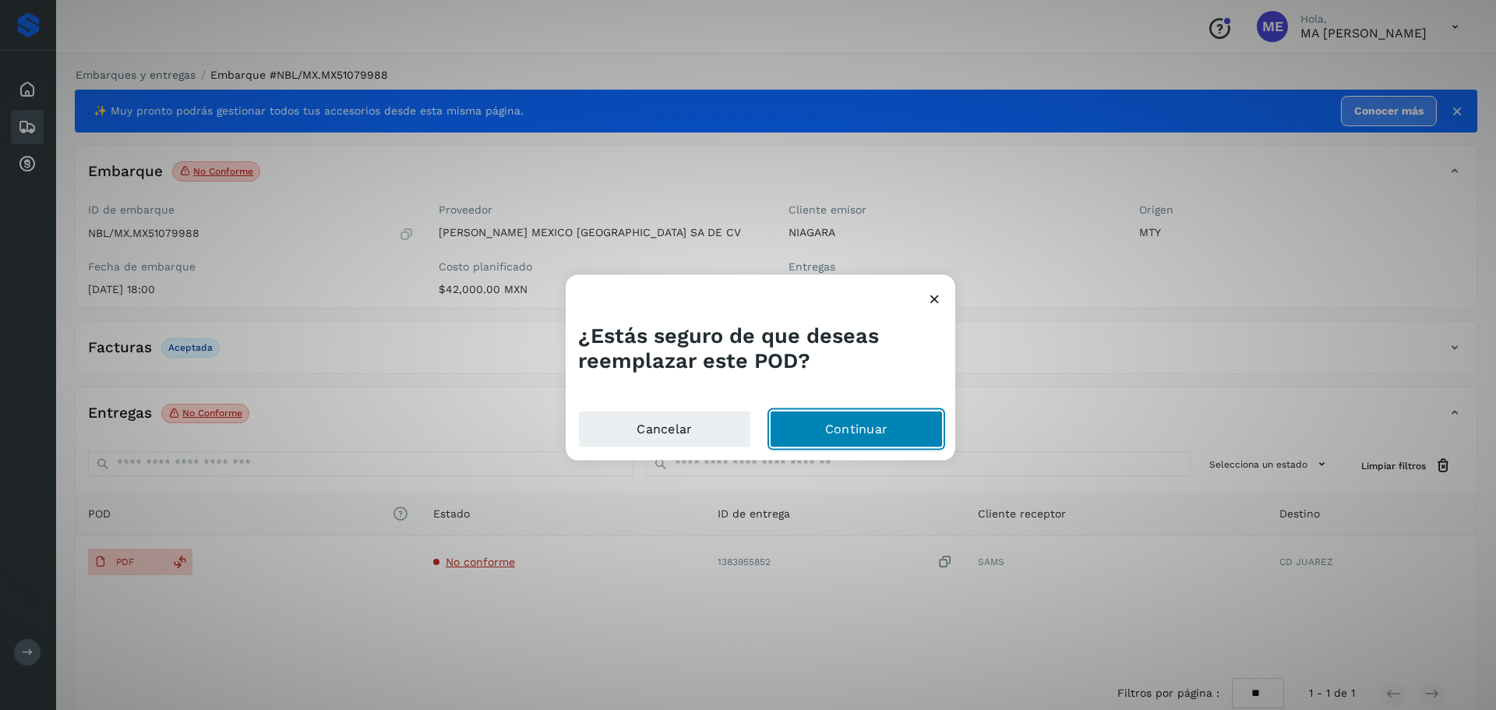
click at [843, 427] on button "Continuar" at bounding box center [856, 429] width 173 height 37
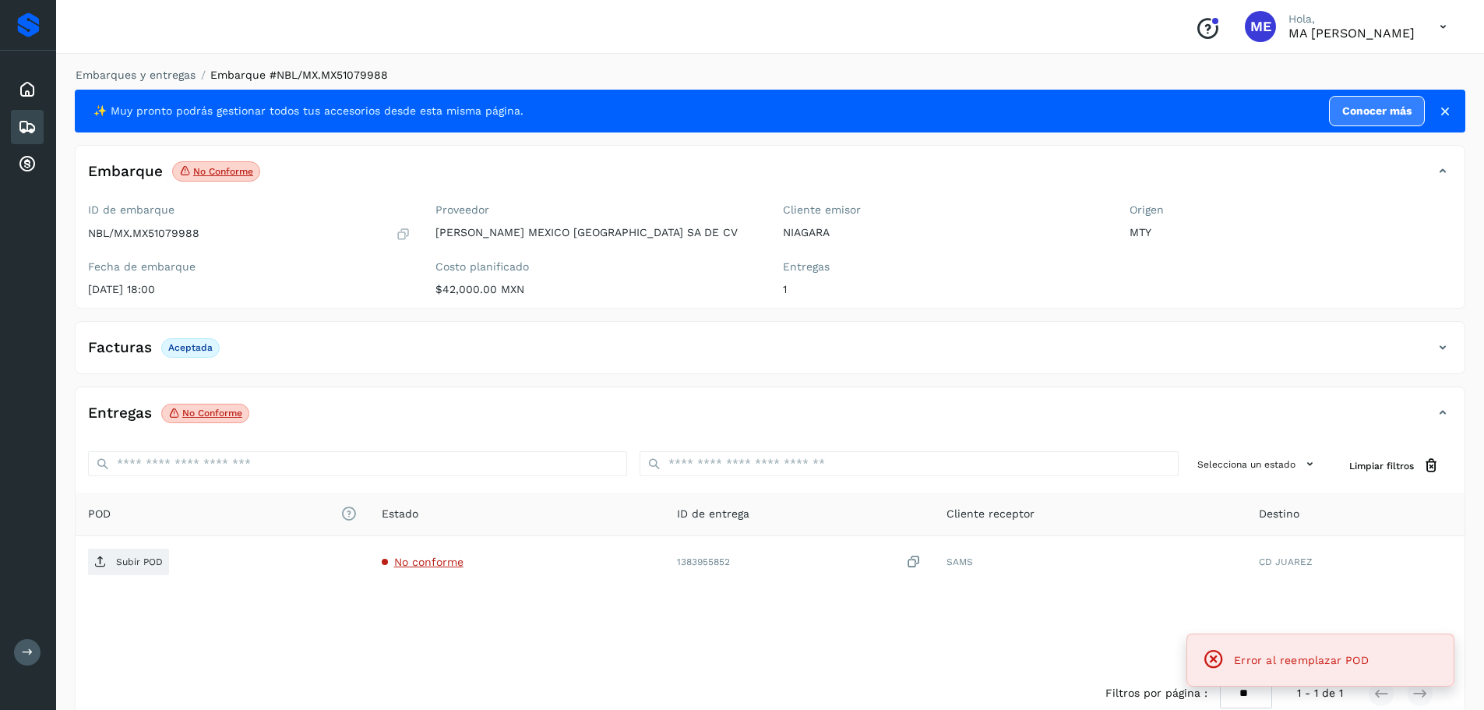
click at [1218, 660] on icon at bounding box center [1214, 659] width 22 height 22
click at [1377, 663] on div "Error al reemplazar POD" at bounding box center [1320, 660] width 241 height 30
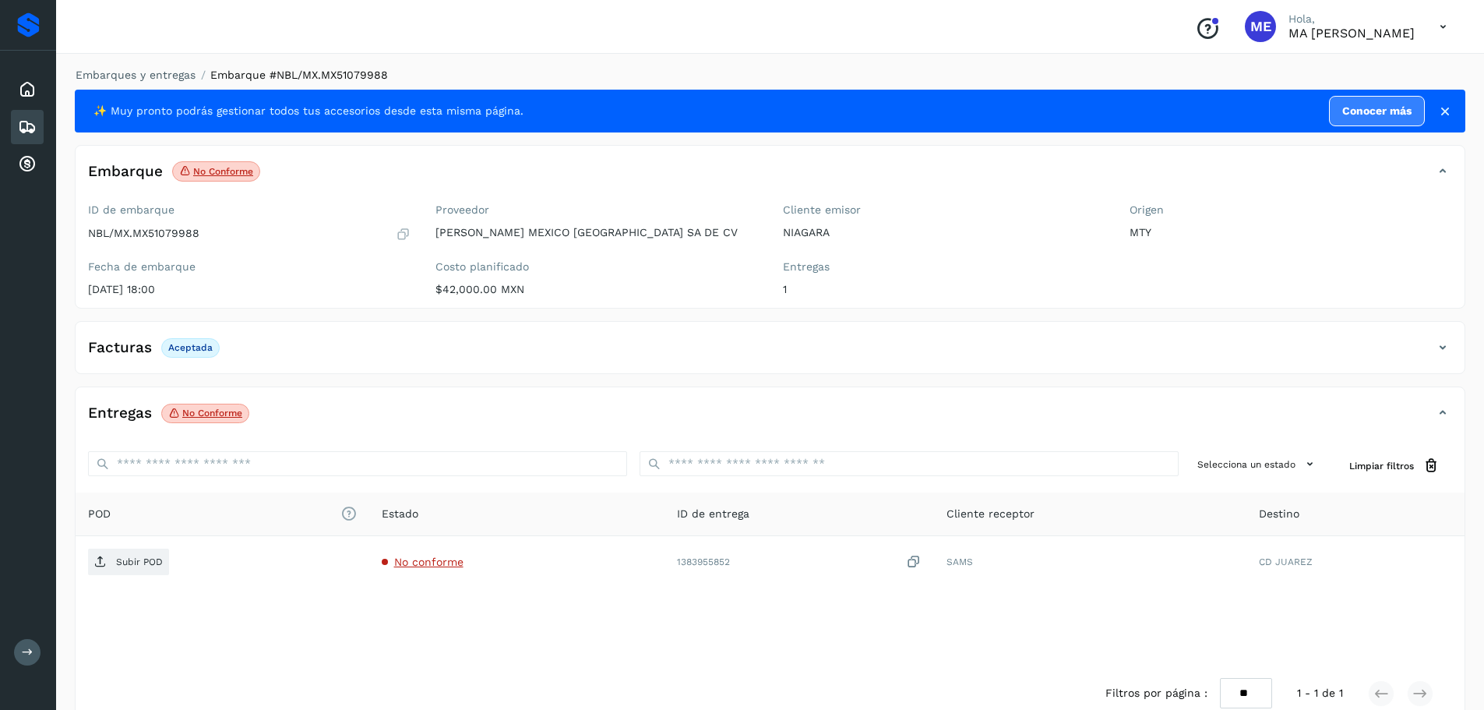
click at [220, 627] on div "POD El tamaño máximo de archivo es de 20 Mb. Estado ID de entrega Cliente recep…" at bounding box center [770, 578] width 1389 height 173
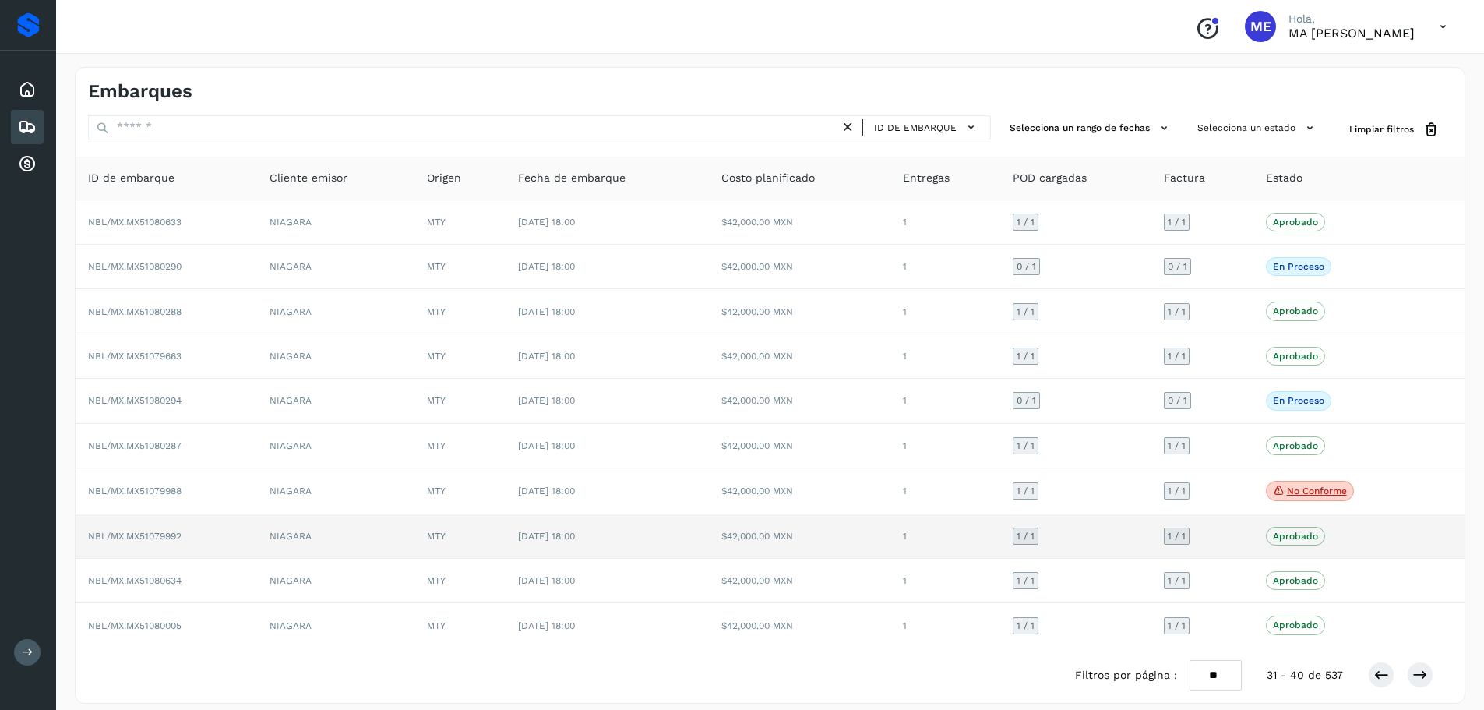
drag, startPoint x: 110, startPoint y: 491, endPoint x: 415, endPoint y: 546, distance: 310.3
click at [414, 546] on td "NIAGARA" at bounding box center [335, 536] width 157 height 44
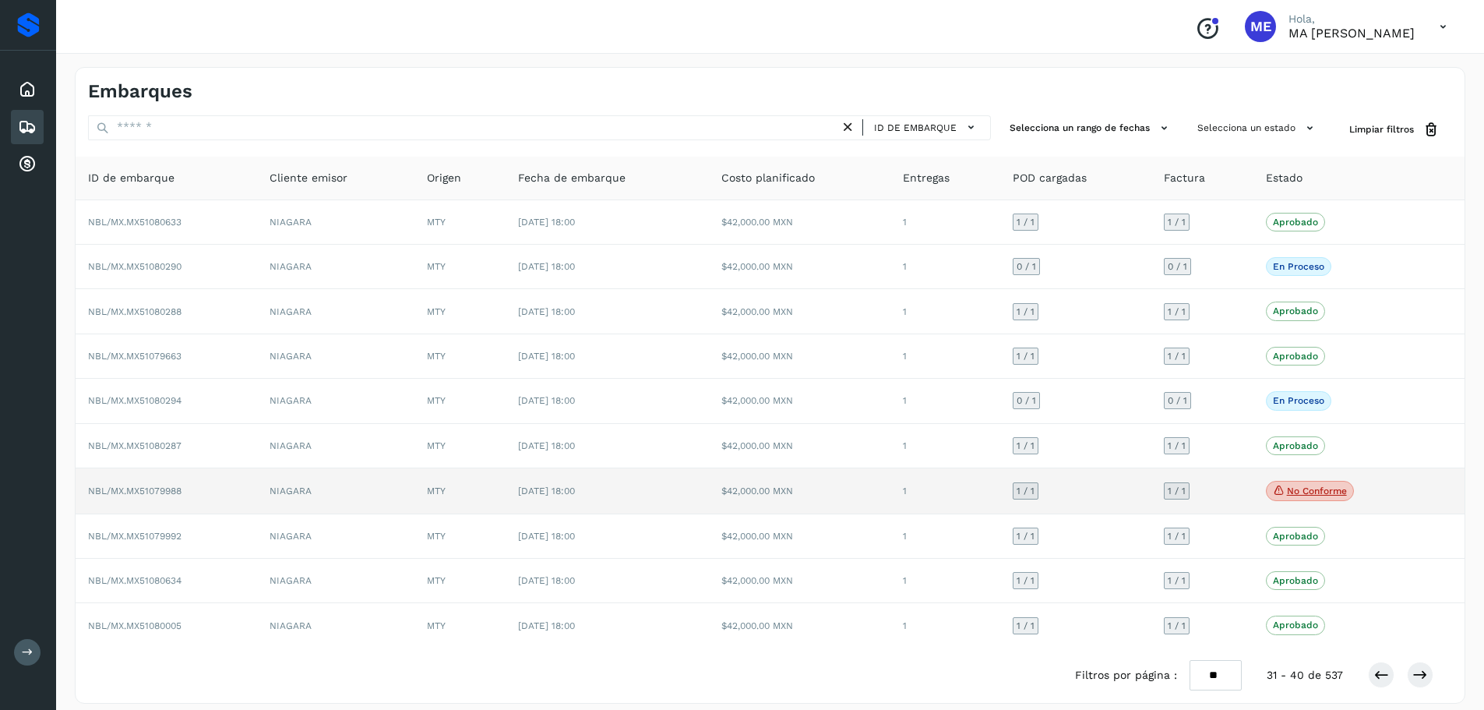
click at [1298, 489] on p "No conforme" at bounding box center [1317, 490] width 60 height 11
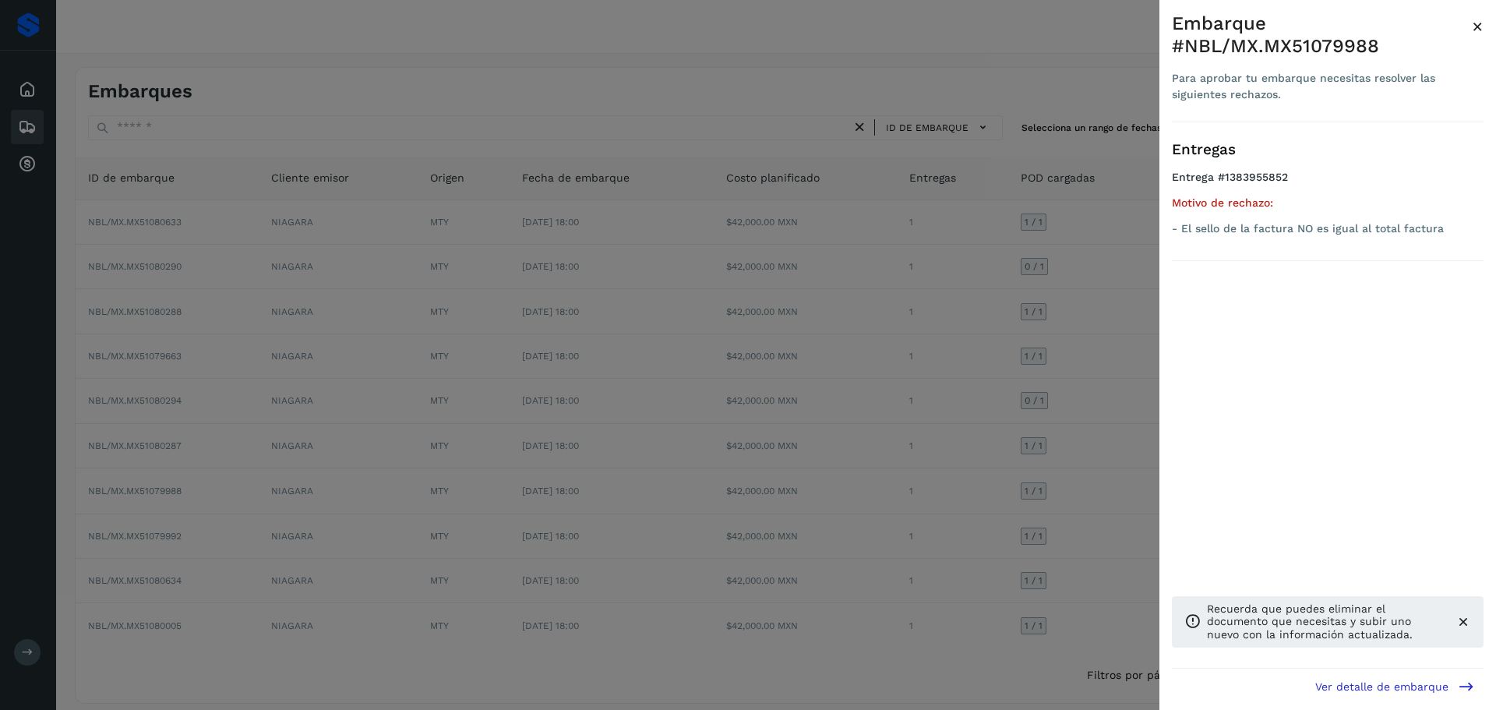
click at [1453, 622] on div at bounding box center [1457, 622] width 28 height 16
drag, startPoint x: 1412, startPoint y: 520, endPoint x: 1407, endPoint y: 510, distance: 10.5
click at [1412, 519] on div "Entregas Entrega #1383955852 Motivo de rechazo: - El sello de la factura NO es …" at bounding box center [1328, 395] width 312 height 546
click at [1480, 27] on span "×" at bounding box center [1477, 27] width 12 height 22
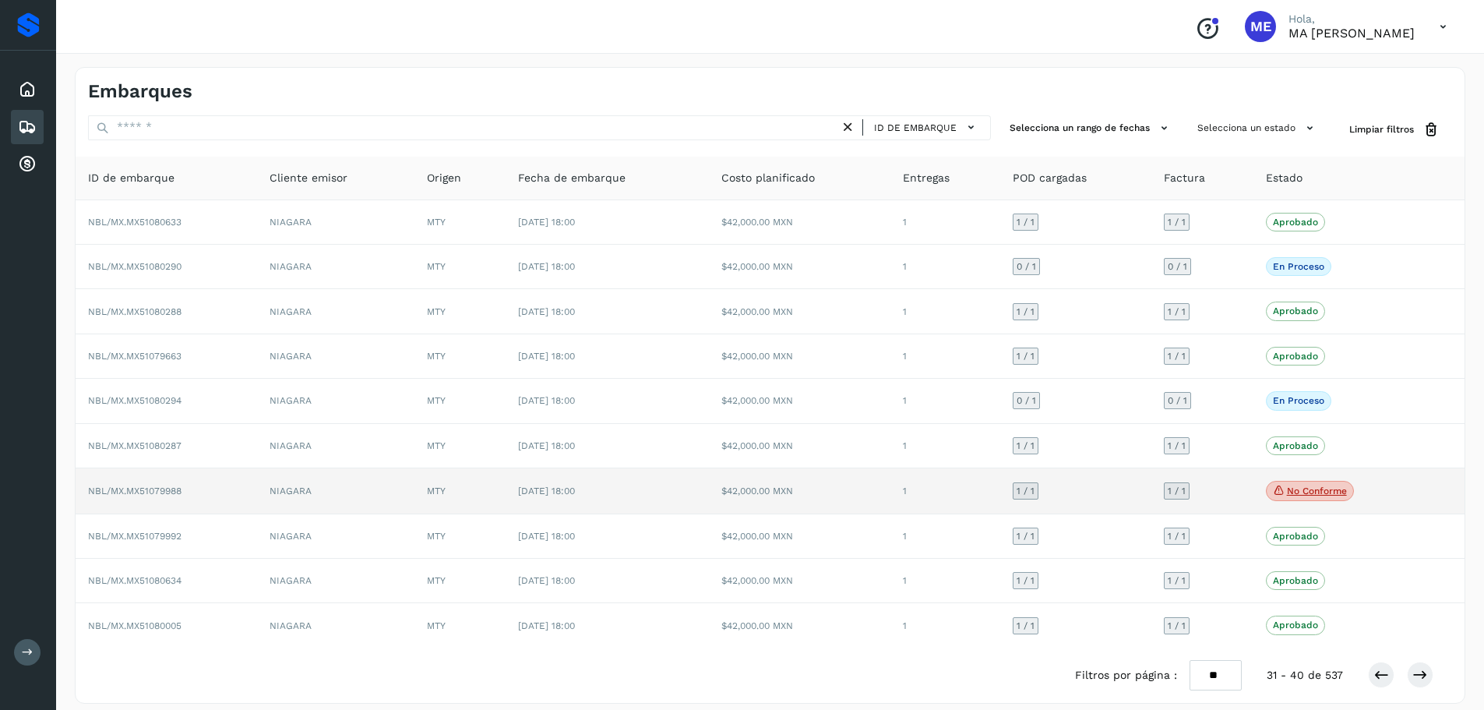
drag, startPoint x: 103, startPoint y: 489, endPoint x: 391, endPoint y: 490, distance: 288.2
click at [391, 490] on td "NIAGARA" at bounding box center [335, 491] width 157 height 46
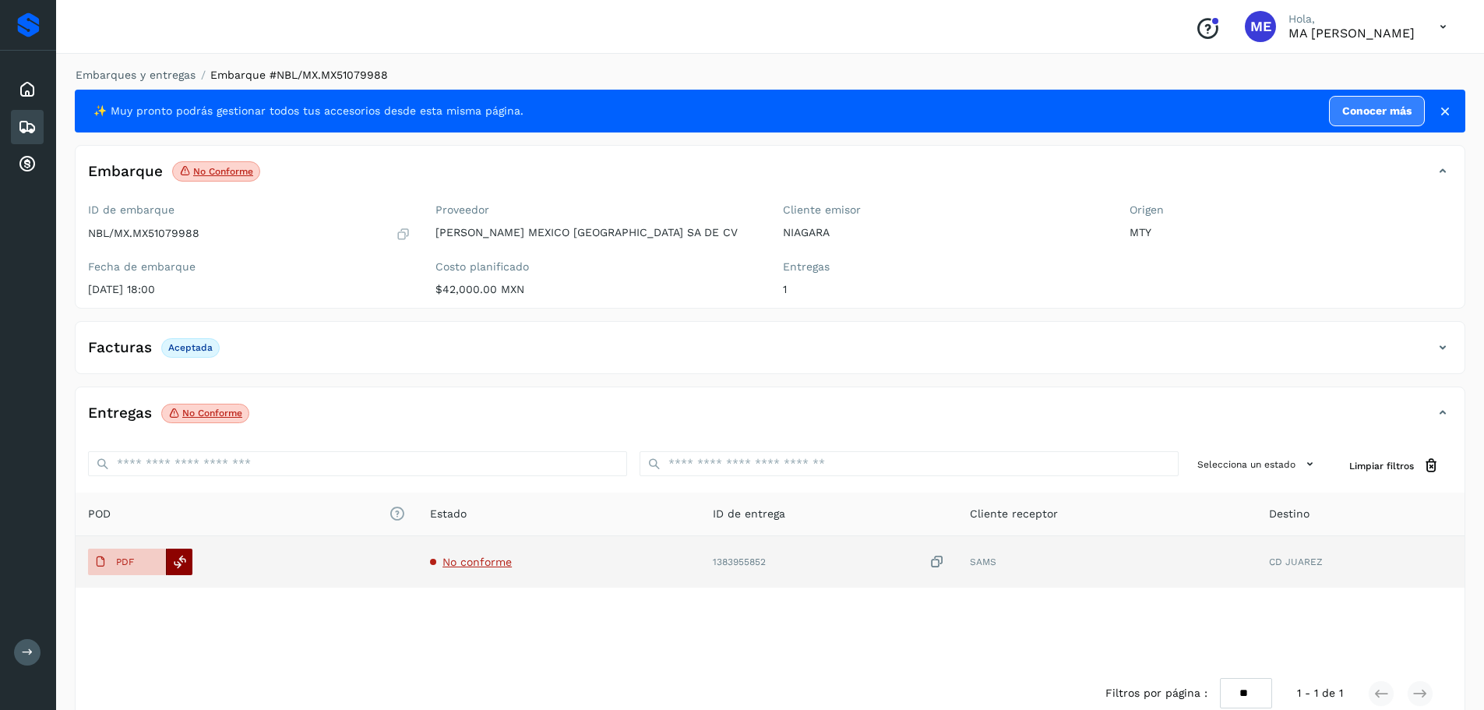
click at [186, 562] on icon at bounding box center [180, 562] width 14 height 14
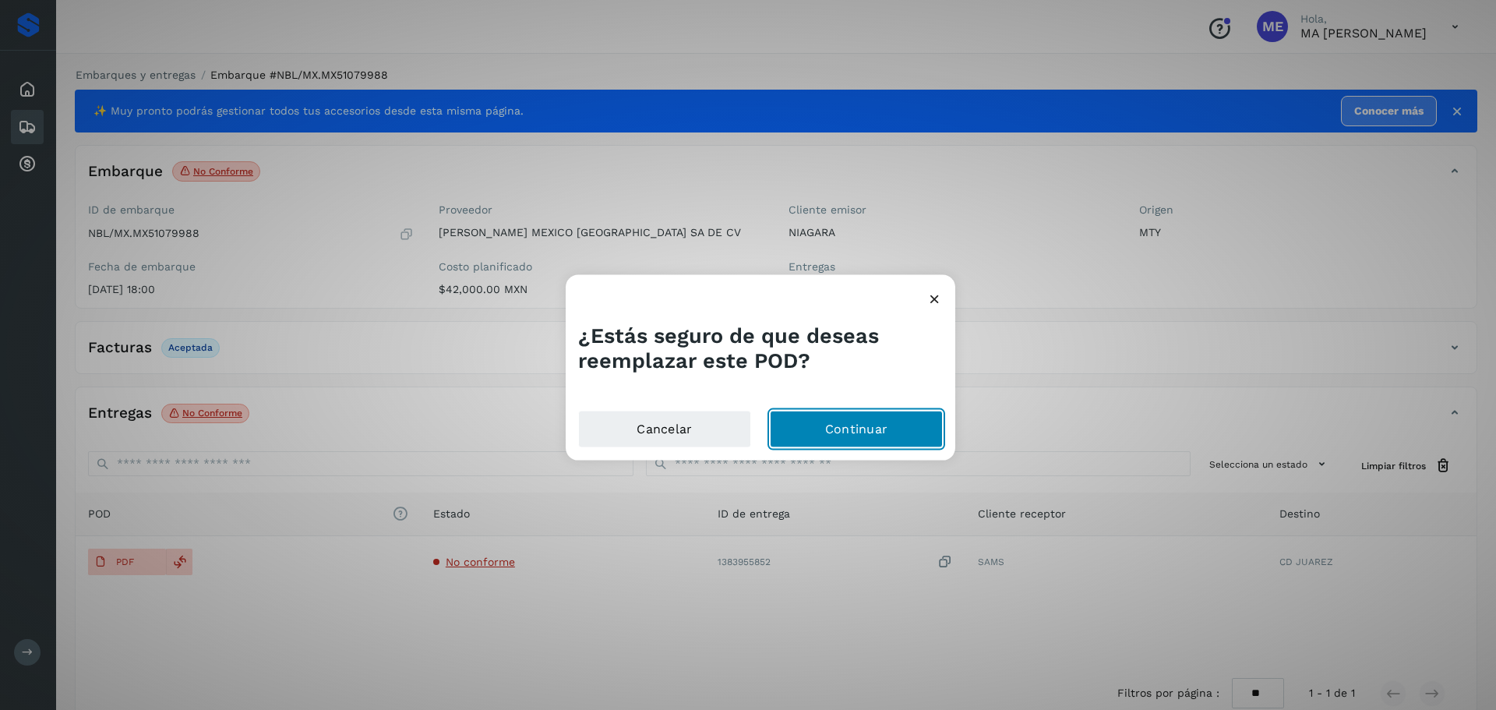
click at [832, 428] on button "Continuar" at bounding box center [856, 429] width 173 height 37
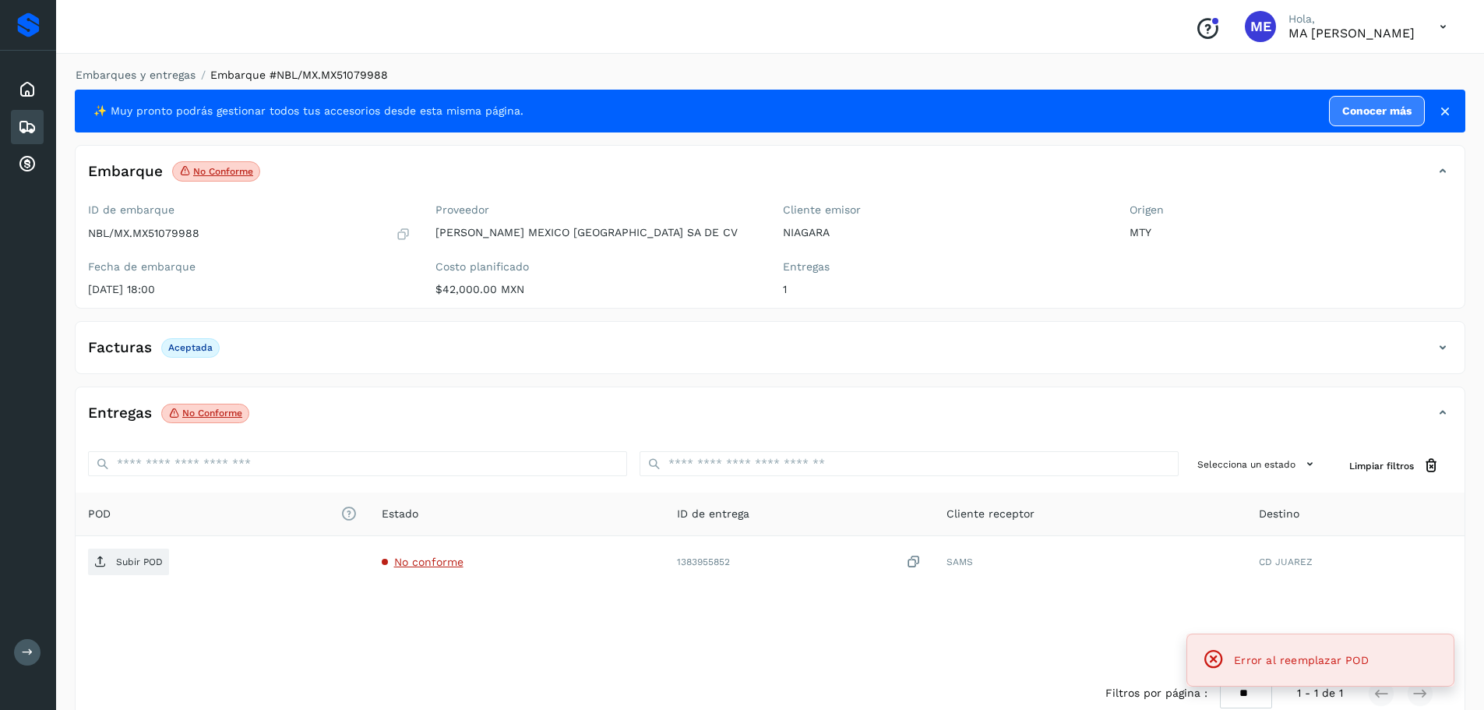
drag, startPoint x: 1359, startPoint y: 672, endPoint x: 1338, endPoint y: 678, distance: 21.9
click at [1358, 671] on div "Error al reemplazar POD" at bounding box center [1320, 660] width 241 height 30
click at [1214, 661] on icon at bounding box center [1214, 659] width 22 height 22
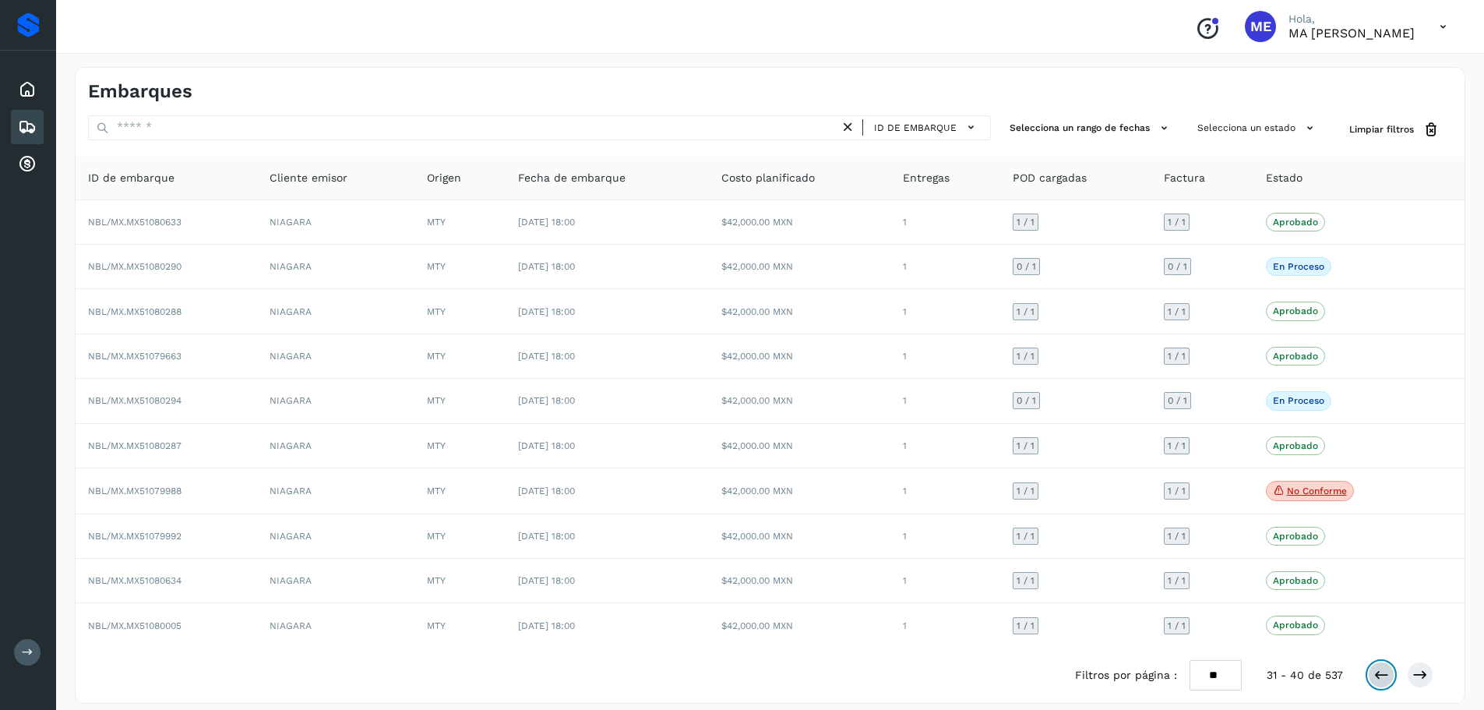
click at [1380, 676] on icon at bounding box center [1381, 675] width 16 height 16
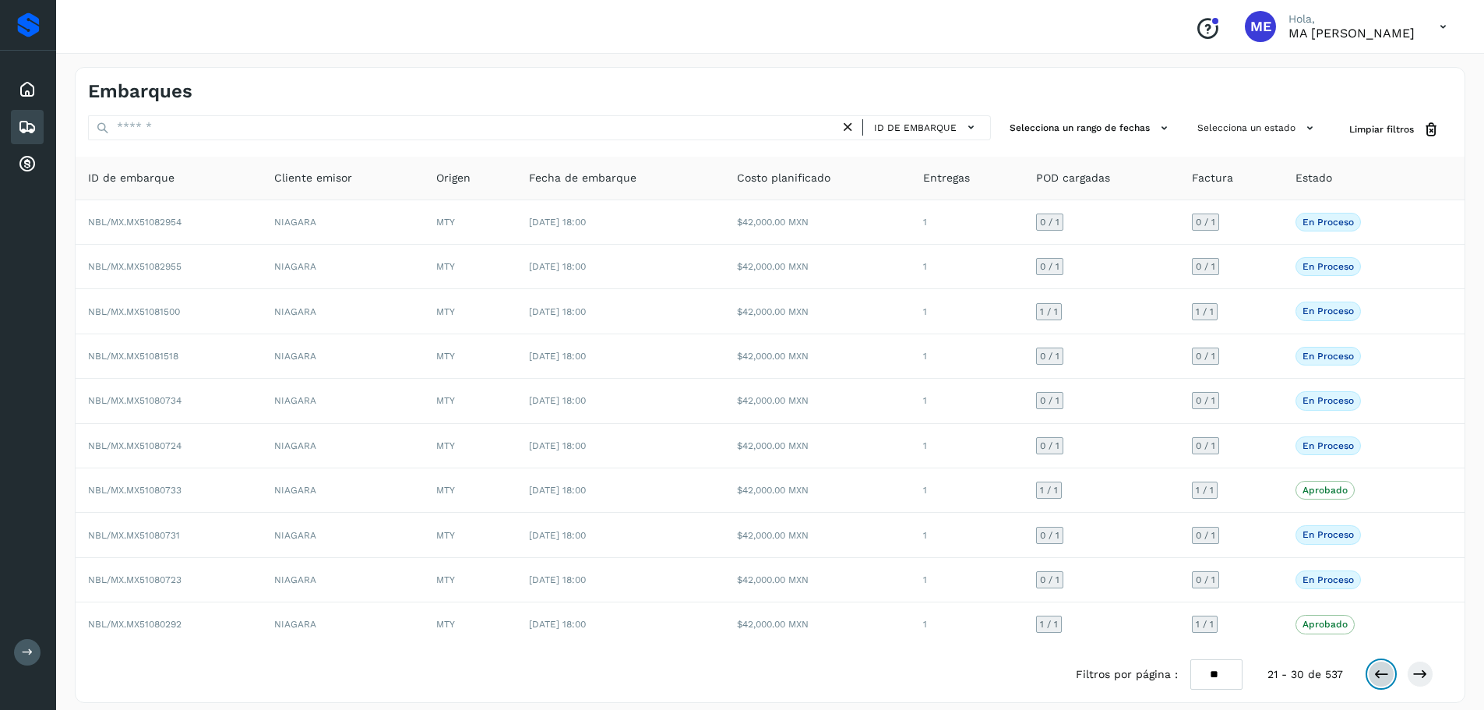
click at [1380, 676] on icon at bounding box center [1381, 674] width 16 height 16
click at [1422, 677] on icon at bounding box center [1420, 674] width 16 height 16
click at [1440, 26] on icon at bounding box center [1443, 27] width 32 height 32
click at [1357, 70] on div "Cerrar sesión" at bounding box center [1365, 70] width 185 height 30
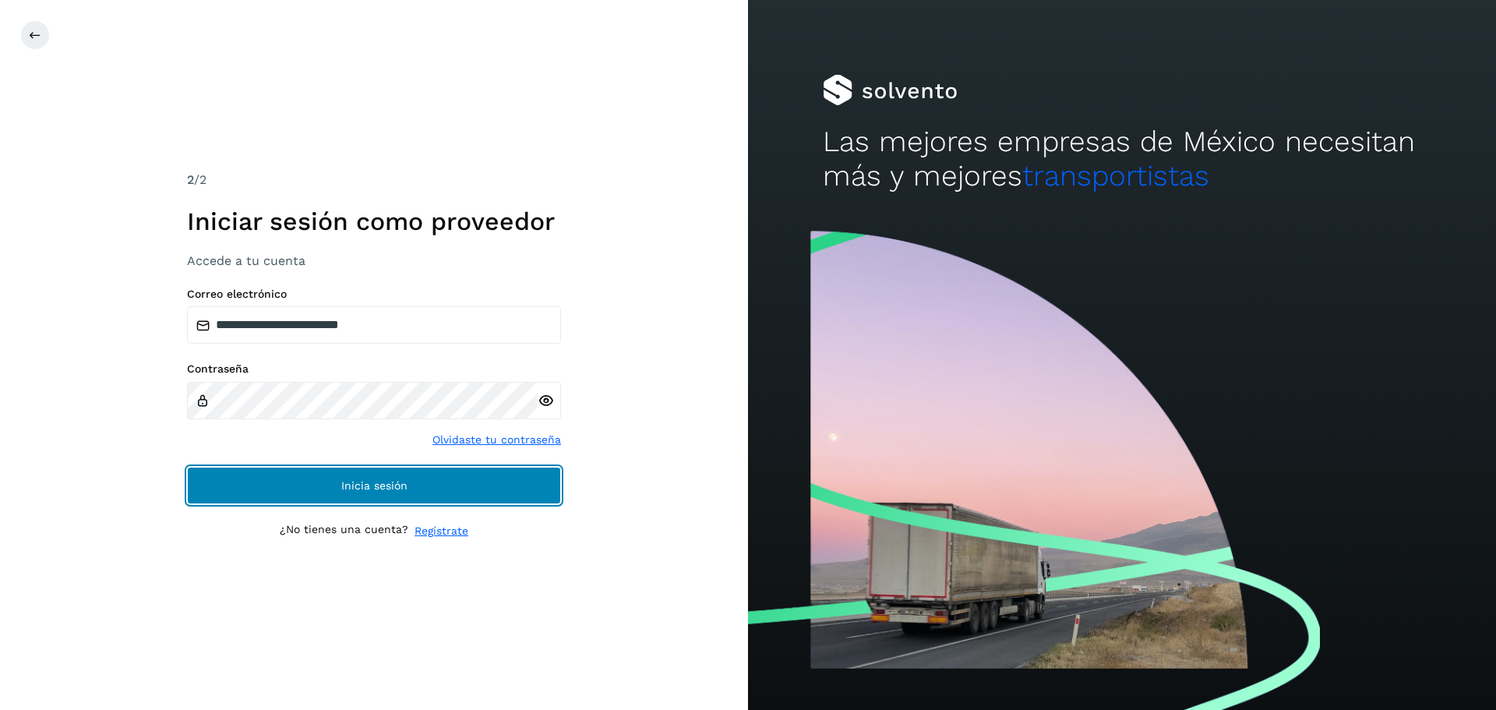
click at [372, 481] on span "Inicia sesión" at bounding box center [374, 485] width 66 height 11
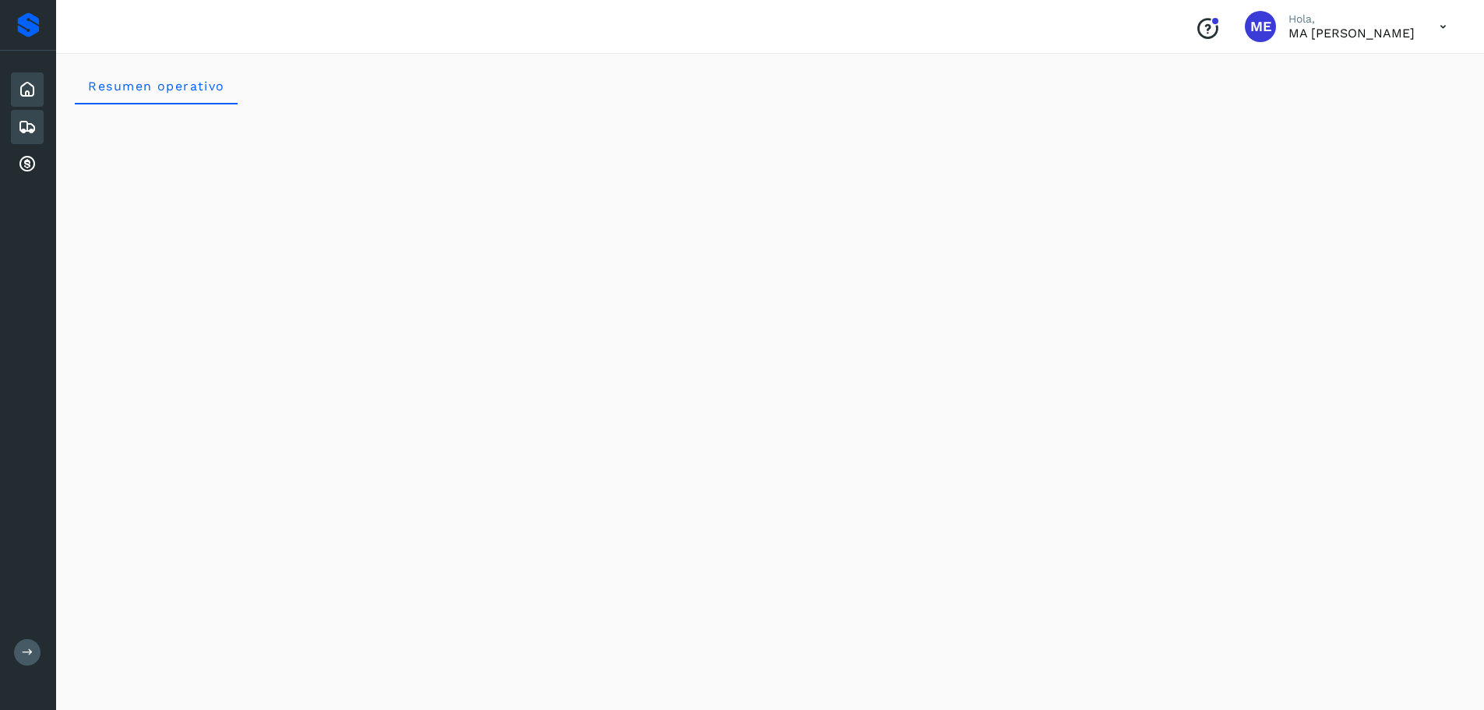
click at [26, 125] on icon at bounding box center [27, 127] width 19 height 19
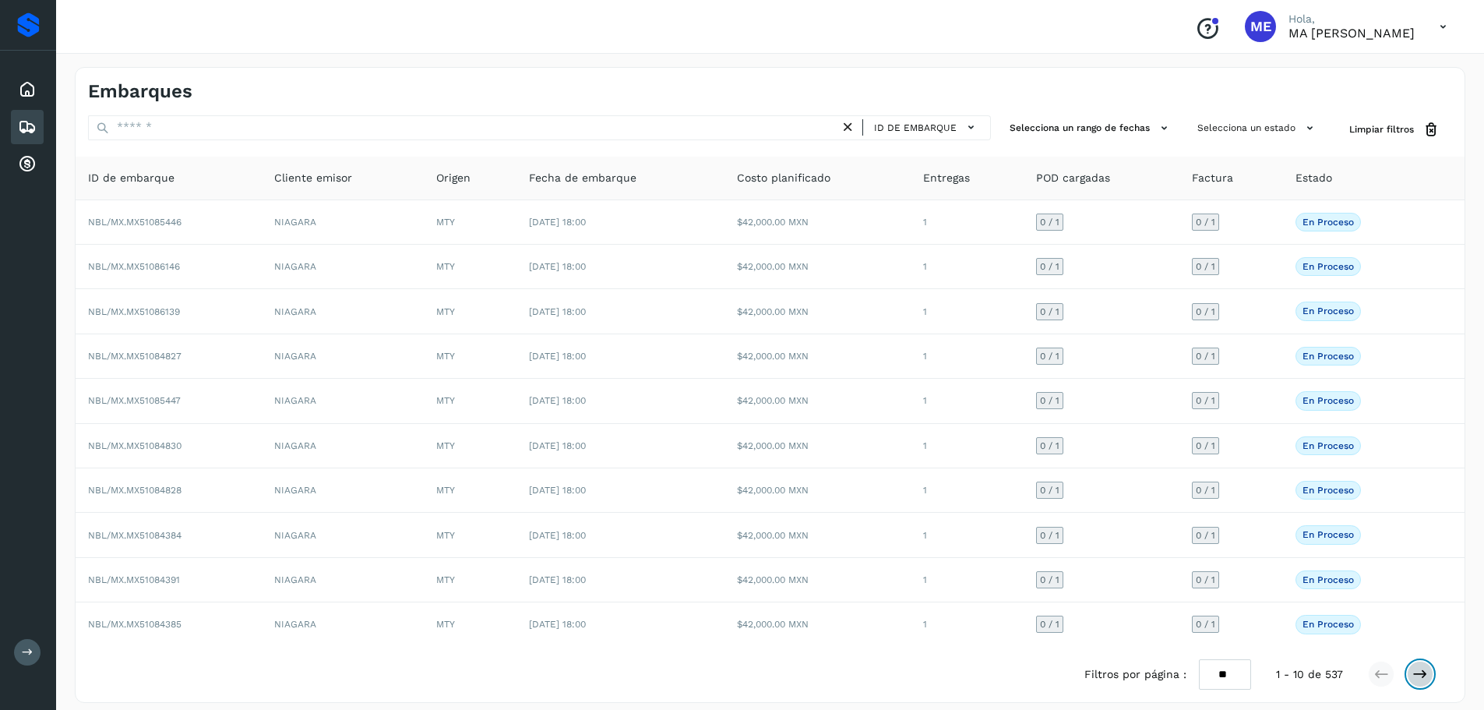
click at [1420, 677] on icon at bounding box center [1420, 674] width 16 height 16
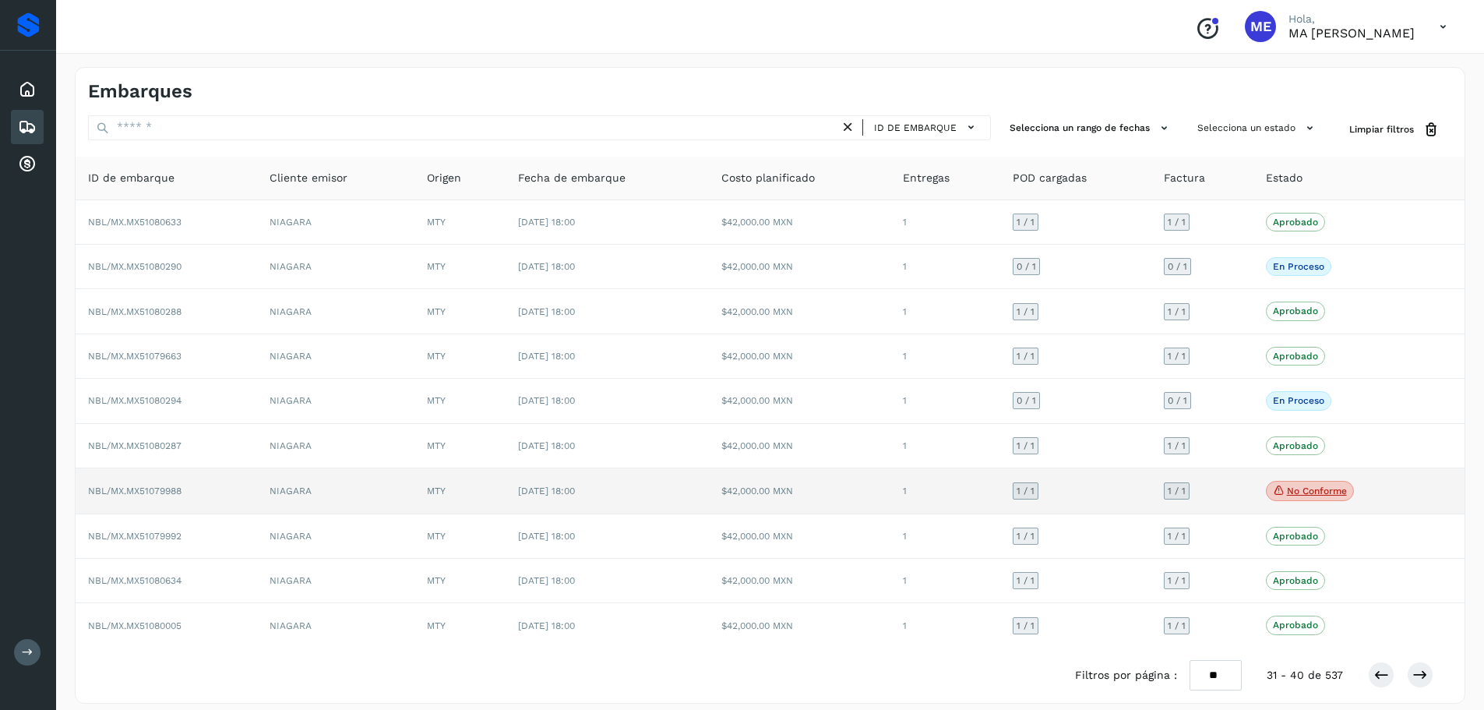
click at [137, 495] on span "NBL/MX.MX51079988" at bounding box center [134, 490] width 93 height 11
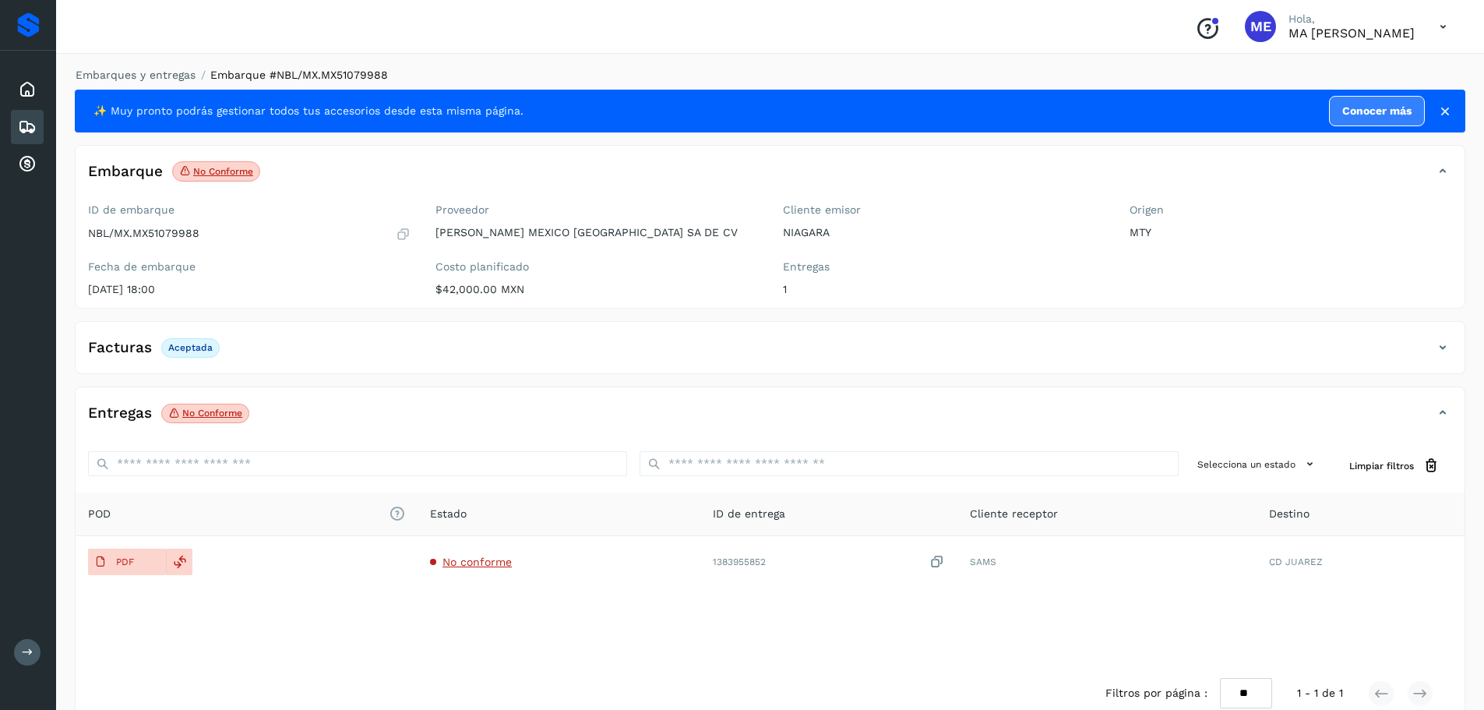
click at [196, 417] on p "No conforme" at bounding box center [212, 412] width 60 height 11
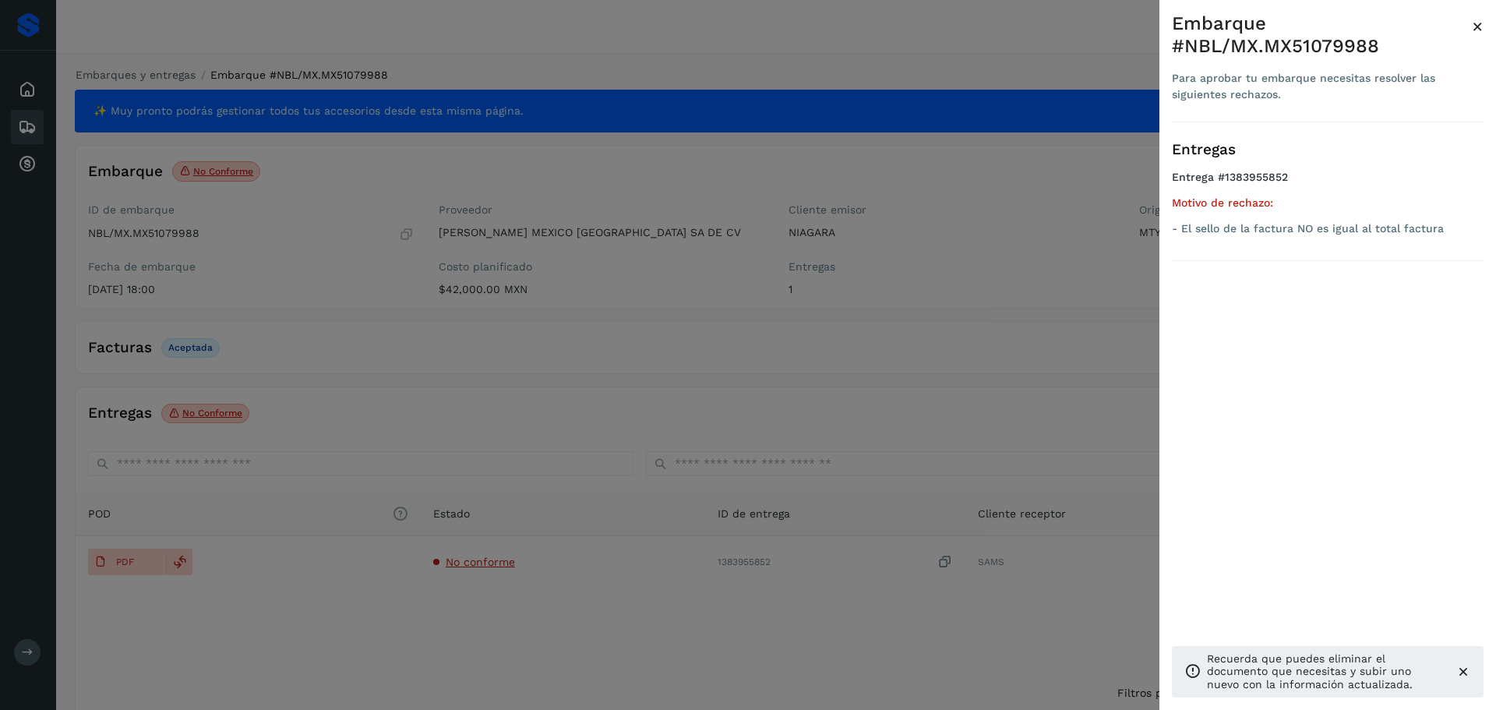
click at [196, 417] on div at bounding box center [748, 355] width 1496 height 710
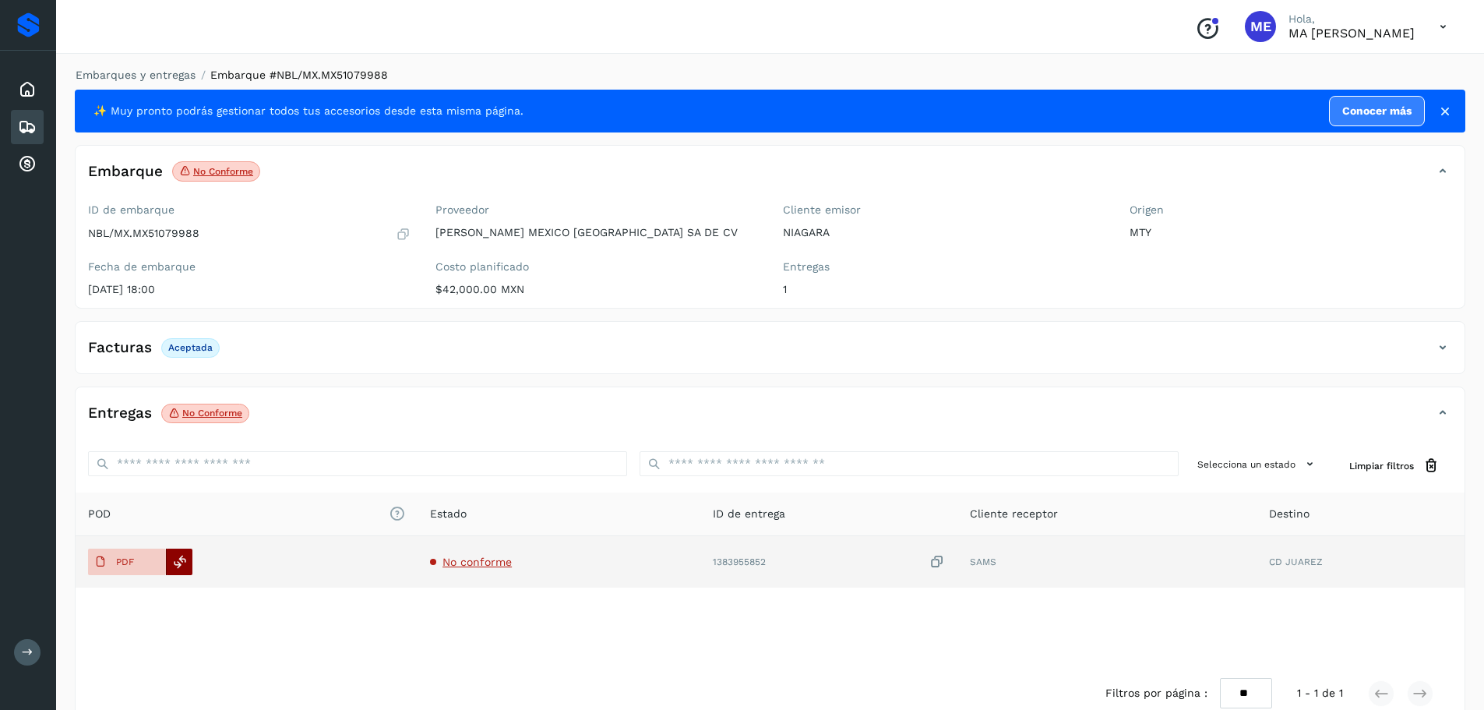
click at [180, 559] on icon at bounding box center [180, 562] width 14 height 14
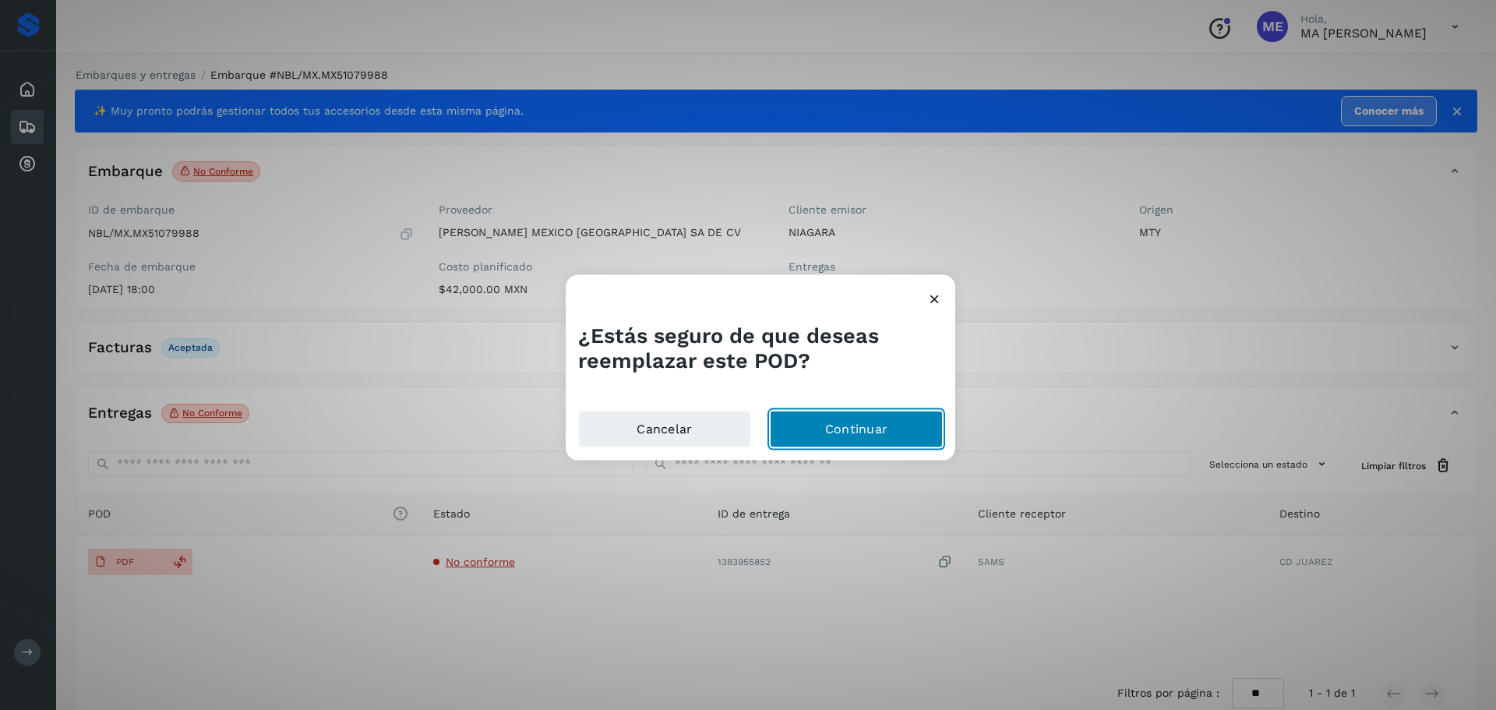
click at [876, 431] on button "Continuar" at bounding box center [856, 429] width 173 height 37
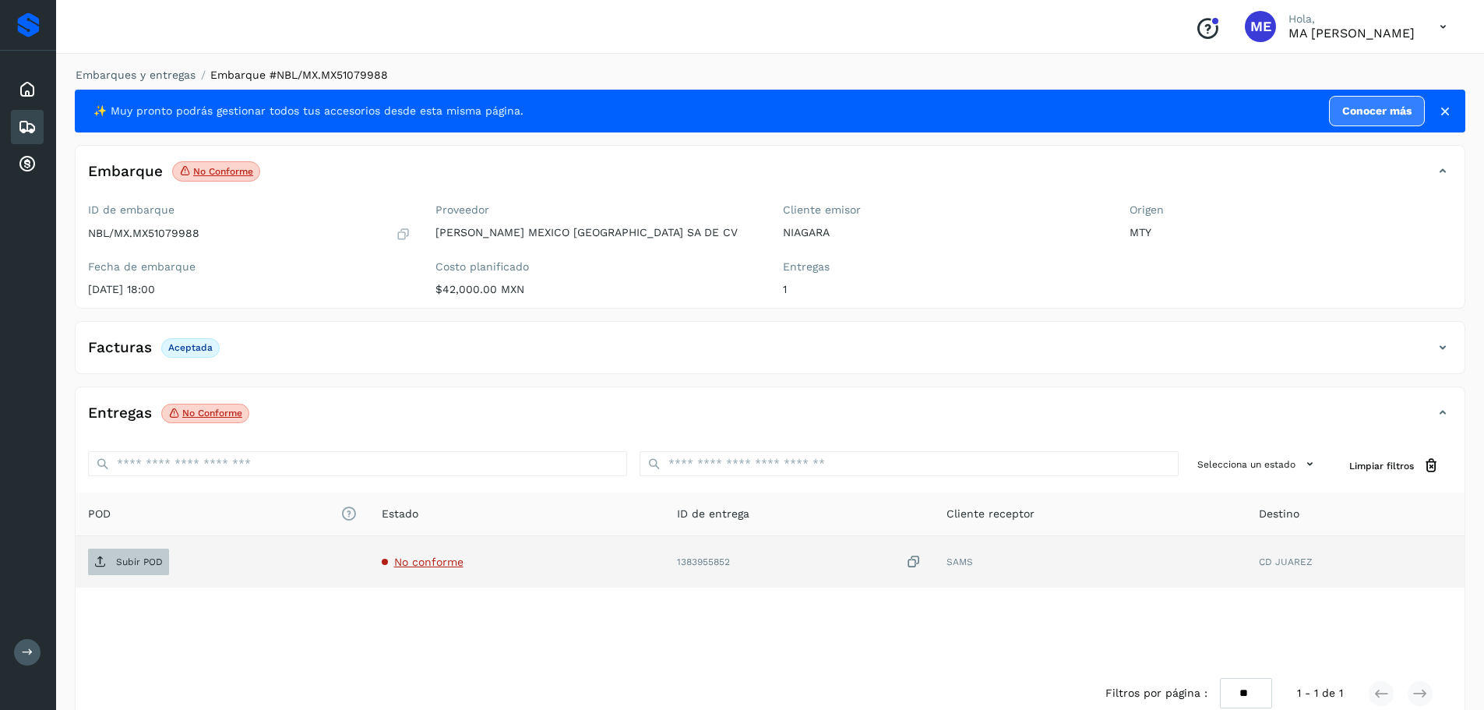
click at [140, 560] on p "Subir POD" at bounding box center [139, 561] width 47 height 11
click at [137, 560] on p "Subir POD" at bounding box center [139, 561] width 47 height 11
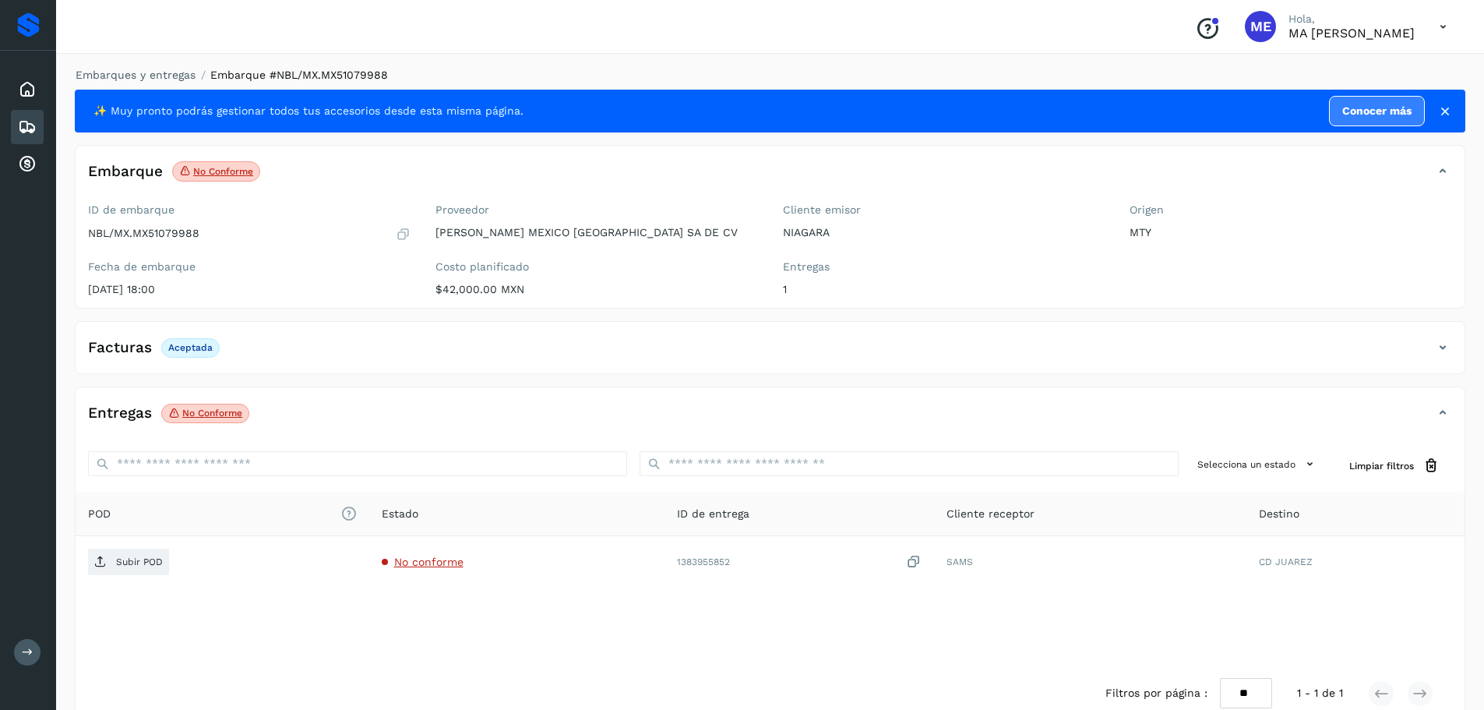
drag, startPoint x: 644, startPoint y: 636, endPoint x: 745, endPoint y: 611, distance: 104.5
click at [655, 639] on div "POD El tamaño máximo de archivo es de 20 Mb. Estado ID de entrega Cliente recep…" at bounding box center [770, 578] width 1389 height 173
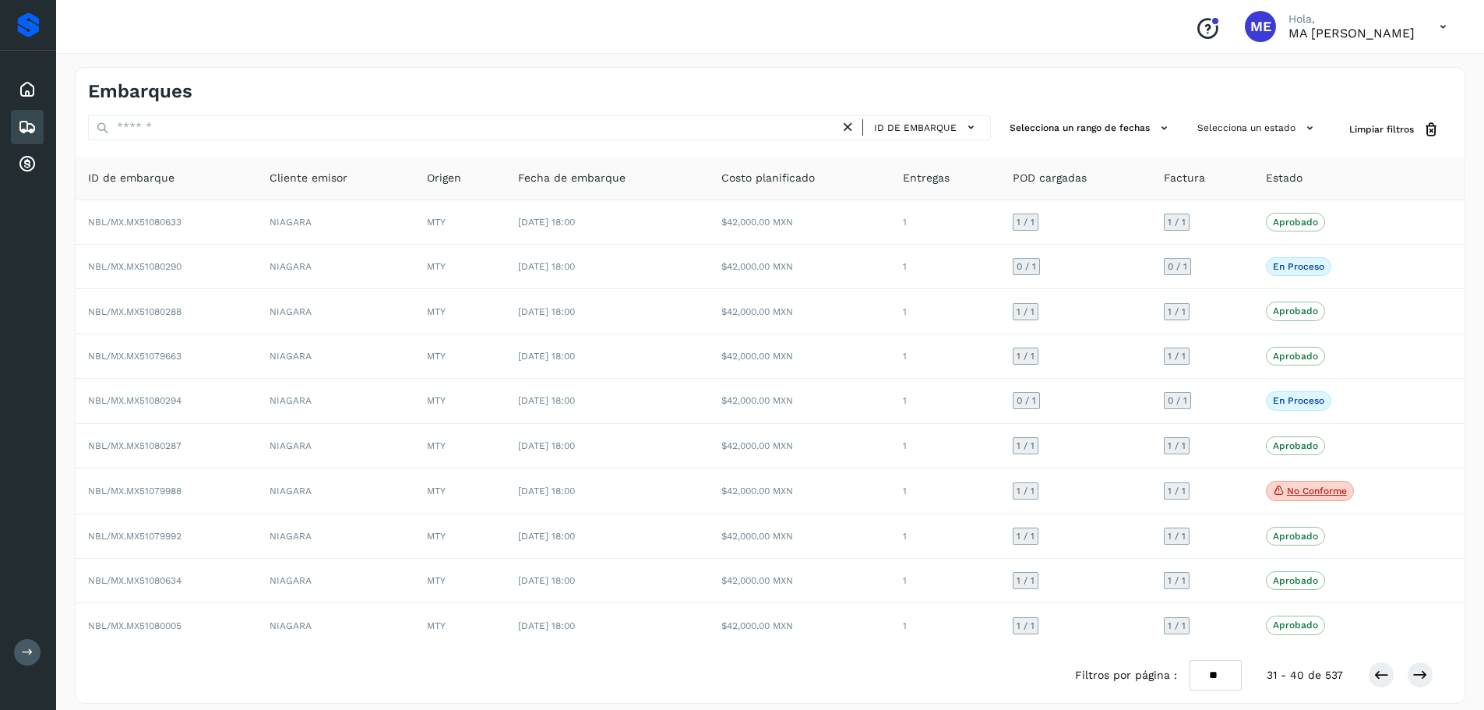
click at [1445, 26] on icon at bounding box center [1443, 27] width 32 height 32
click at [1362, 72] on div "Cerrar sesión" at bounding box center [1365, 70] width 185 height 30
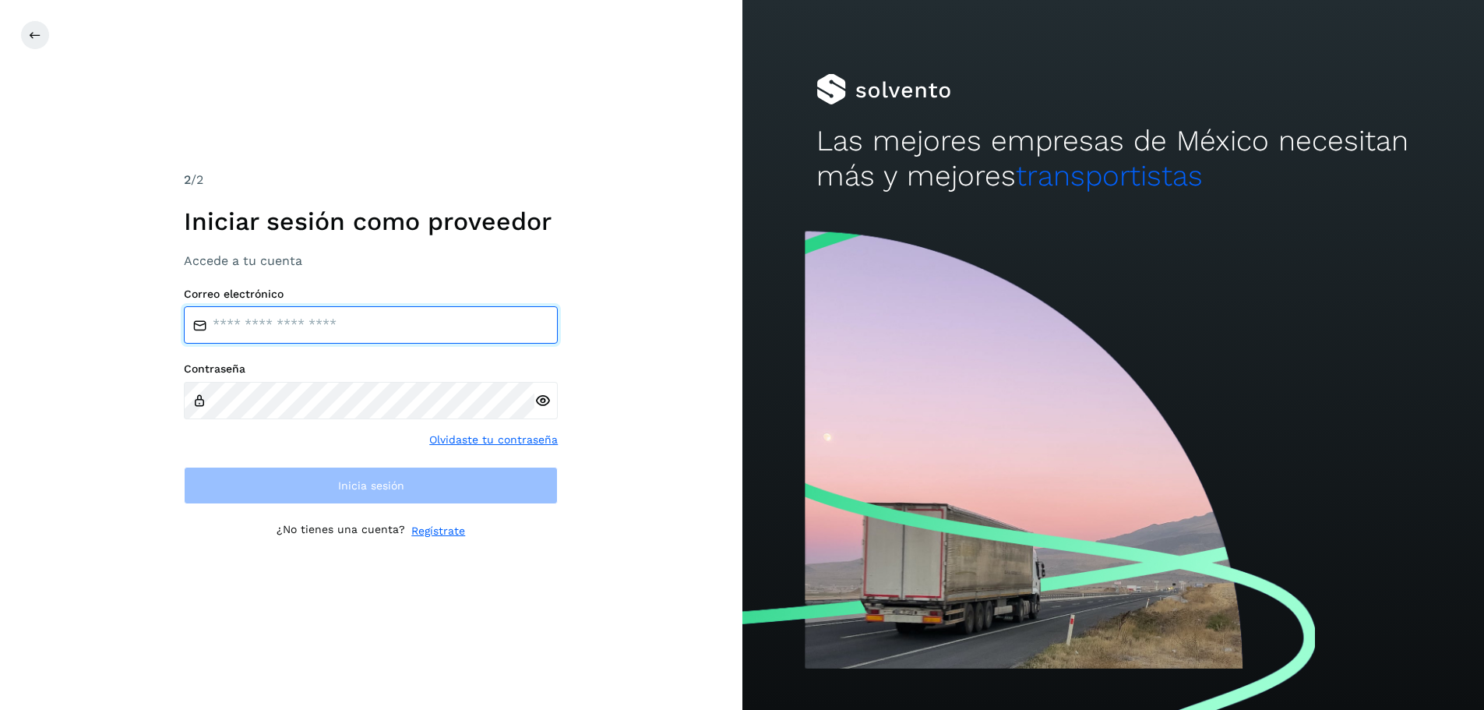
type input "**********"
